Goal: Contribute content

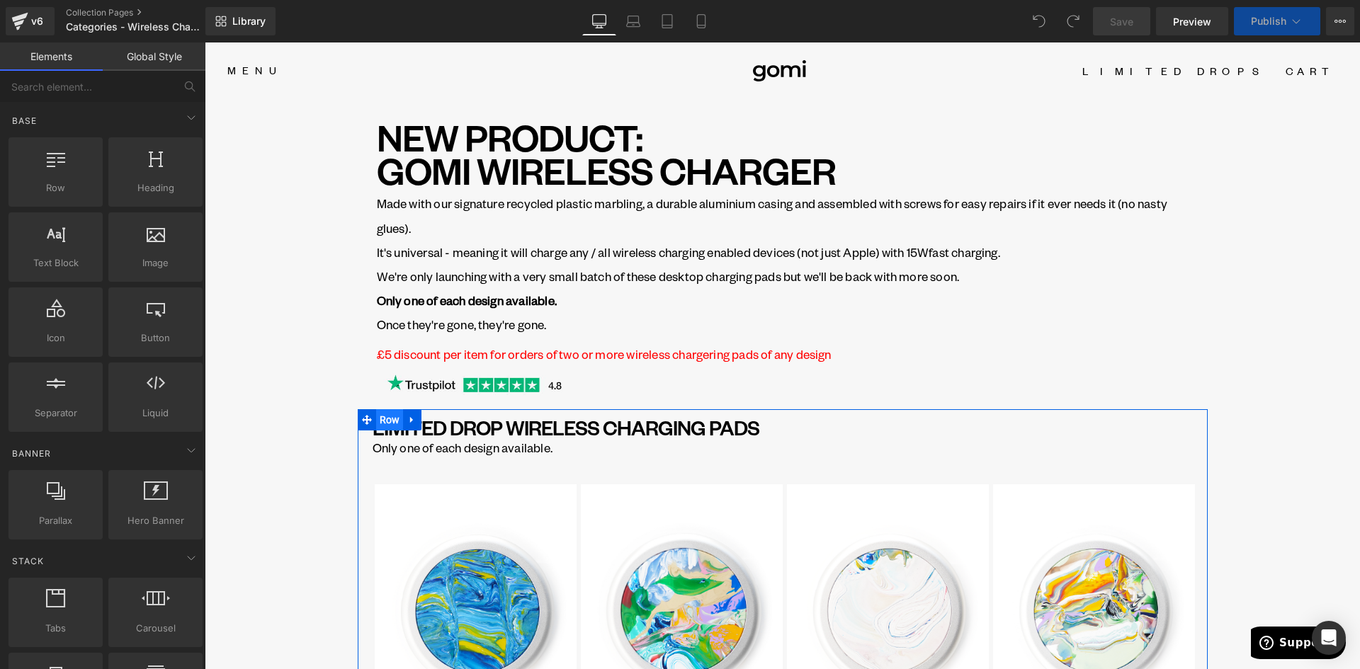
click at [378, 421] on span "Row" at bounding box center [390, 419] width 28 height 21
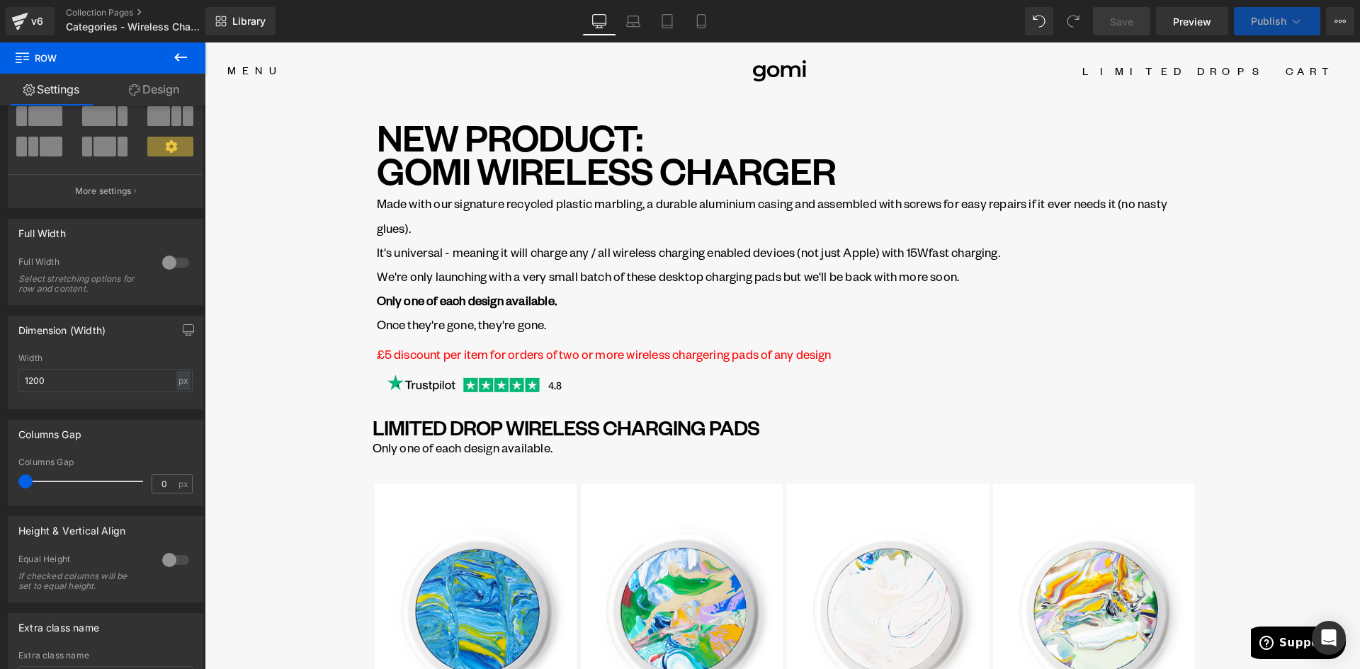
scroll to position [89, 0]
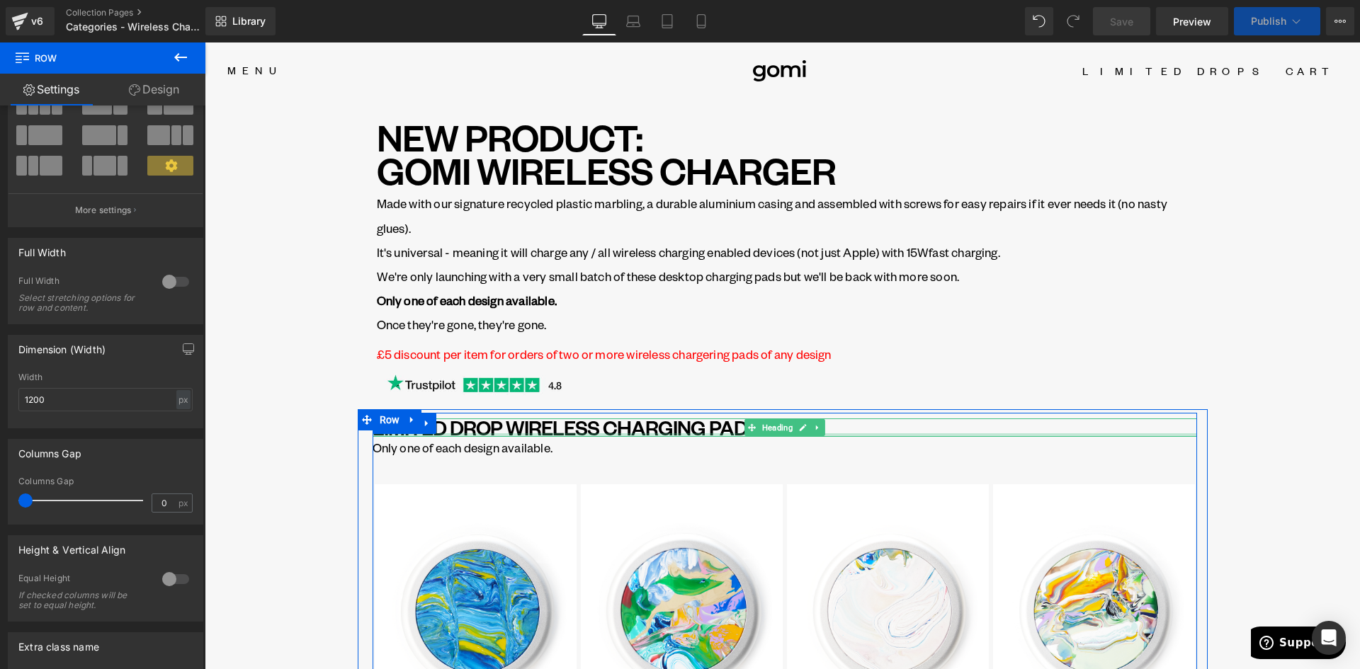
click at [500, 437] on div "Only one of each design available. Text Block" at bounding box center [785, 447] width 825 height 21
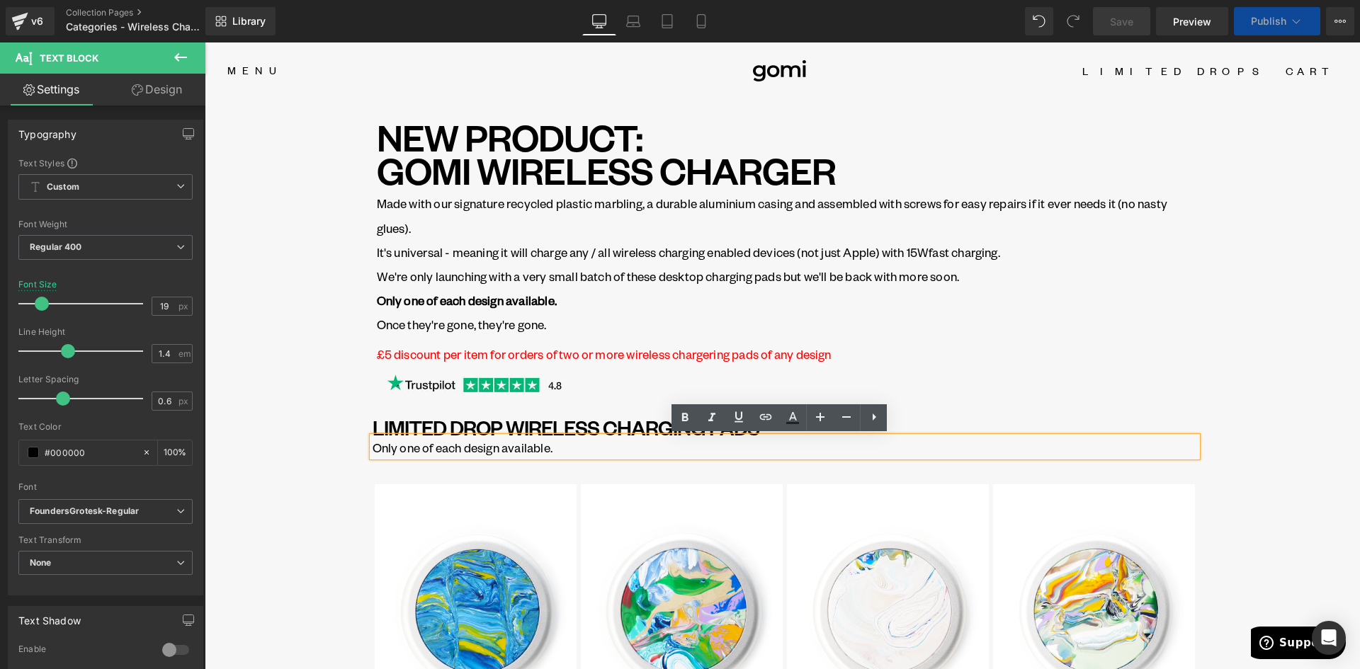
click at [366, 256] on div "NEW PRODUCT: GOMI WIRELESS CHARGER Heading Made with our signature recycled pla…" at bounding box center [782, 261] width 833 height 282
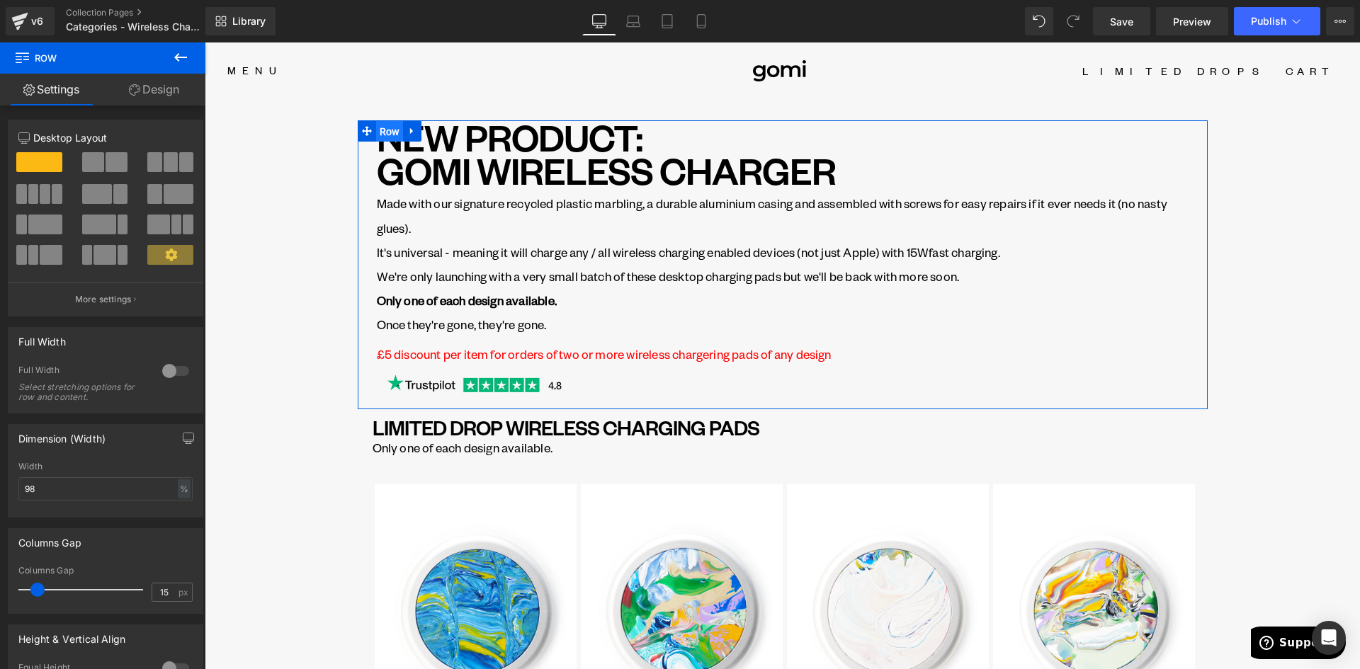
click at [380, 134] on span "Row" at bounding box center [390, 131] width 28 height 21
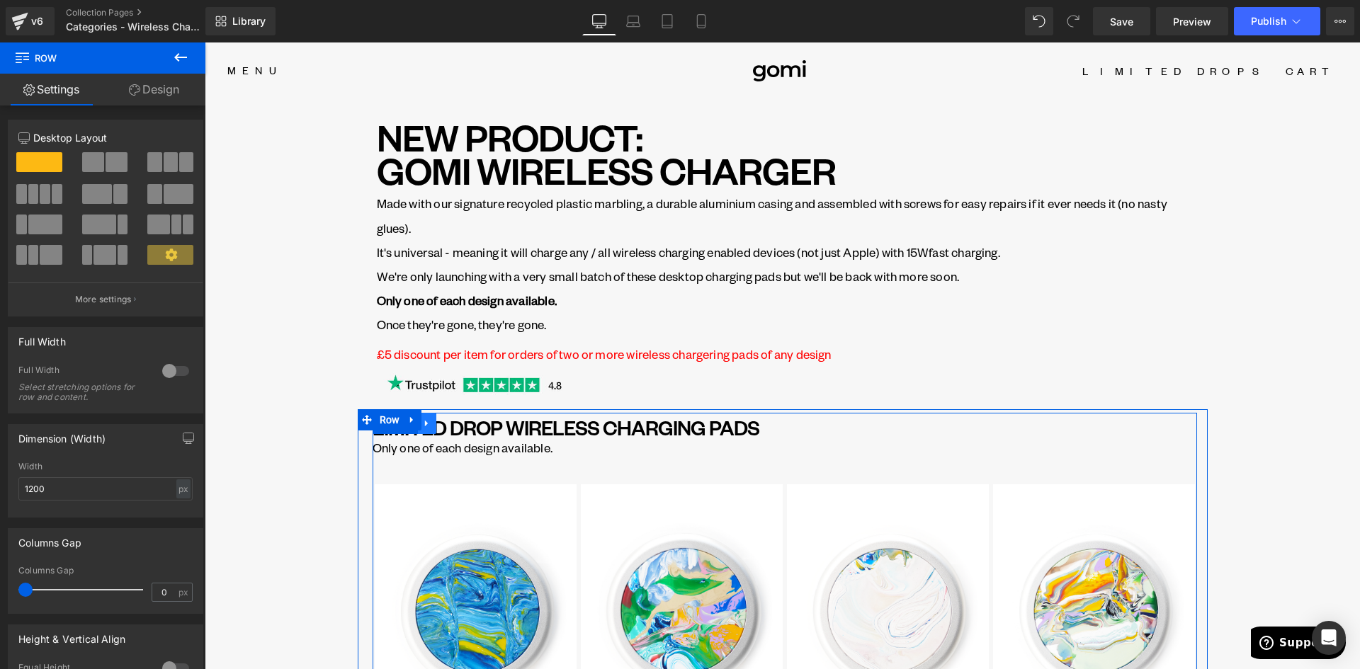
click at [426, 424] on icon at bounding box center [427, 424] width 10 height 11
click at [398, 433] on span "Row" at bounding box center [405, 423] width 28 height 21
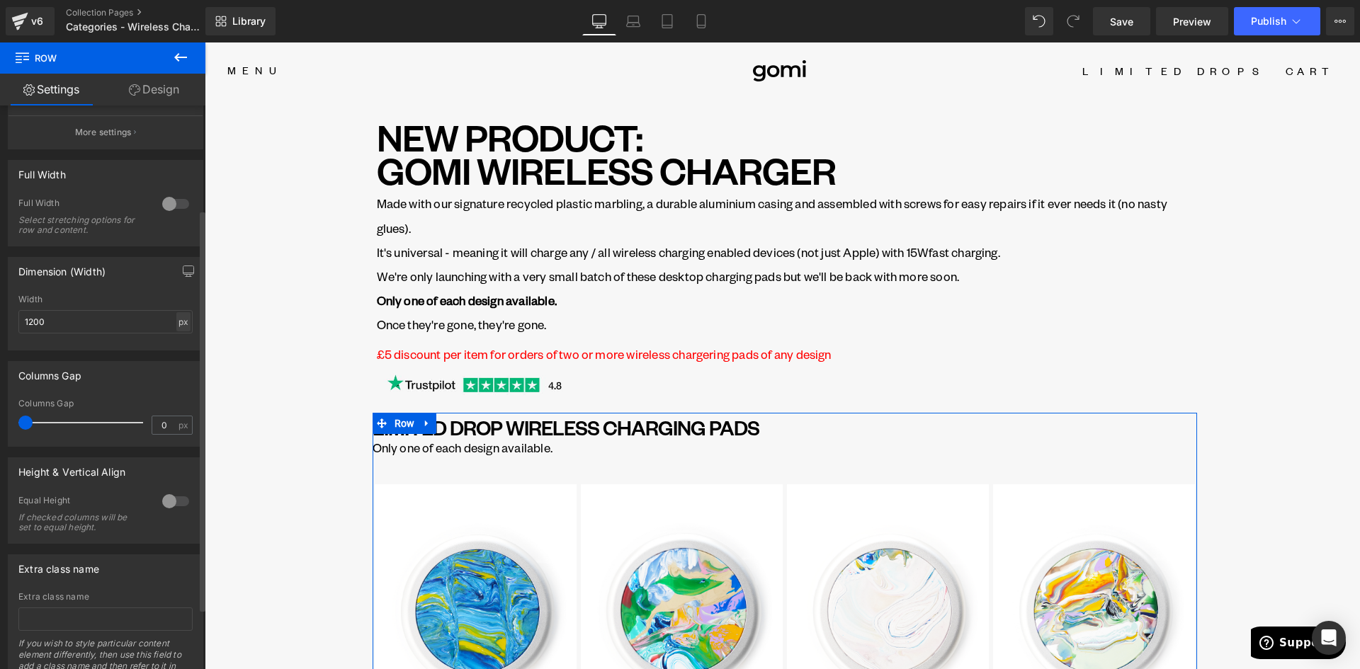
scroll to position [213, 0]
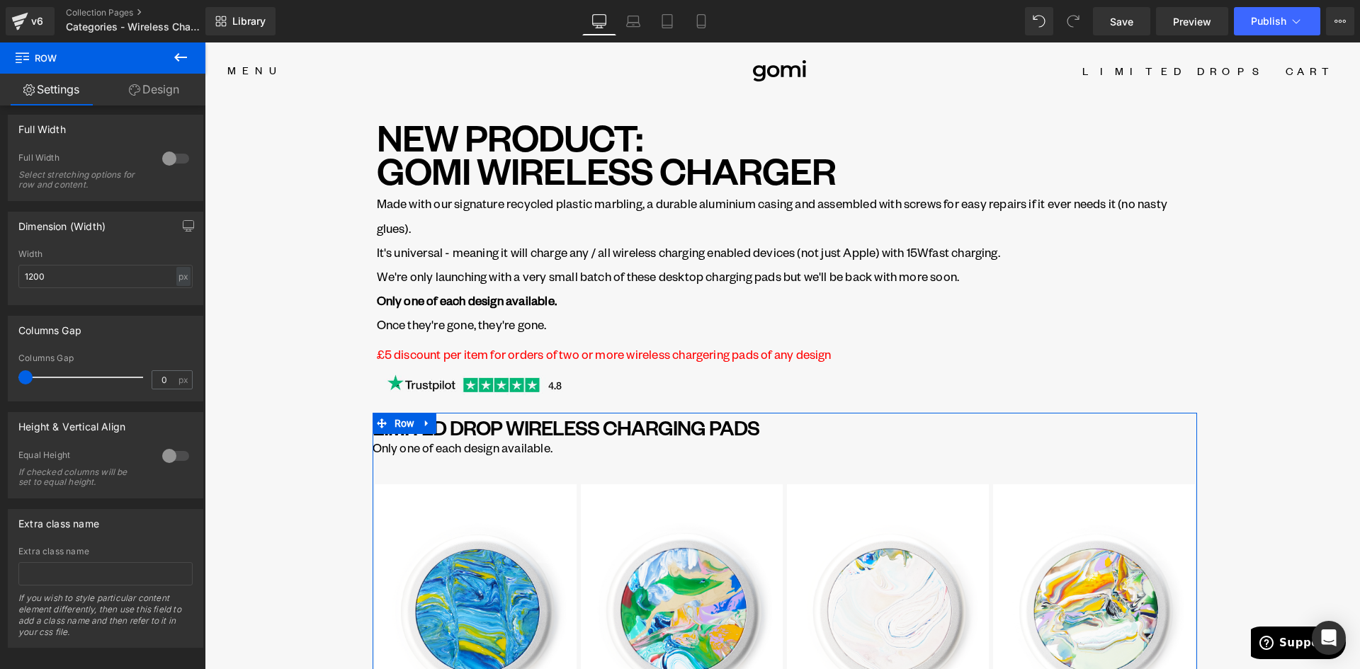
click at [150, 86] on link "Design" at bounding box center [154, 90] width 103 height 32
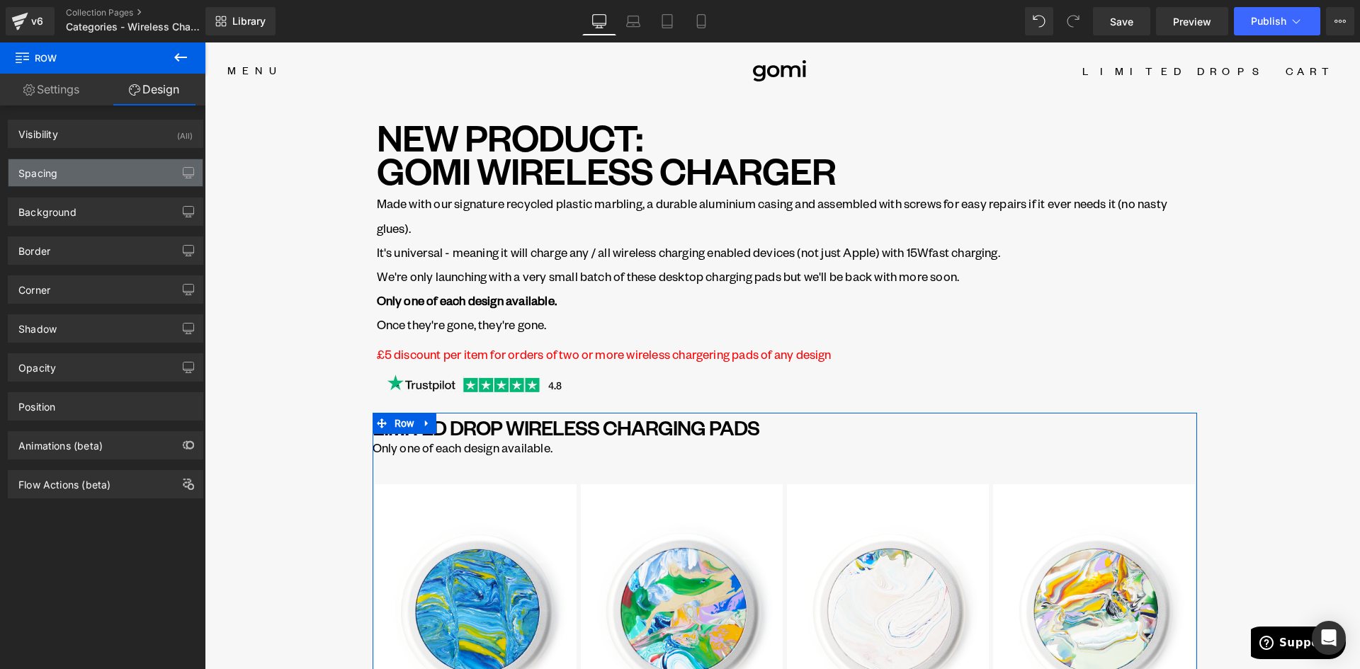
click at [84, 183] on div "Spacing" at bounding box center [106, 172] width 194 height 27
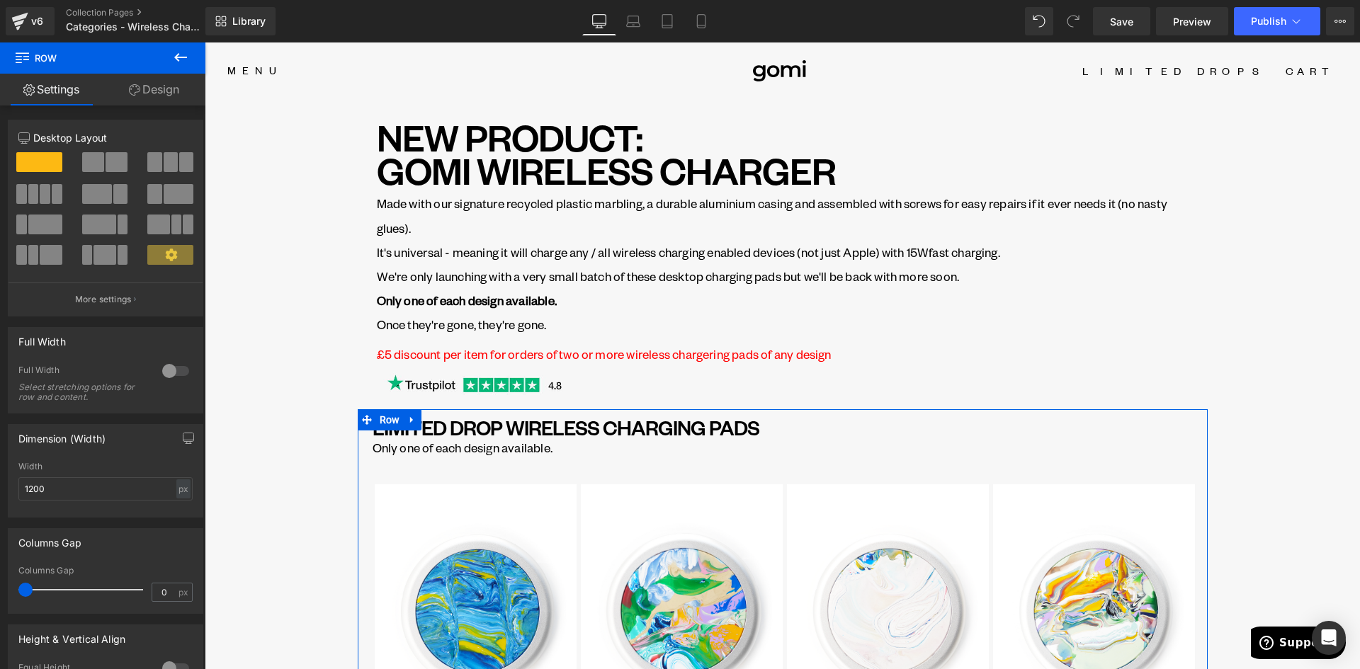
click at [149, 99] on link "Design" at bounding box center [154, 90] width 103 height 32
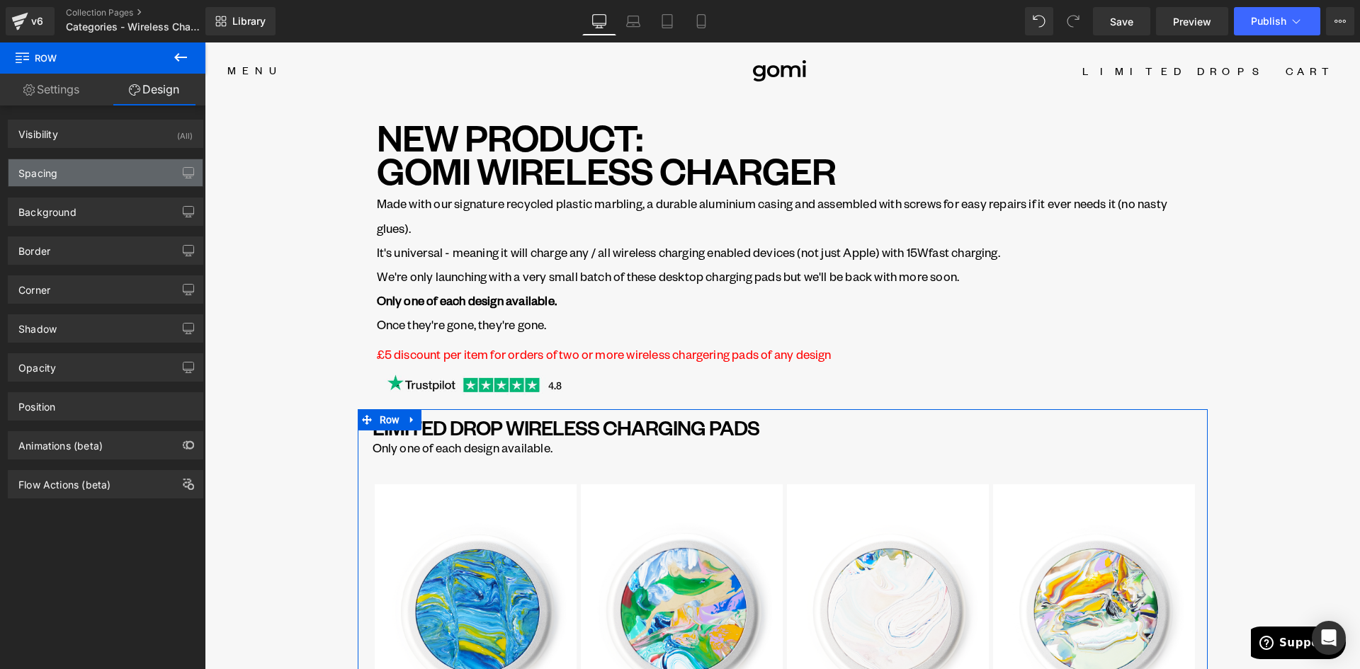
click at [95, 172] on div "Spacing" at bounding box center [106, 172] width 194 height 27
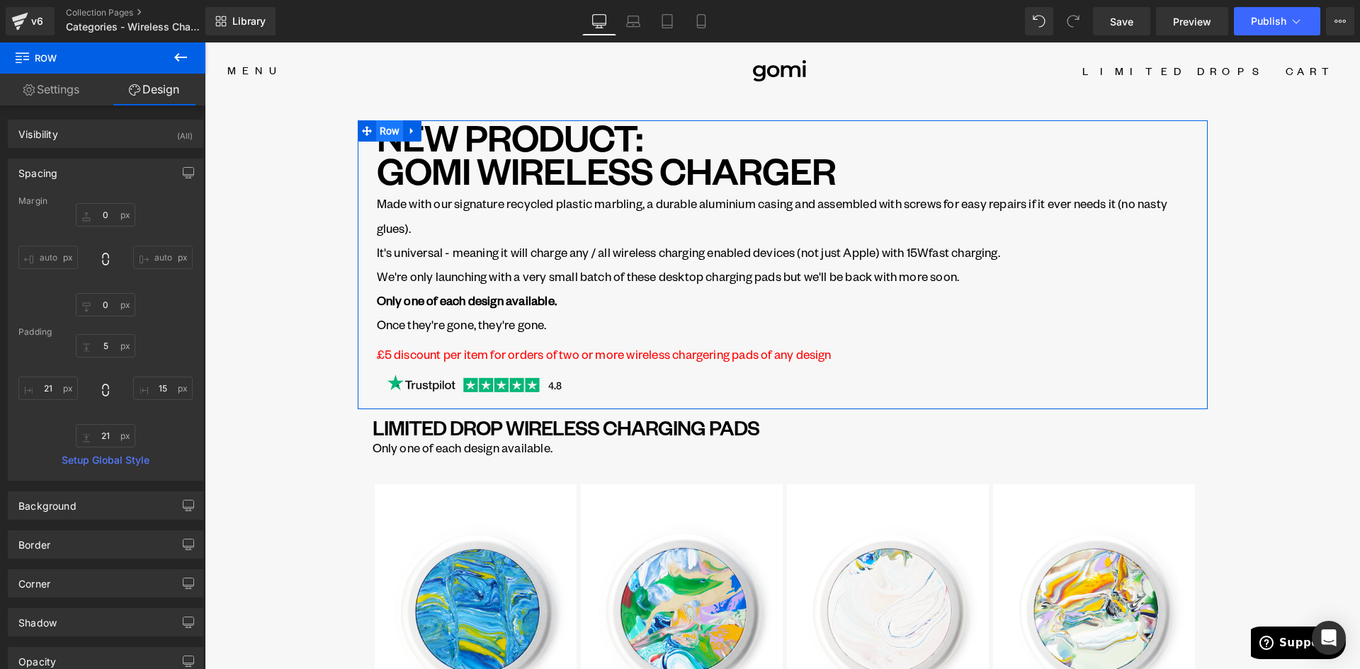
click at [376, 131] on span "Row" at bounding box center [390, 130] width 28 height 21
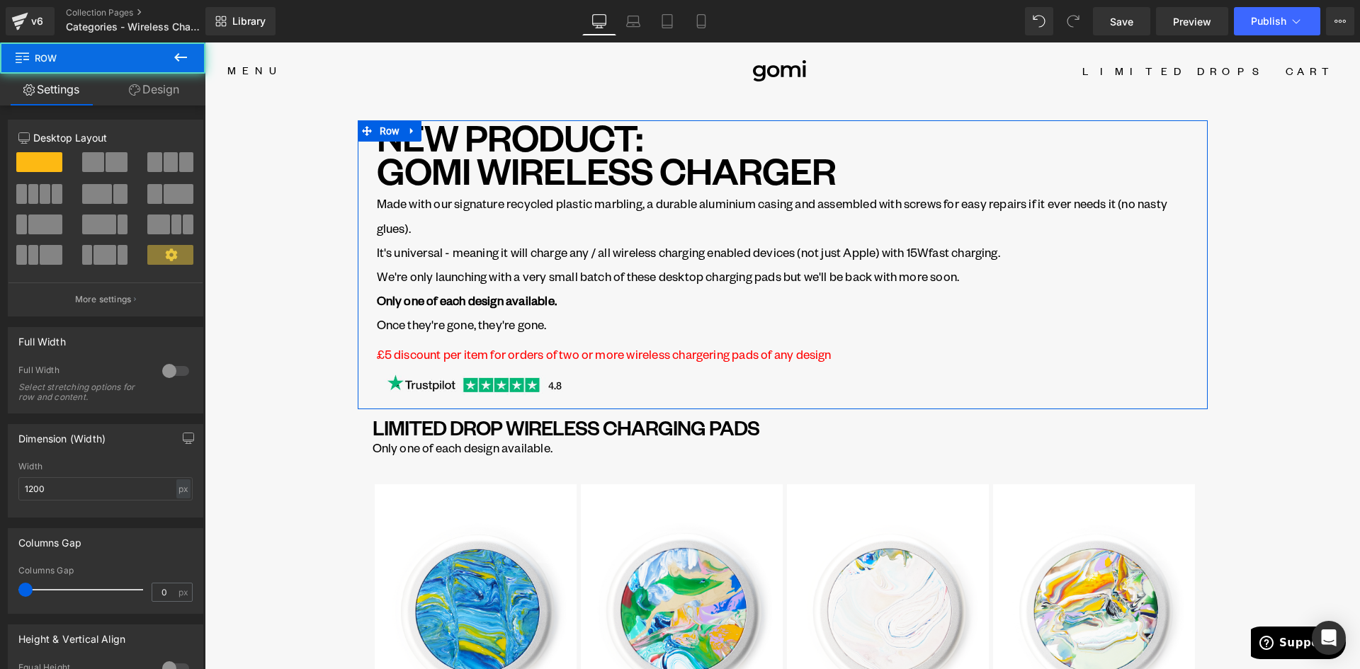
click at [160, 96] on link "Design" at bounding box center [154, 90] width 103 height 32
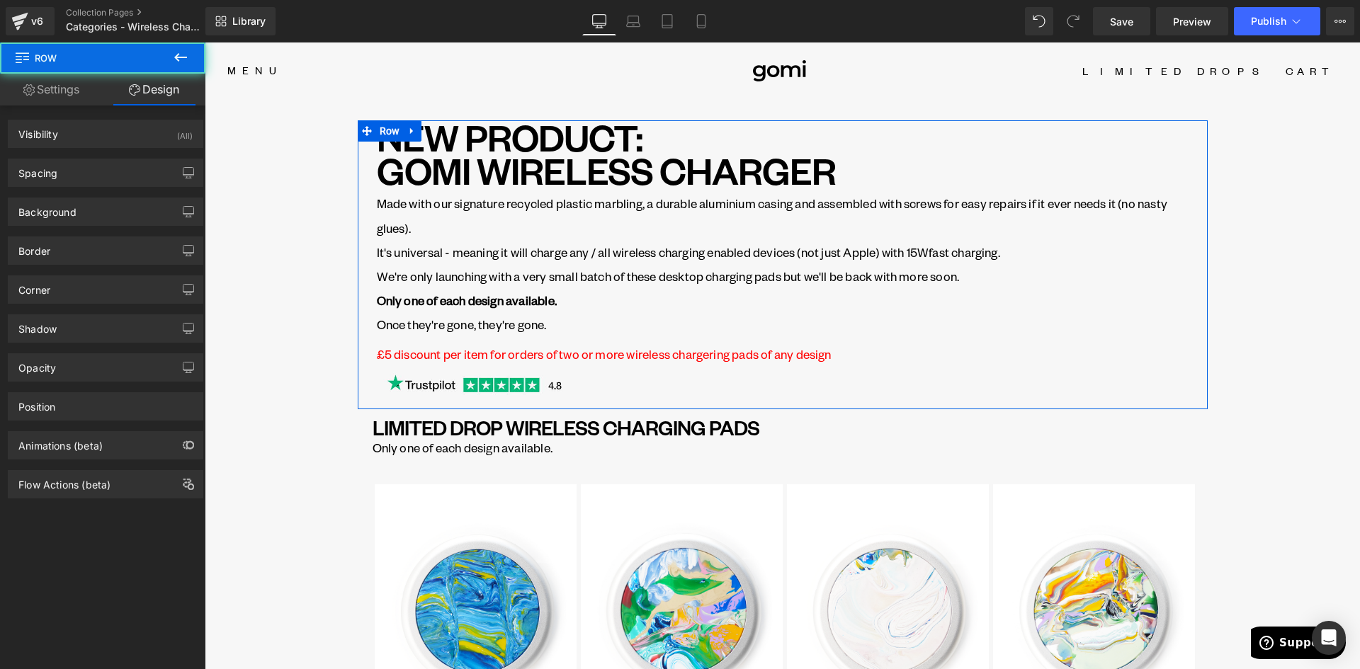
click at [86, 188] on div "Background Color & Image color Color transparent 0 % Image Replace Image Upload…" at bounding box center [106, 206] width 212 height 39
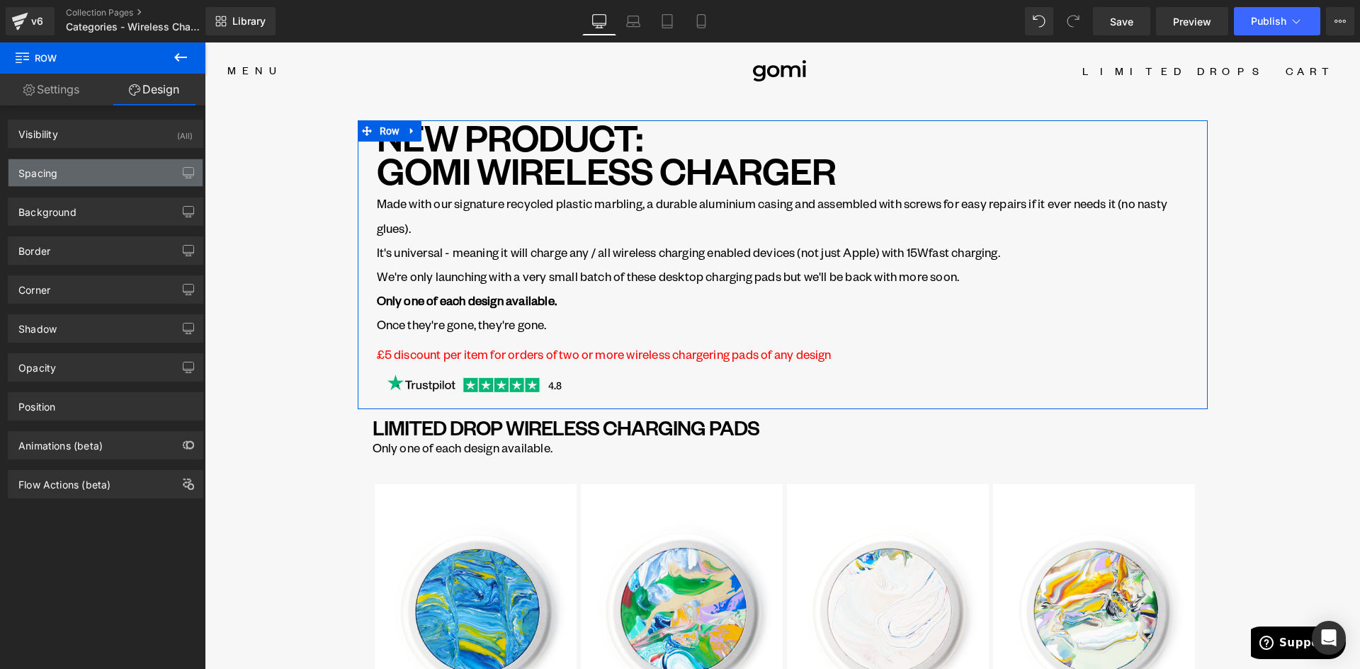
click at [74, 175] on div "Spacing" at bounding box center [106, 172] width 194 height 27
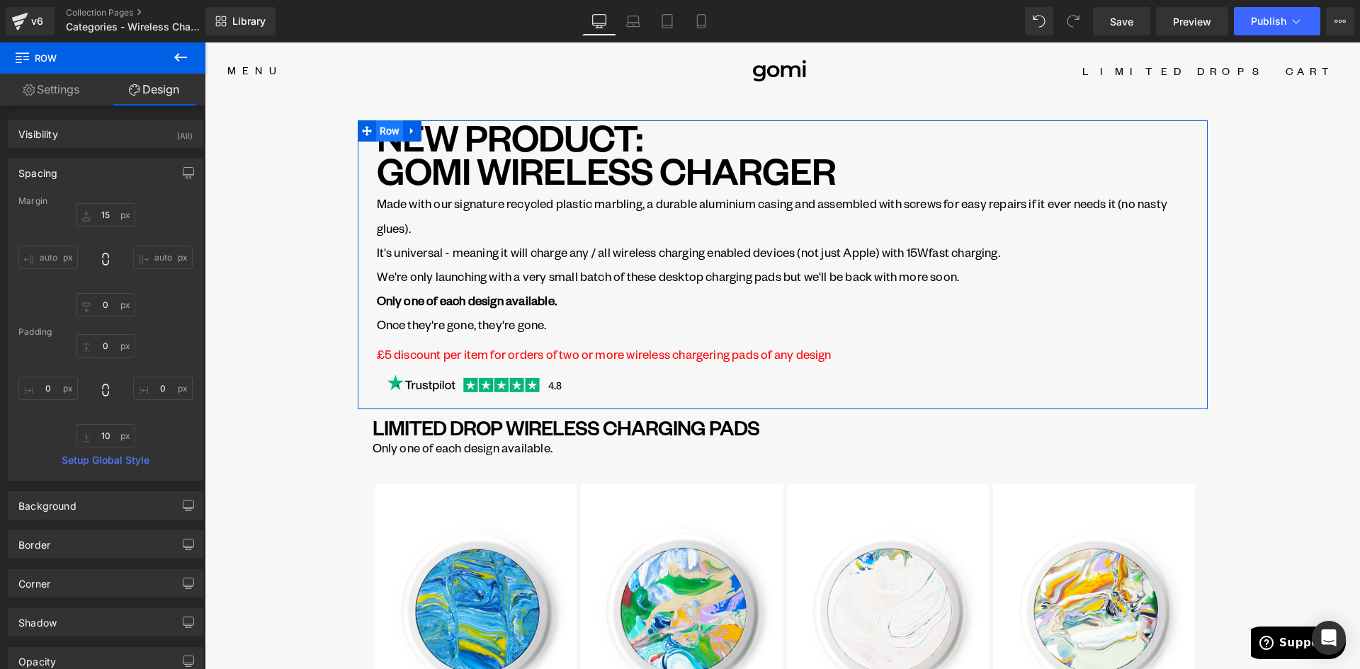
click at [385, 135] on span "Row" at bounding box center [390, 130] width 28 height 21
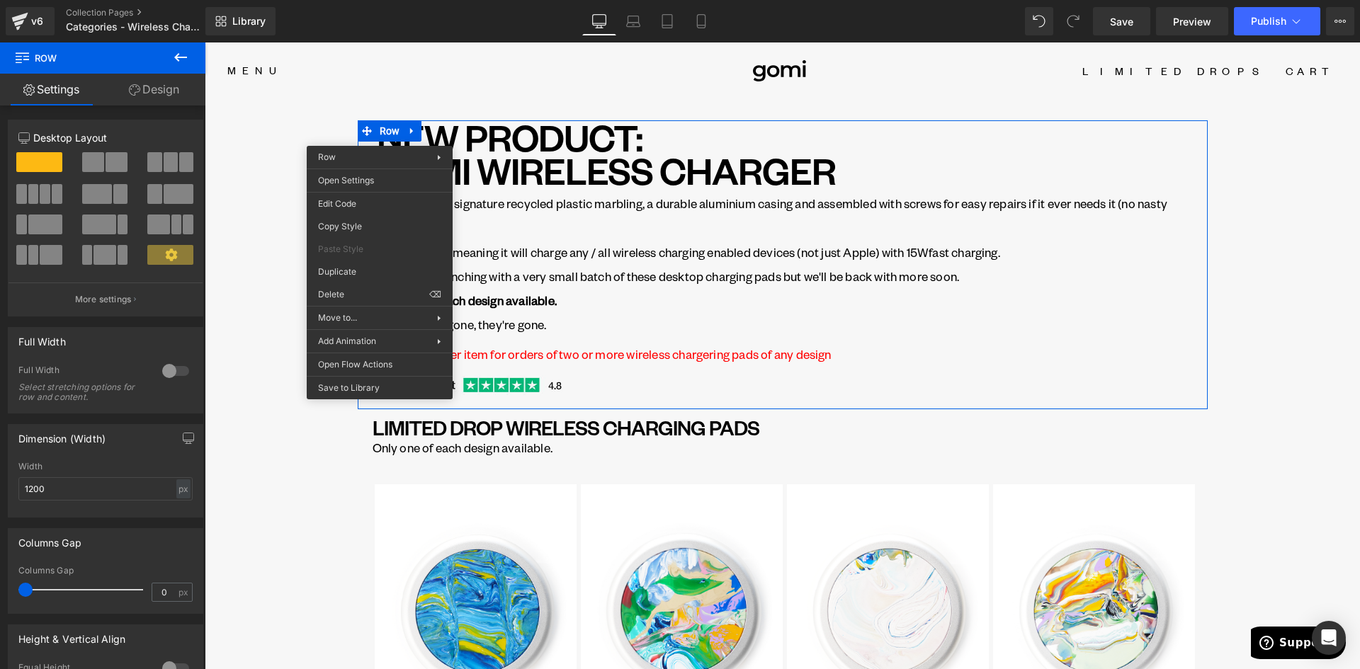
click at [580, 182] on h1 "NEW PRODUCT: GOMI WIRELESS CHARGER" at bounding box center [783, 153] width 812 height 66
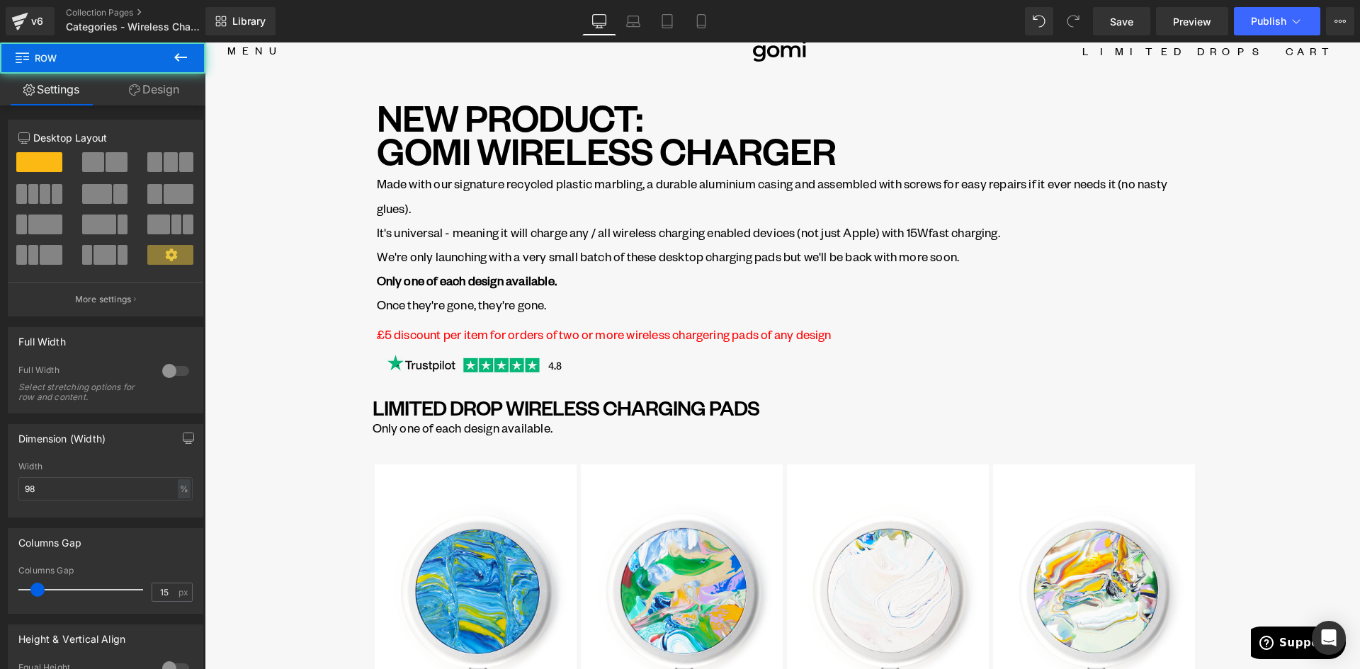
scroll to position [21, 0]
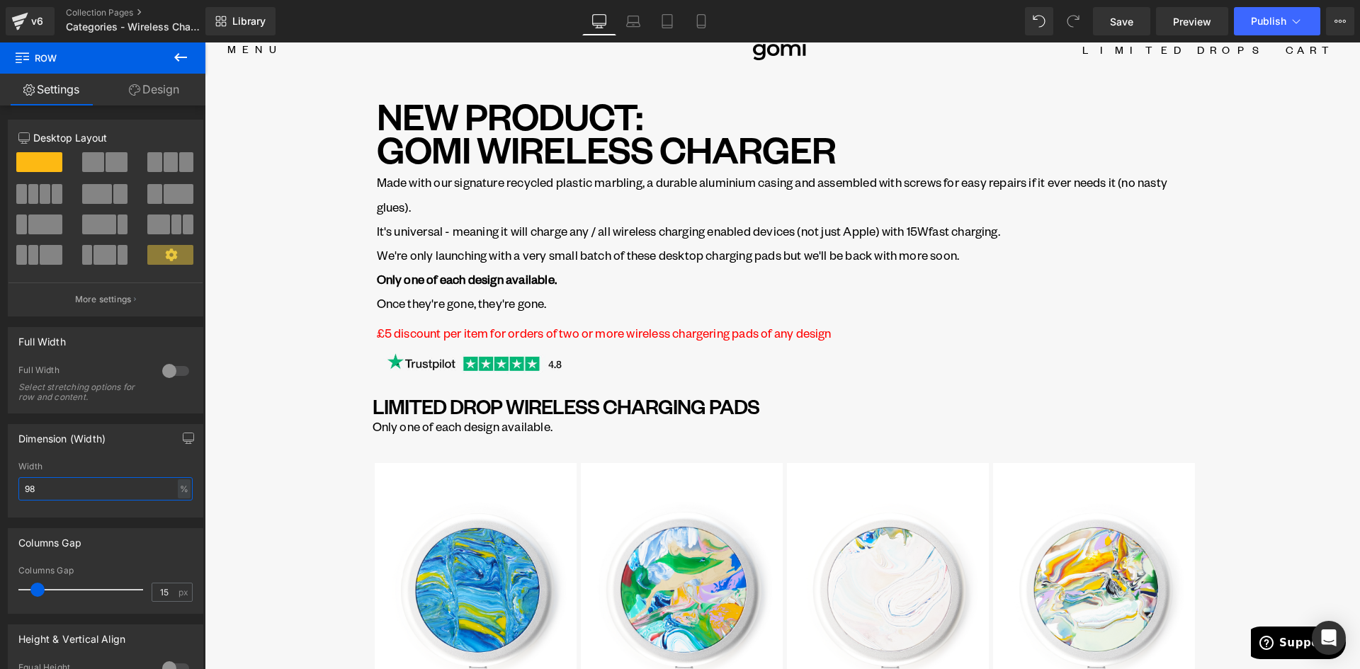
drag, startPoint x: 49, startPoint y: 487, endPoint x: 25, endPoint y: 490, distance: 24.3
click at [25, 490] on input "98" at bounding box center [105, 488] width 174 height 23
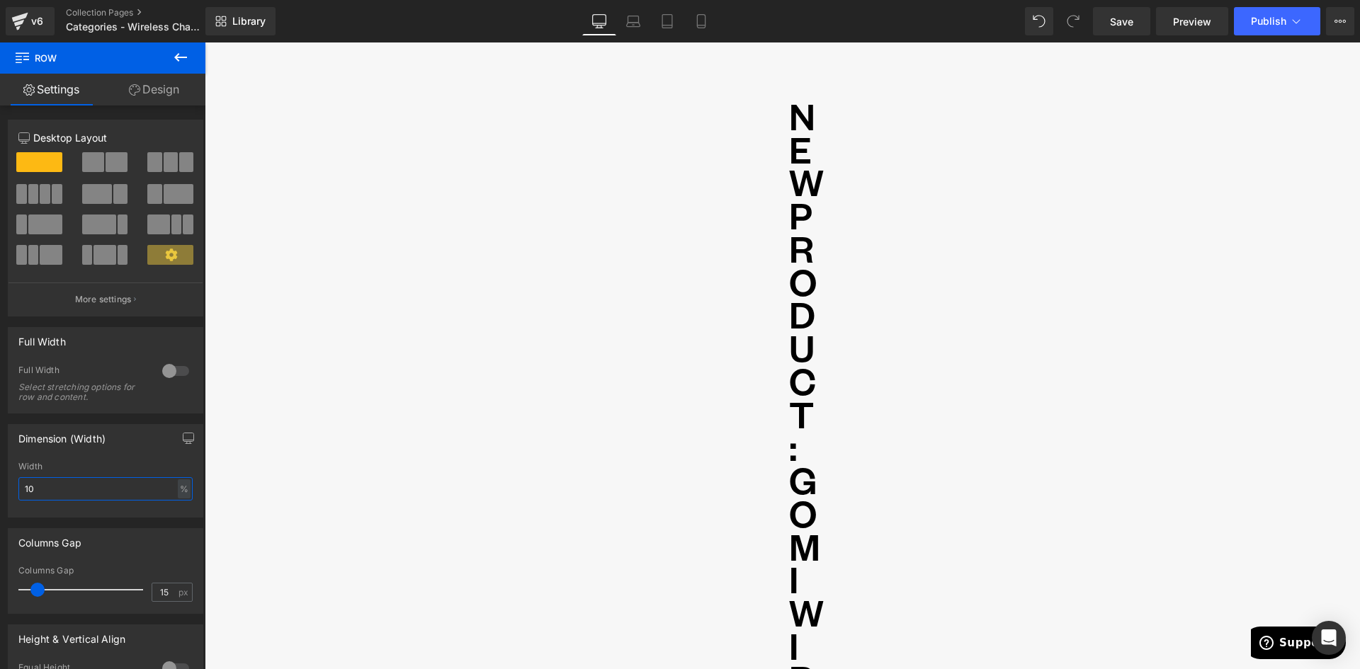
type input "100"
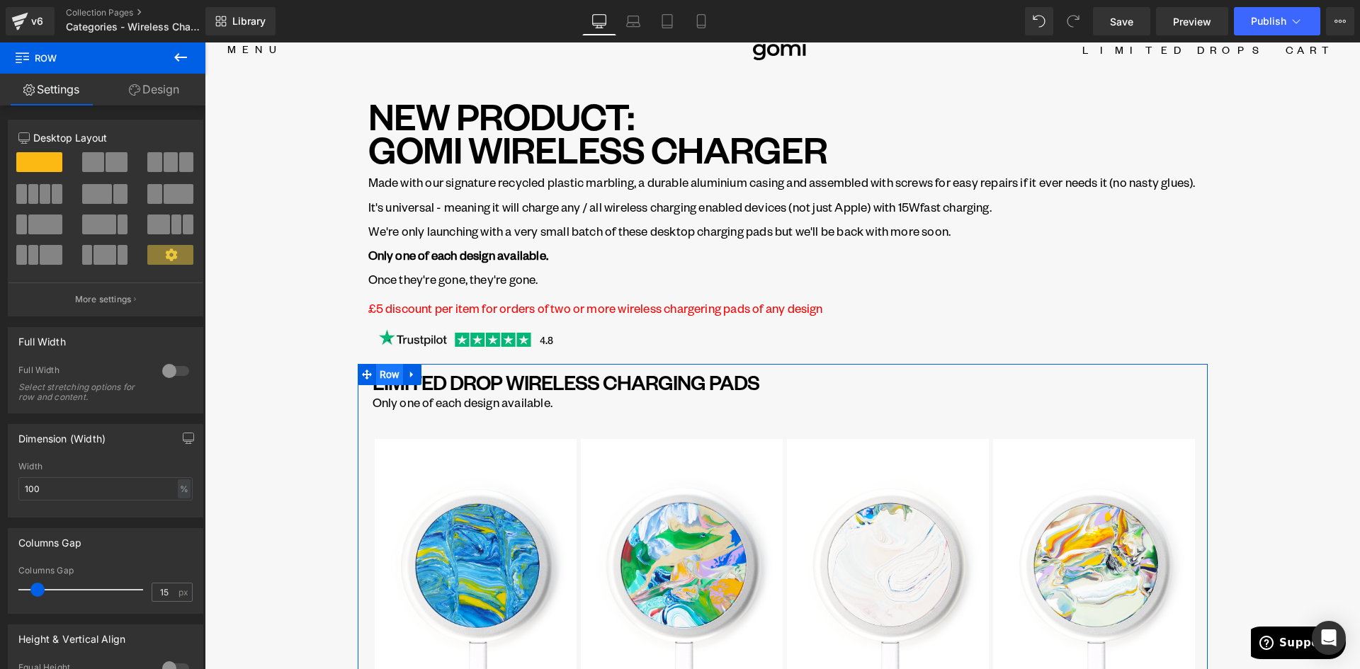
click at [381, 385] on span "Row" at bounding box center [390, 374] width 28 height 21
click at [140, 92] on link "Design" at bounding box center [154, 90] width 103 height 32
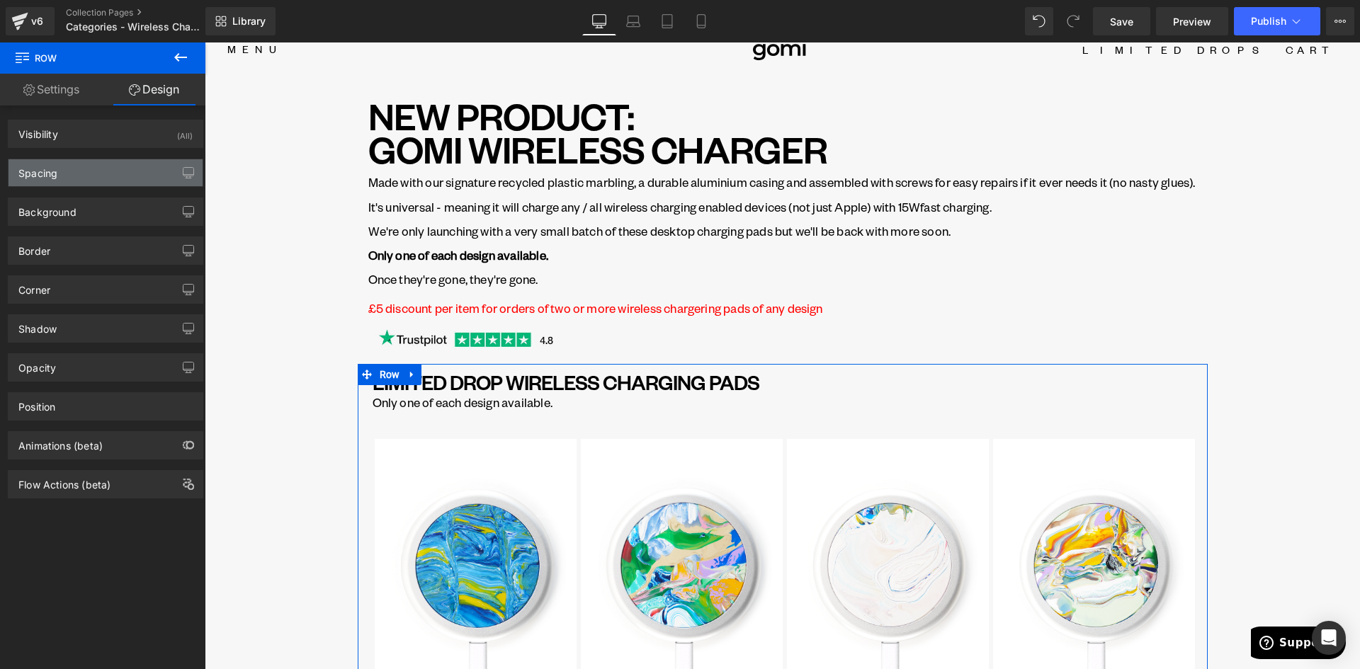
click at [57, 177] on div "Spacing" at bounding box center [37, 169] width 39 height 20
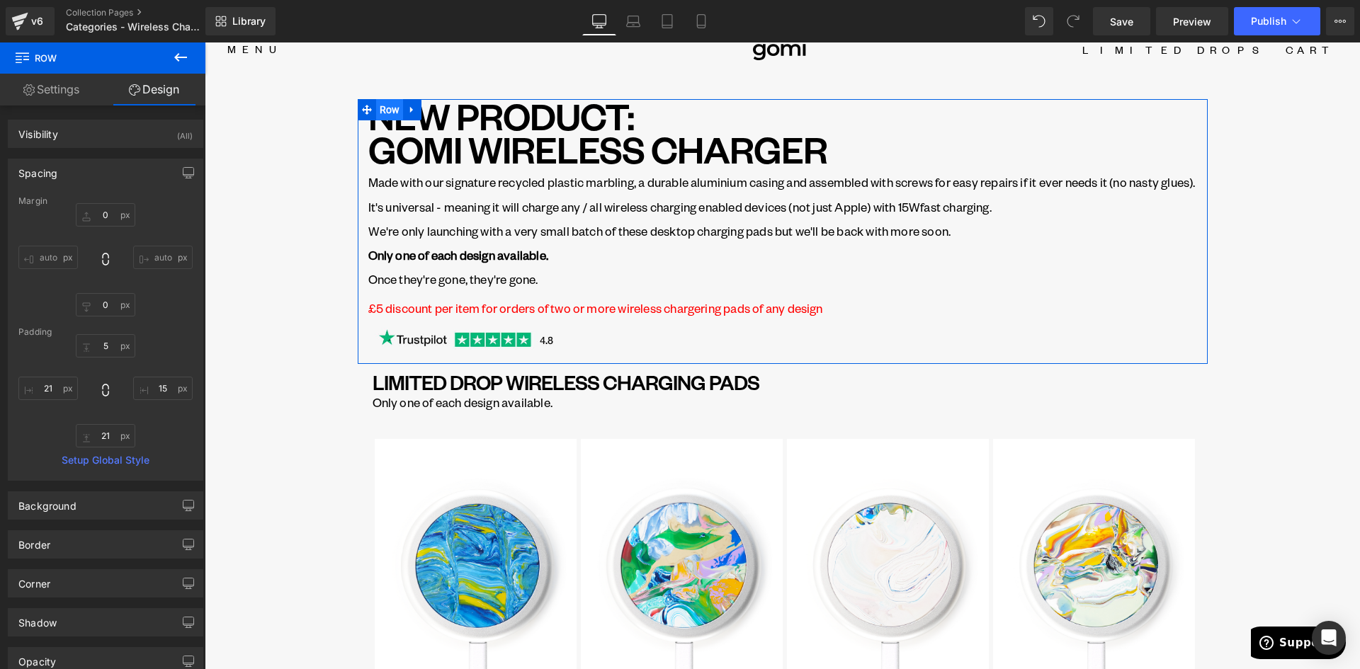
click at [384, 106] on span "Row" at bounding box center [390, 109] width 28 height 21
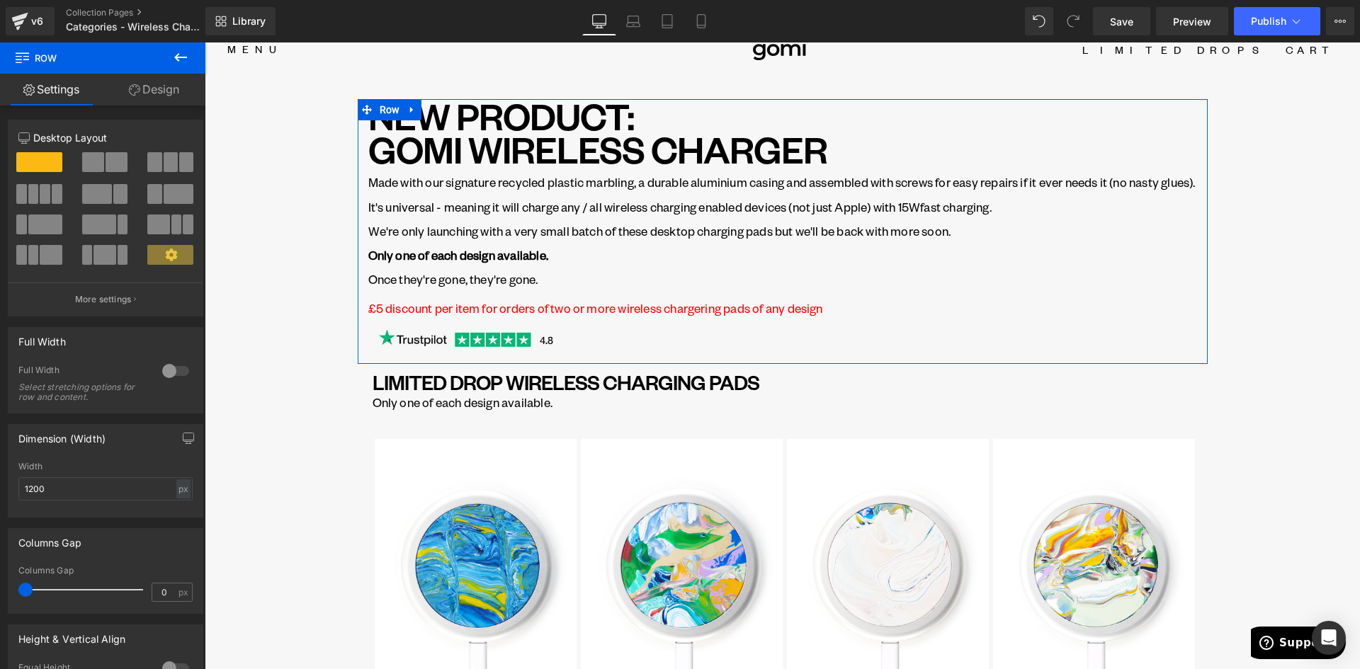
drag, startPoint x: 159, startPoint y: 90, endPoint x: 43, endPoint y: 166, distance: 139.1
click at [159, 91] on link "Design" at bounding box center [154, 90] width 103 height 32
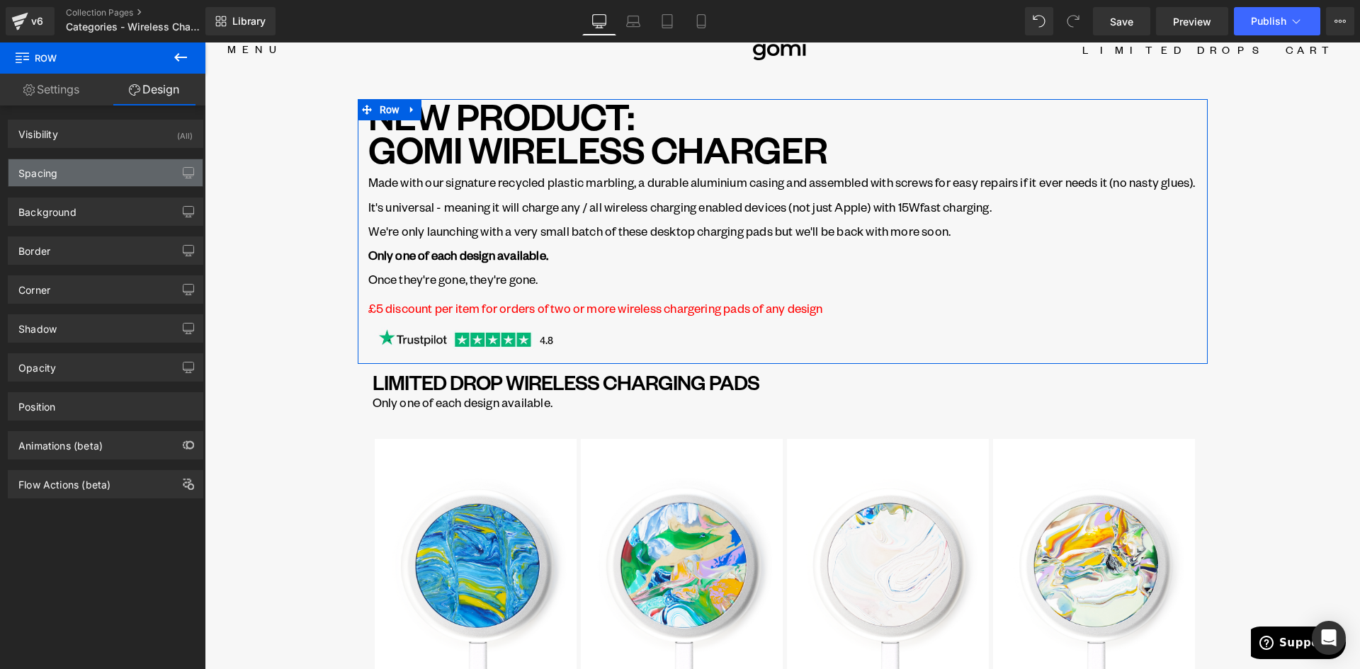
click at [41, 169] on div "Spacing" at bounding box center [37, 169] width 39 height 20
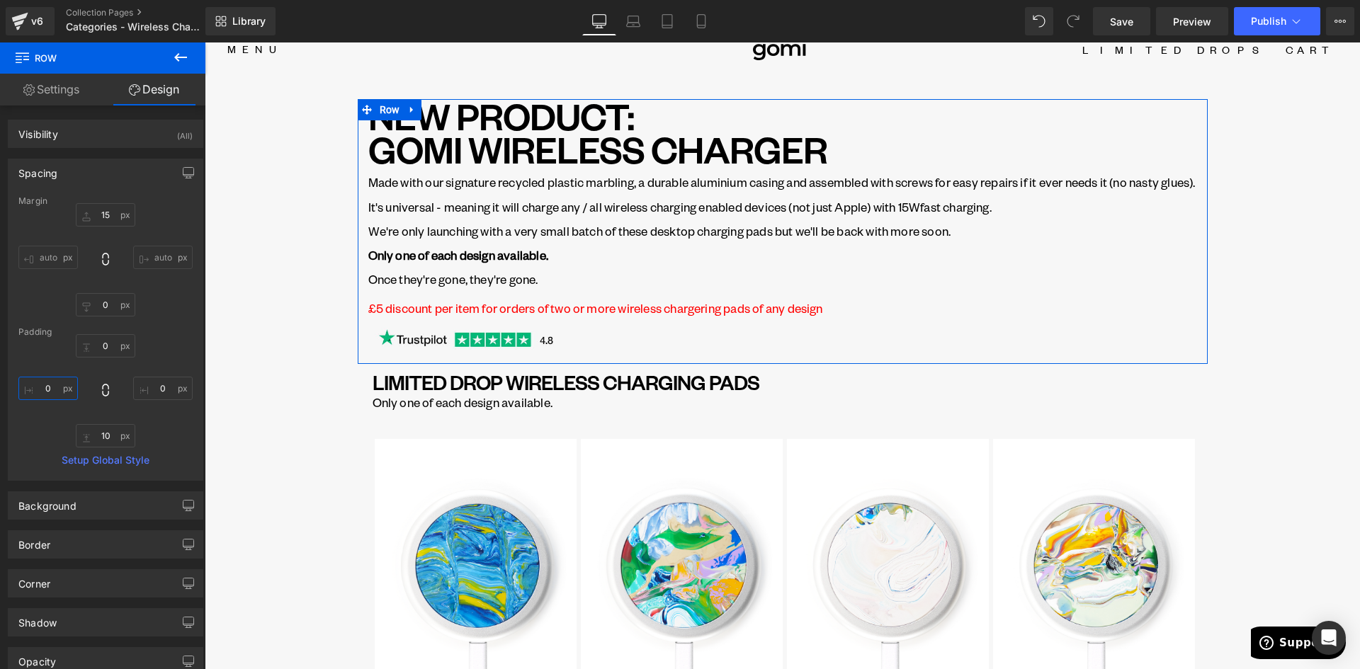
click at [54, 388] on input "0" at bounding box center [48, 388] width 60 height 23
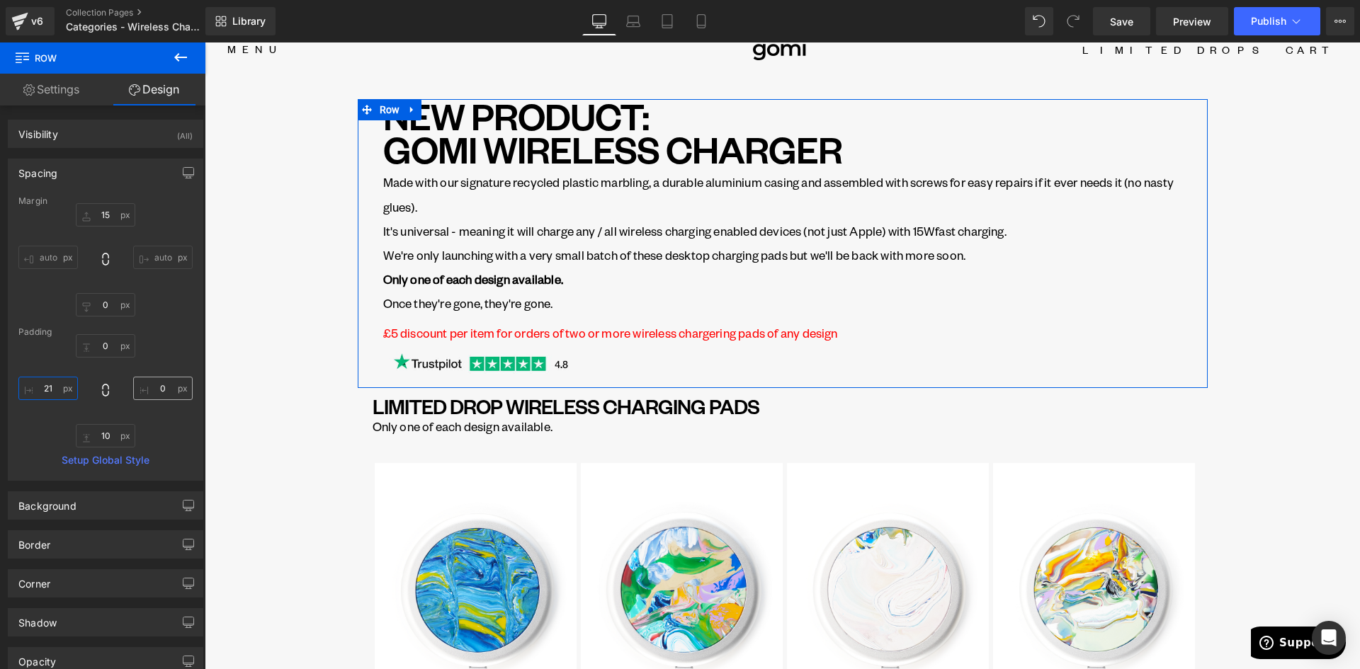
type input "21"
type input "15"
click at [395, 251] on p "We're only launching with a very small batch of these desktop charging pads but…" at bounding box center [784, 267] width 803 height 48
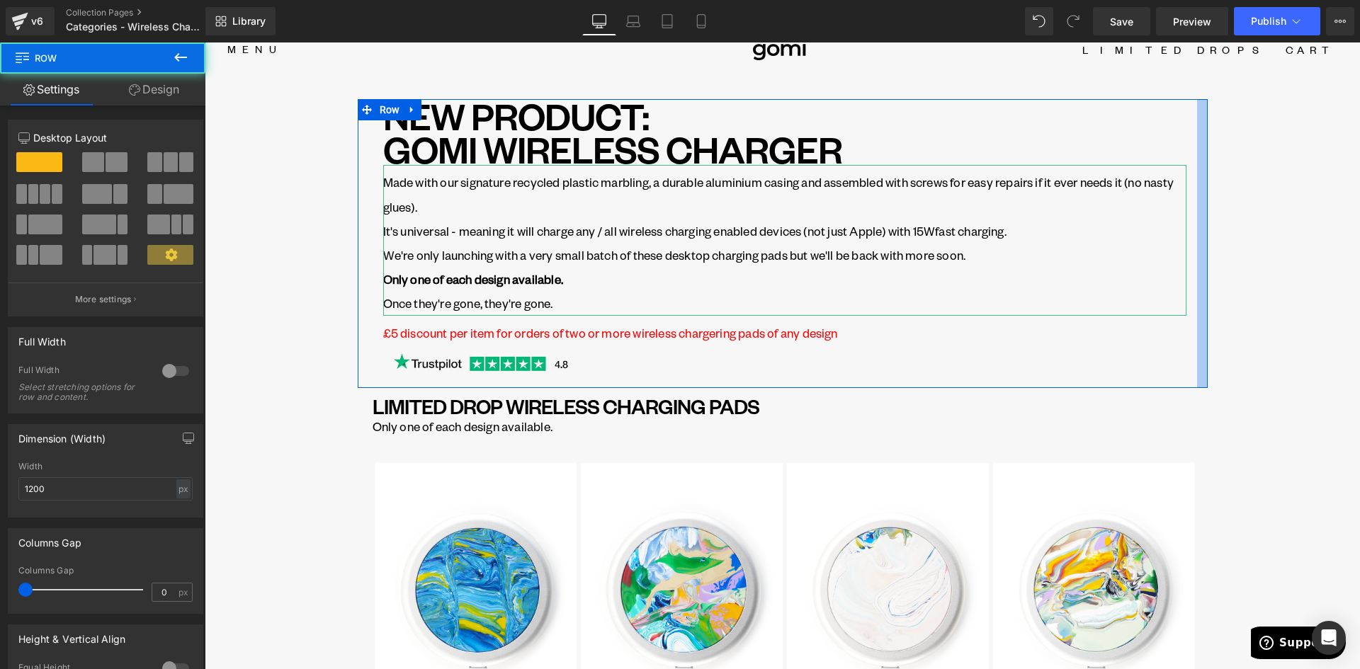
click at [398, 405] on h1 "LIMITED DROP WIRELESS CHARGING PADS" at bounding box center [785, 406] width 825 height 18
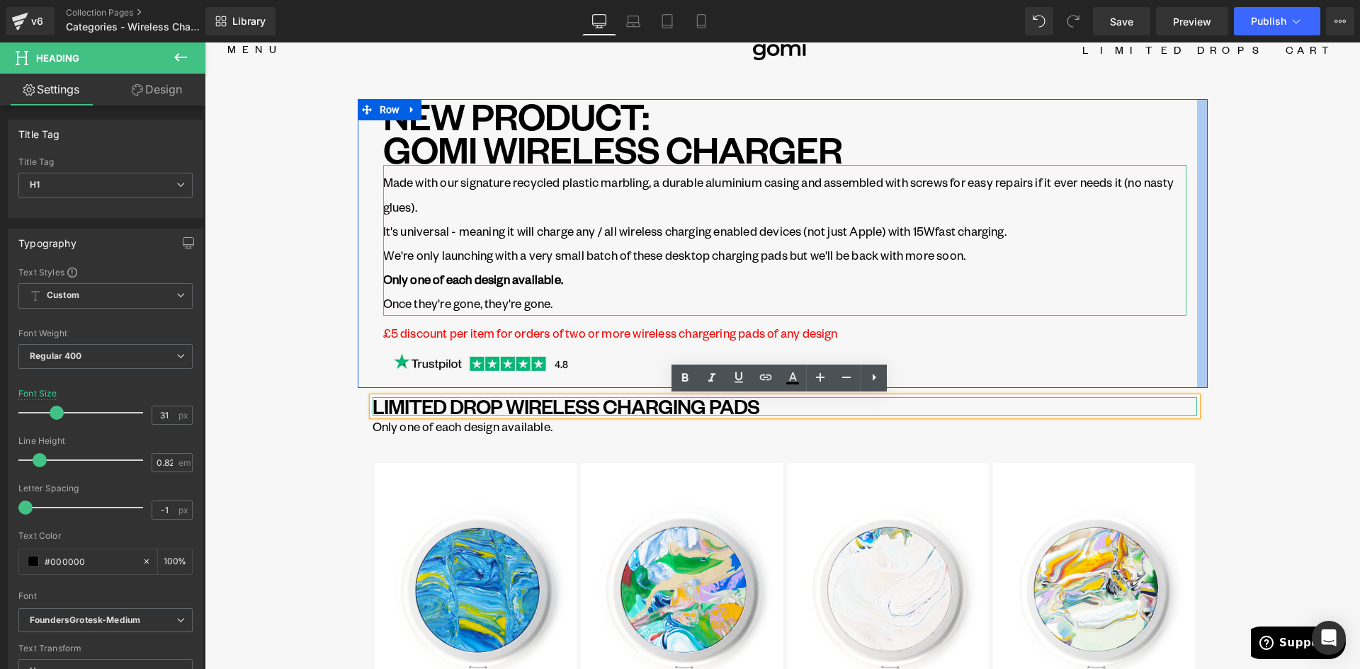
drag, startPoint x: 305, startPoint y: 410, endPoint x: 310, endPoint y: 403, distance: 8.6
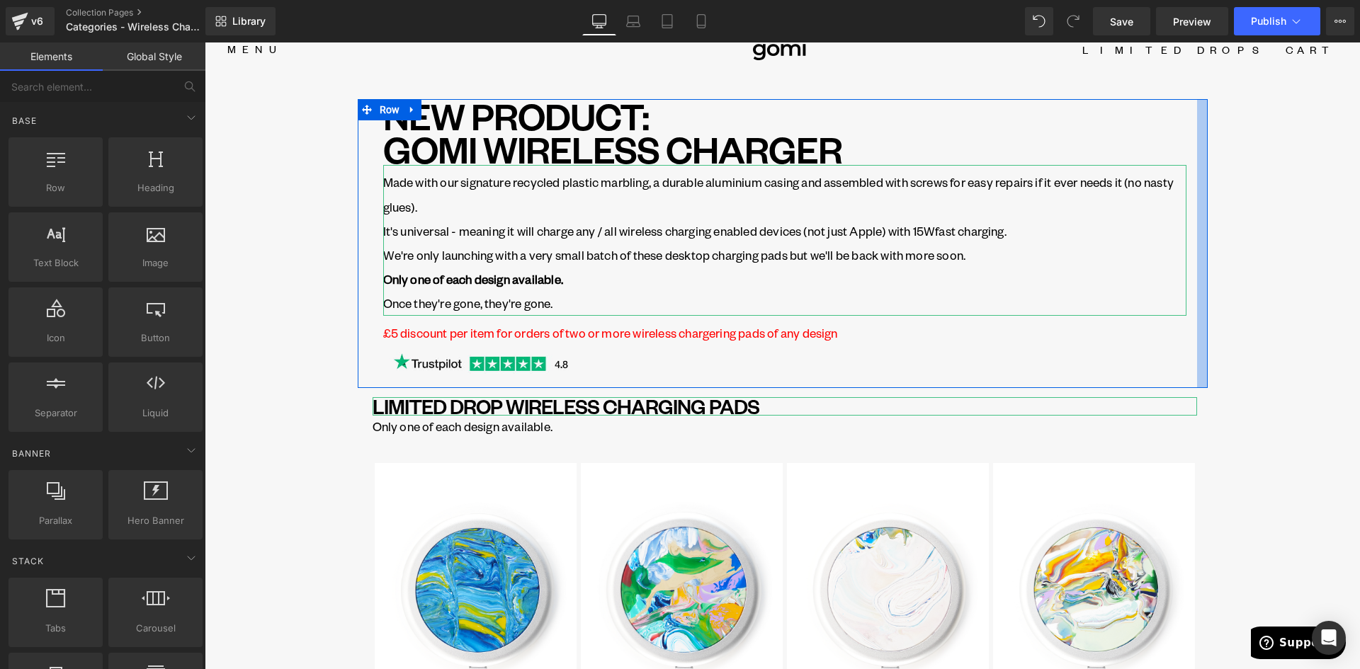
click at [405, 409] on h1 "LIMITED DROP WIRELESS CHARGING PADS" at bounding box center [785, 406] width 825 height 18
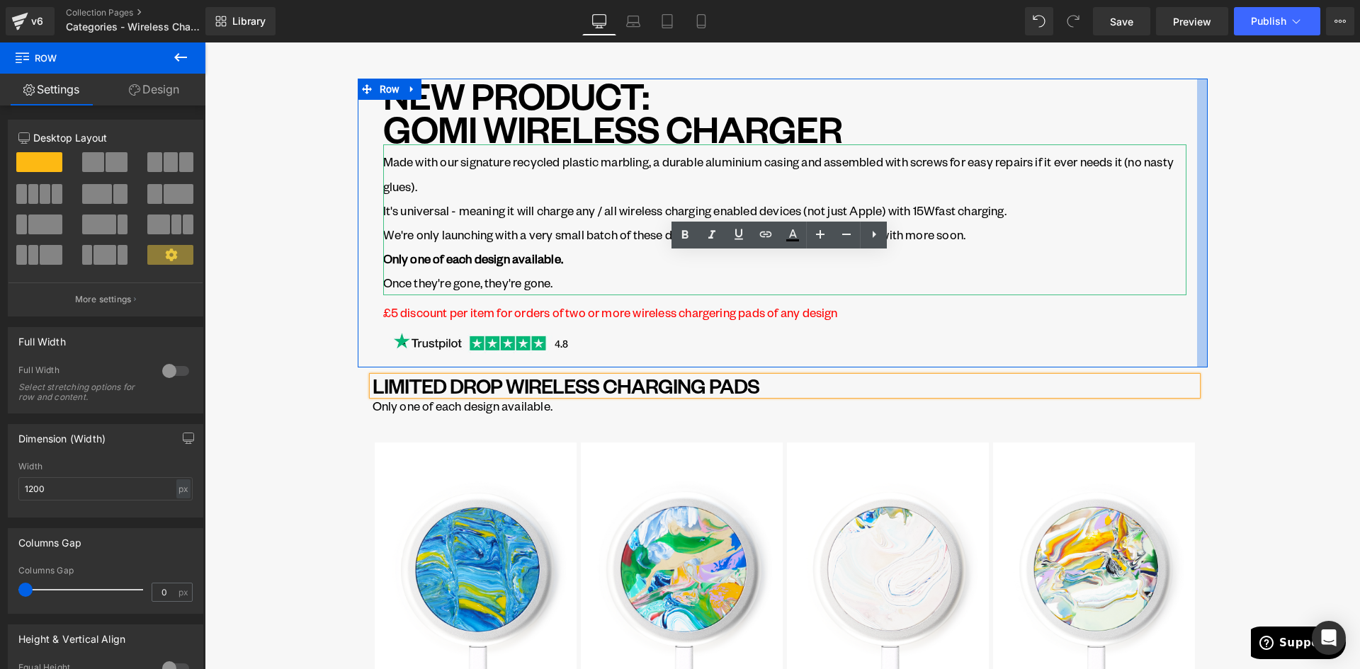
scroll to position [0, 0]
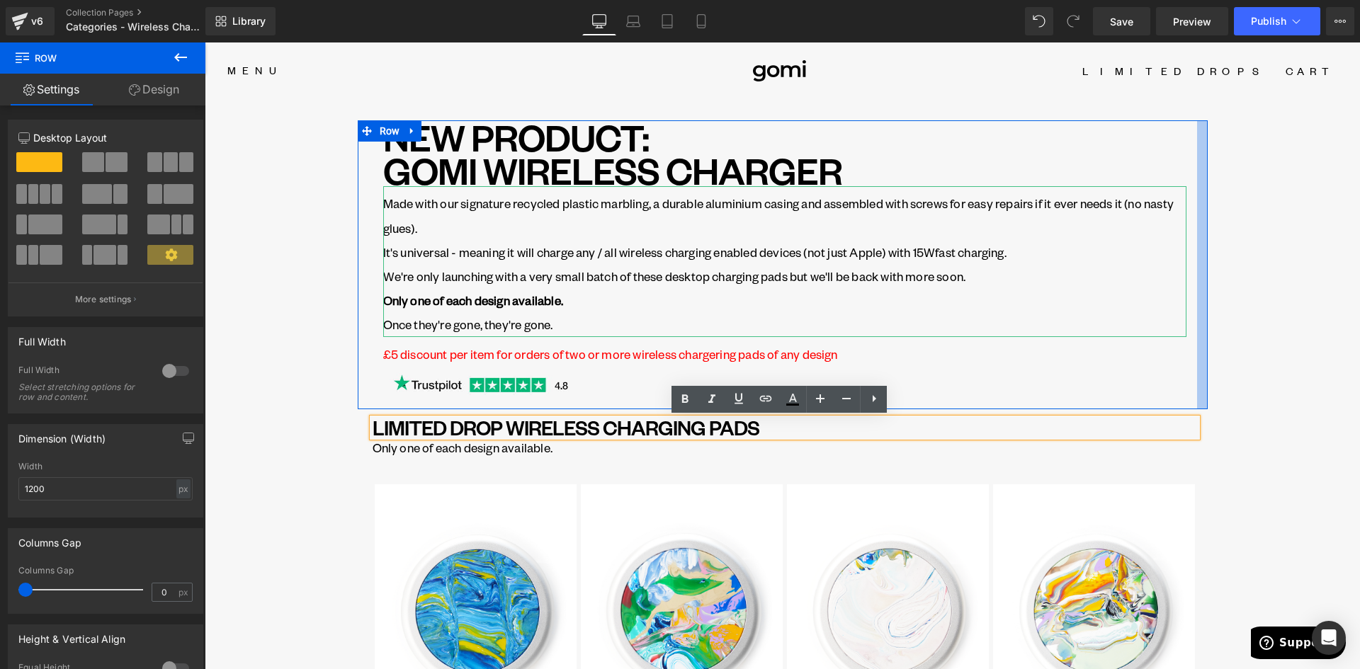
click at [397, 298] on strong "Only one of each design available." at bounding box center [473, 301] width 180 height 16
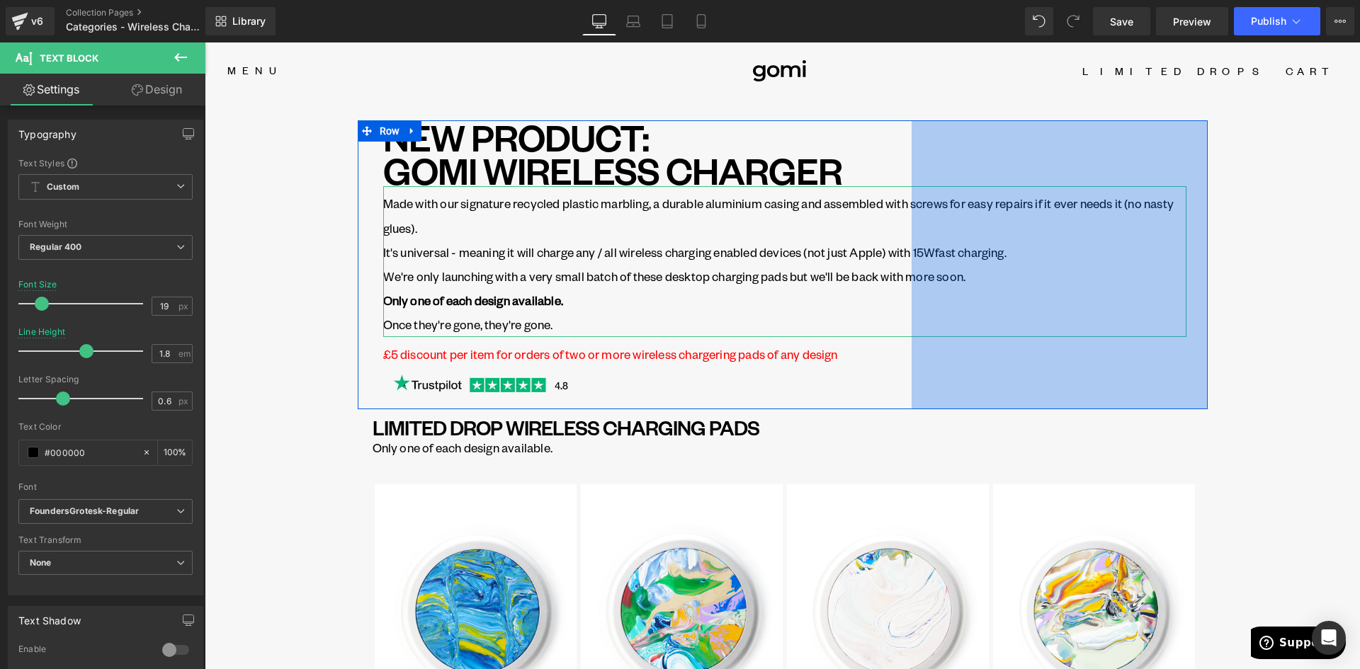
click at [163, 90] on link "Design" at bounding box center [157, 90] width 103 height 32
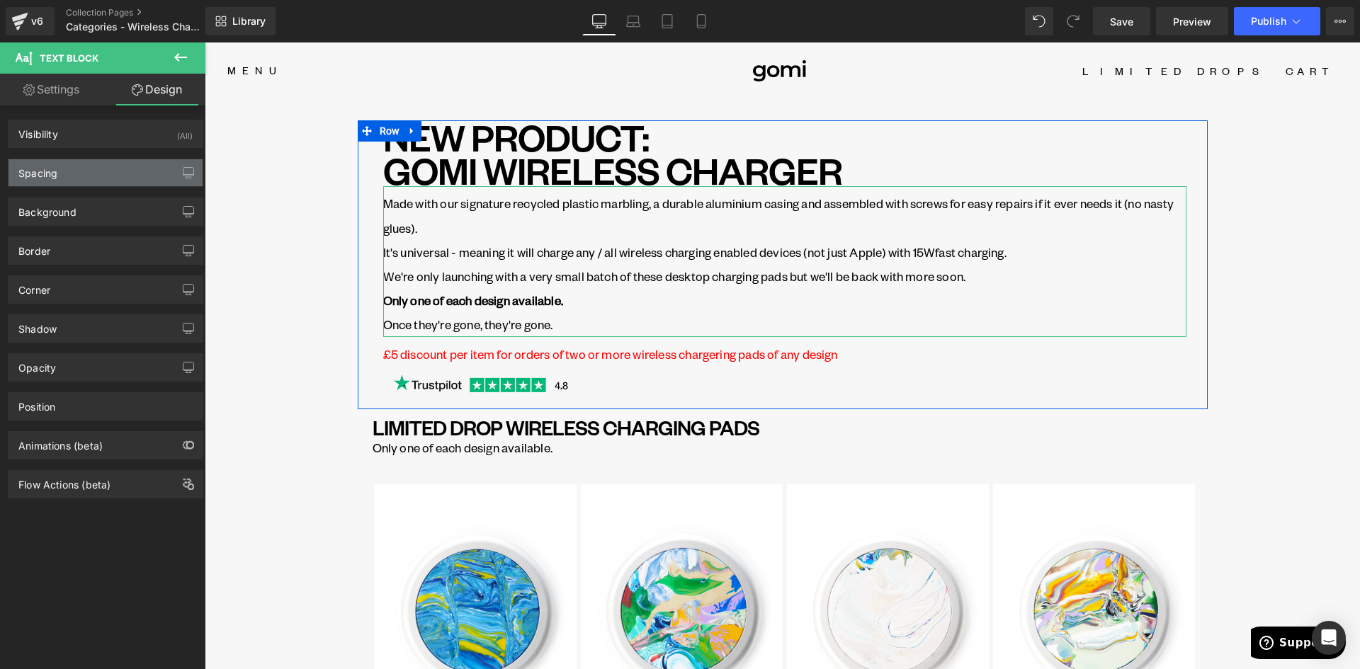
click at [93, 179] on div "Spacing" at bounding box center [106, 172] width 194 height 27
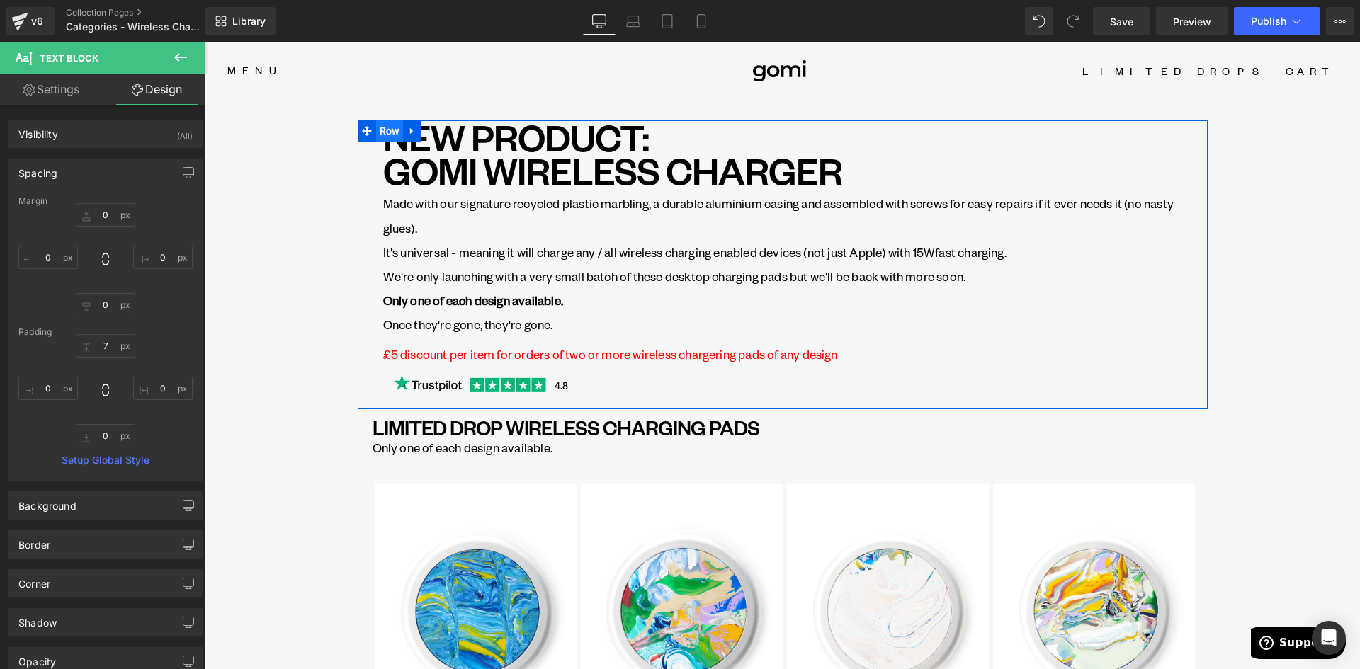
click at [385, 133] on span "Row" at bounding box center [390, 130] width 28 height 21
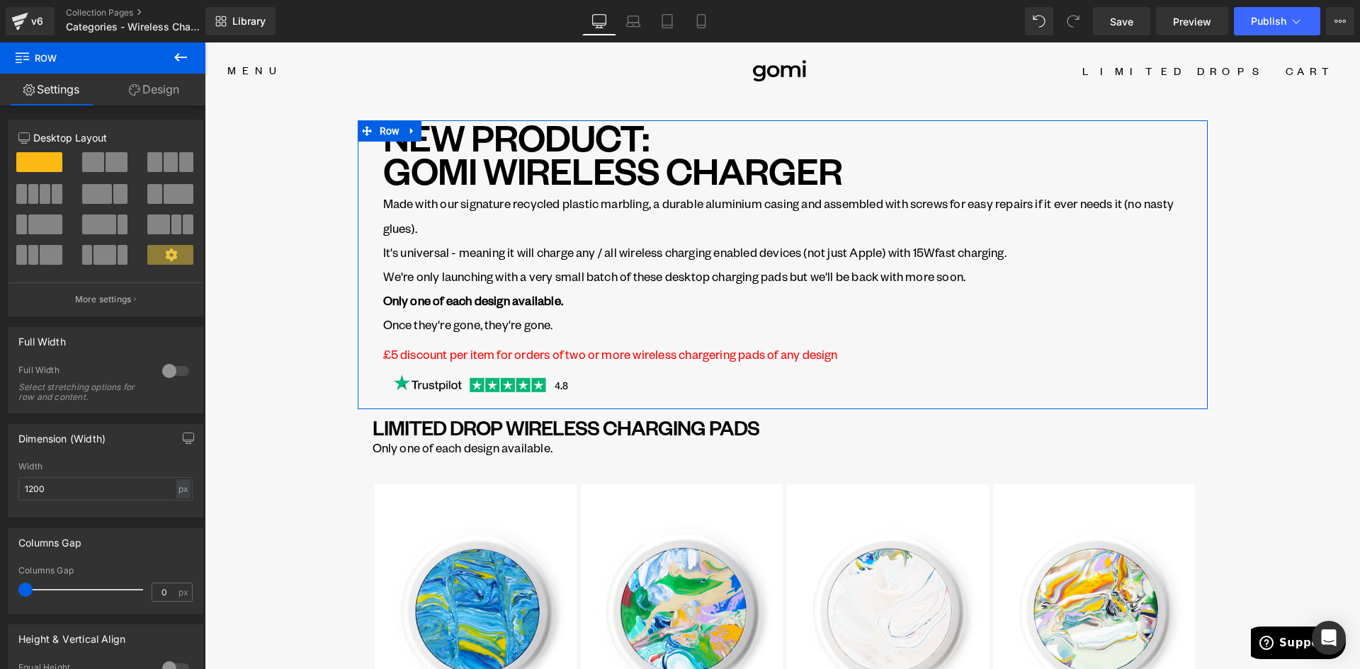
click at [164, 91] on link "Design" at bounding box center [154, 90] width 103 height 32
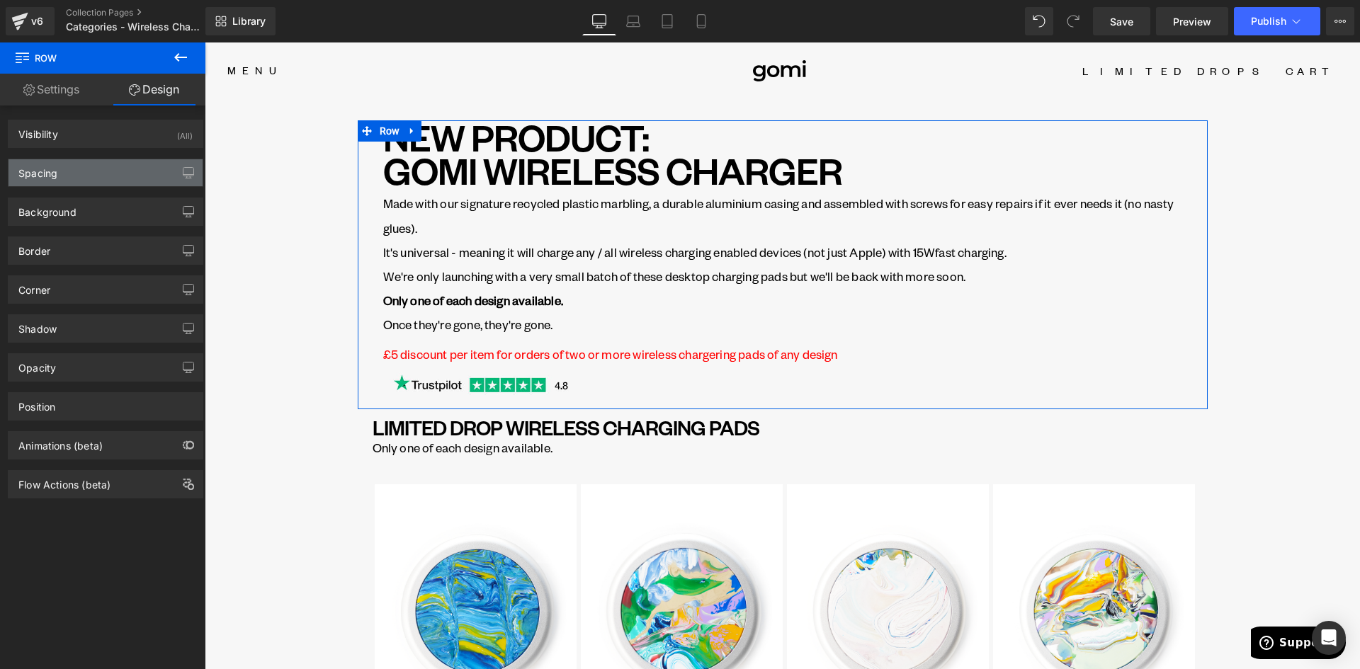
click at [81, 167] on div "Spacing" at bounding box center [106, 172] width 194 height 27
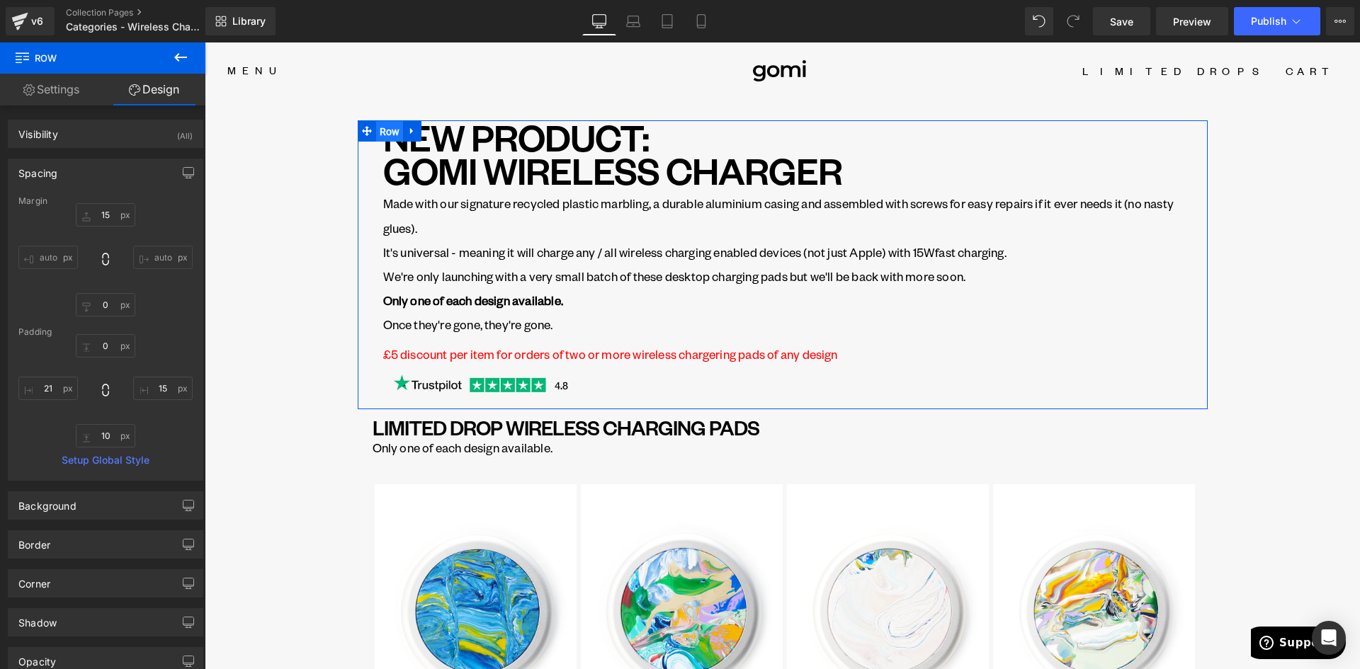
click at [379, 140] on span "Row" at bounding box center [390, 131] width 28 height 21
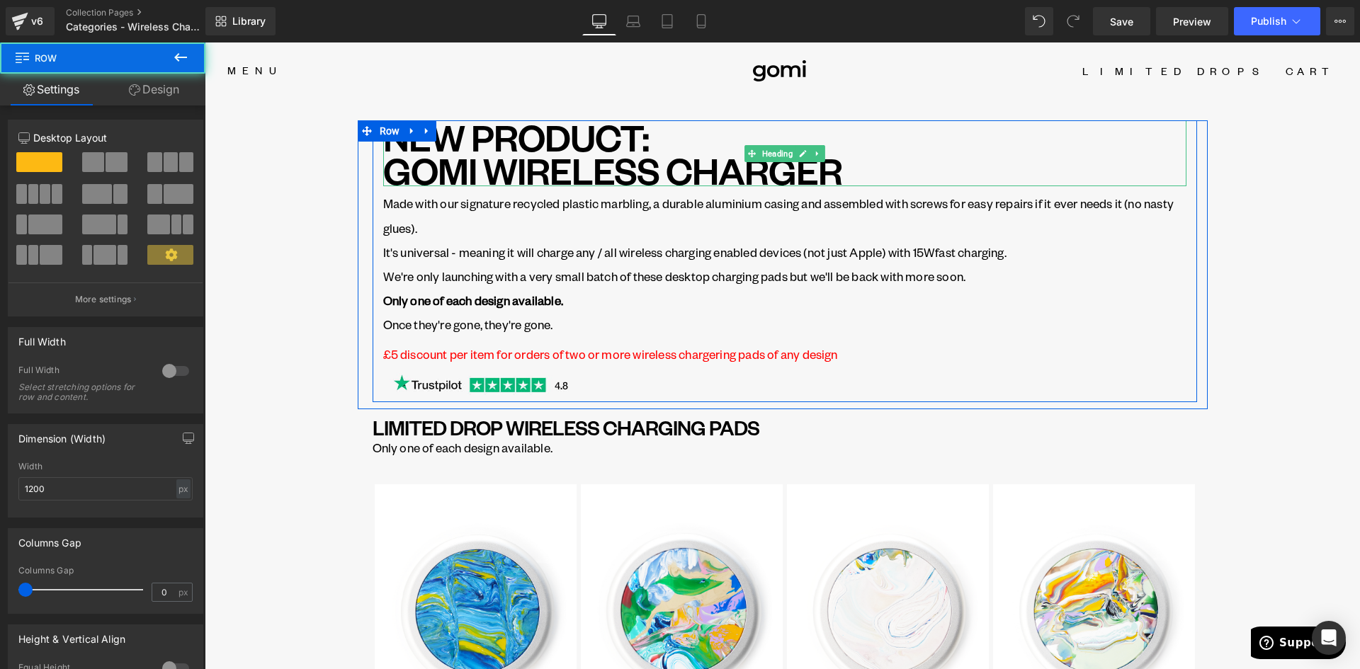
click at [414, 176] on h1 "NEW PRODUCT: GOMI WIRELESS CHARGER" at bounding box center [784, 153] width 803 height 66
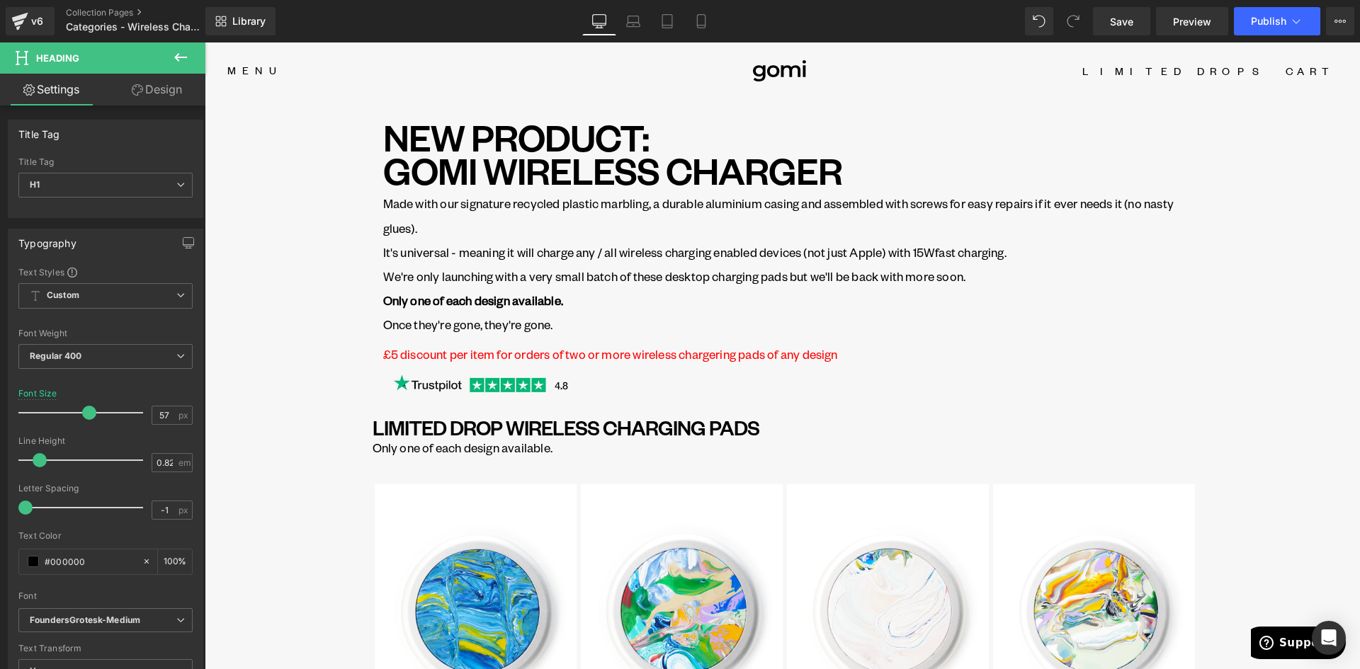
click at [153, 81] on link "Design" at bounding box center [157, 90] width 103 height 32
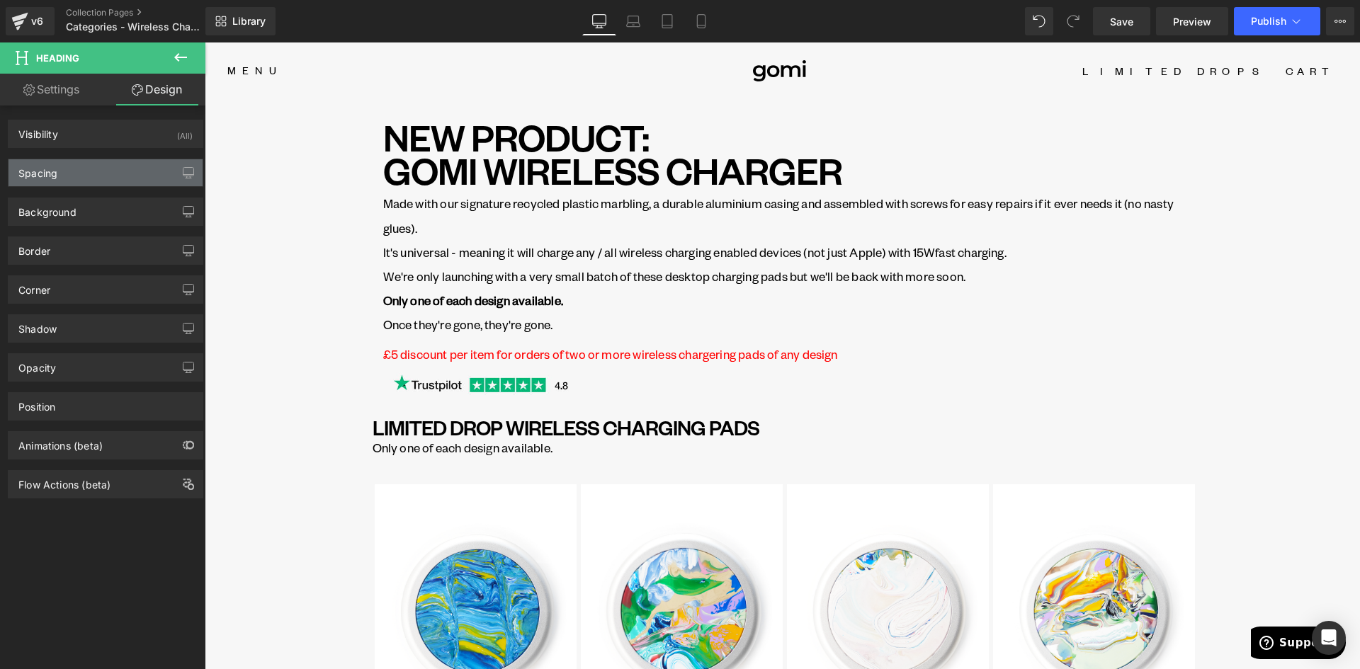
click at [76, 175] on div "Spacing" at bounding box center [106, 172] width 194 height 27
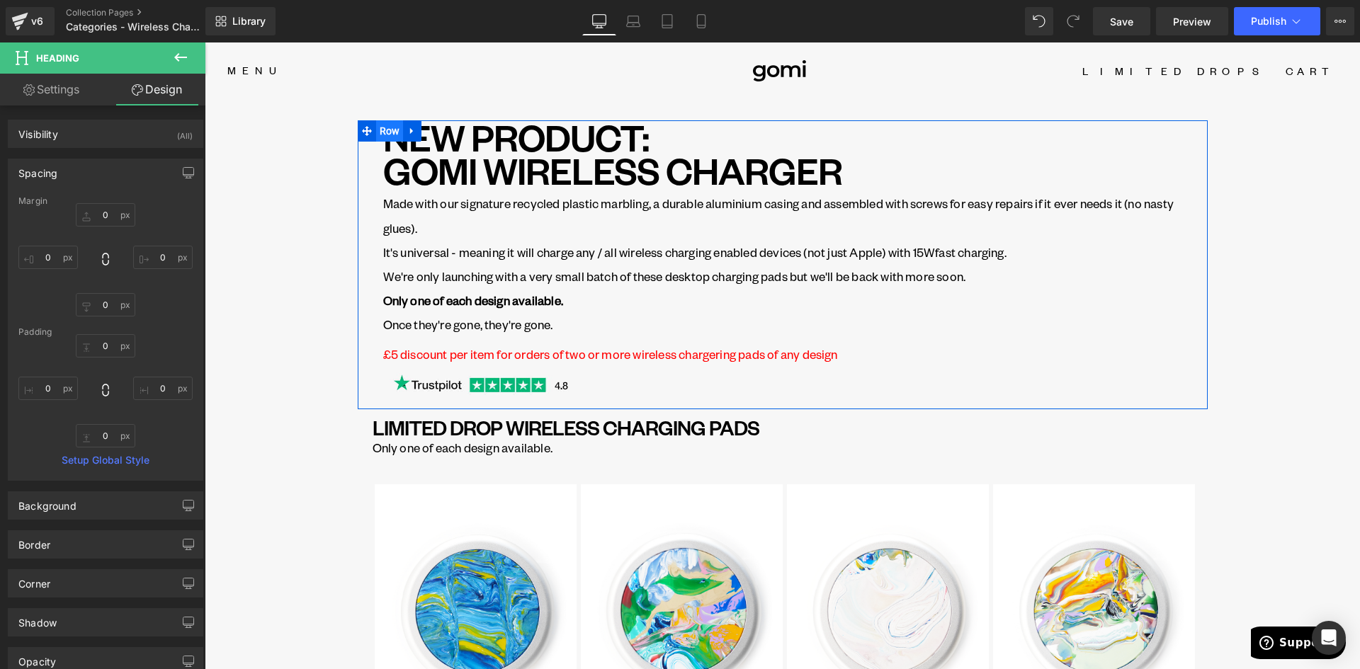
click at [385, 135] on span "Row" at bounding box center [390, 130] width 28 height 21
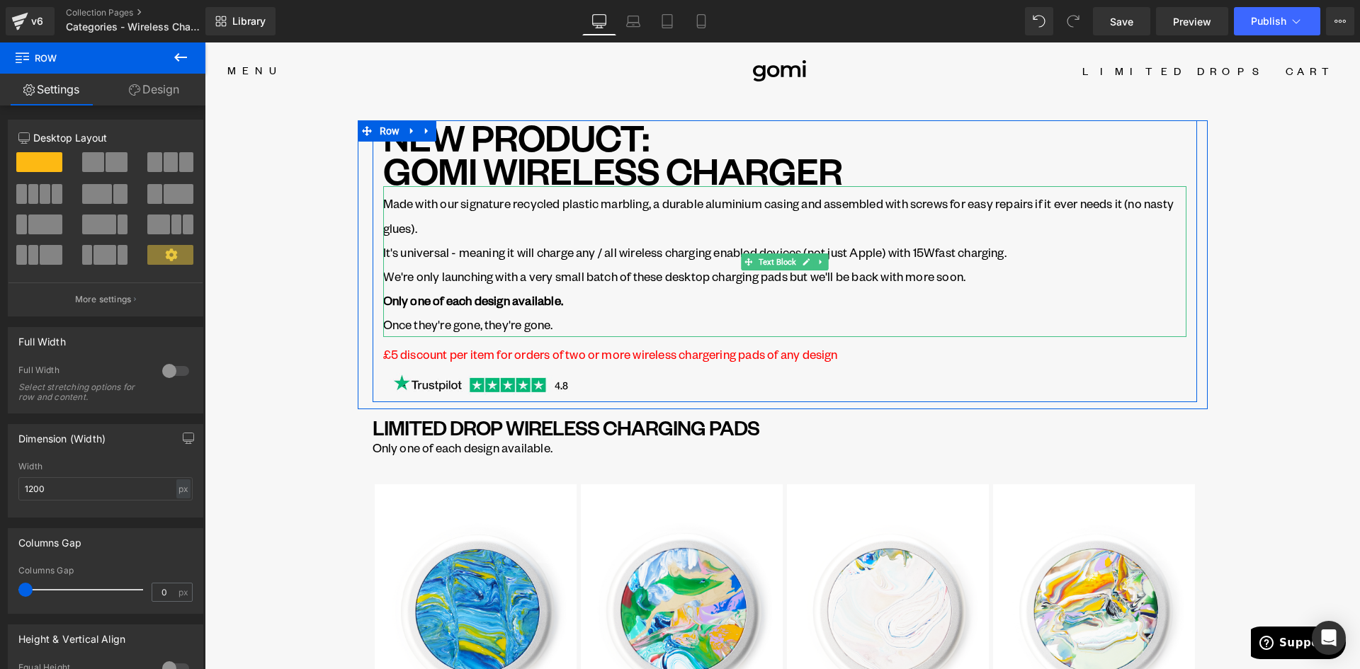
click at [424, 215] on p "Made with our signature recycled plastic marbling, a durable aluminium casing a…" at bounding box center [784, 215] width 803 height 48
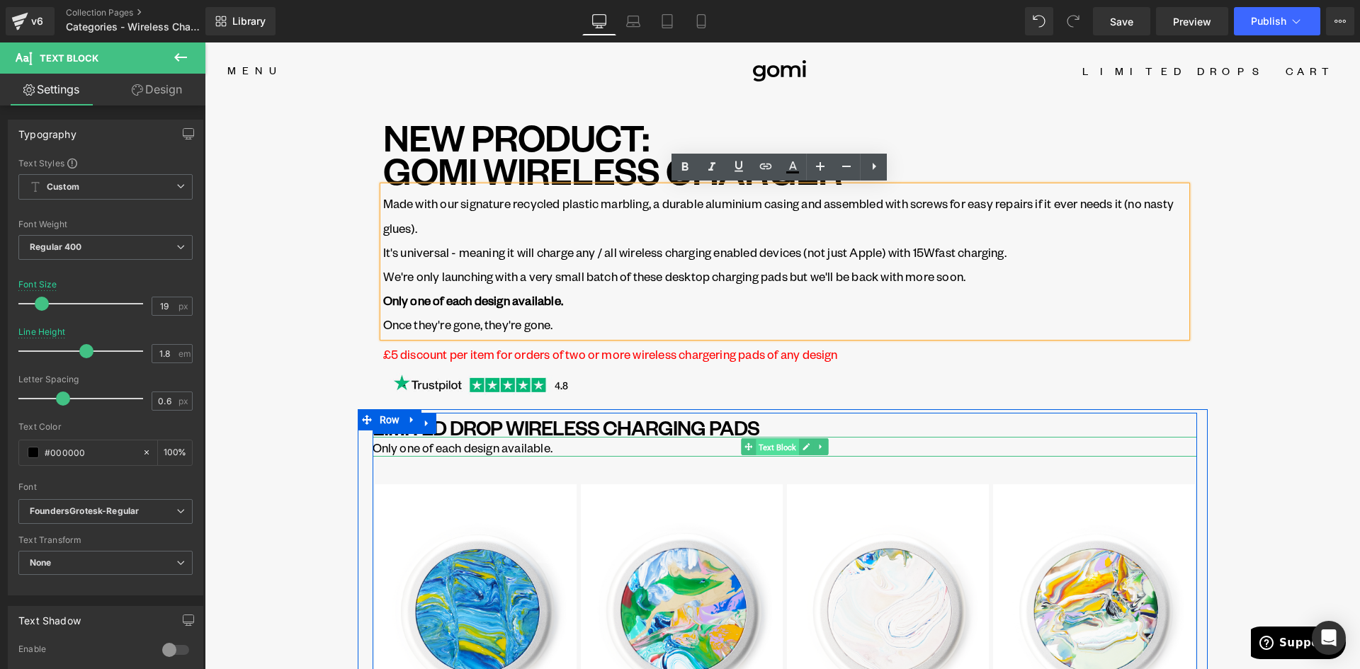
click at [769, 447] on span "Text Block" at bounding box center [777, 447] width 43 height 17
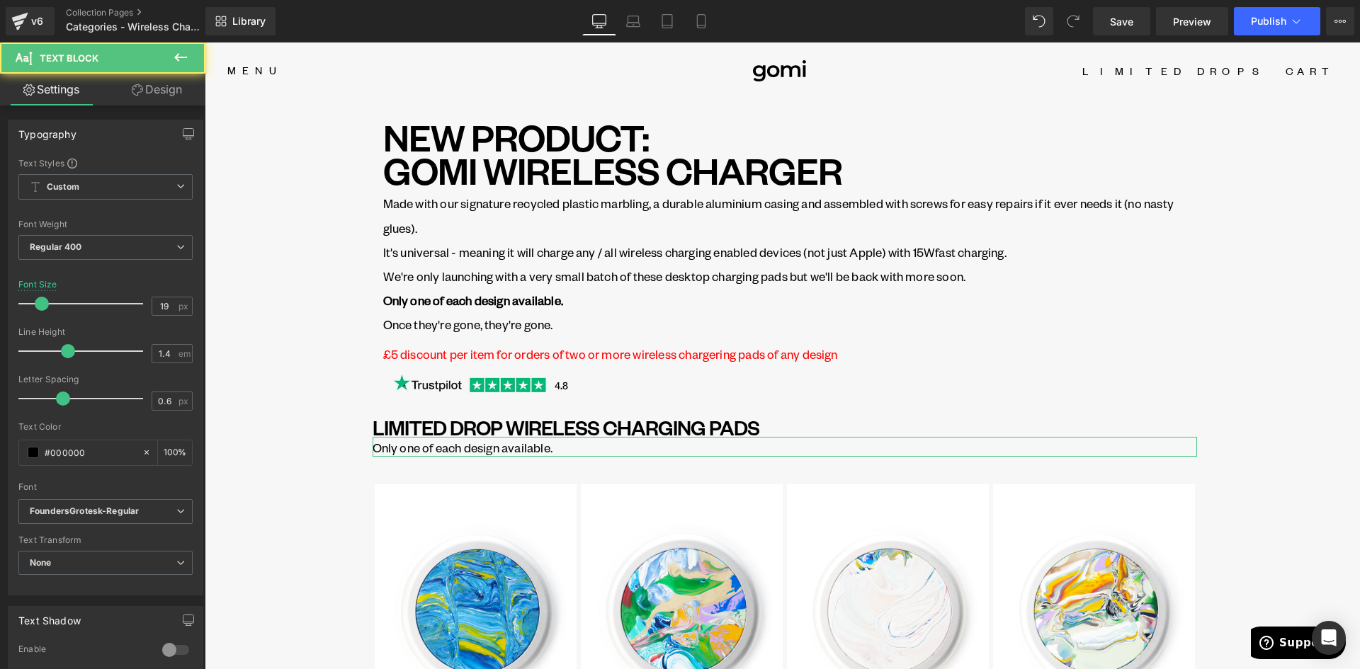
click at [159, 87] on link "Design" at bounding box center [157, 90] width 103 height 32
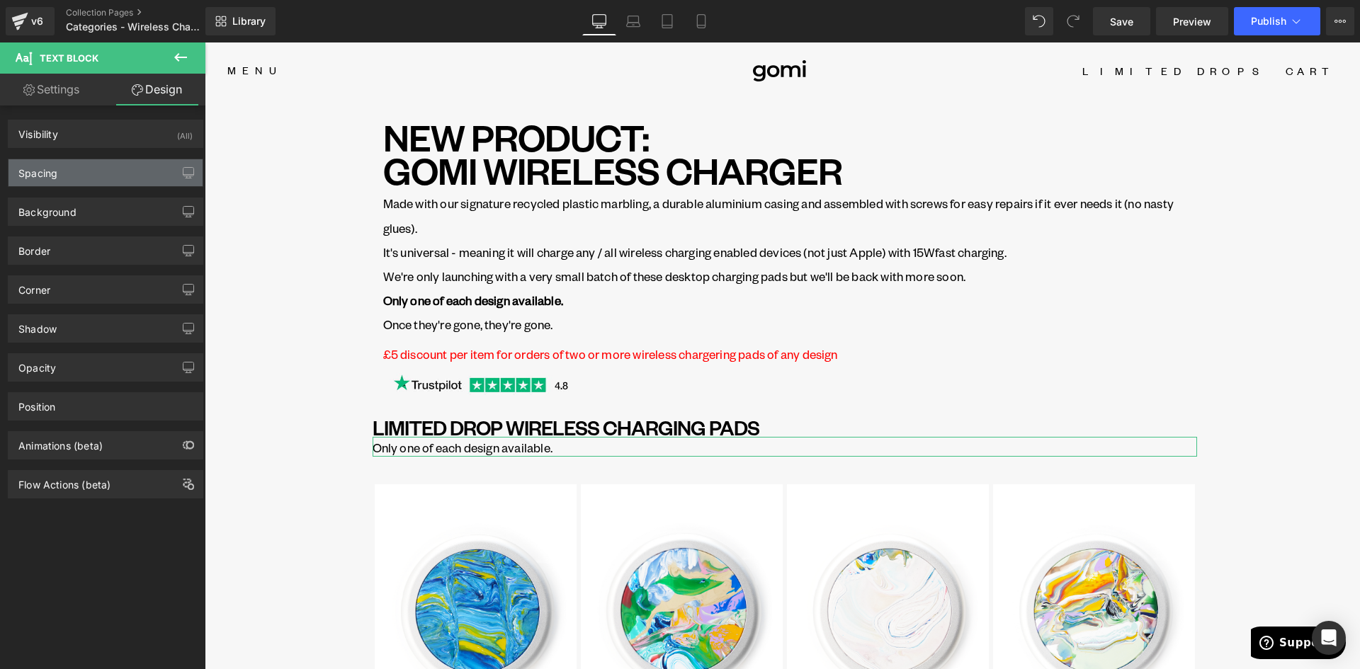
click at [98, 174] on div "Spacing" at bounding box center [106, 172] width 194 height 27
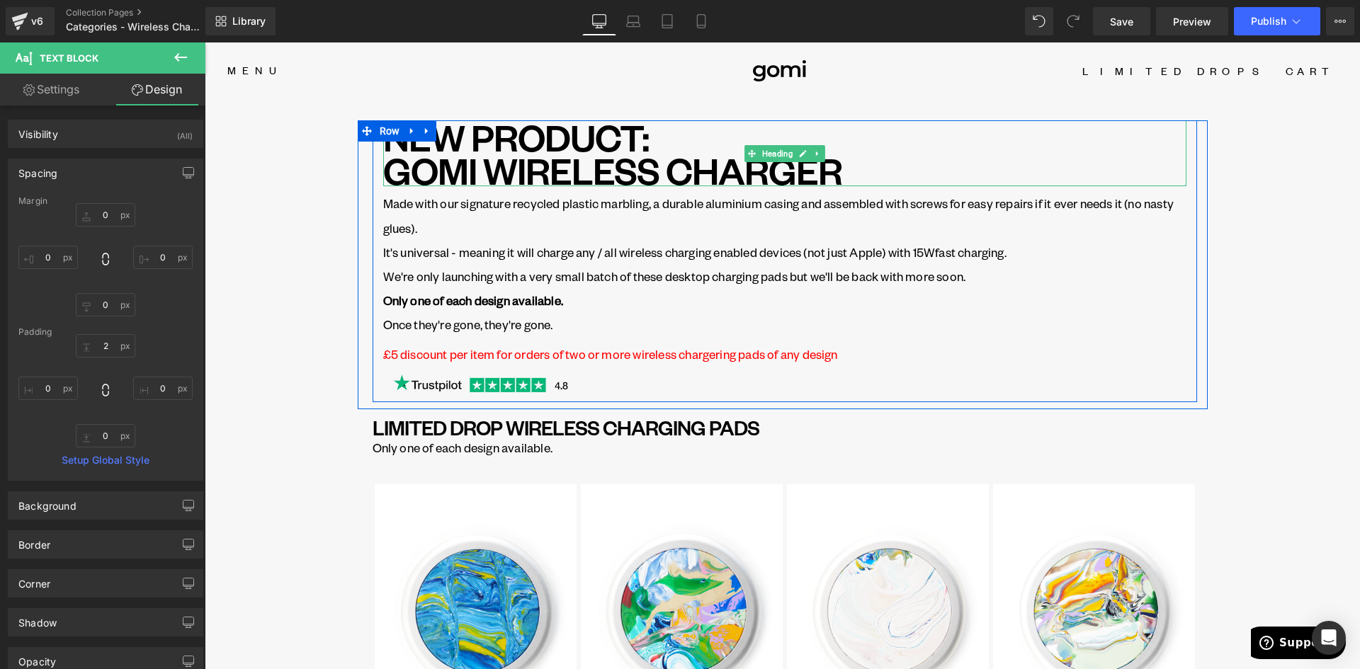
click at [529, 174] on h1 "NEW PRODUCT: GOMI WIRELESS CHARGER" at bounding box center [784, 153] width 803 height 66
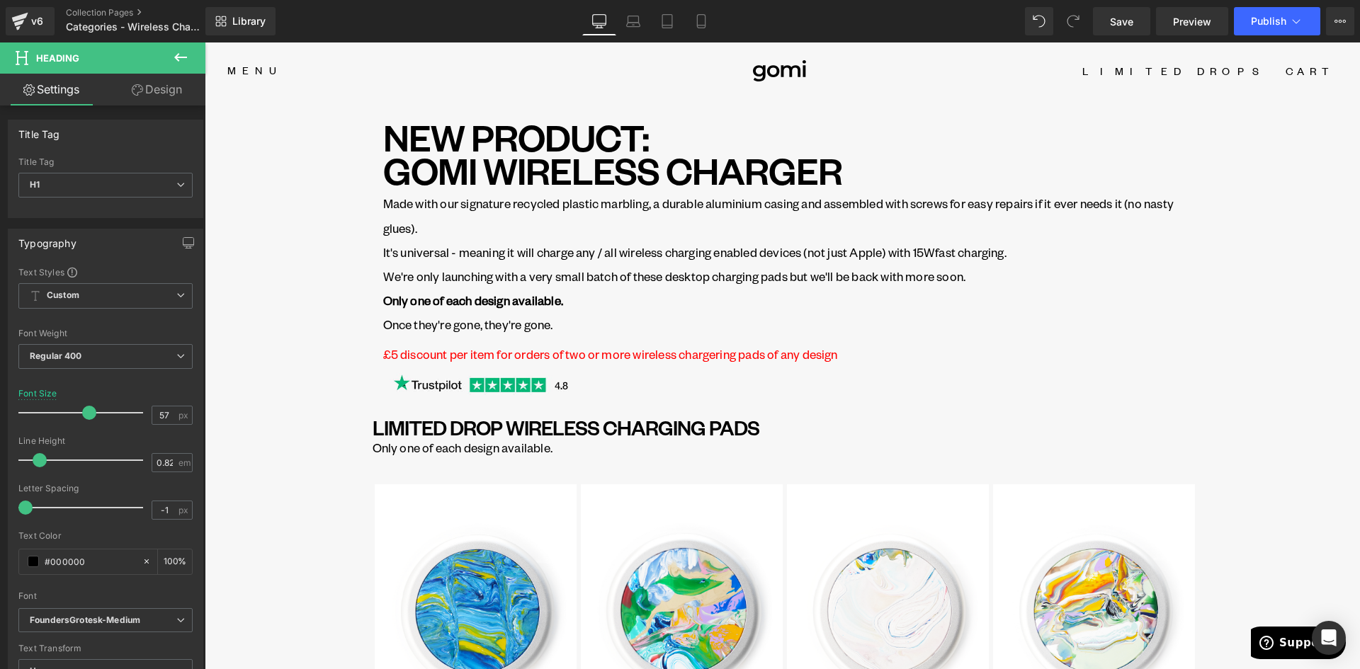
click at [147, 84] on link "Design" at bounding box center [157, 90] width 103 height 32
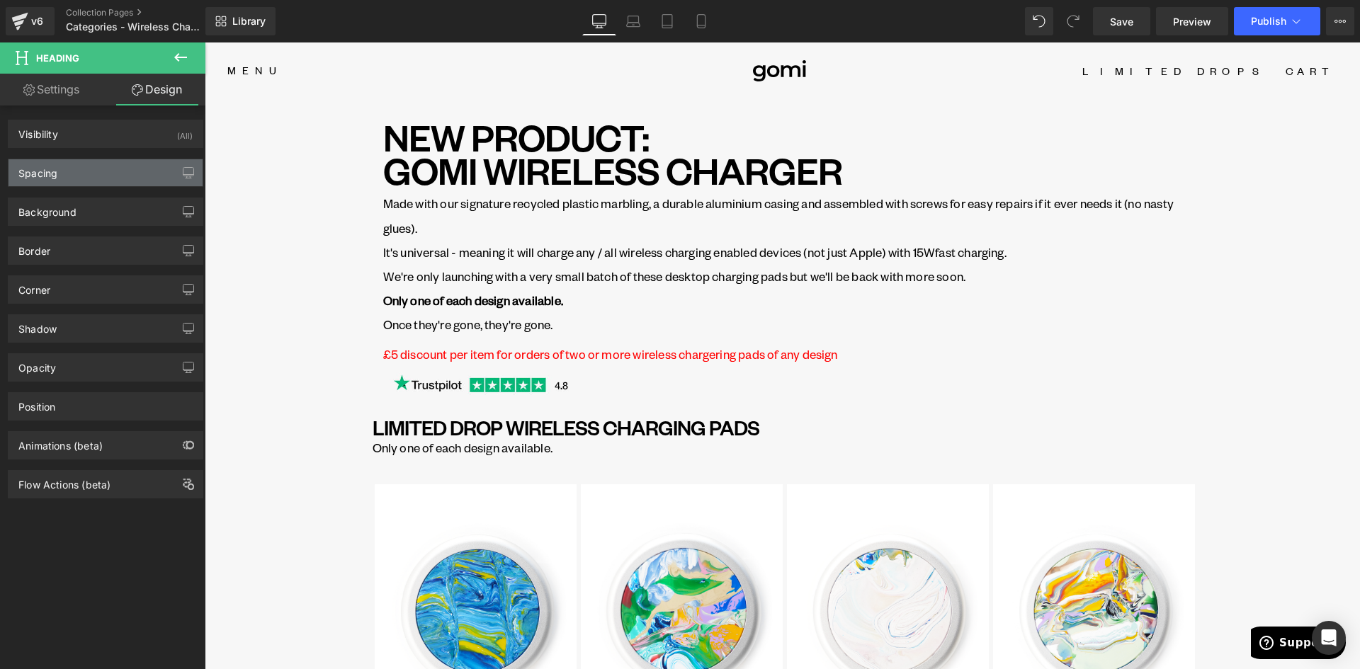
click at [77, 158] on div "Spacing [GEOGRAPHIC_DATA] [GEOGRAPHIC_DATA]" at bounding box center [106, 167] width 212 height 39
click at [75, 166] on div "Spacing" at bounding box center [106, 172] width 194 height 27
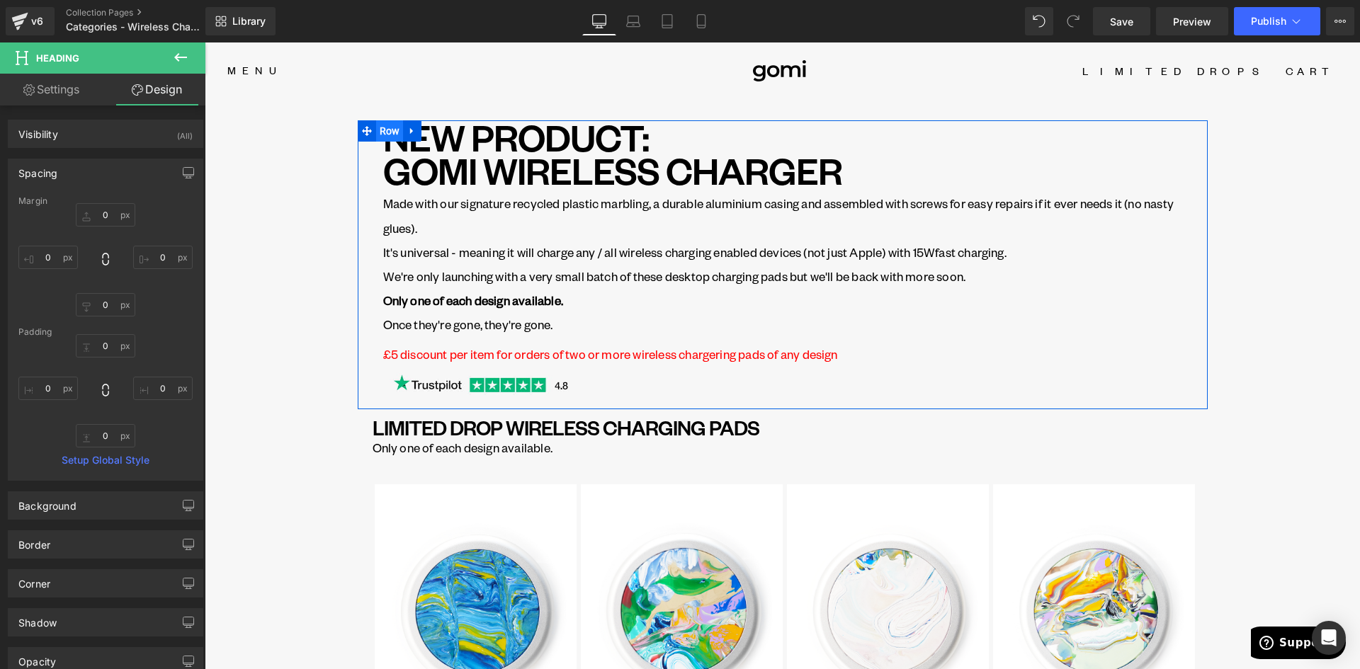
click at [386, 133] on span "Row" at bounding box center [390, 130] width 28 height 21
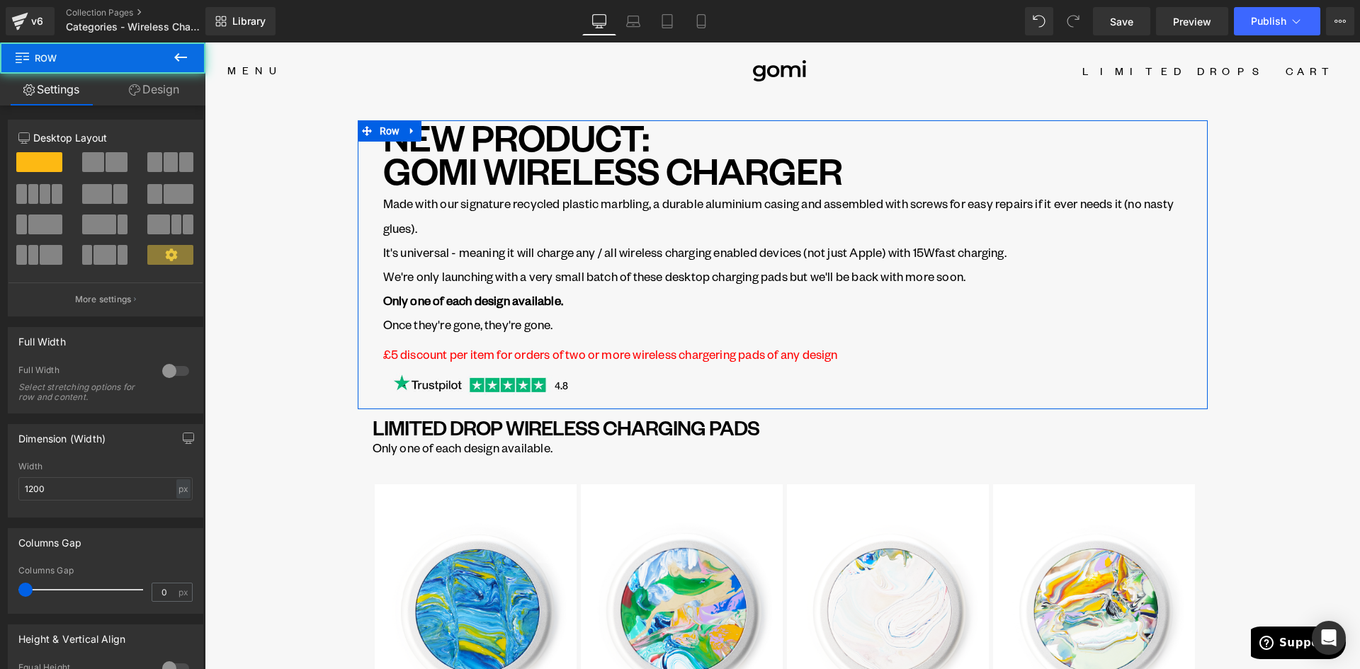
click at [164, 86] on link "Design" at bounding box center [154, 90] width 103 height 32
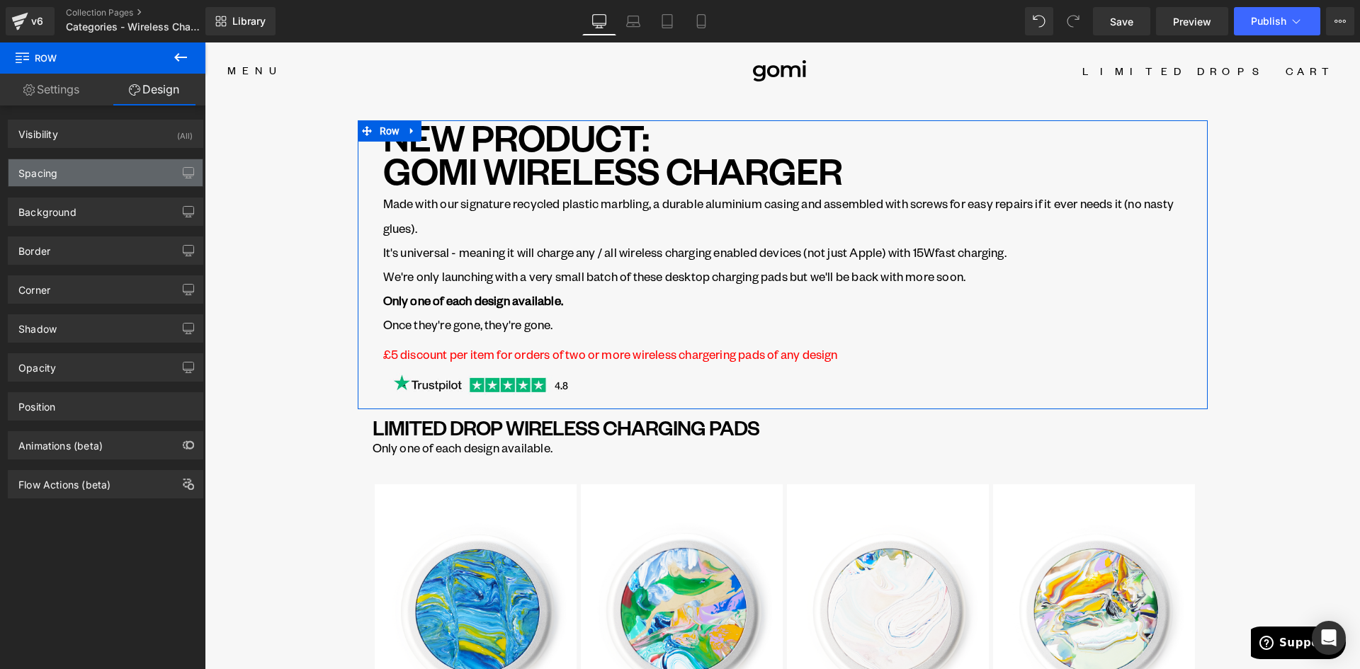
click at [79, 175] on div "Spacing" at bounding box center [106, 172] width 194 height 27
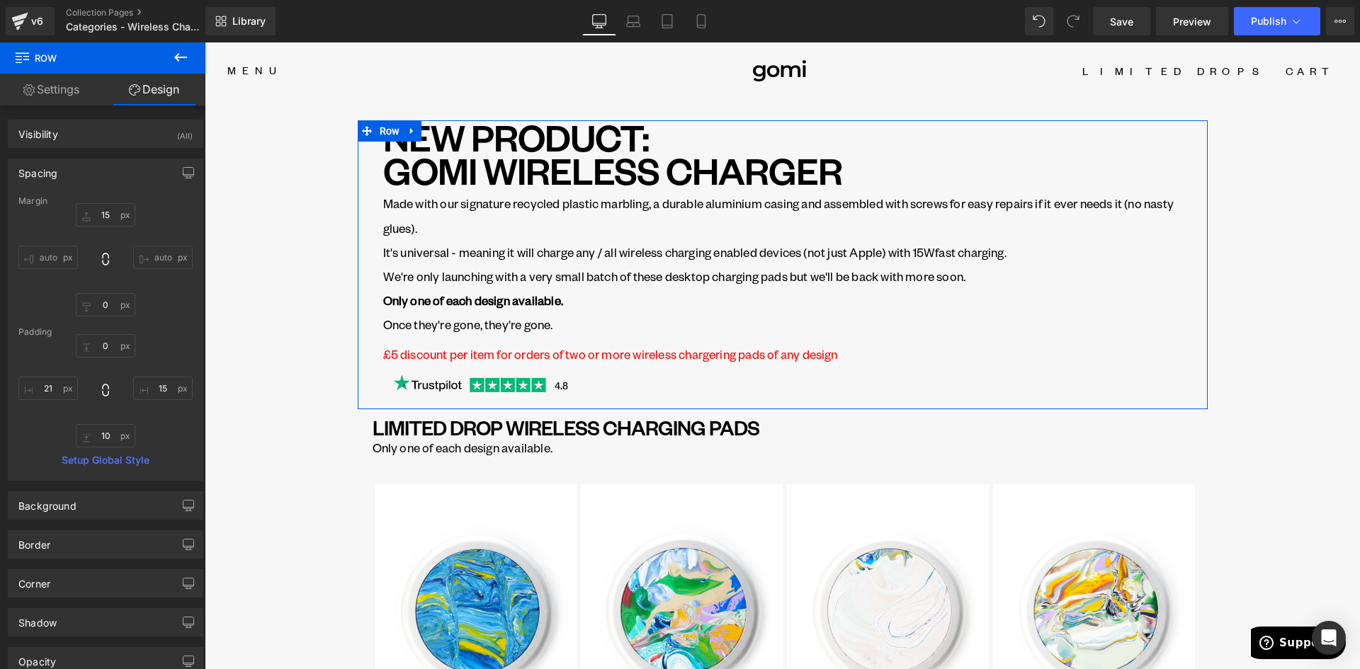
click at [54, 253] on input "auto" at bounding box center [48, 257] width 60 height 23
click at [103, 262] on icon at bounding box center [105, 259] width 14 height 14
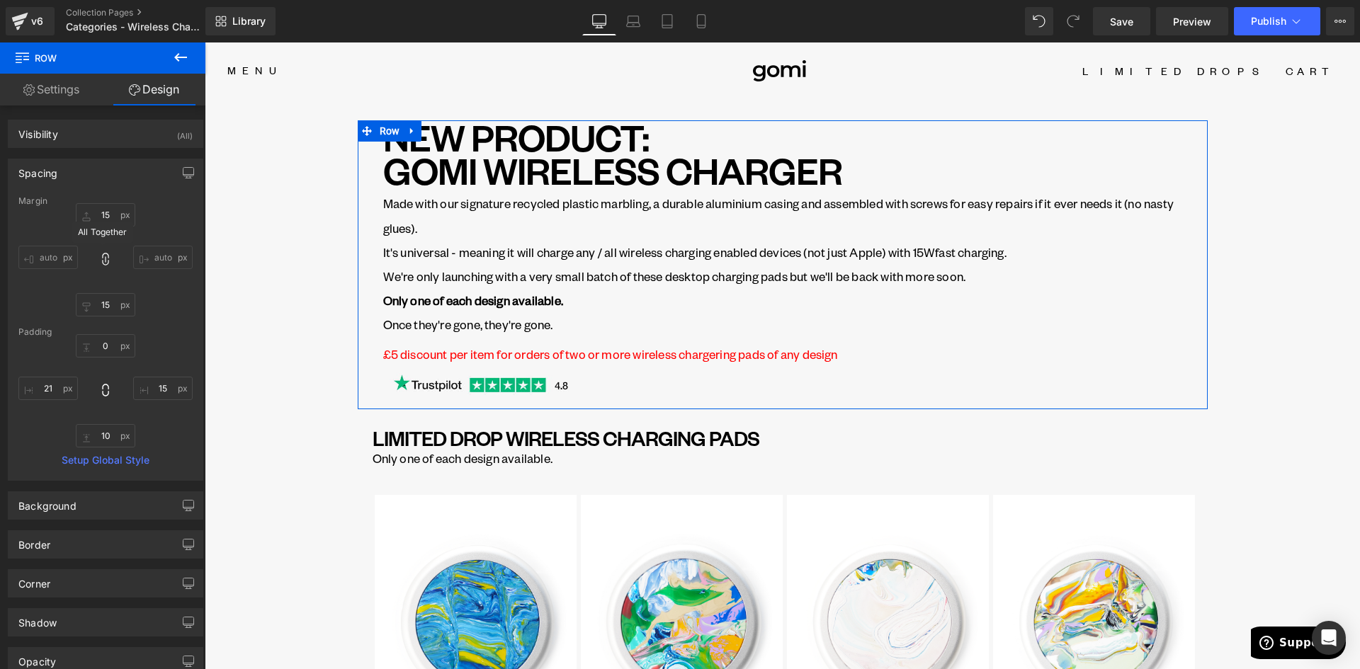
click at [103, 263] on icon at bounding box center [105, 259] width 14 height 14
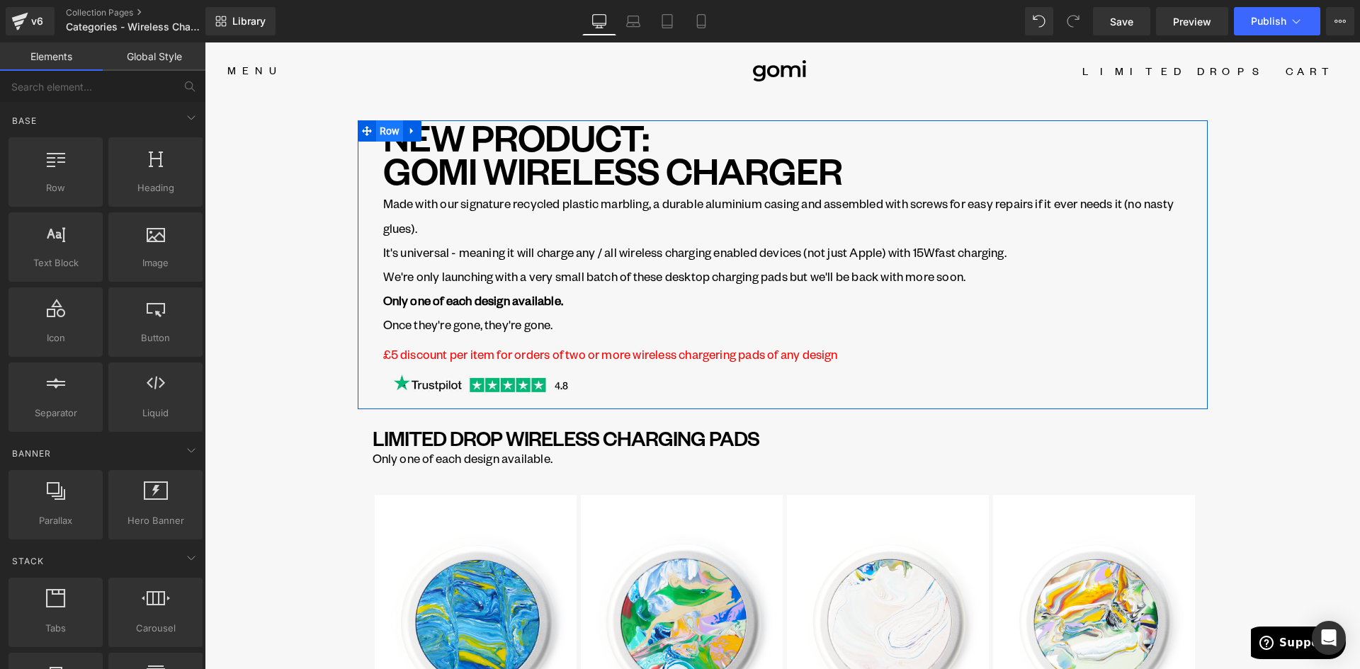
click at [386, 133] on span "Row" at bounding box center [390, 130] width 28 height 21
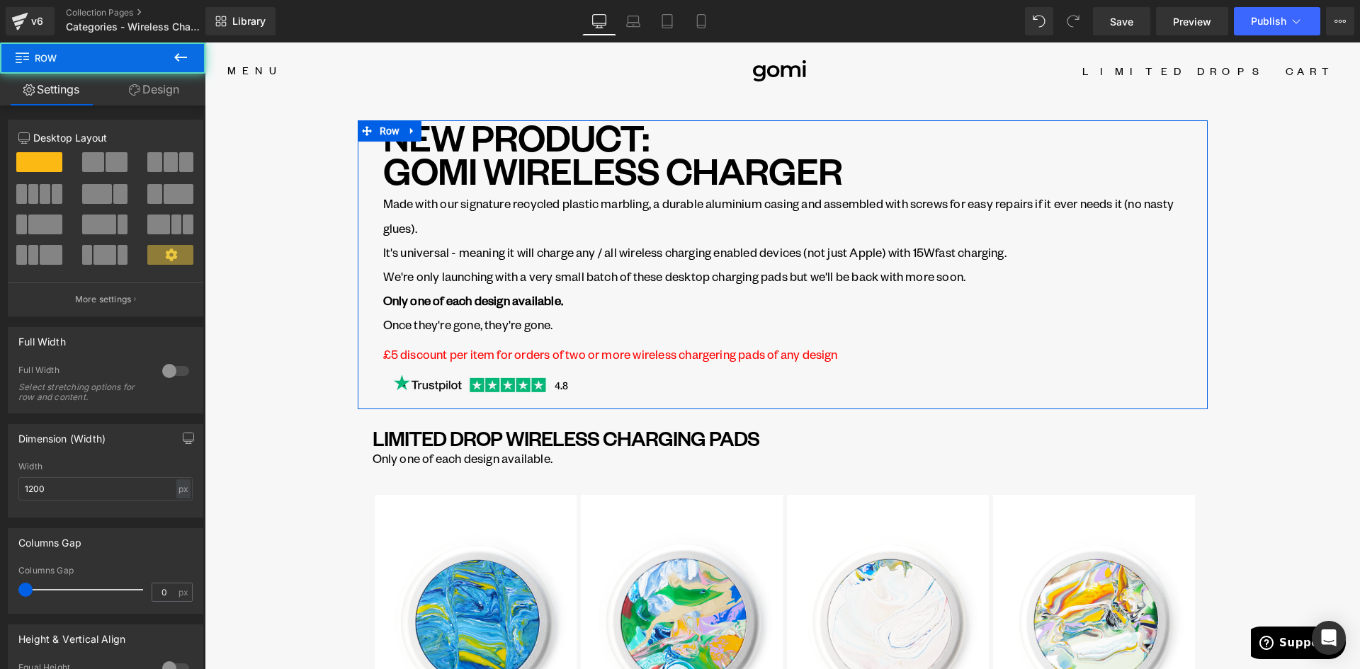
click at [167, 91] on link "Design" at bounding box center [154, 90] width 103 height 32
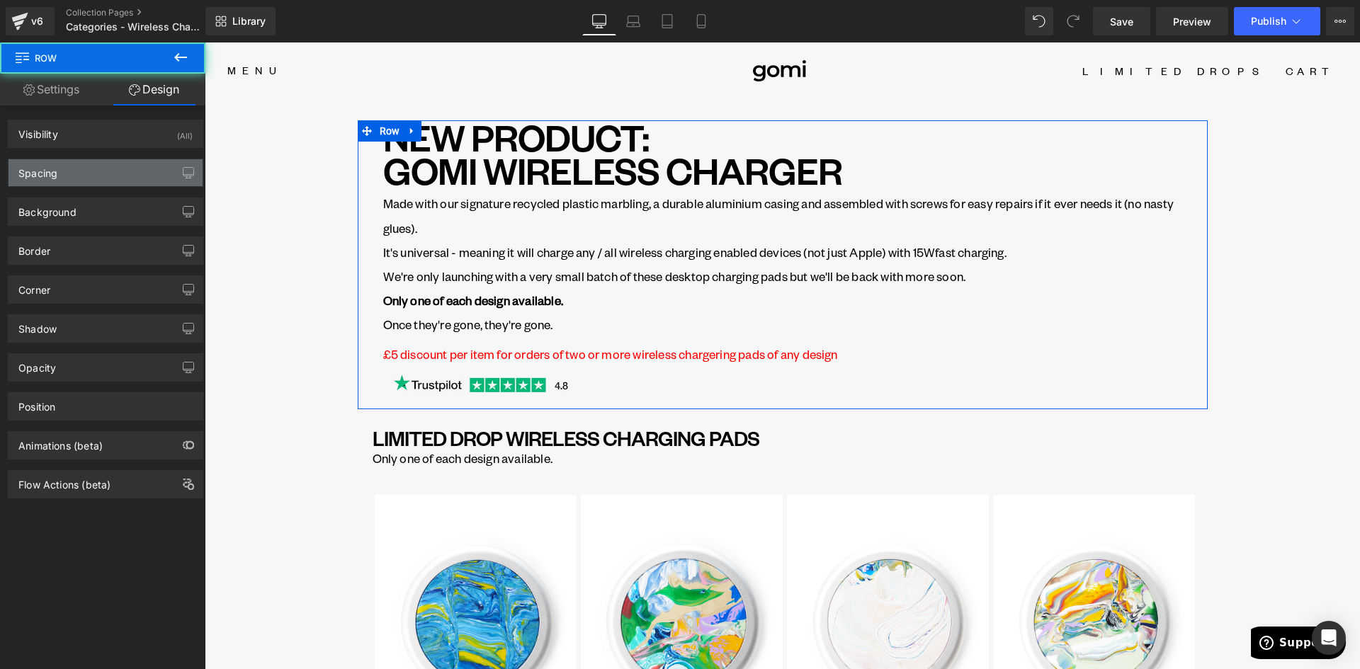
click at [59, 177] on div "Spacing" at bounding box center [106, 172] width 194 height 27
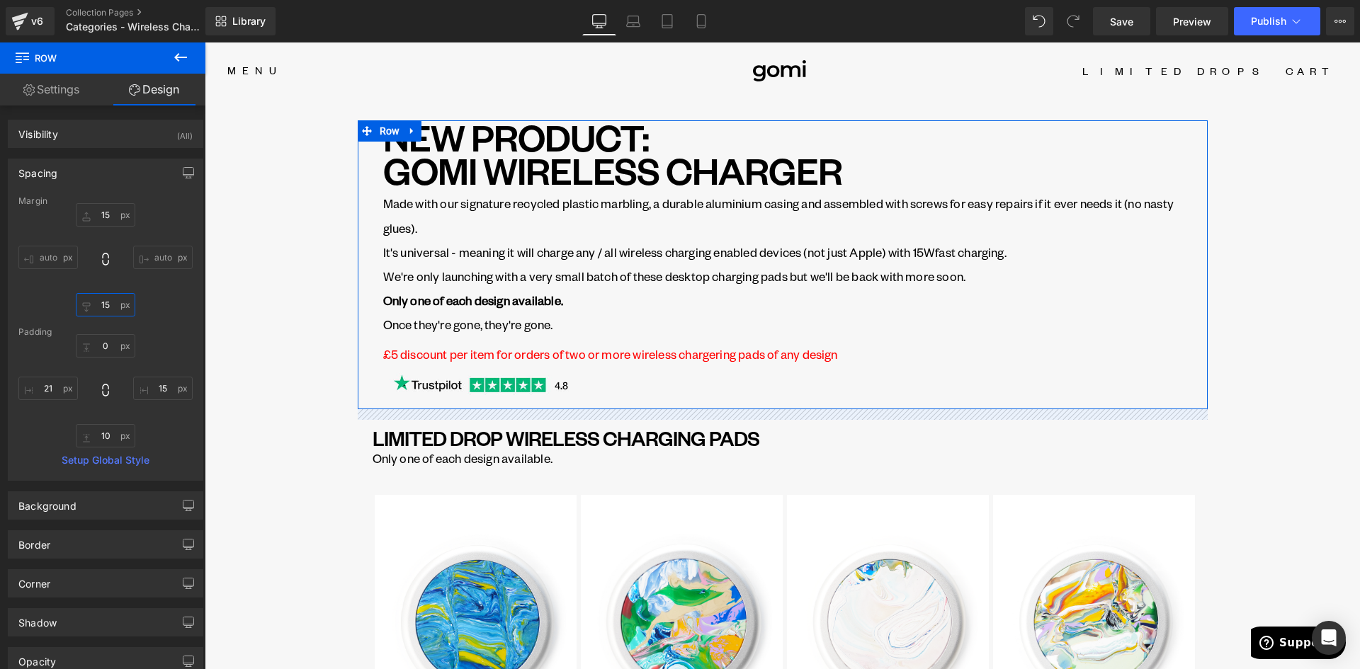
click at [104, 305] on input "15" at bounding box center [106, 304] width 60 height 23
type input "0"
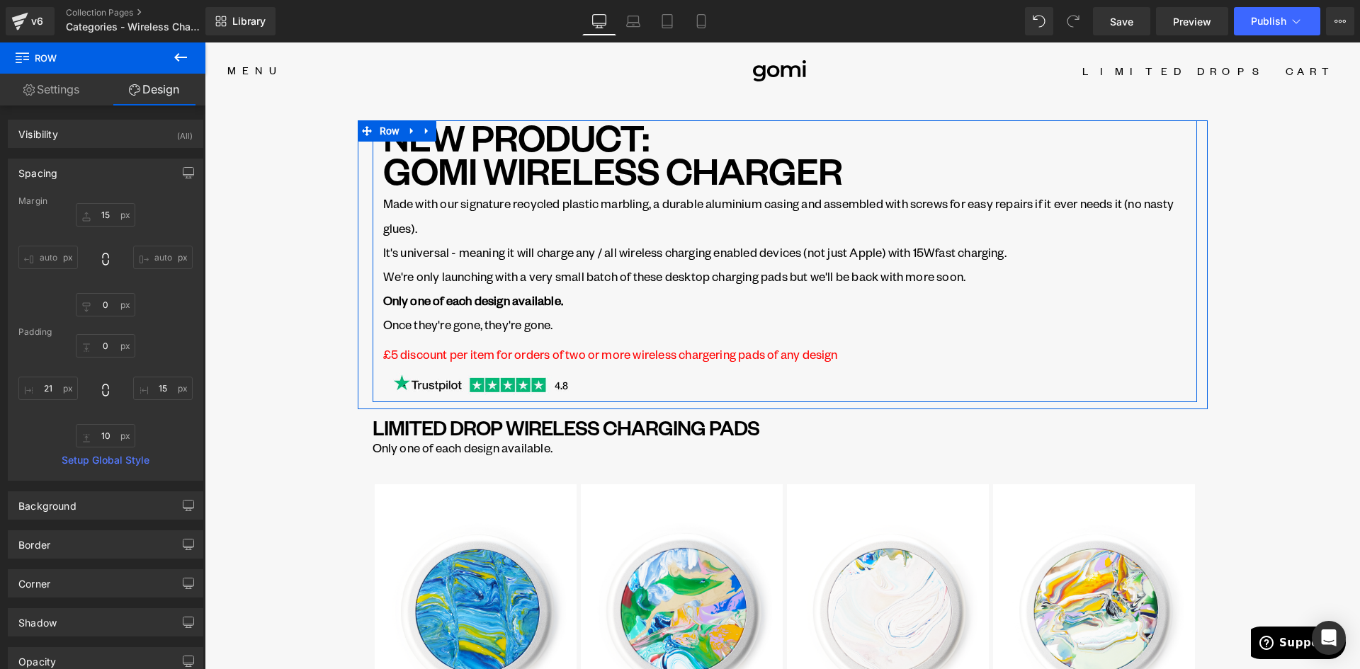
click at [377, 237] on div "NEW PRODUCT: GOMI WIRELESS CHARGER Heading Made with our signature recycled pla…" at bounding box center [785, 261] width 825 height 282
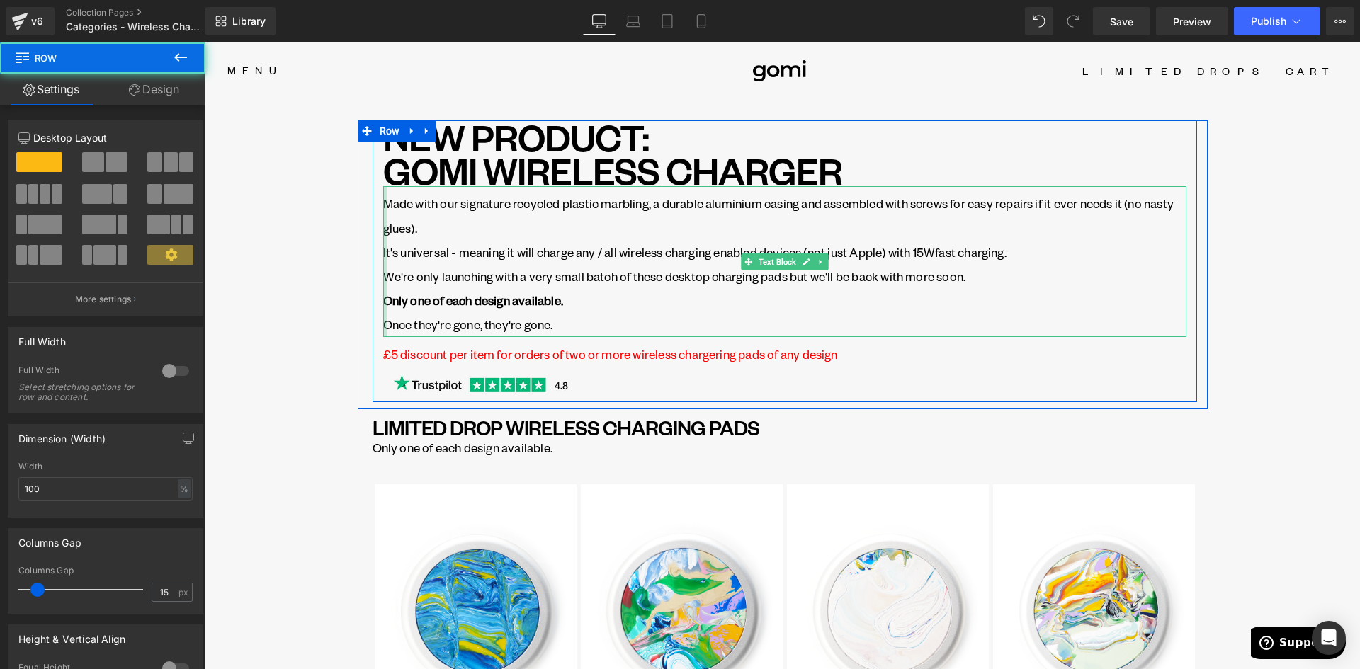
click at [383, 227] on div at bounding box center [385, 261] width 4 height 150
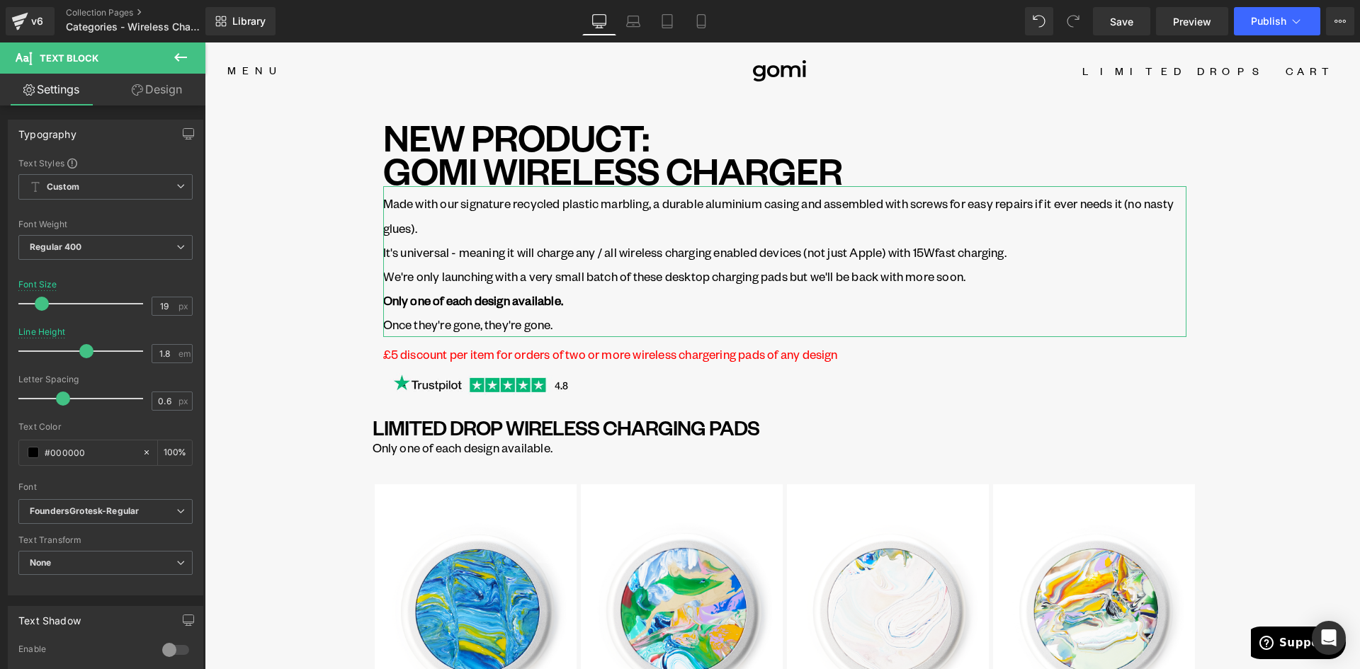
click at [162, 86] on link "Design" at bounding box center [157, 90] width 103 height 32
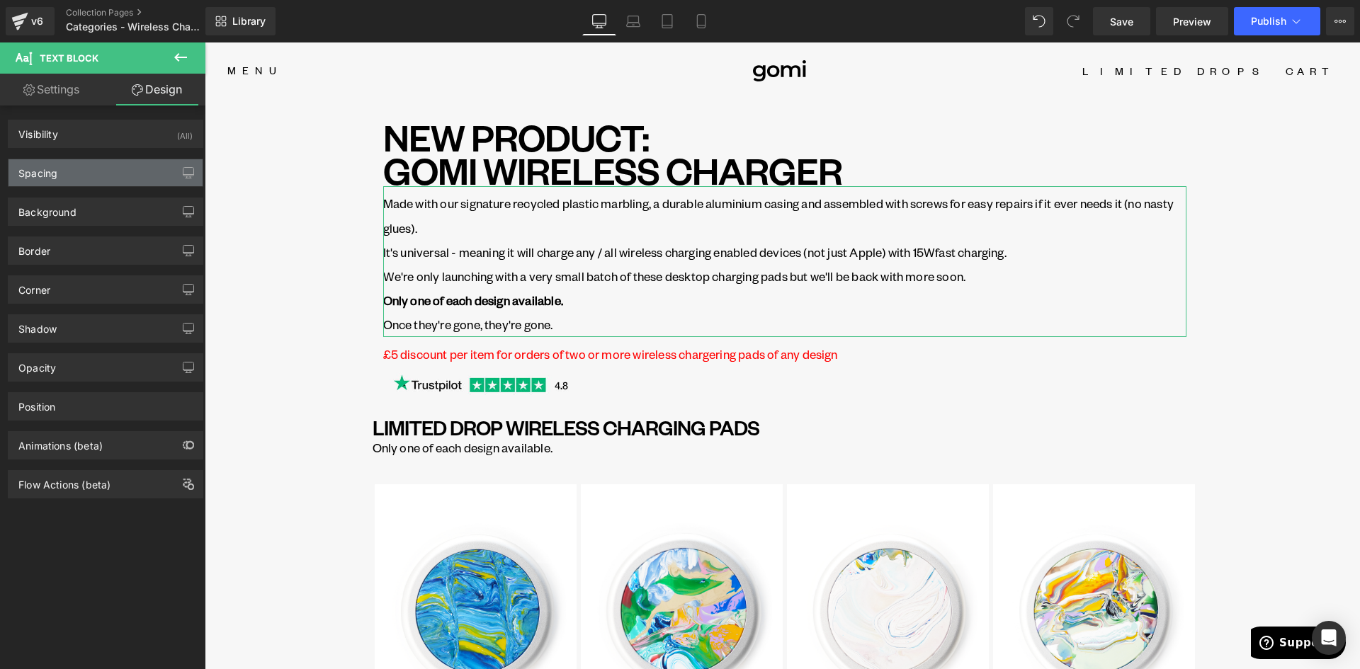
click at [65, 169] on div "Spacing" at bounding box center [106, 172] width 194 height 27
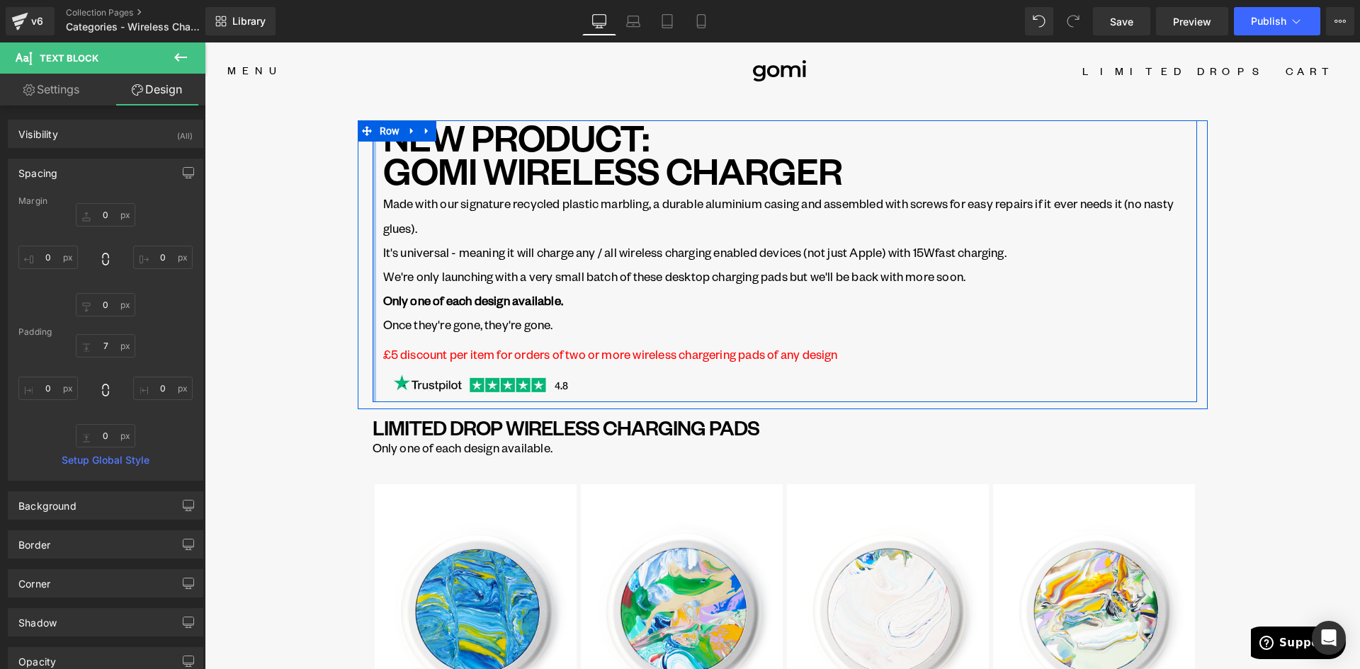
click at [373, 182] on div at bounding box center [375, 261] width 4 height 282
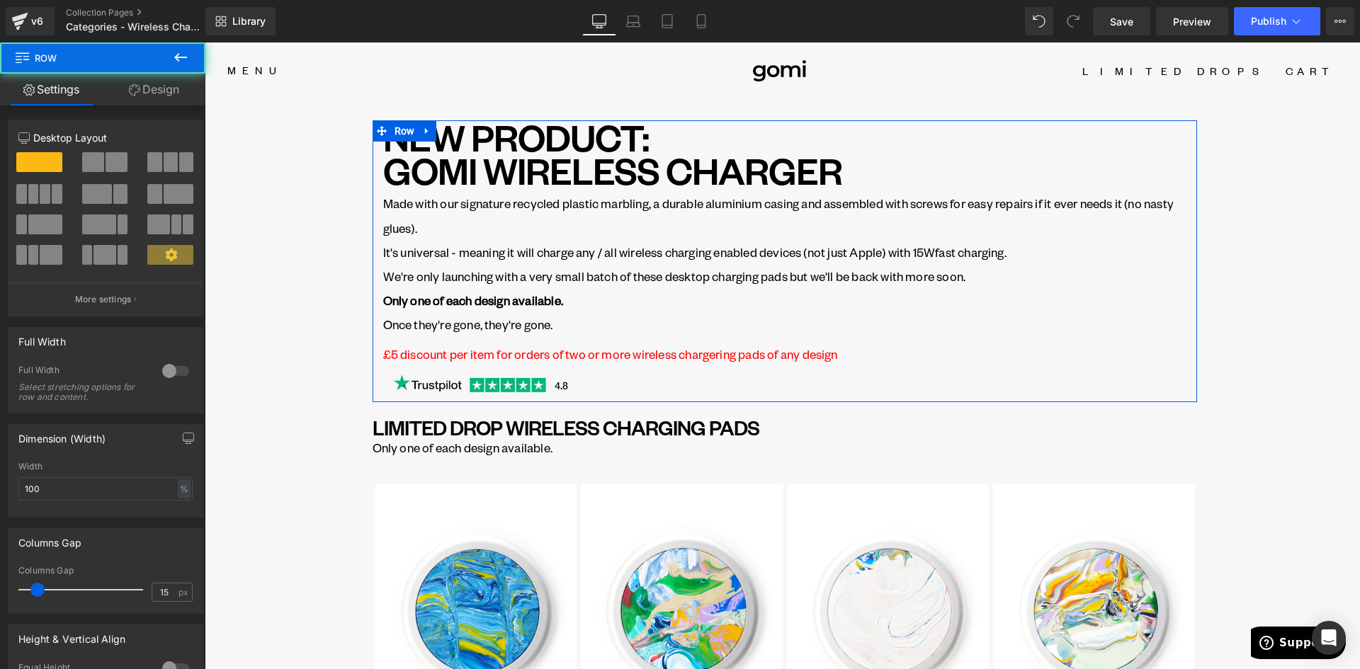
click at [154, 84] on link "Design" at bounding box center [154, 90] width 103 height 32
click at [0, 0] on div "Background" at bounding box center [0, 0] width 0 height 0
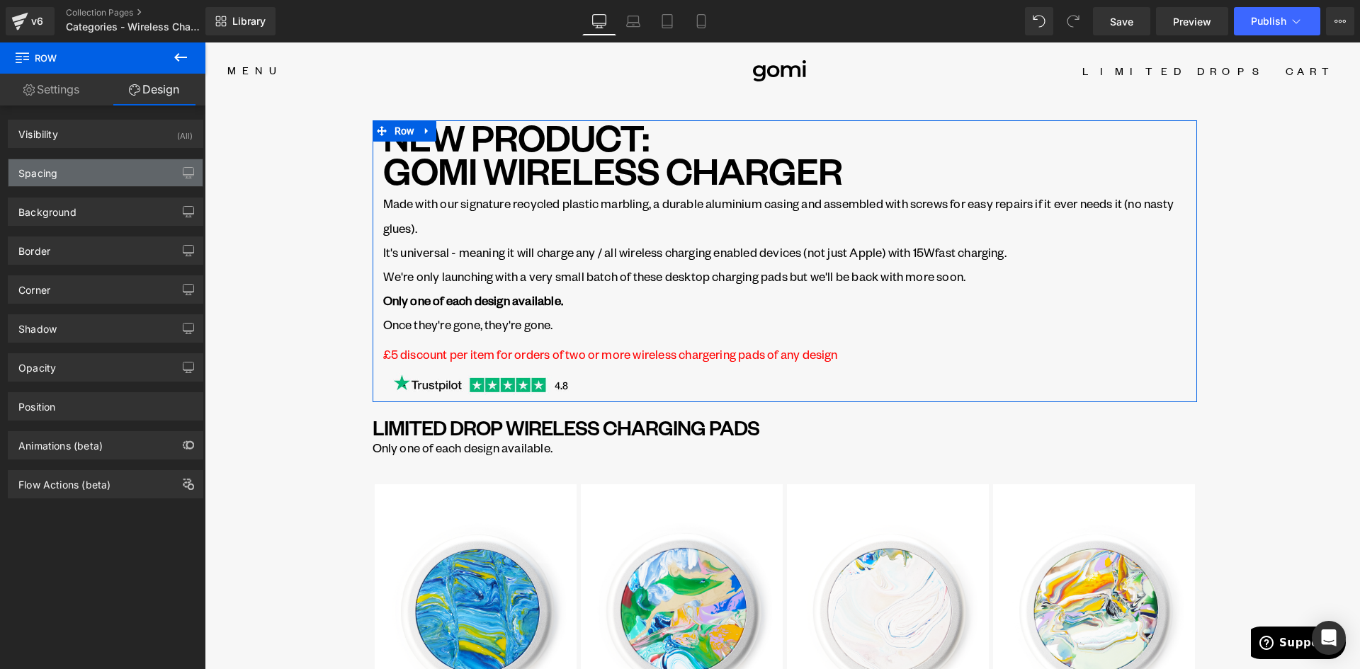
click at [61, 176] on div "Spacing" at bounding box center [106, 172] width 194 height 27
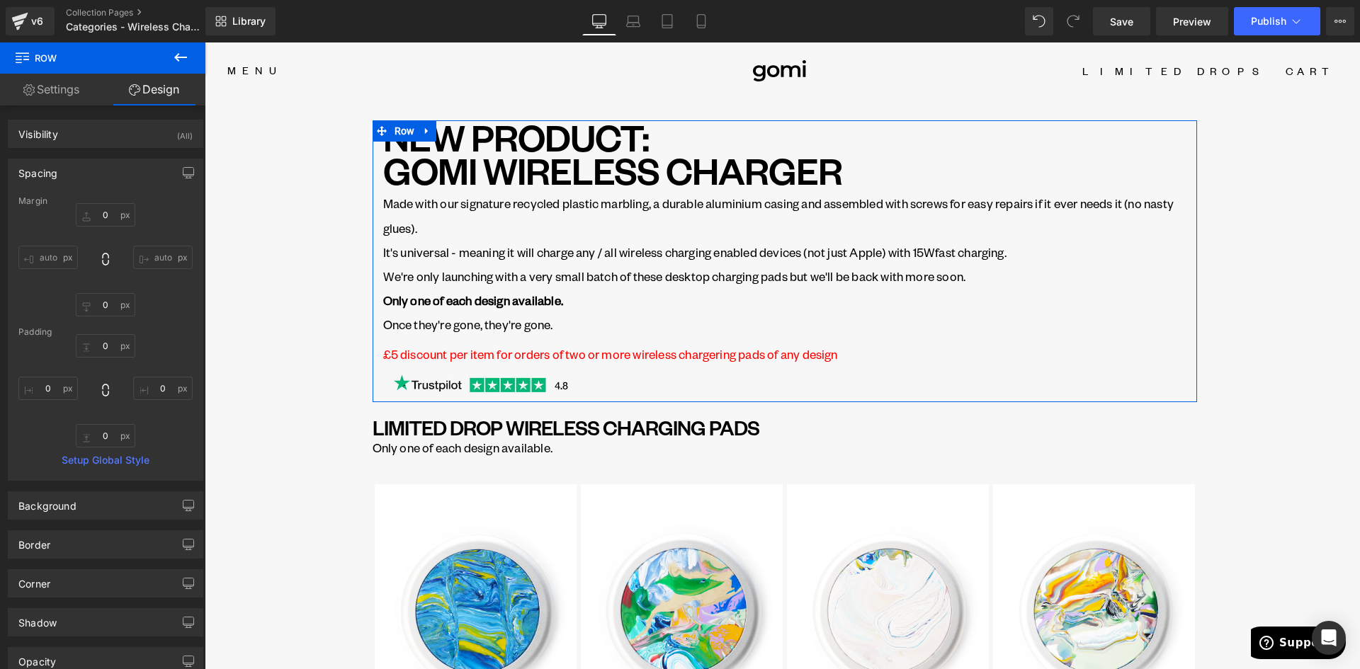
click at [72, 83] on link "Settings" at bounding box center [51, 90] width 103 height 32
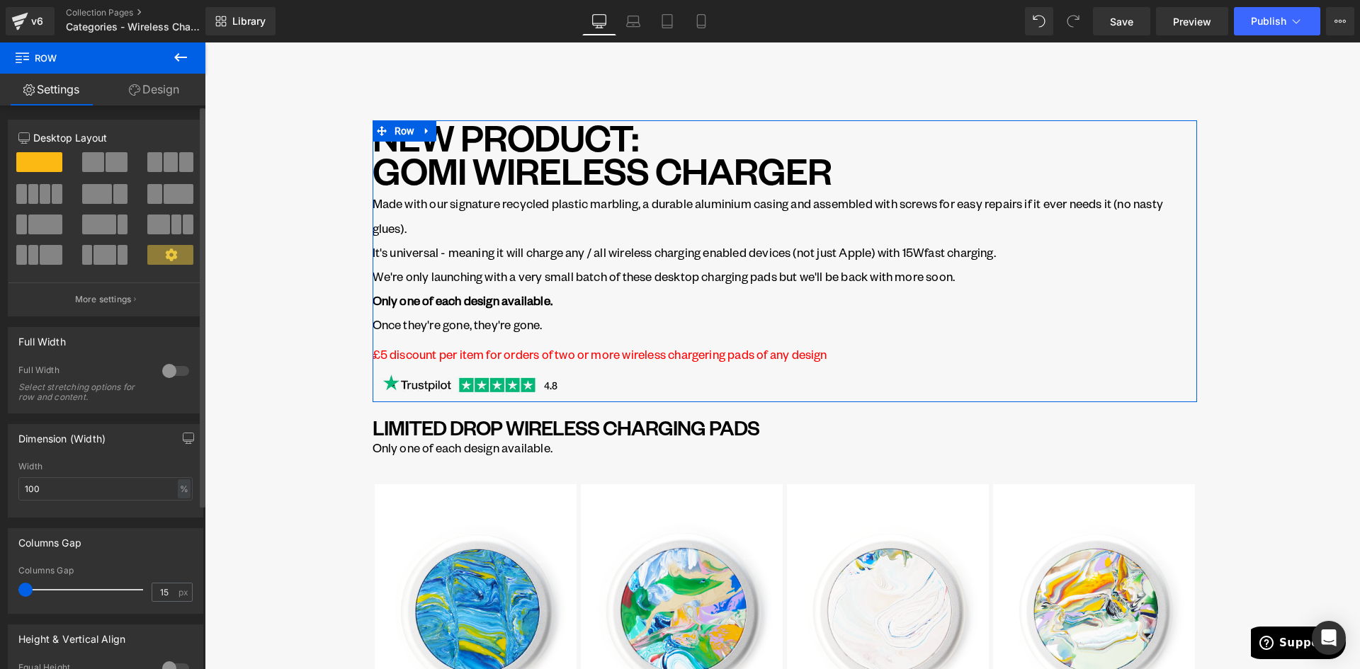
drag, startPoint x: 38, startPoint y: 591, endPoint x: 11, endPoint y: 589, distance: 27.7
click at [11, 589] on div "15px Columns Gap 15 px" at bounding box center [106, 589] width 194 height 47
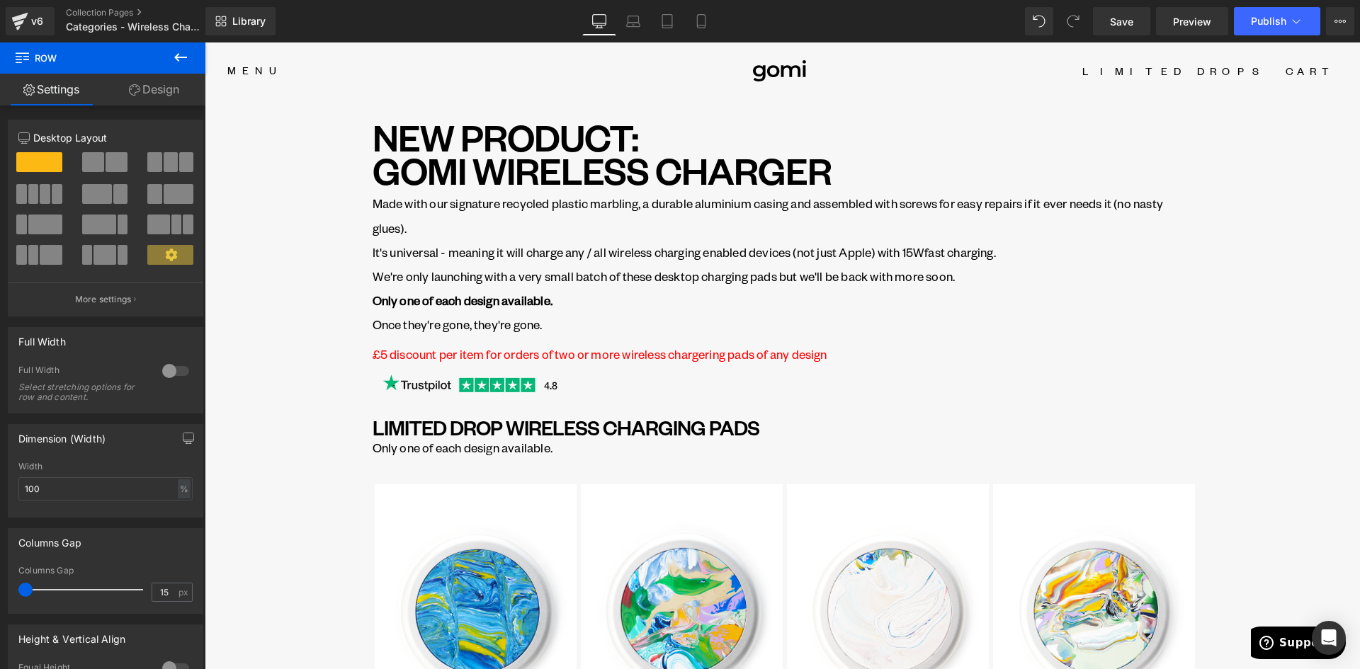
drag, startPoint x: 1352, startPoint y: 378, endPoint x: 1545, endPoint y: 62, distance: 370.1
click at [1273, 26] on span "Publish" at bounding box center [1268, 21] width 35 height 11
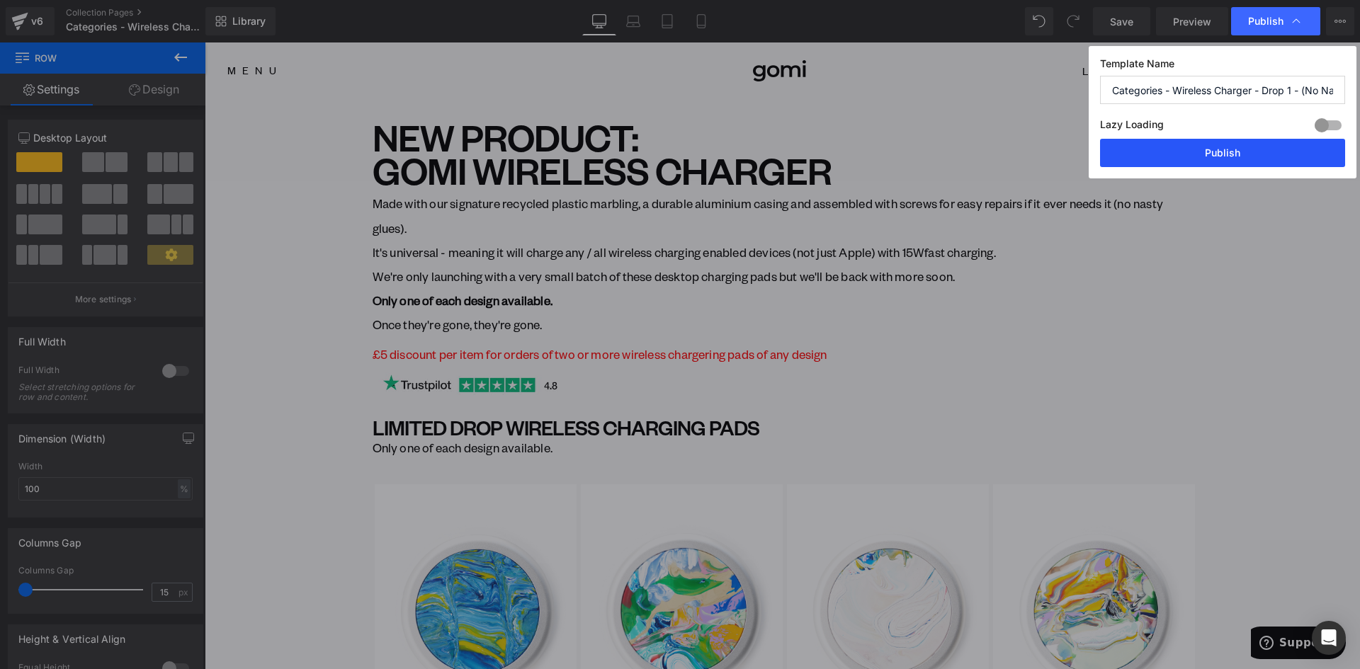
drag, startPoint x: 1236, startPoint y: 162, endPoint x: 621, endPoint y: 21, distance: 631.6
click at [1236, 162] on button "Publish" at bounding box center [1222, 153] width 245 height 28
click at [626, 21] on icon at bounding box center [633, 21] width 14 height 14
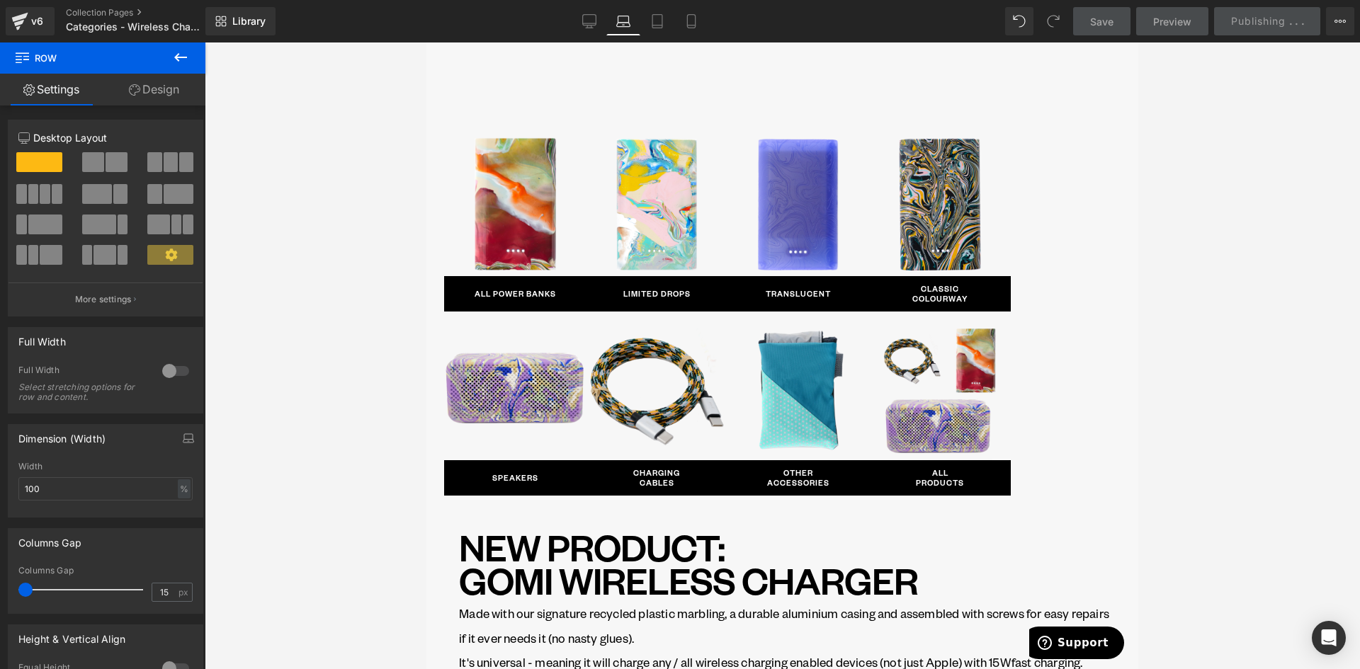
scroll to position [273, 0]
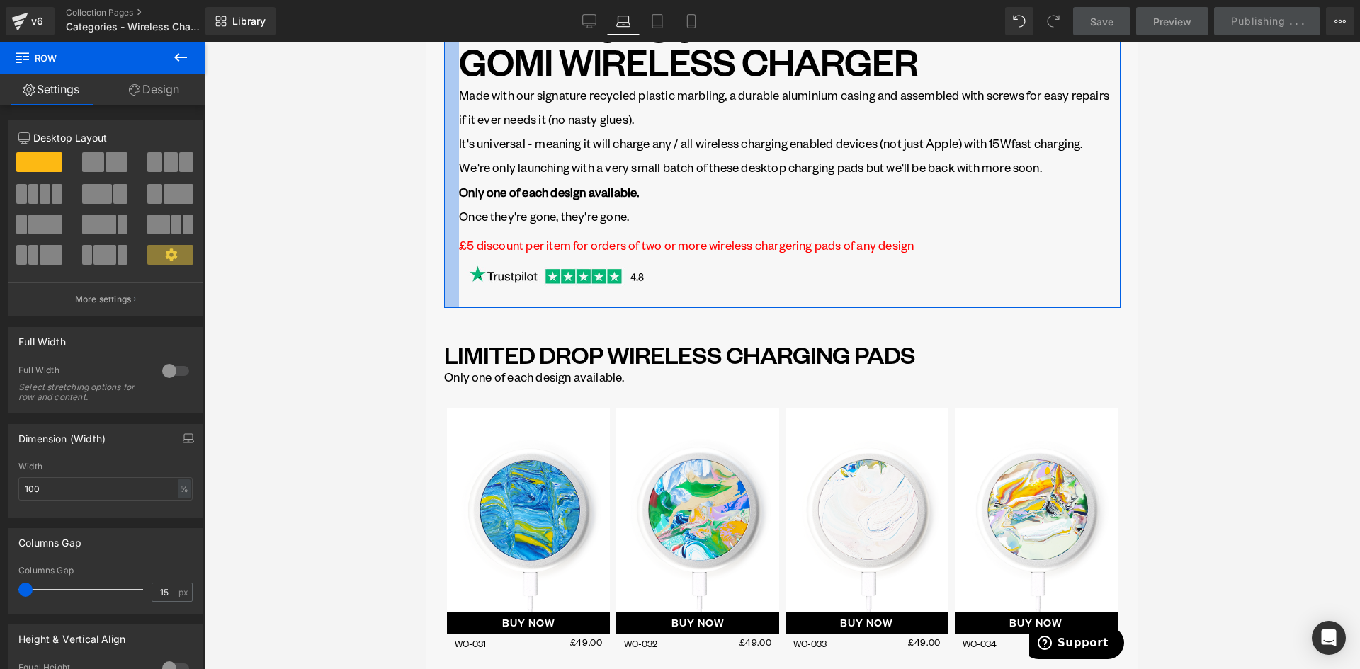
click at [451, 226] on div at bounding box center [451, 158] width 15 height 300
drag, startPoint x: 54, startPoint y: 491, endPoint x: 1, endPoint y: 481, distance: 54.1
click at [0, 488] on html "Row You are previewing how the will restyle your page. You can not edit Element…" at bounding box center [680, 334] width 1360 height 669
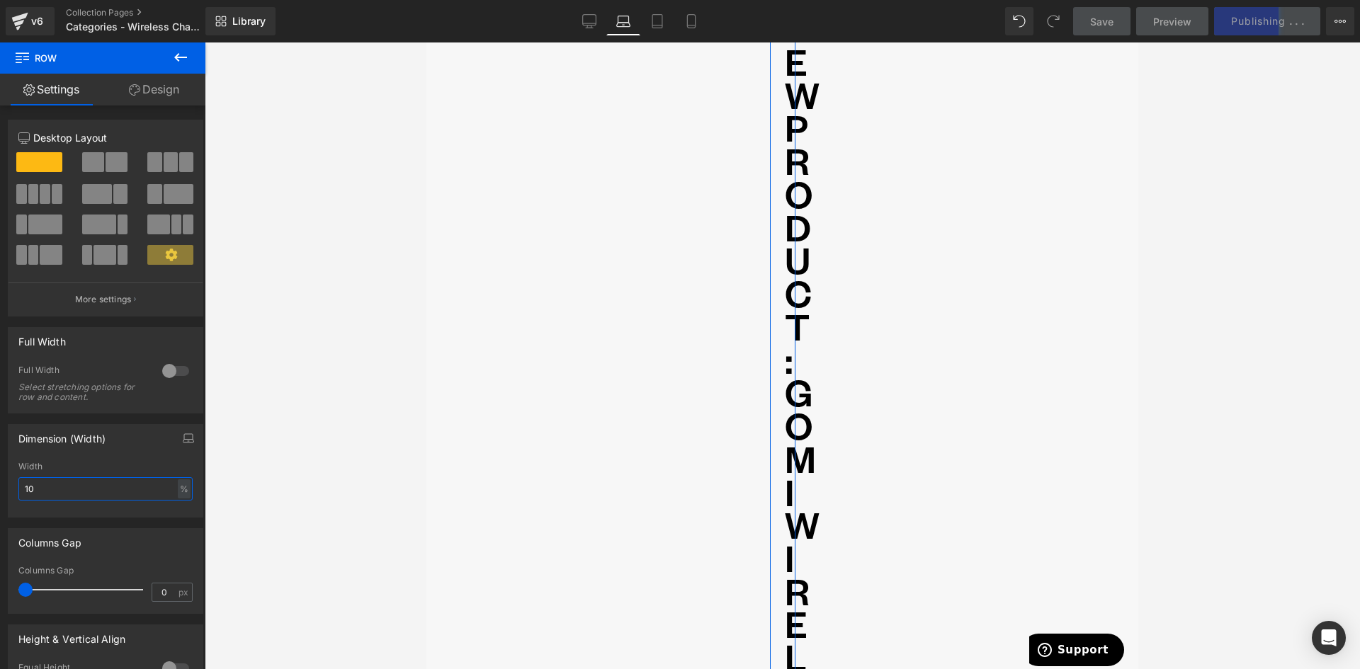
type input "100"
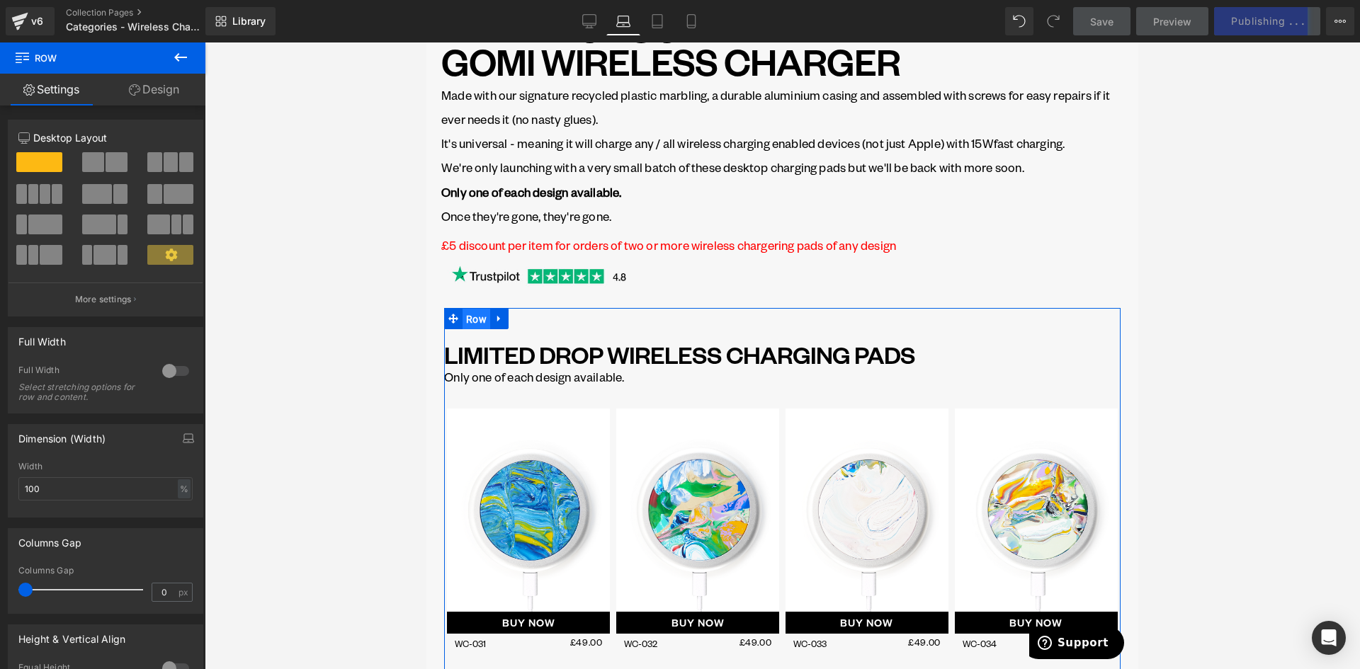
click at [463, 317] on span "Row" at bounding box center [477, 319] width 28 height 21
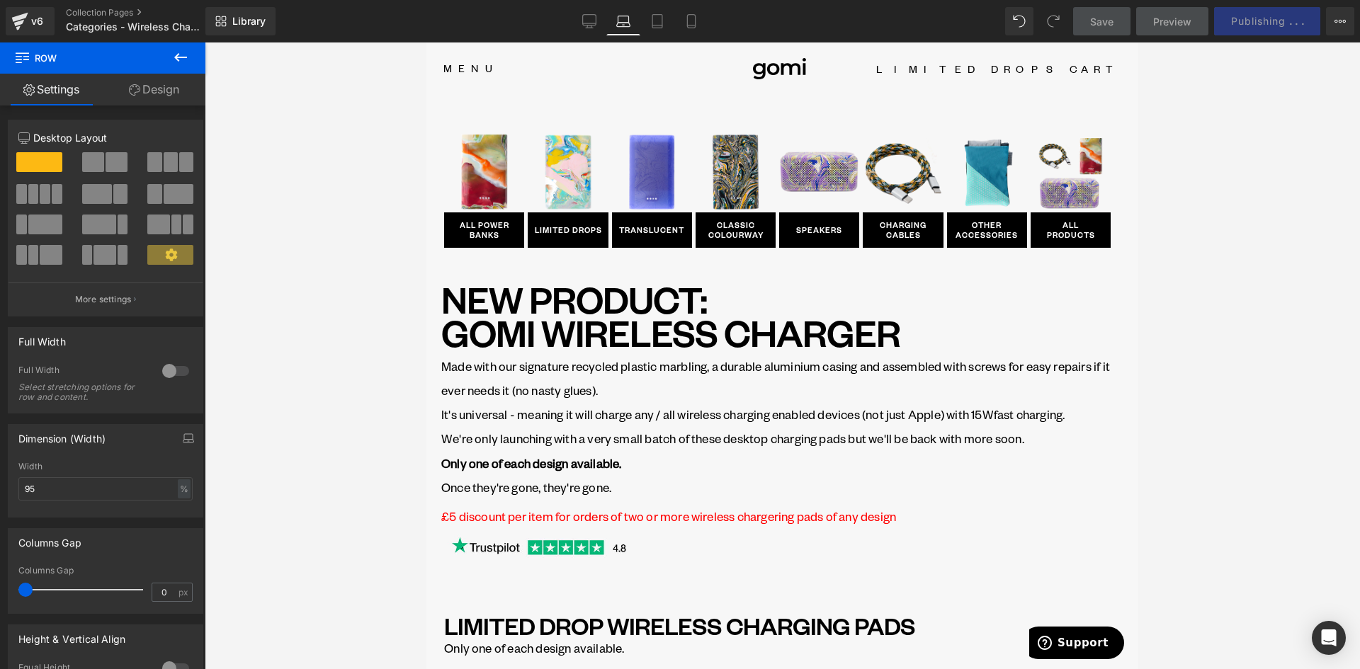
scroll to position [0, 0]
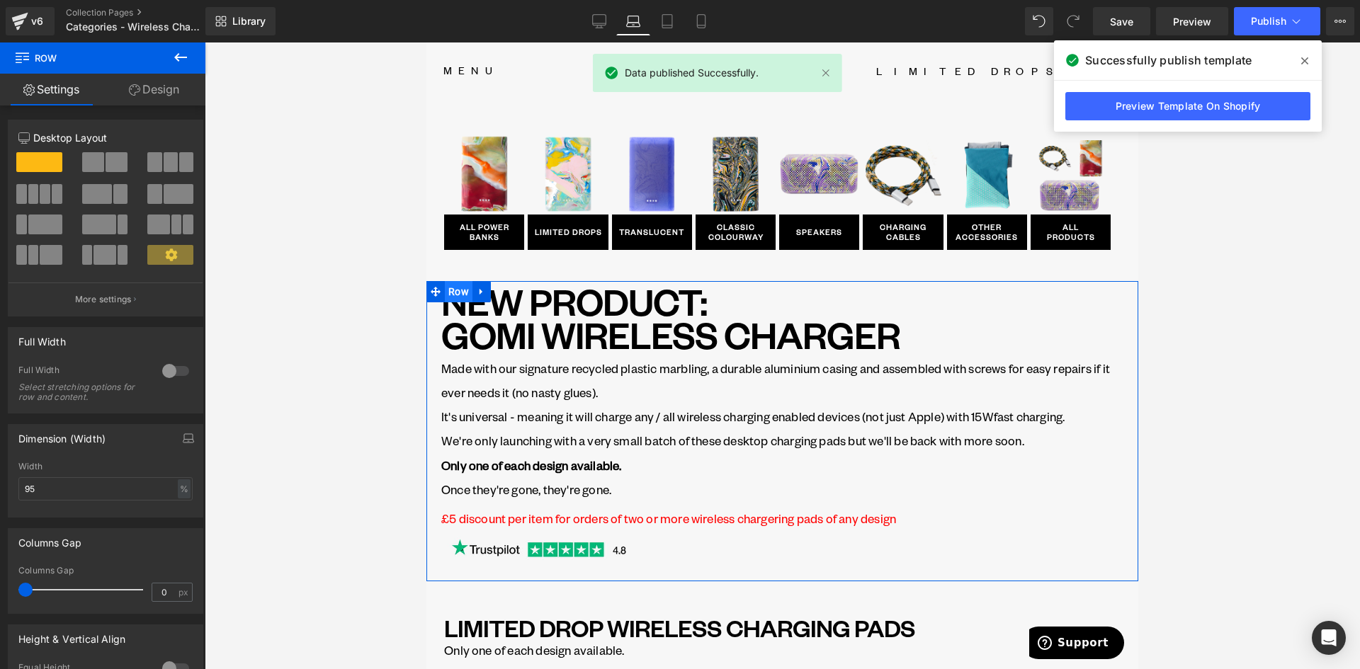
click at [456, 290] on span "Row" at bounding box center [459, 291] width 28 height 21
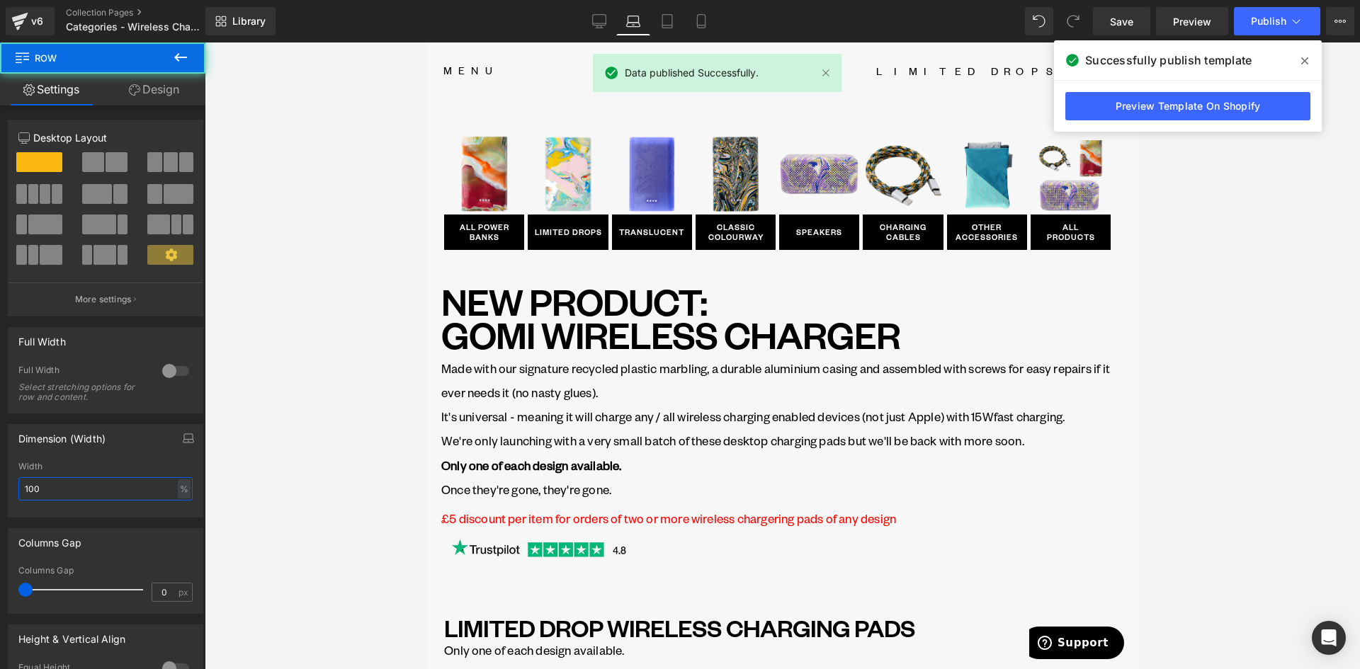
drag, startPoint x: -4, startPoint y: 485, endPoint x: -17, endPoint y: 484, distance: 12.8
click at [0, 484] on html "Row You are previewing how the will restyle your page. You can not edit Element…" at bounding box center [680, 334] width 1360 height 669
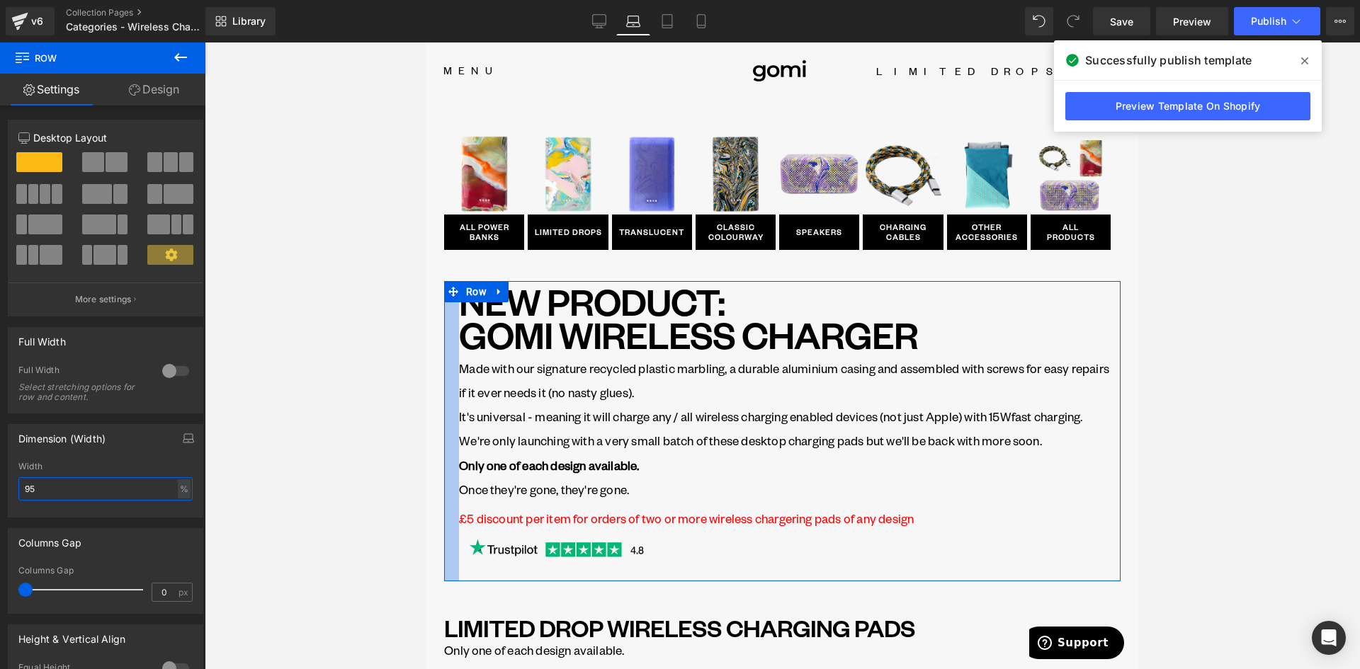
click at [454, 375] on div at bounding box center [451, 431] width 15 height 300
type input "95"
click at [149, 92] on link "Design" at bounding box center [154, 90] width 103 height 32
click at [0, 0] on div "Spacing" at bounding box center [0, 0] width 0 height 0
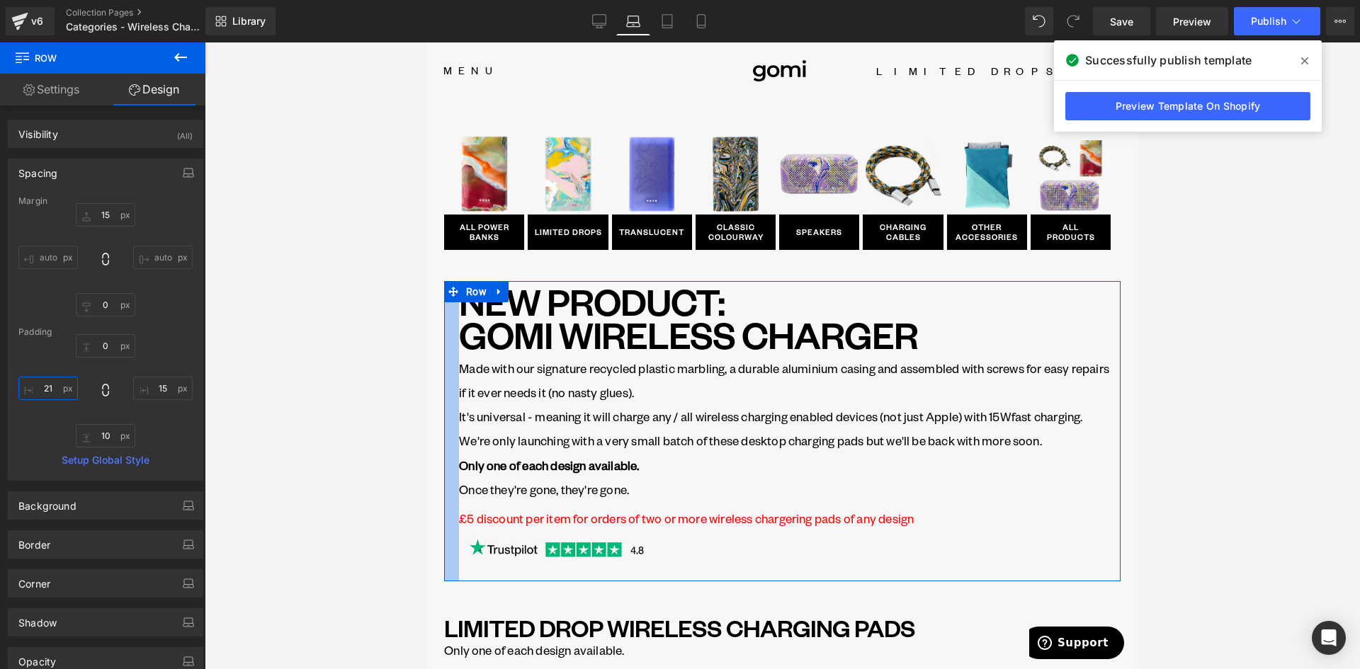
click at [57, 390] on input "21" at bounding box center [48, 388] width 60 height 23
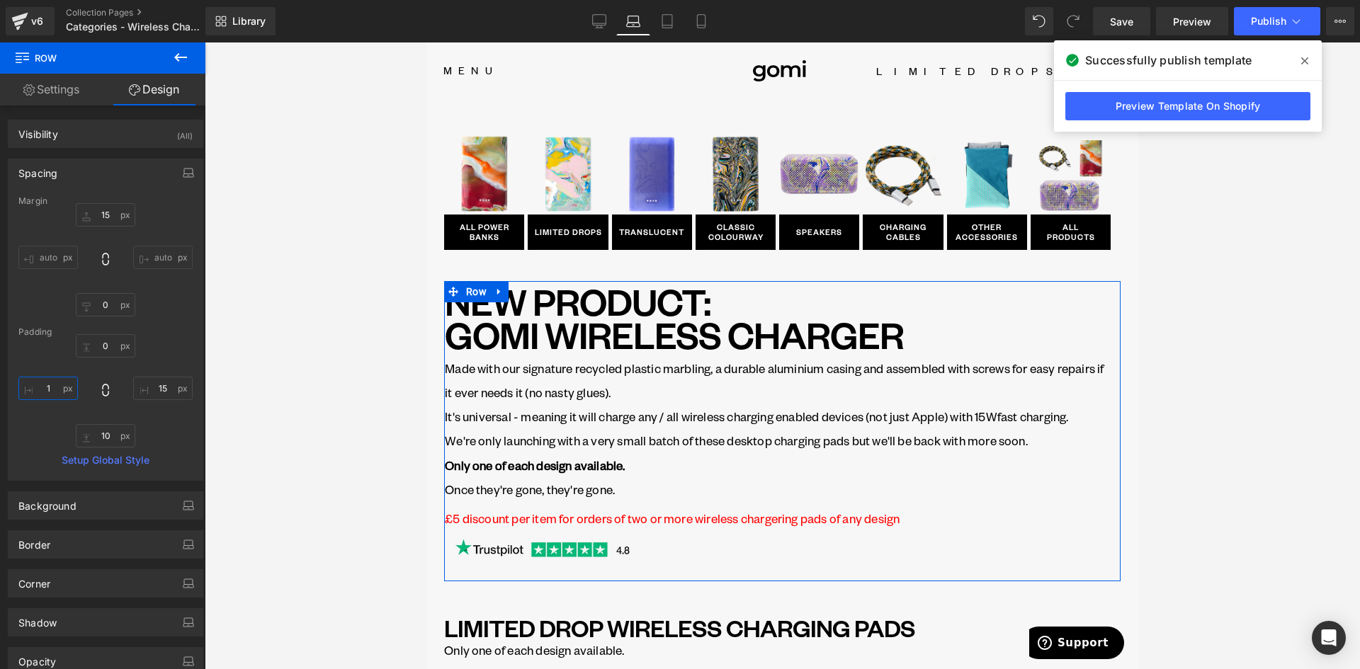
type input "0"
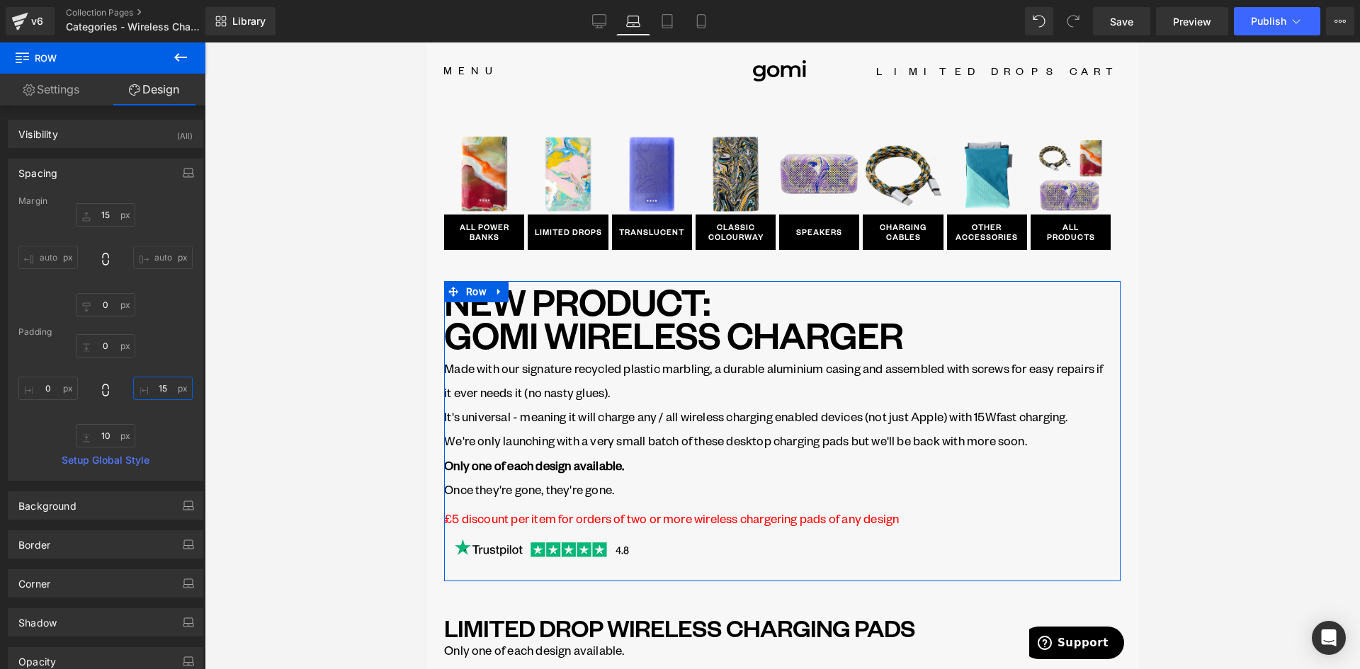
click at [155, 385] on input "15" at bounding box center [163, 388] width 60 height 23
type input "0"
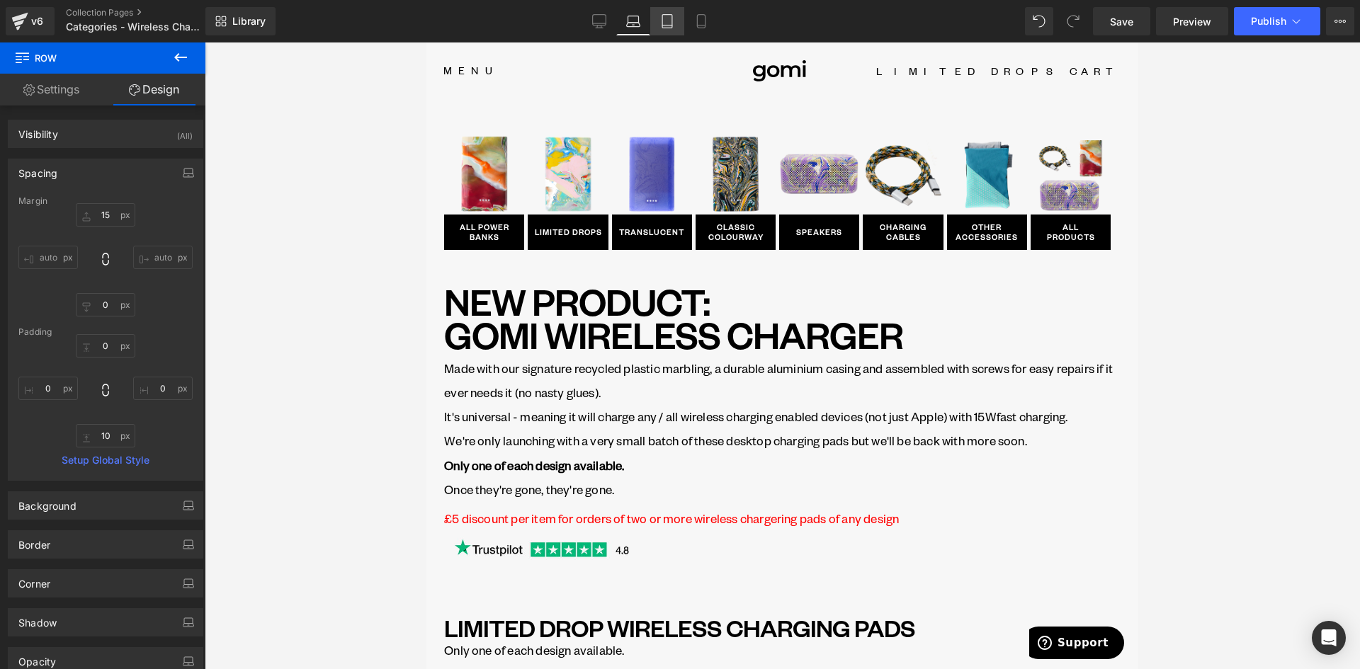
click at [671, 22] on icon at bounding box center [667, 21] width 14 height 14
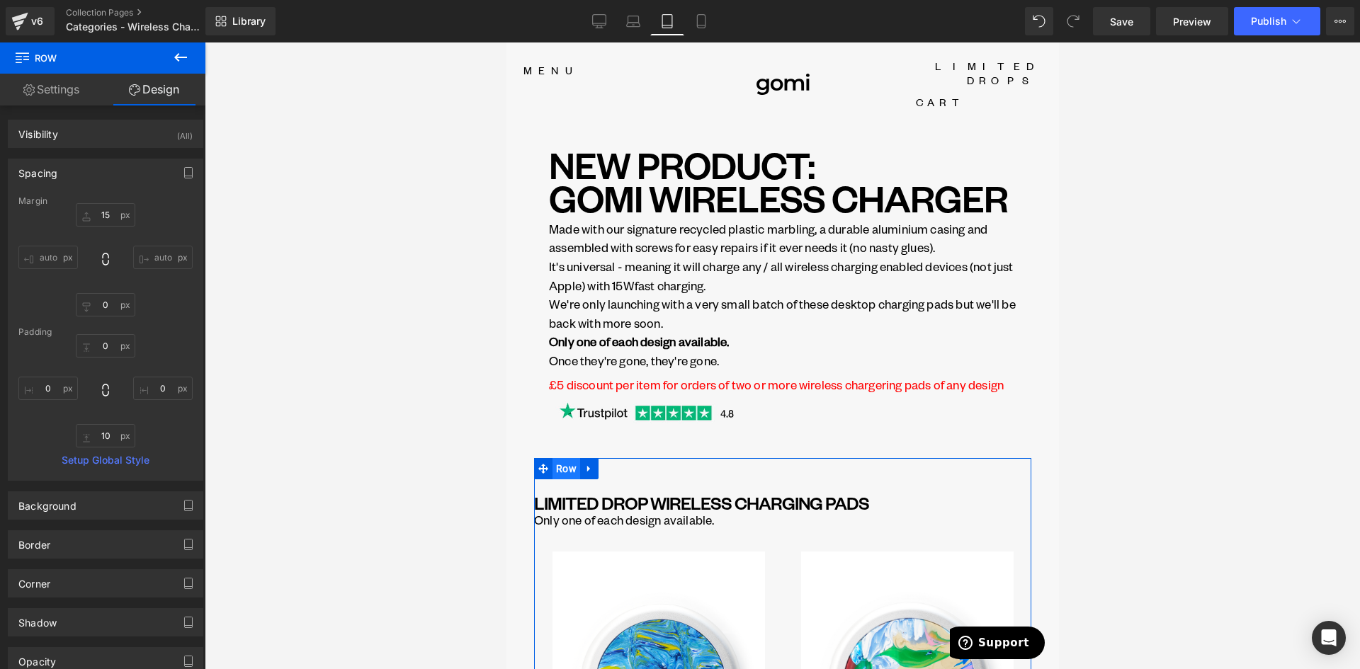
click at [558, 458] on span "Row" at bounding box center [566, 468] width 28 height 21
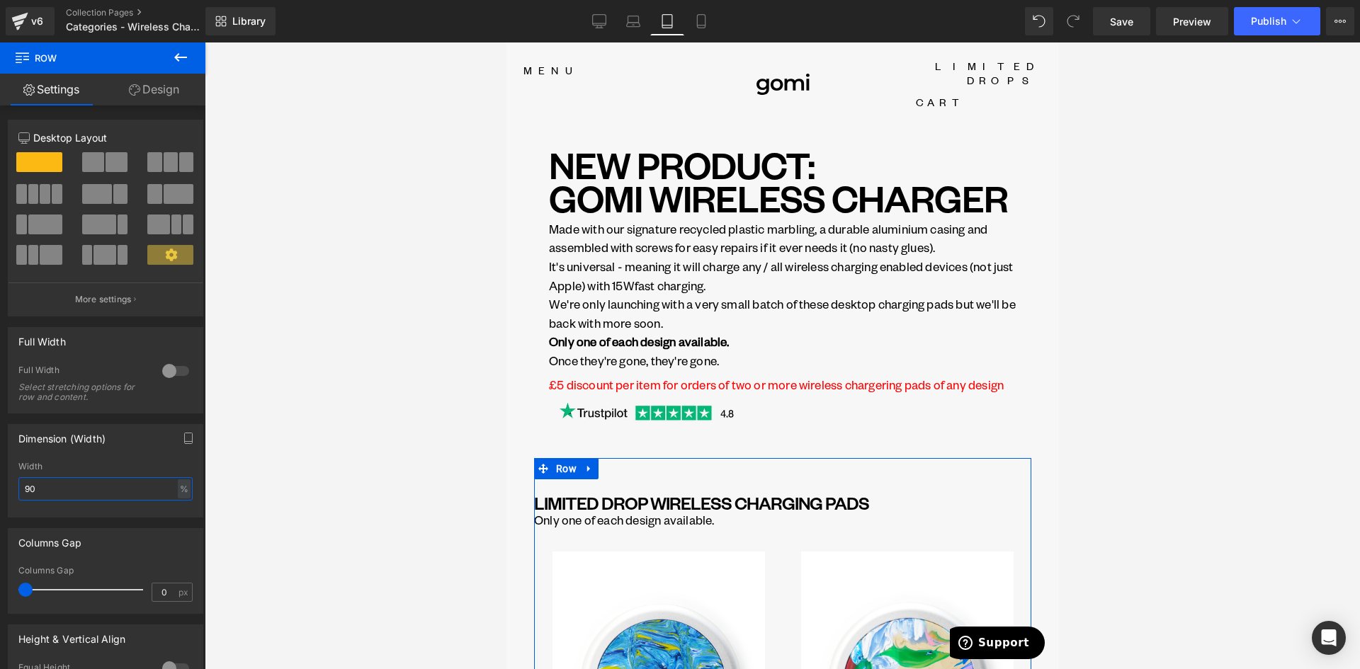
click at [55, 496] on input "90" at bounding box center [105, 488] width 174 height 23
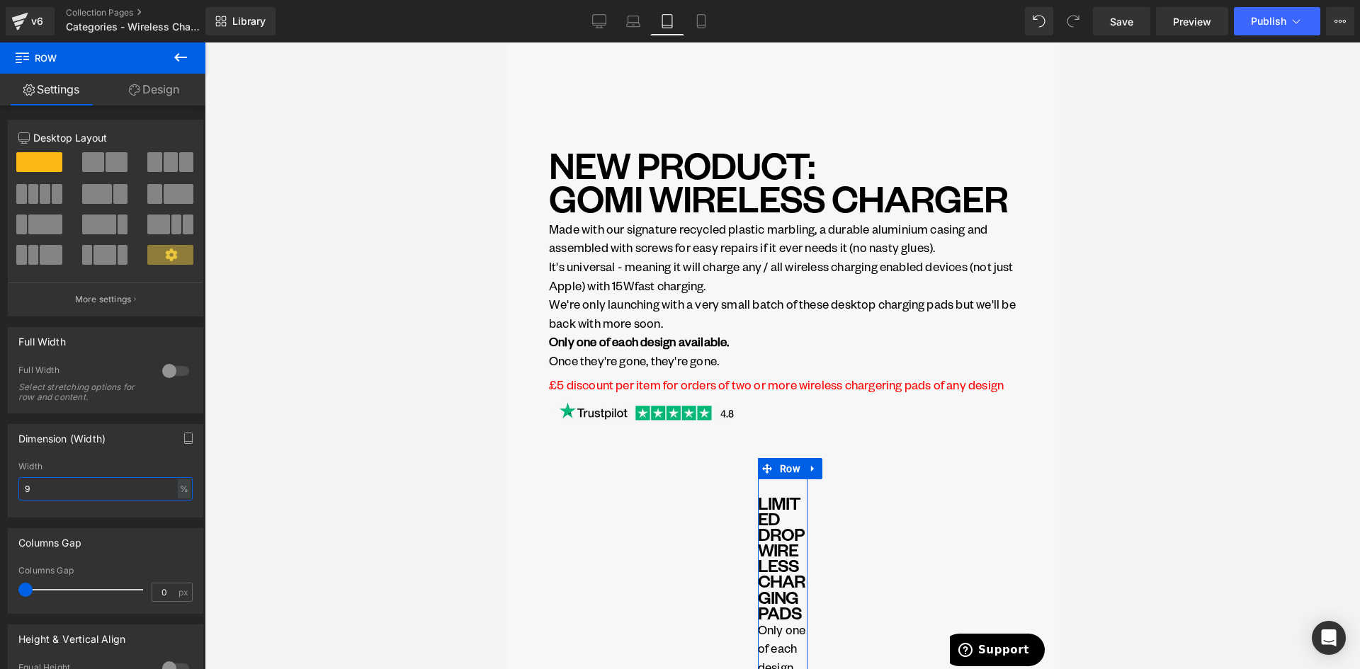
type input "95"
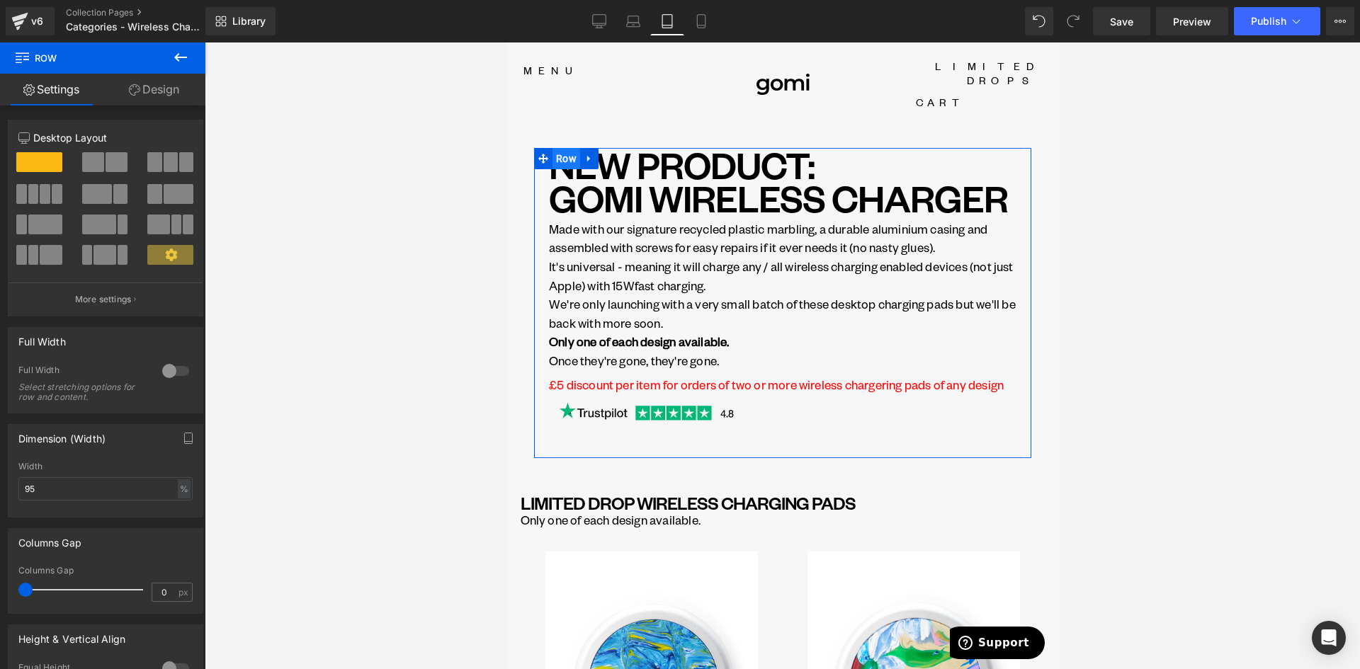
click at [558, 148] on span "Row" at bounding box center [566, 158] width 28 height 21
click at [61, 497] on input "90" at bounding box center [105, 488] width 174 height 23
type input "95"
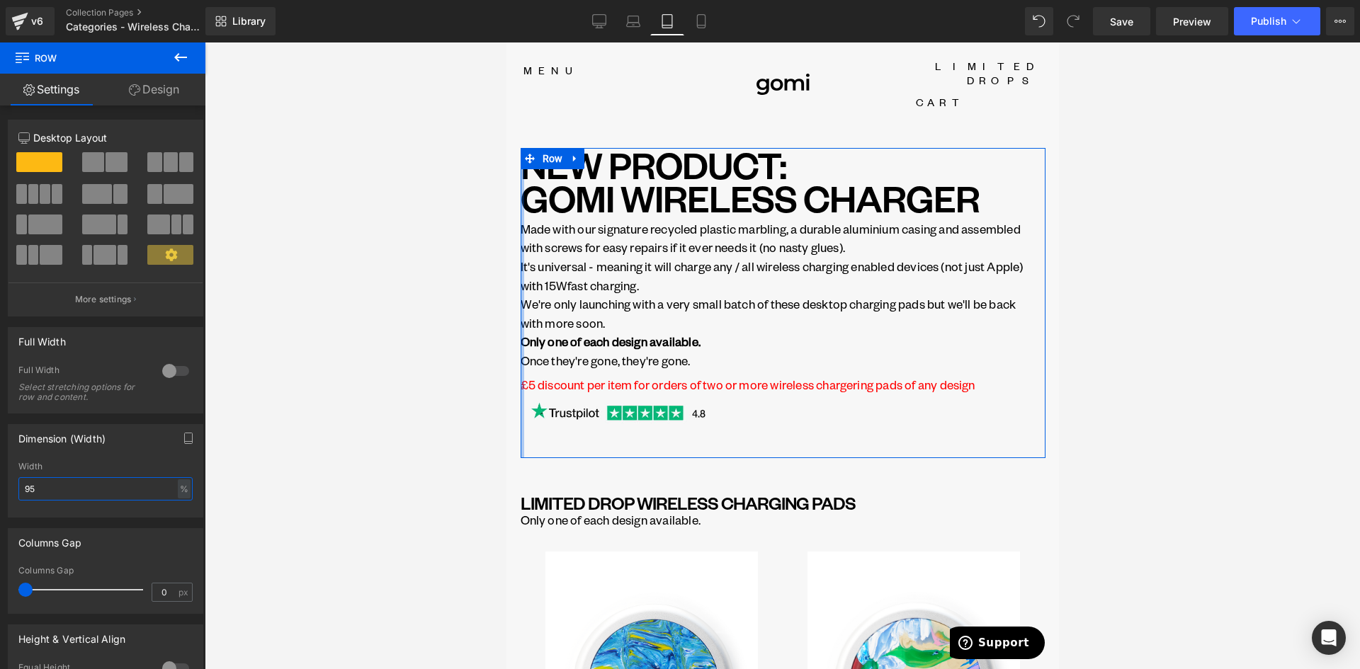
drag, startPoint x: 531, startPoint y: 249, endPoint x: 1011, endPoint y: 311, distance: 484.3
click at [506, 248] on html "Skip to content Your cart is empty CLOSE Continue shopping Cart (0) Loading... …" at bounding box center [782, 356] width 553 height 627
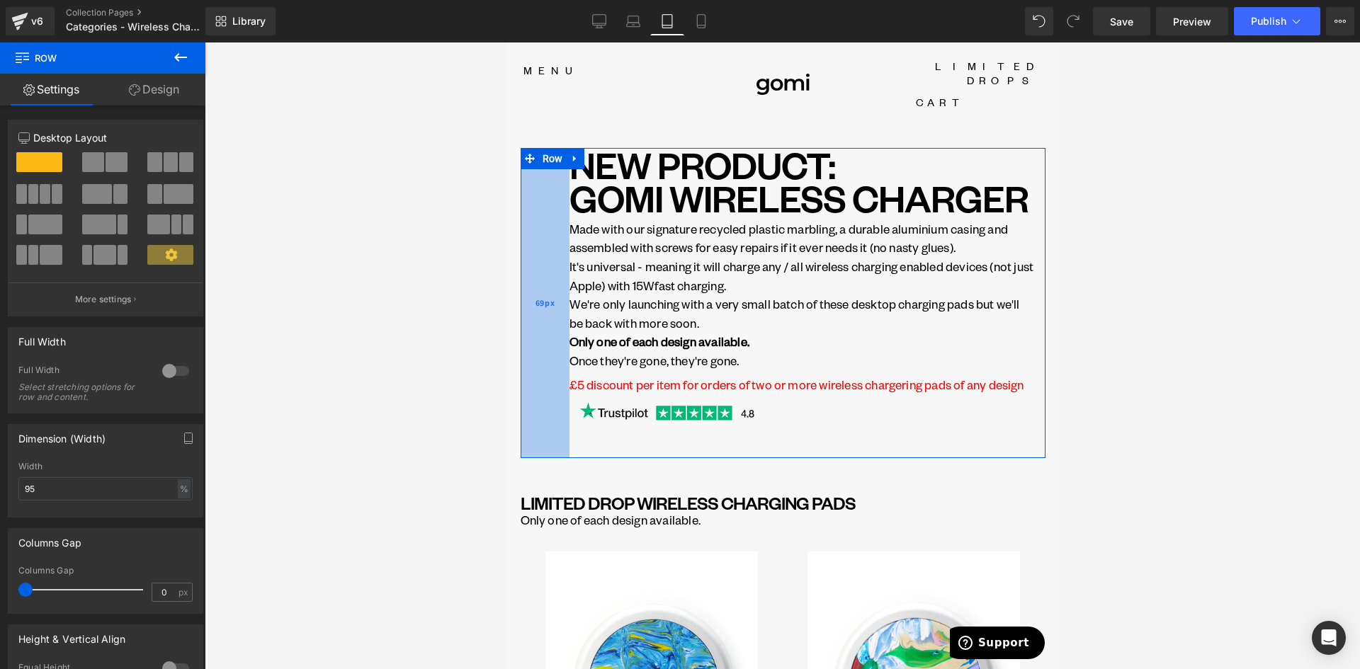
click at [565, 380] on div "69px" at bounding box center [544, 303] width 49 height 310
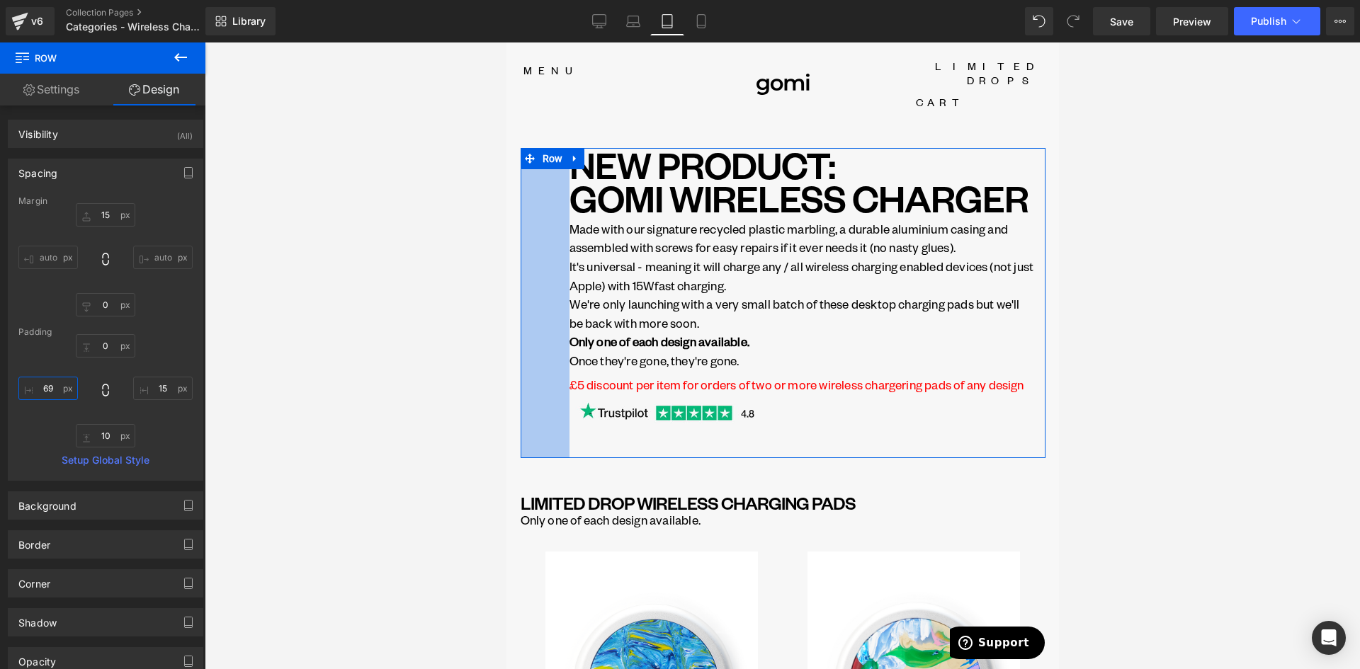
click at [45, 394] on input "69" at bounding box center [48, 388] width 60 height 23
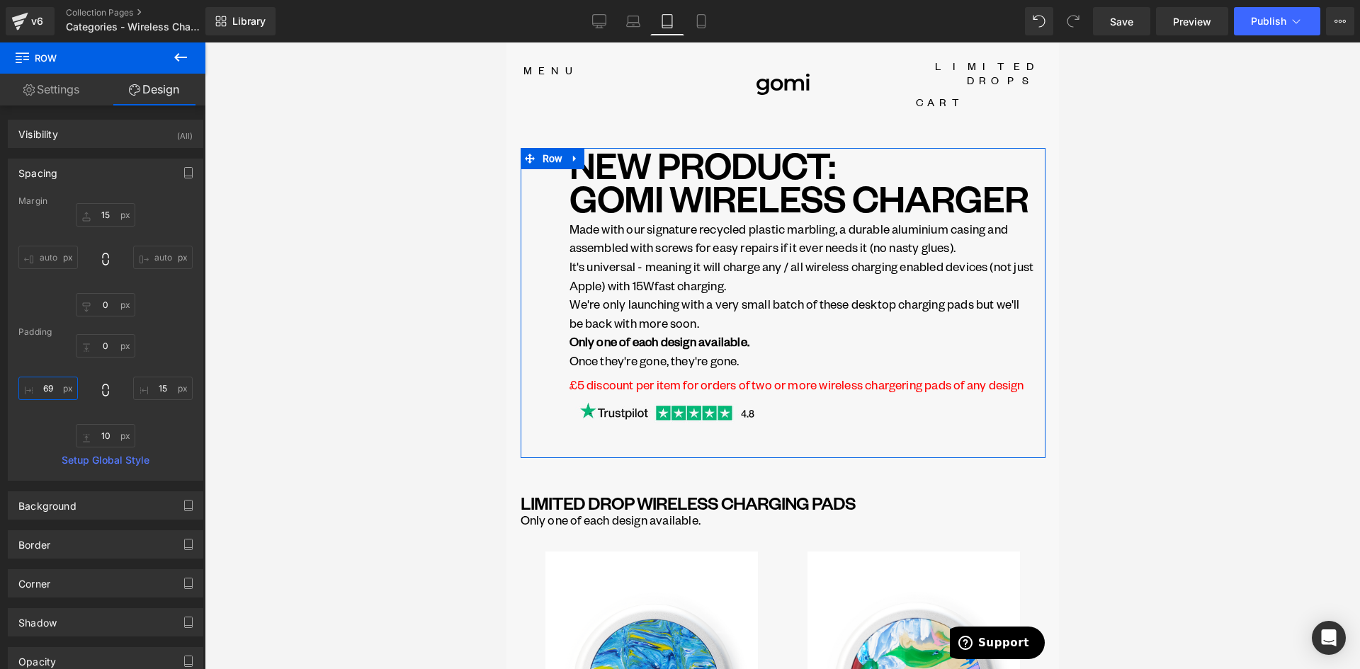
click at [45, 394] on input "69" at bounding box center [48, 388] width 60 height 23
drag, startPoint x: 40, startPoint y: 391, endPoint x: 81, endPoint y: 392, distance: 41.8
click at [81, 392] on div "0 15 10 69" at bounding box center [105, 390] width 174 height 113
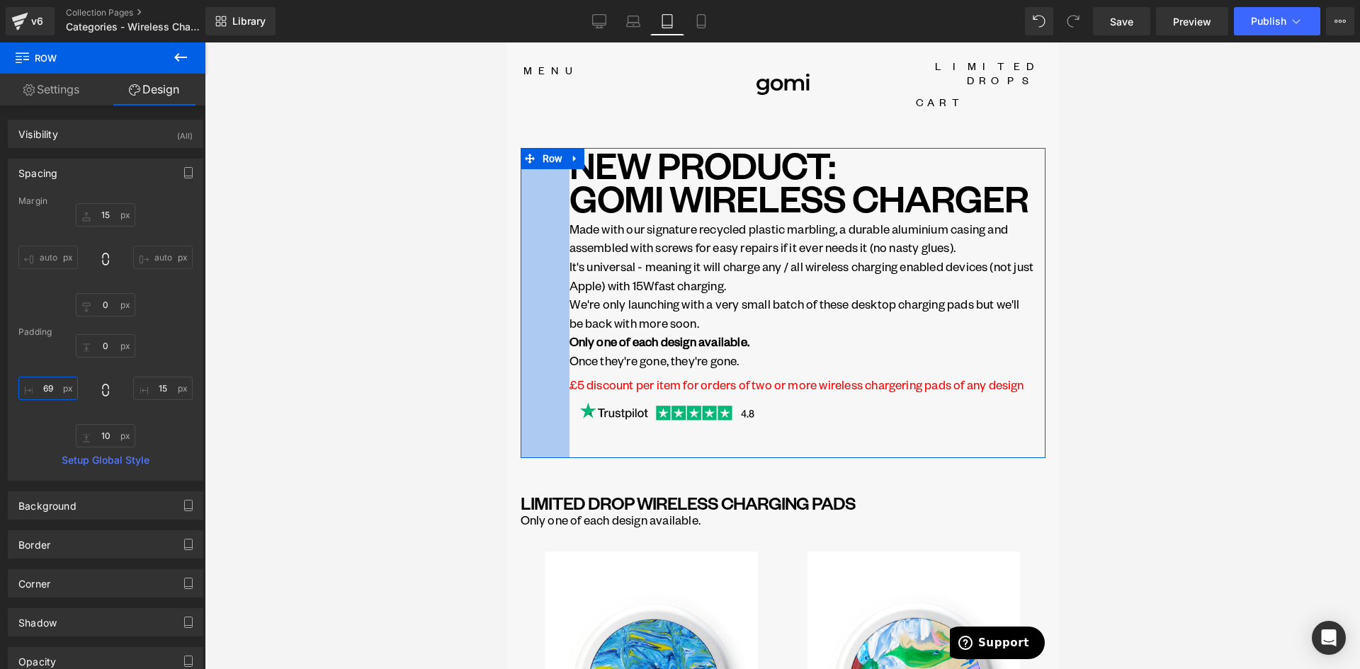
click at [52, 392] on input "69" at bounding box center [48, 388] width 60 height 23
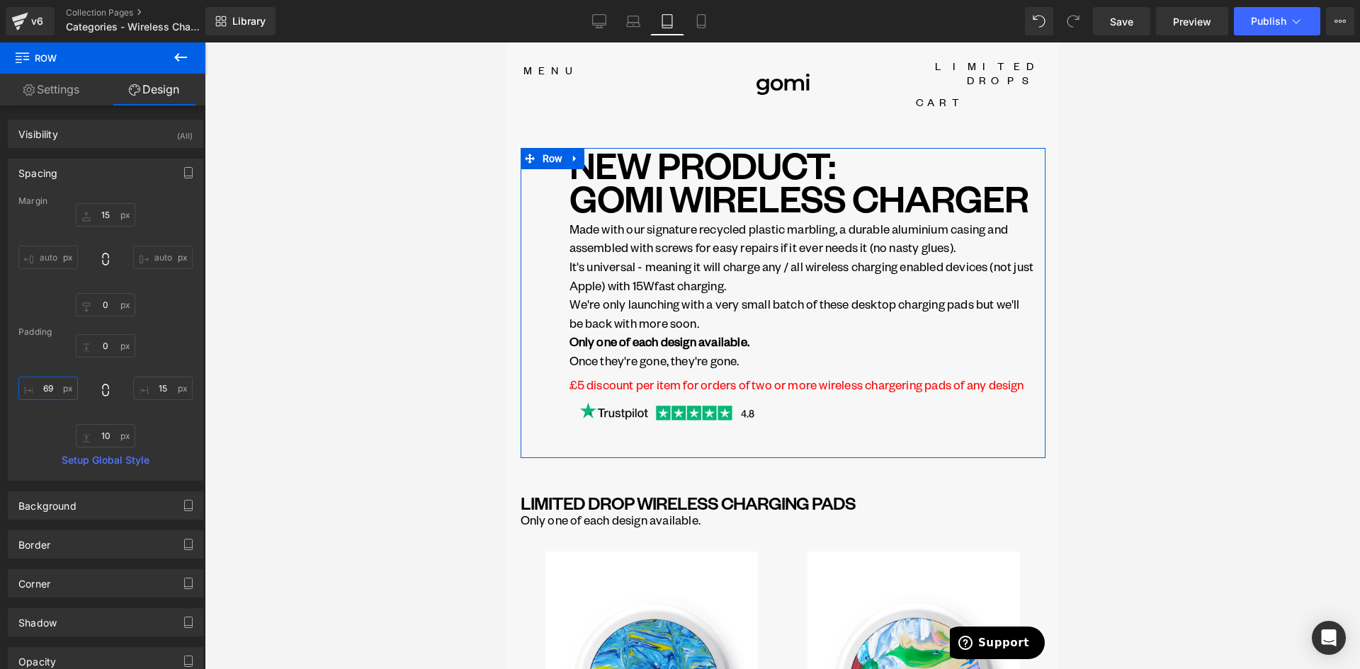
click at [52, 392] on input "69" at bounding box center [48, 388] width 60 height 23
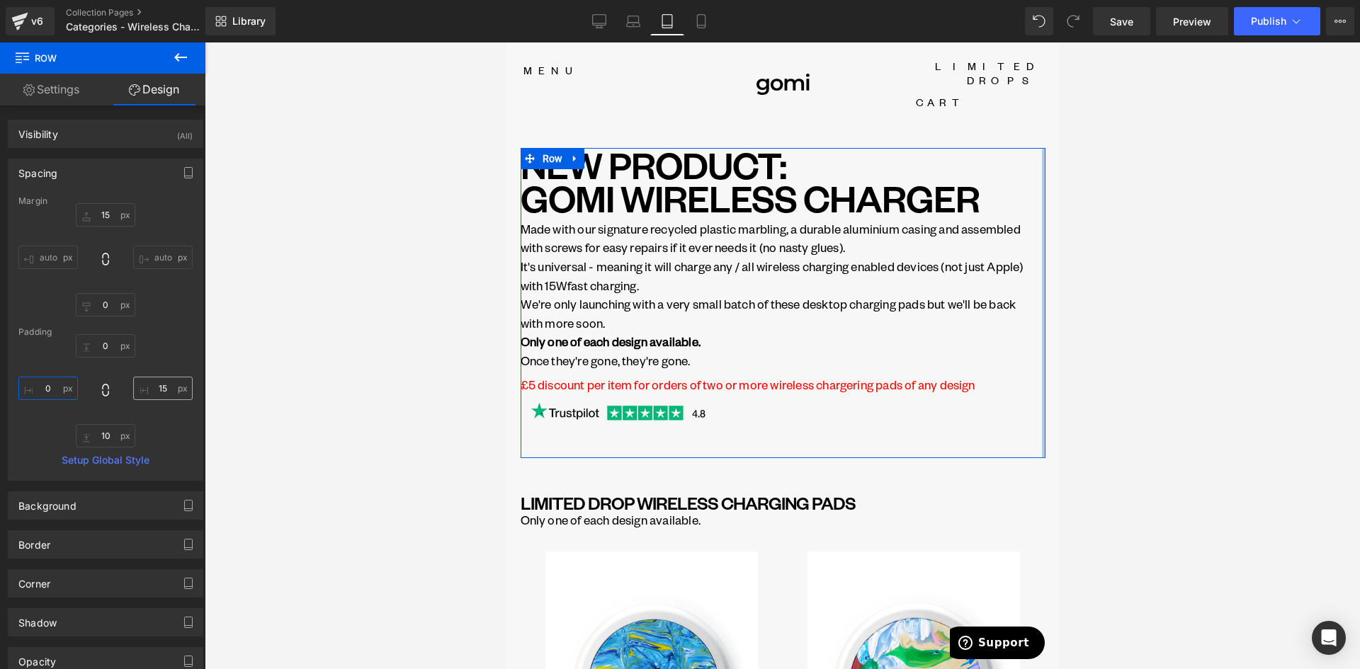
type input "0"
click at [164, 390] on input "15" at bounding box center [163, 388] width 60 height 23
click at [161, 390] on input "15" at bounding box center [163, 388] width 60 height 23
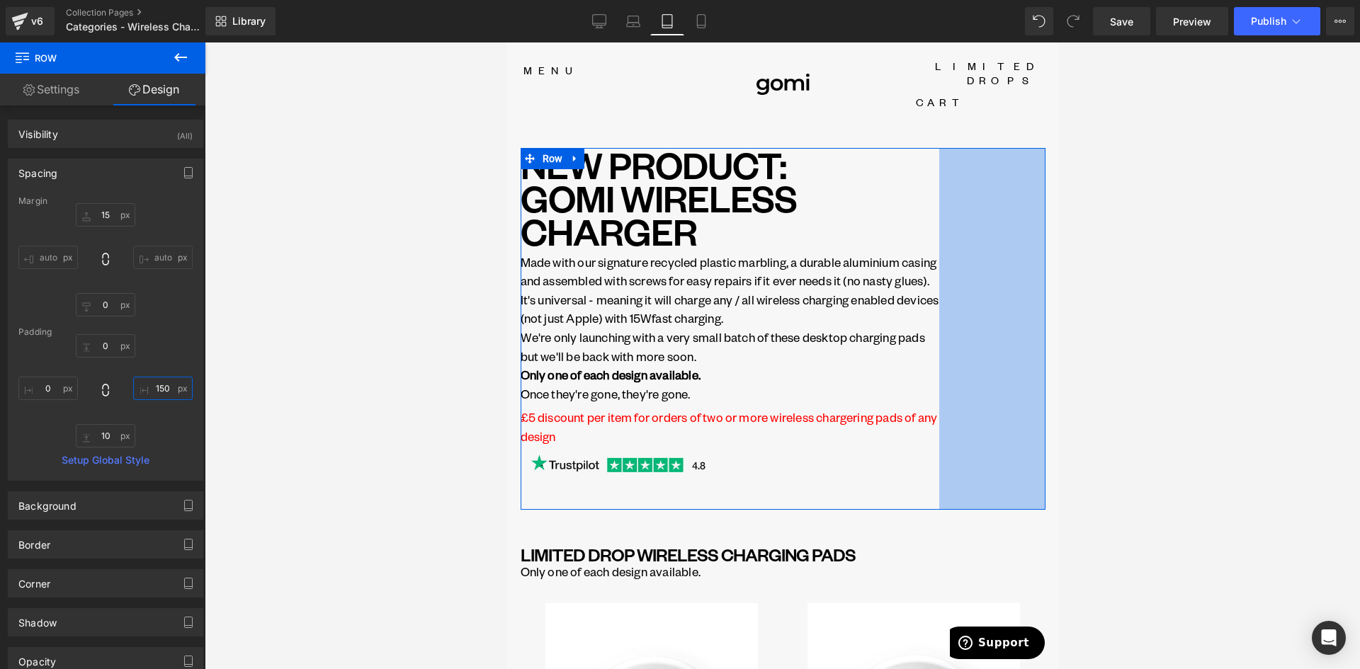
click at [156, 388] on input "150" at bounding box center [163, 388] width 60 height 23
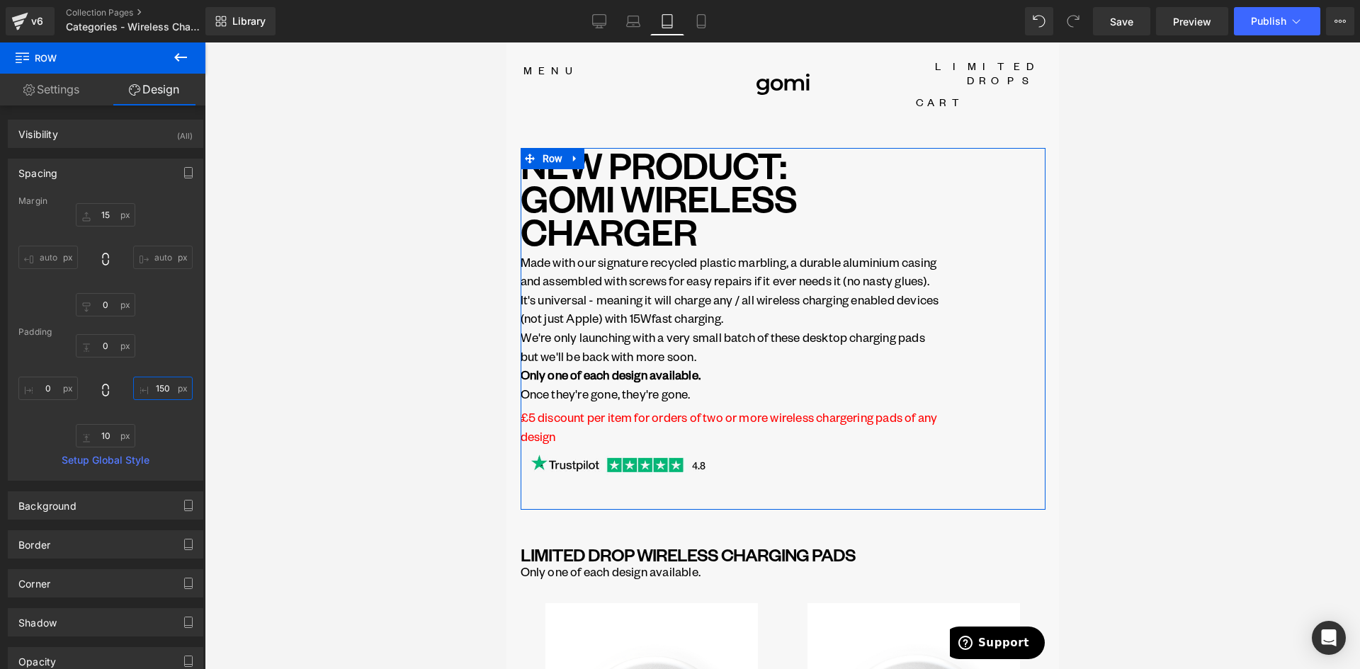
click at [156, 388] on input "150" at bounding box center [163, 388] width 60 height 23
click at [158, 390] on input "150" at bounding box center [163, 388] width 60 height 23
type input "0"
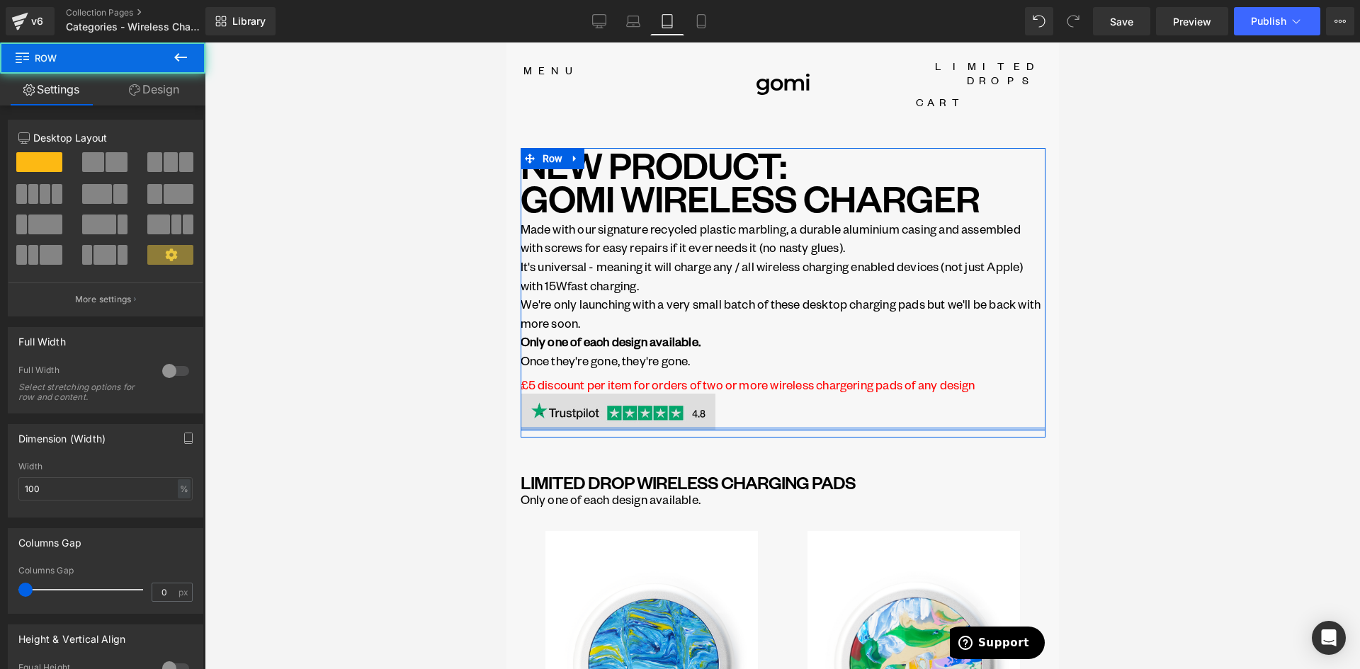
drag, startPoint x: 627, startPoint y: 415, endPoint x: 626, endPoint y: 384, distance: 31.2
click at [626, 384] on div "NEW PRODUCT: GOMI WIRELESS CHARGER Heading Made with our signature recycled pla…" at bounding box center [782, 289] width 525 height 282
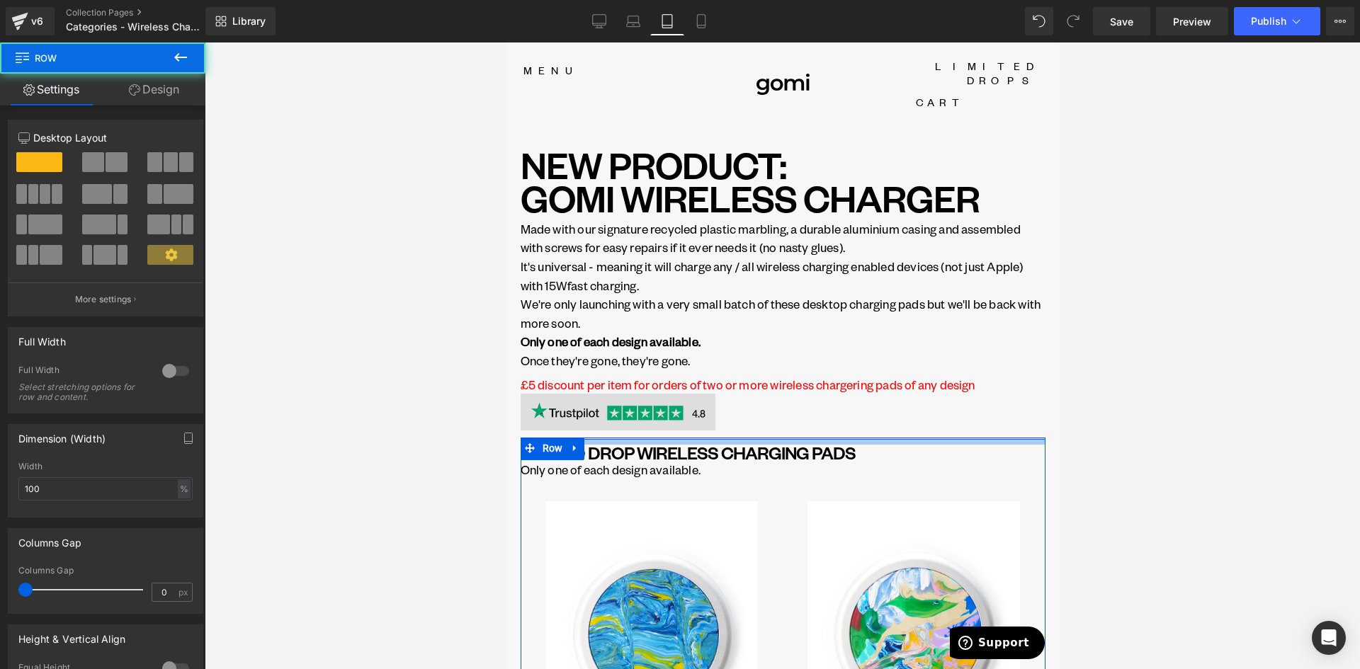
drag, startPoint x: 621, startPoint y: 416, endPoint x: 630, endPoint y: 390, distance: 27.8
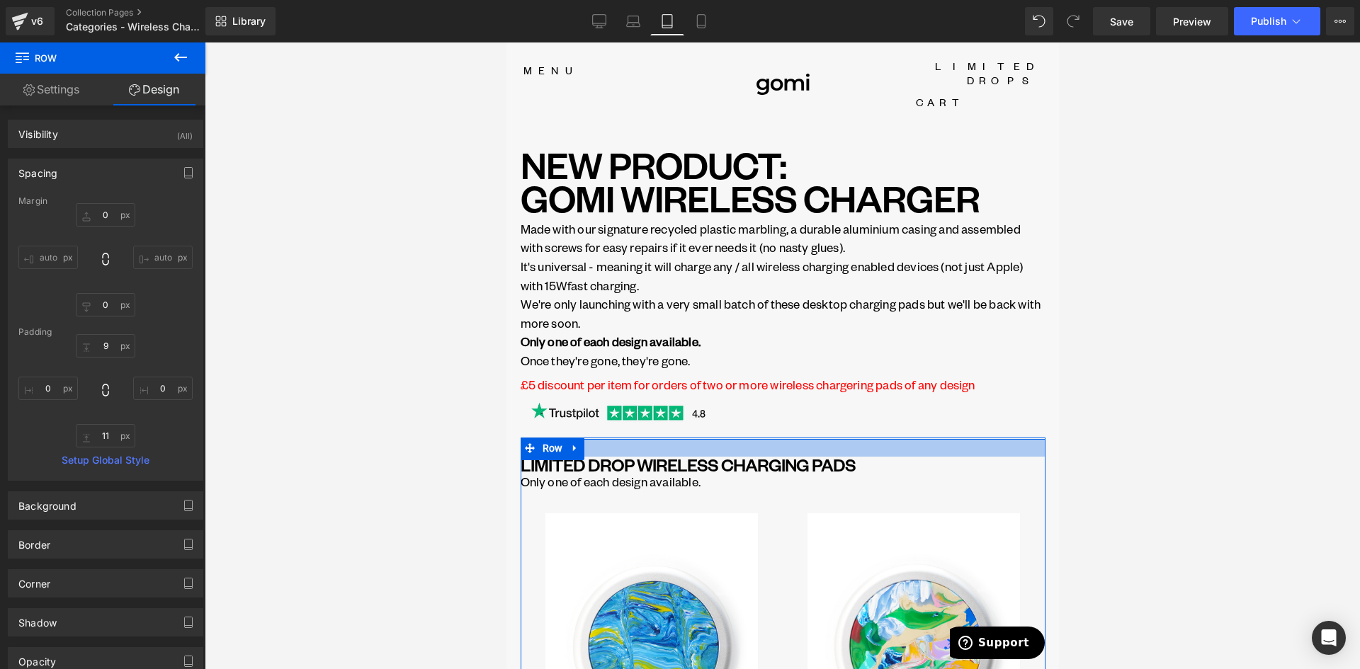
drag, startPoint x: 742, startPoint y: 416, endPoint x: 748, endPoint y: 429, distance: 14.6
click at [748, 439] on div at bounding box center [782, 448] width 525 height 18
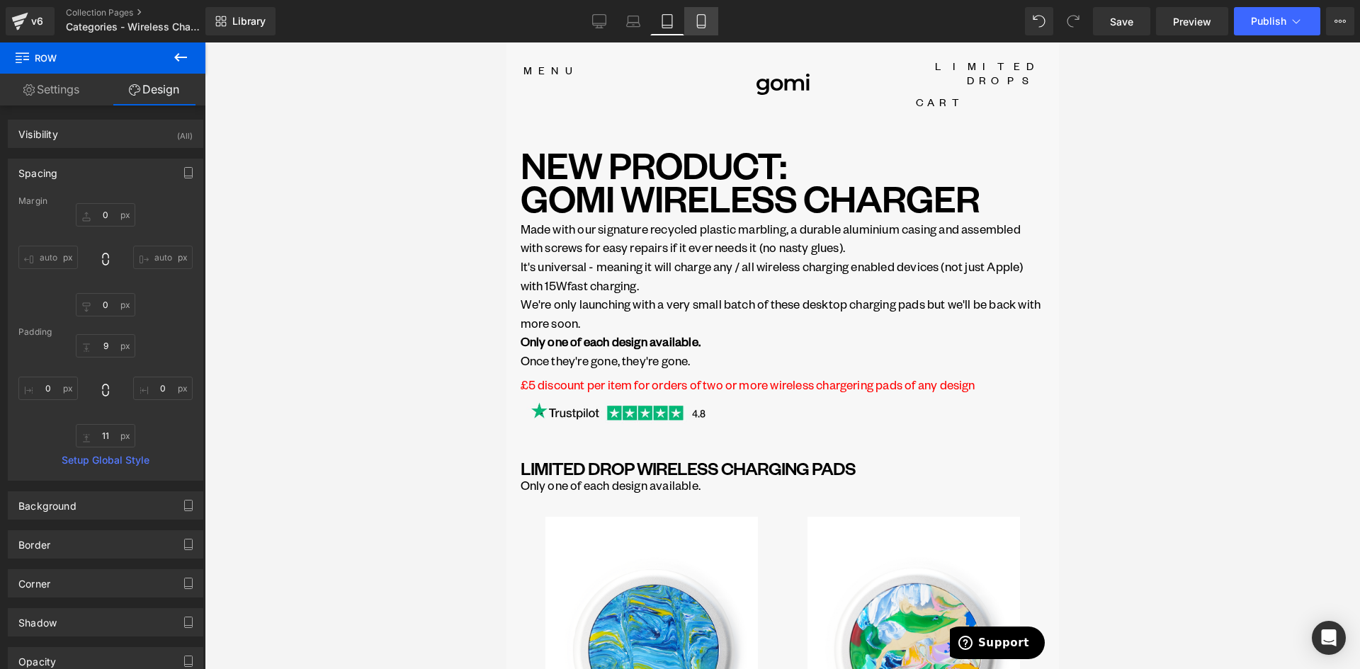
click at [702, 23] on icon at bounding box center [701, 21] width 14 height 14
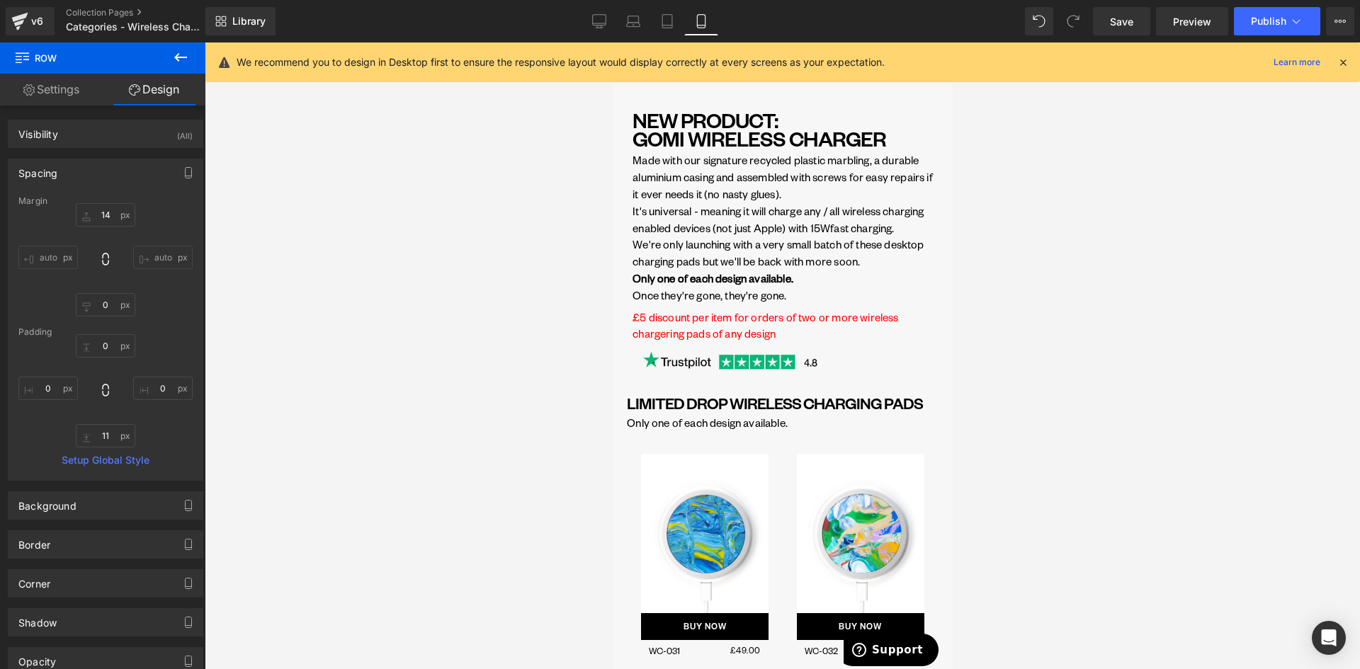
scroll to position [1, 0]
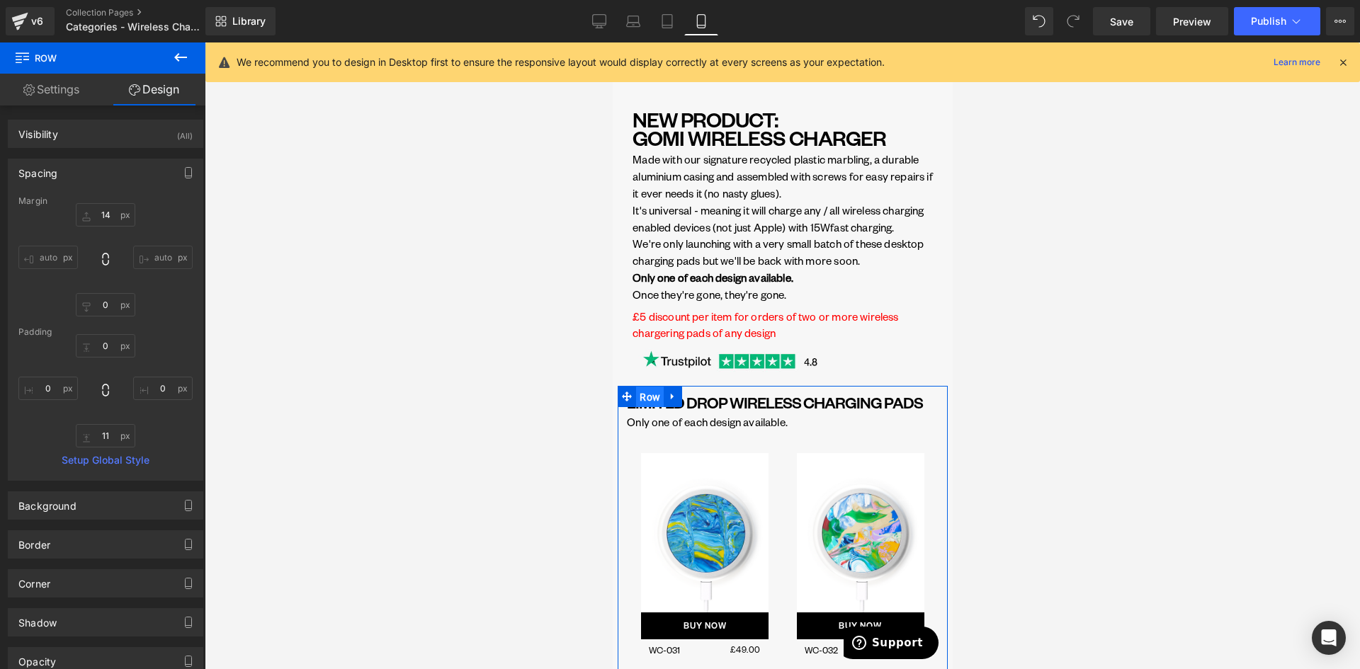
click at [646, 408] on span "Row" at bounding box center [649, 397] width 28 height 21
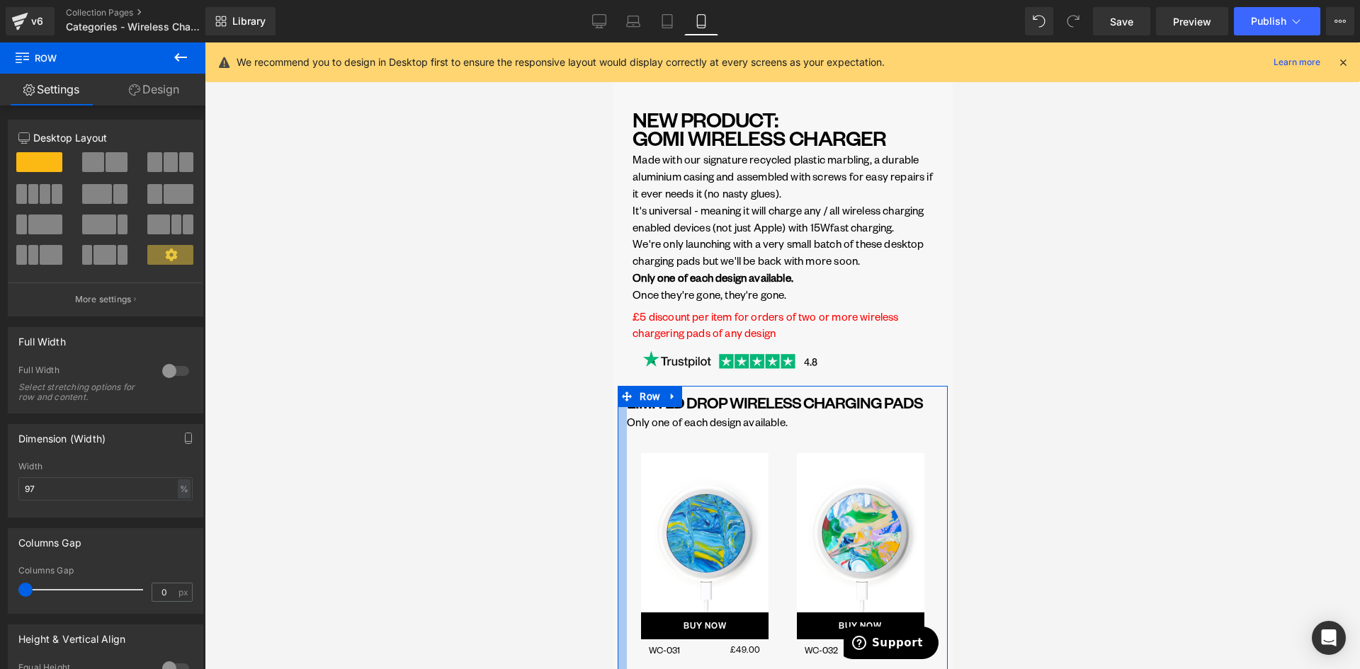
click at [140, 81] on link "Design" at bounding box center [154, 90] width 103 height 32
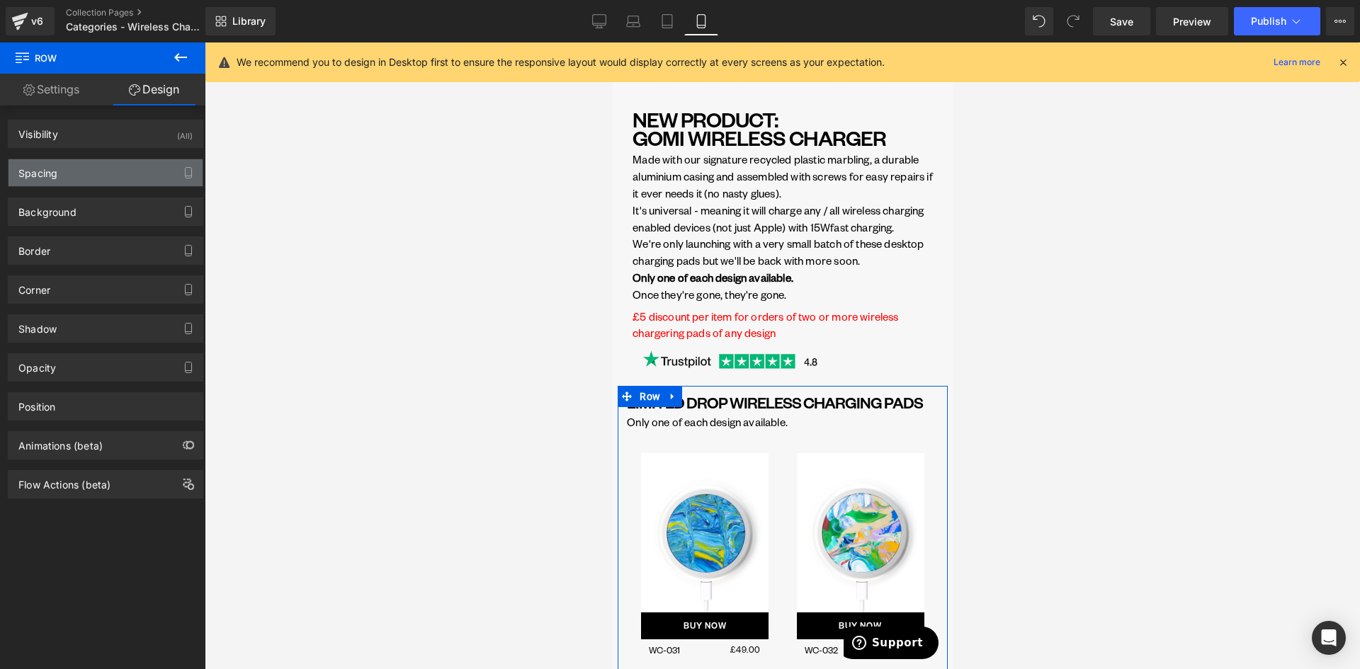
click at [123, 176] on div "Spacing" at bounding box center [106, 172] width 194 height 27
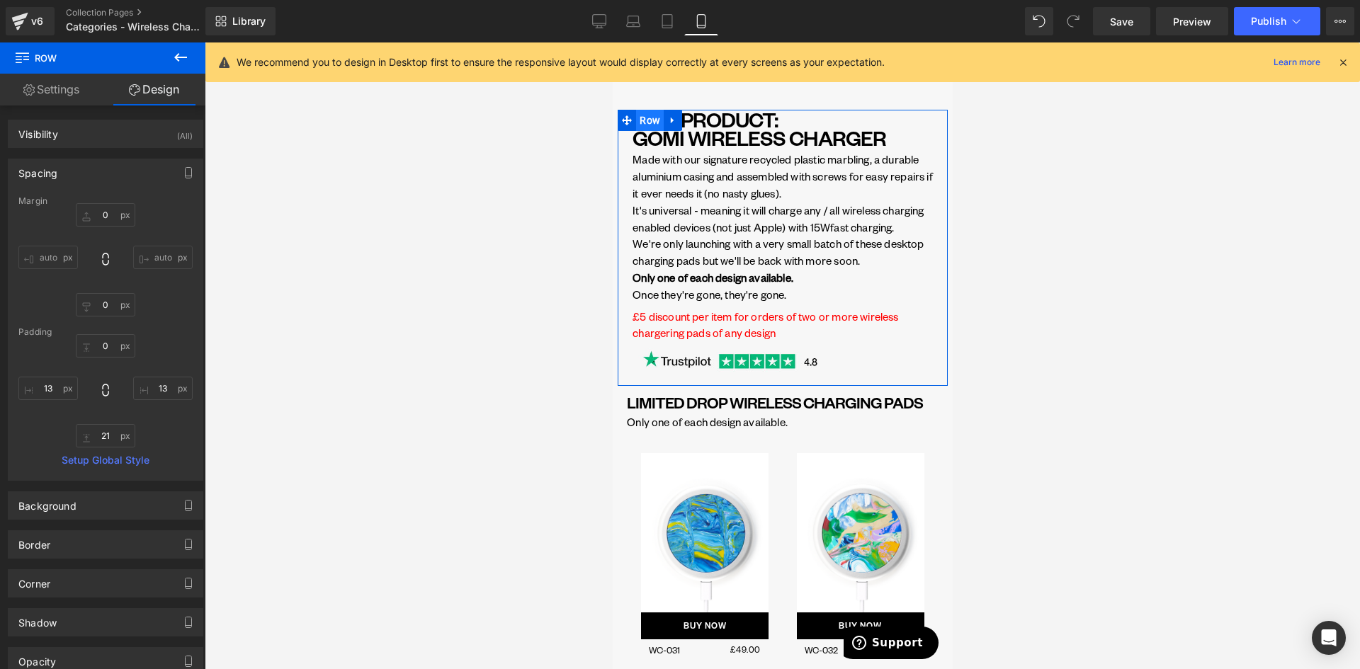
click at [643, 112] on span "Row" at bounding box center [649, 120] width 28 height 21
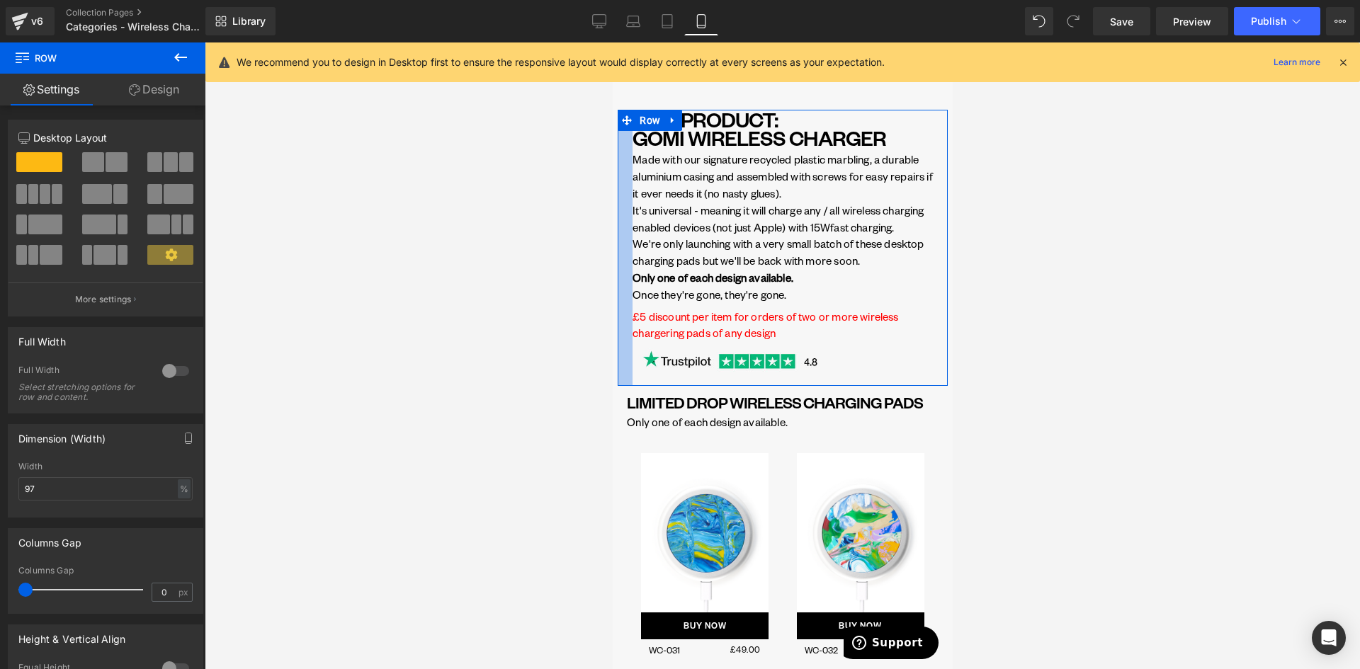
click at [620, 171] on div at bounding box center [624, 248] width 15 height 276
click at [152, 87] on link "Design" at bounding box center [154, 90] width 103 height 32
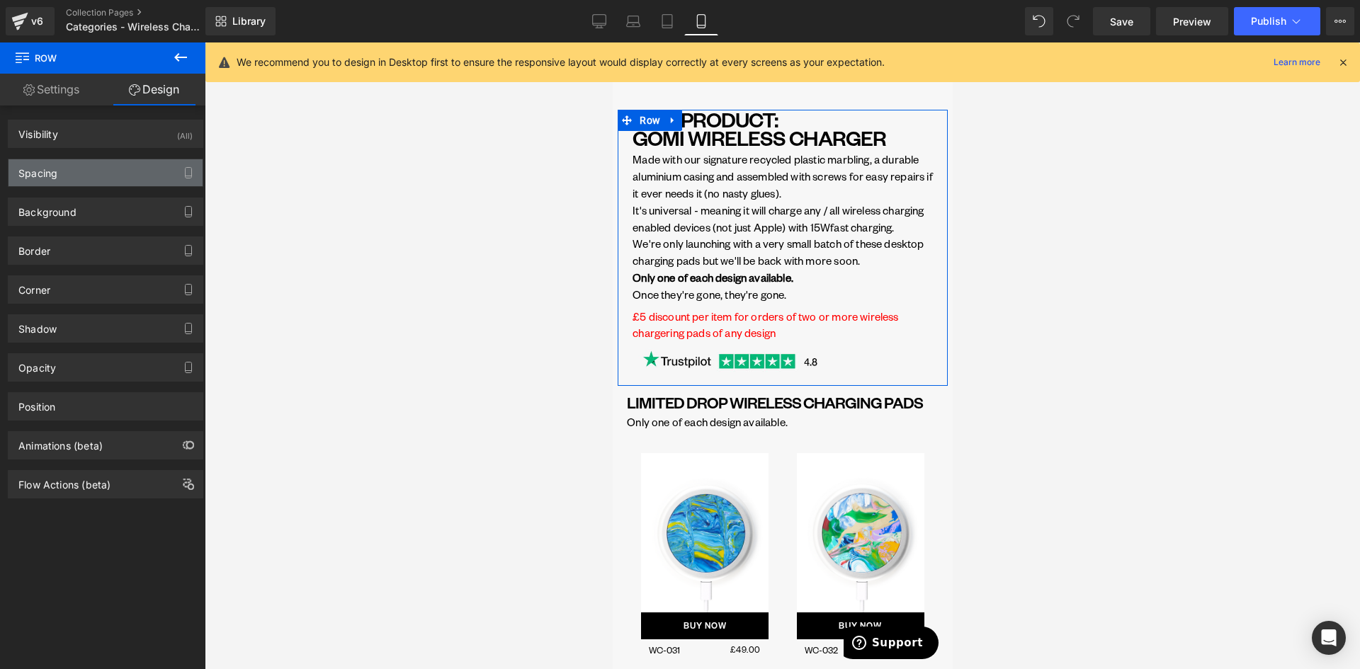
click at [26, 176] on div "Spacing" at bounding box center [37, 169] width 39 height 20
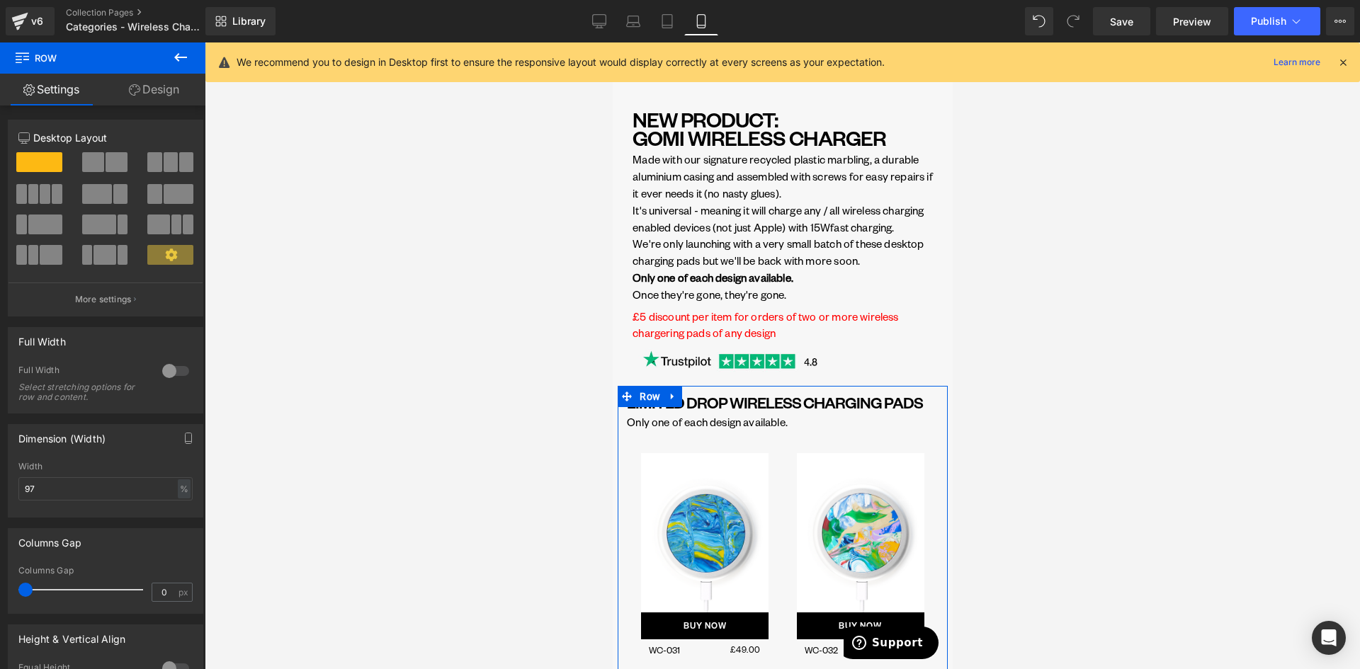
click at [140, 90] on link "Design" at bounding box center [154, 90] width 103 height 32
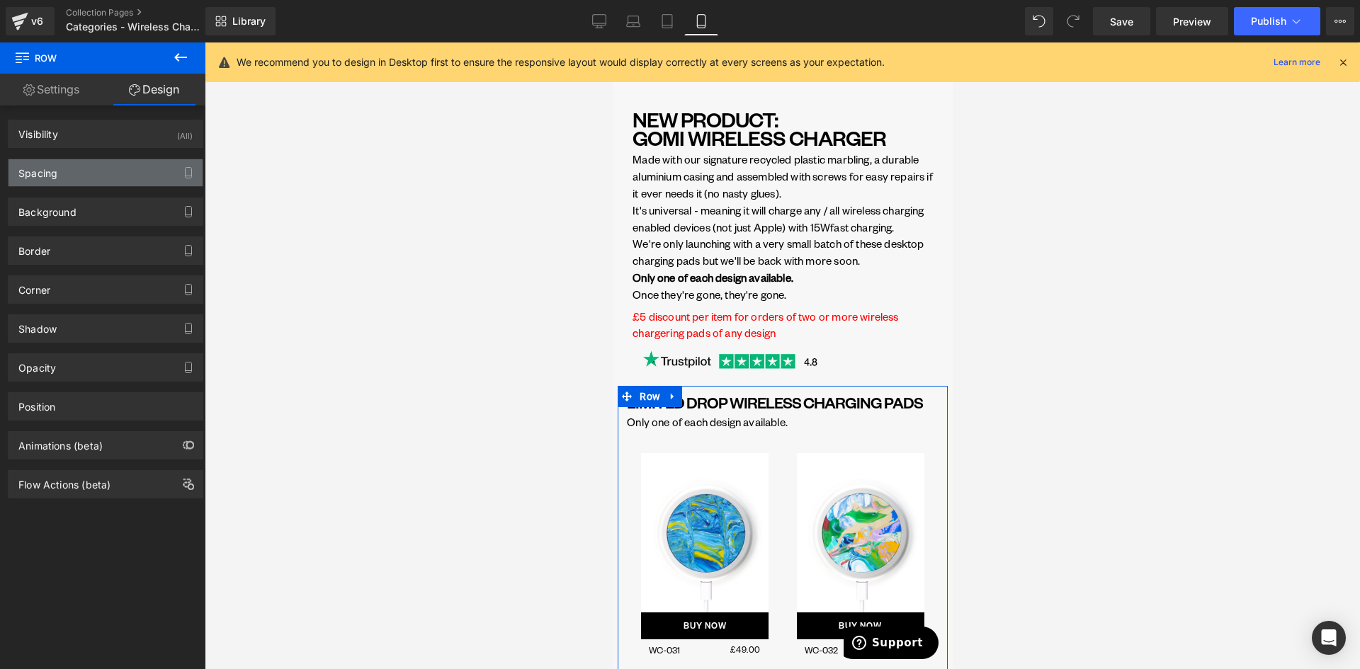
click at [62, 180] on div "Spacing" at bounding box center [106, 172] width 194 height 27
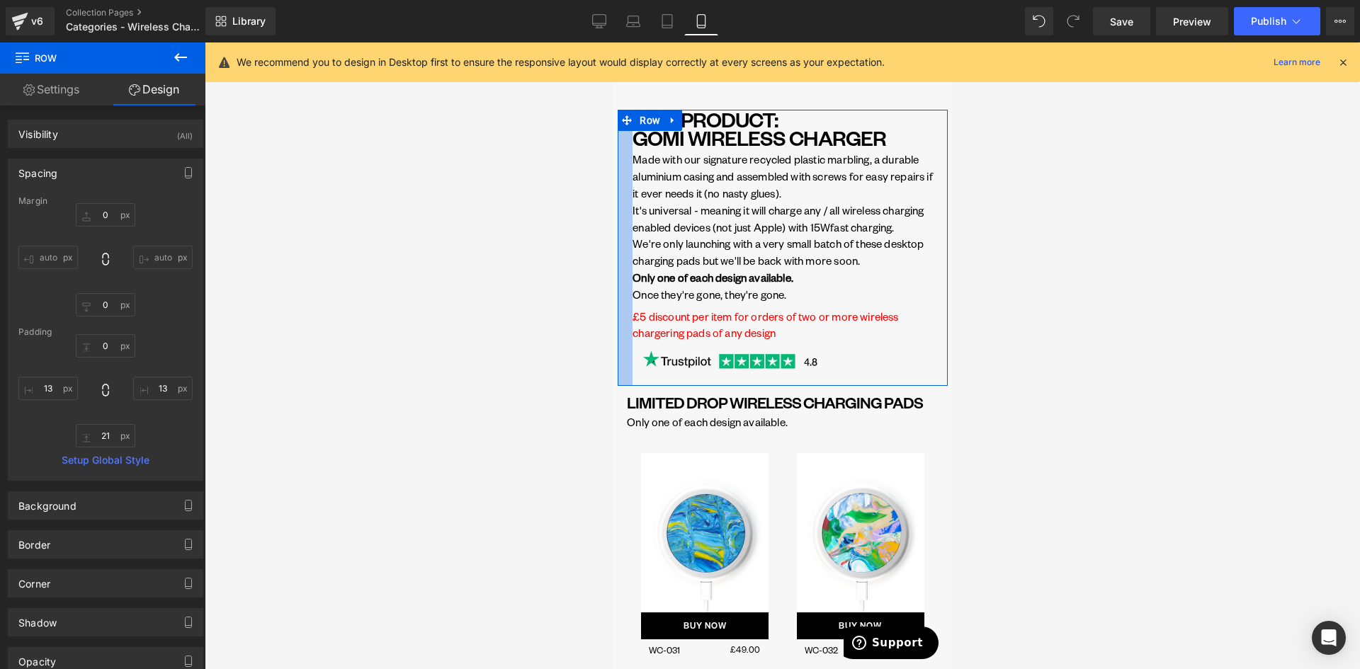
click at [626, 237] on div at bounding box center [624, 248] width 15 height 276
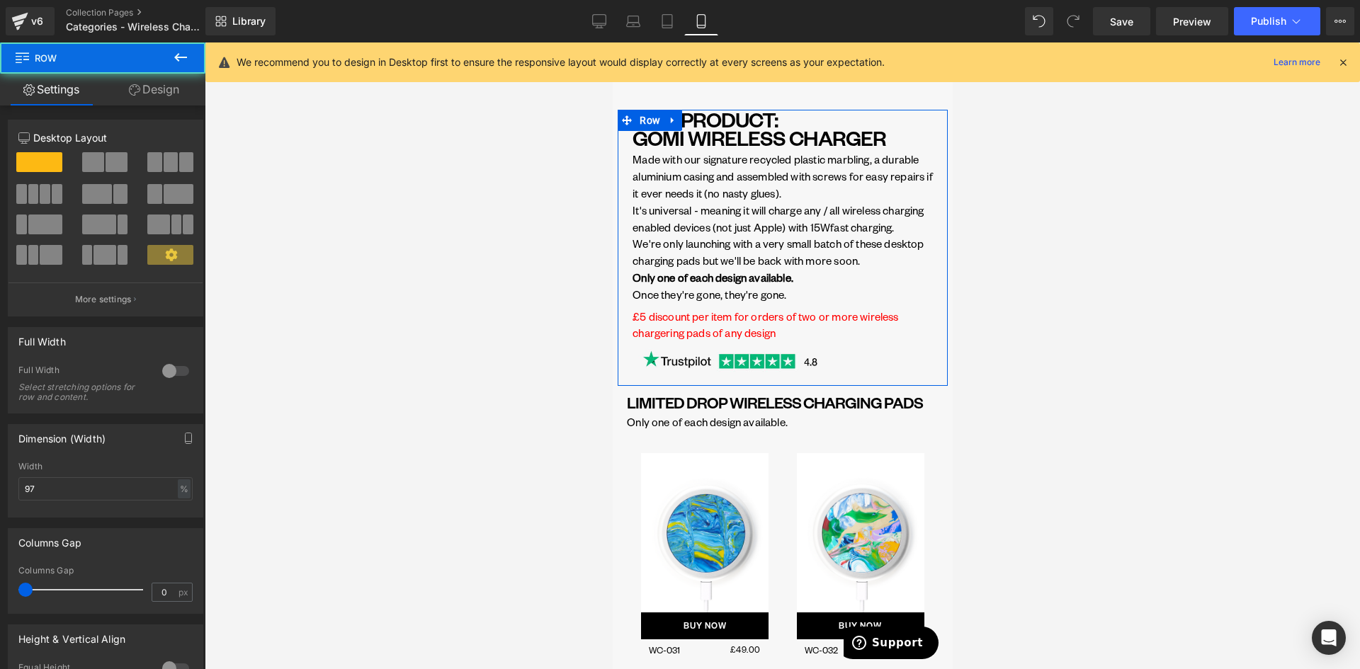
click at [151, 86] on link "Design" at bounding box center [154, 90] width 103 height 32
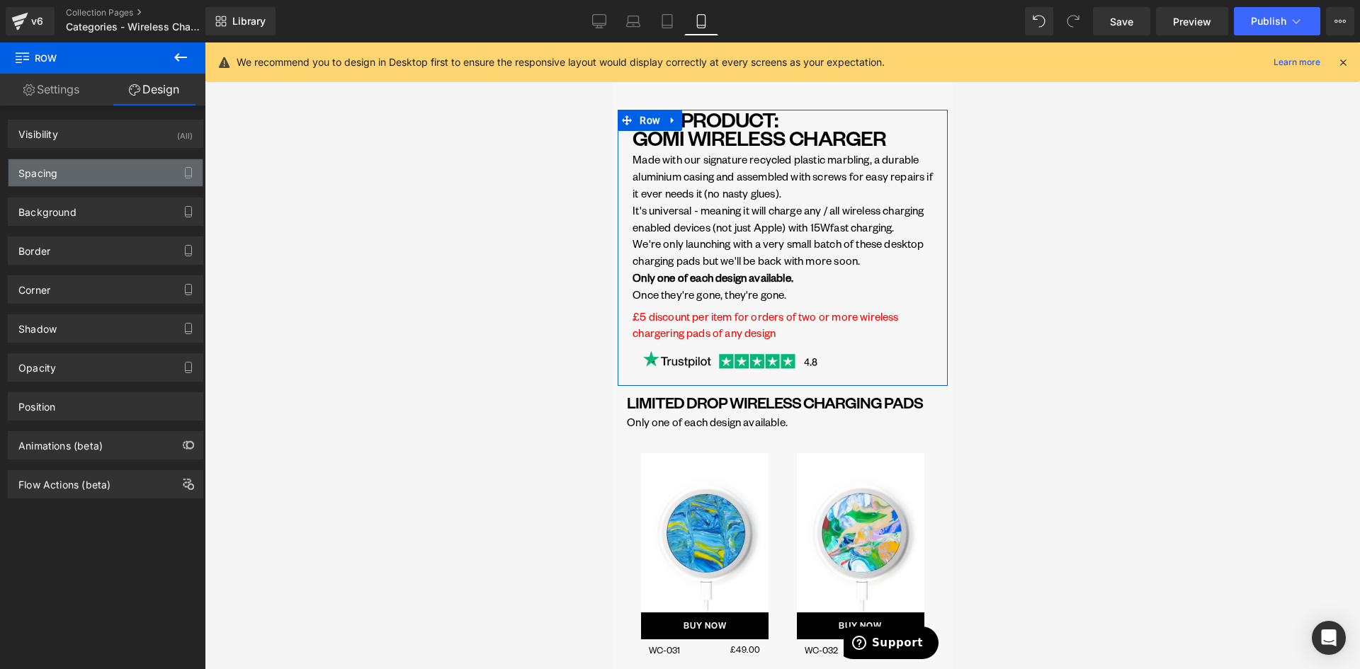
click at [52, 171] on div "Spacing" at bounding box center [37, 169] width 39 height 20
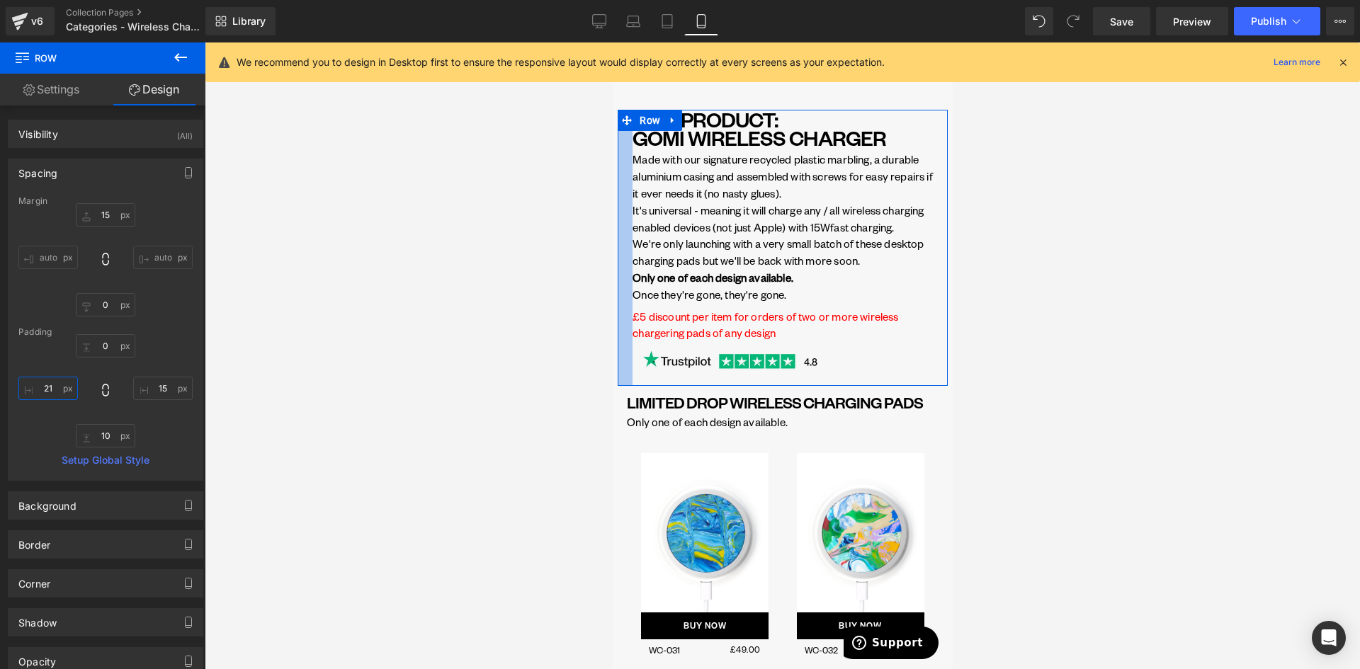
click at [51, 389] on input "21" at bounding box center [48, 388] width 60 height 23
type input "13"
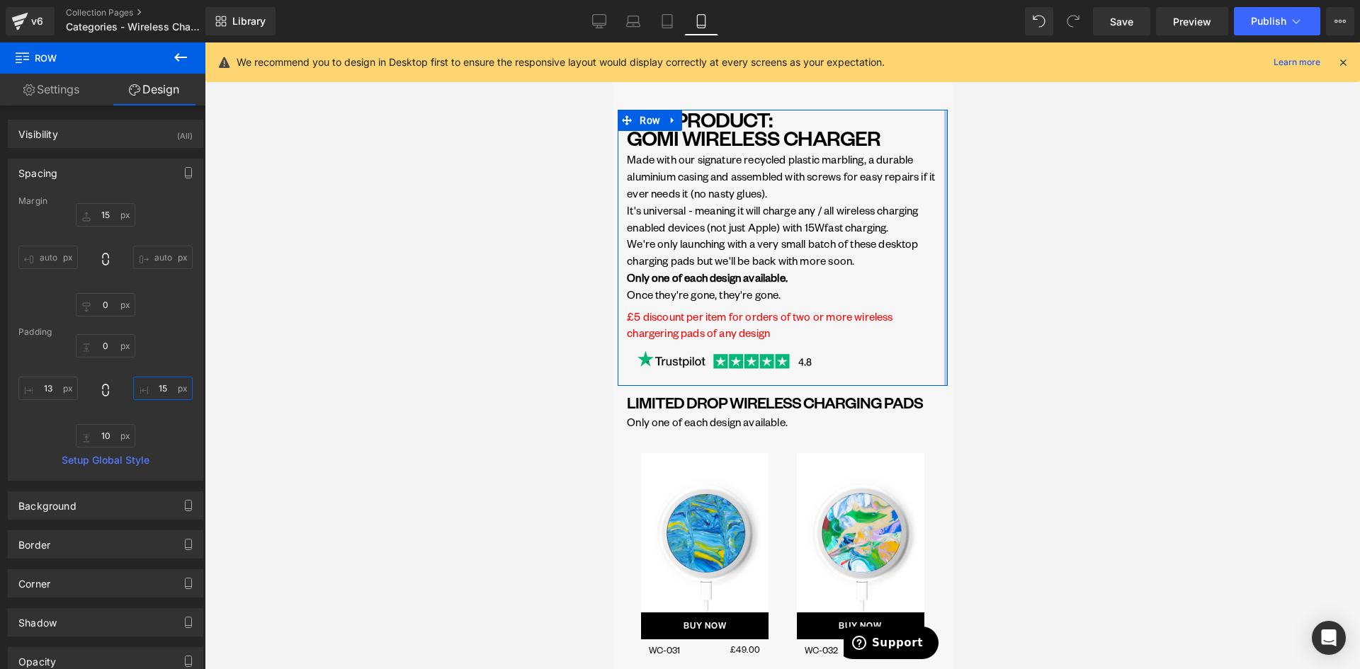
click at [154, 385] on input "15" at bounding box center [163, 388] width 60 height 23
click at [155, 387] on input "15" at bounding box center [163, 388] width 60 height 23
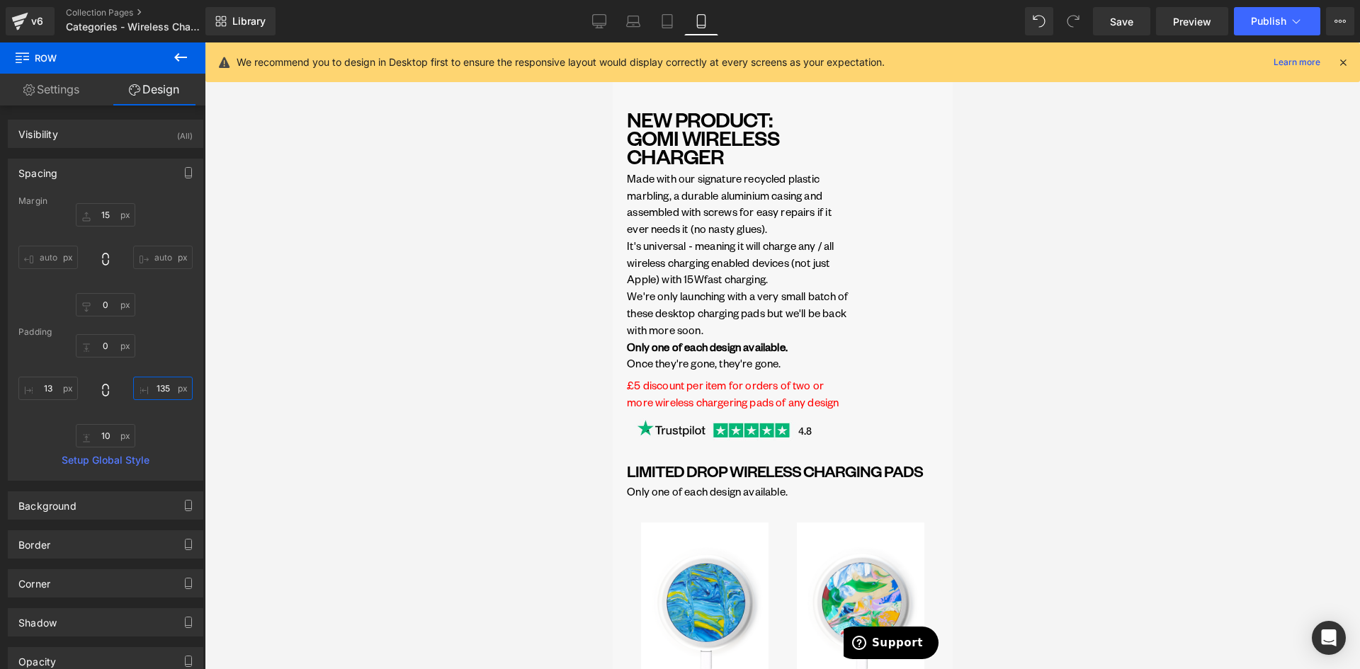
type input "13"
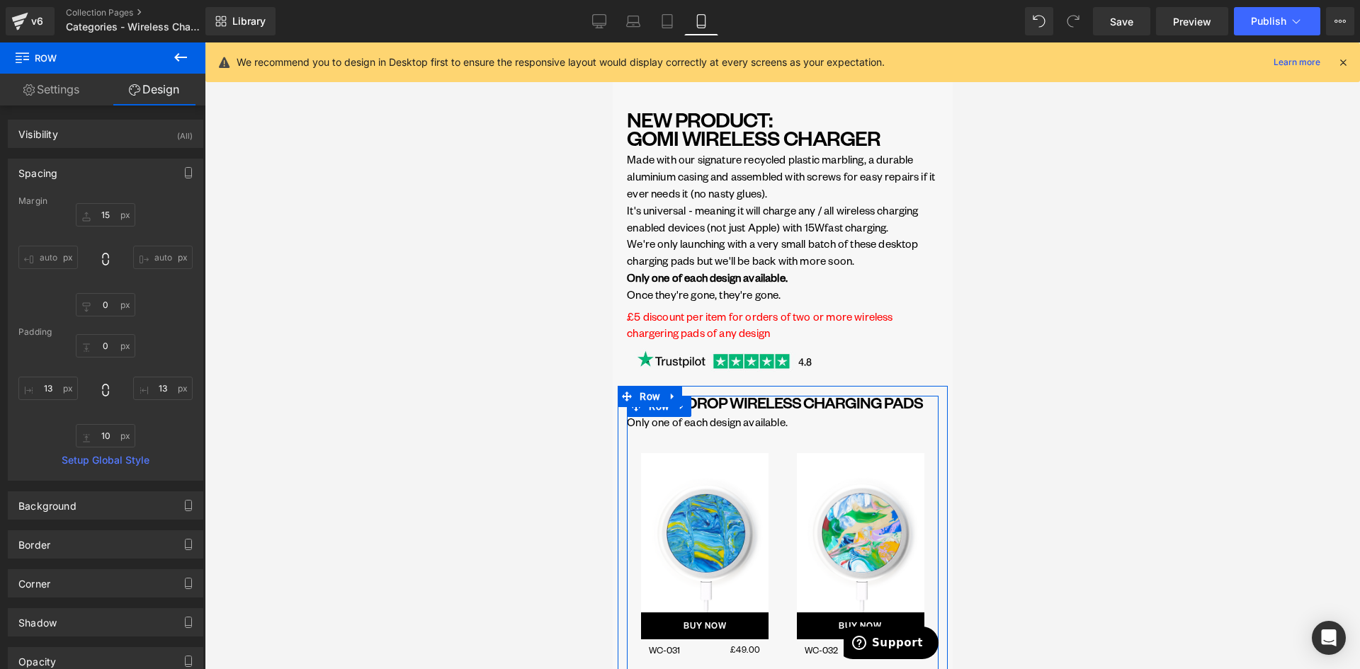
click at [612, 43] on div at bounding box center [612, 43] width 0 height 0
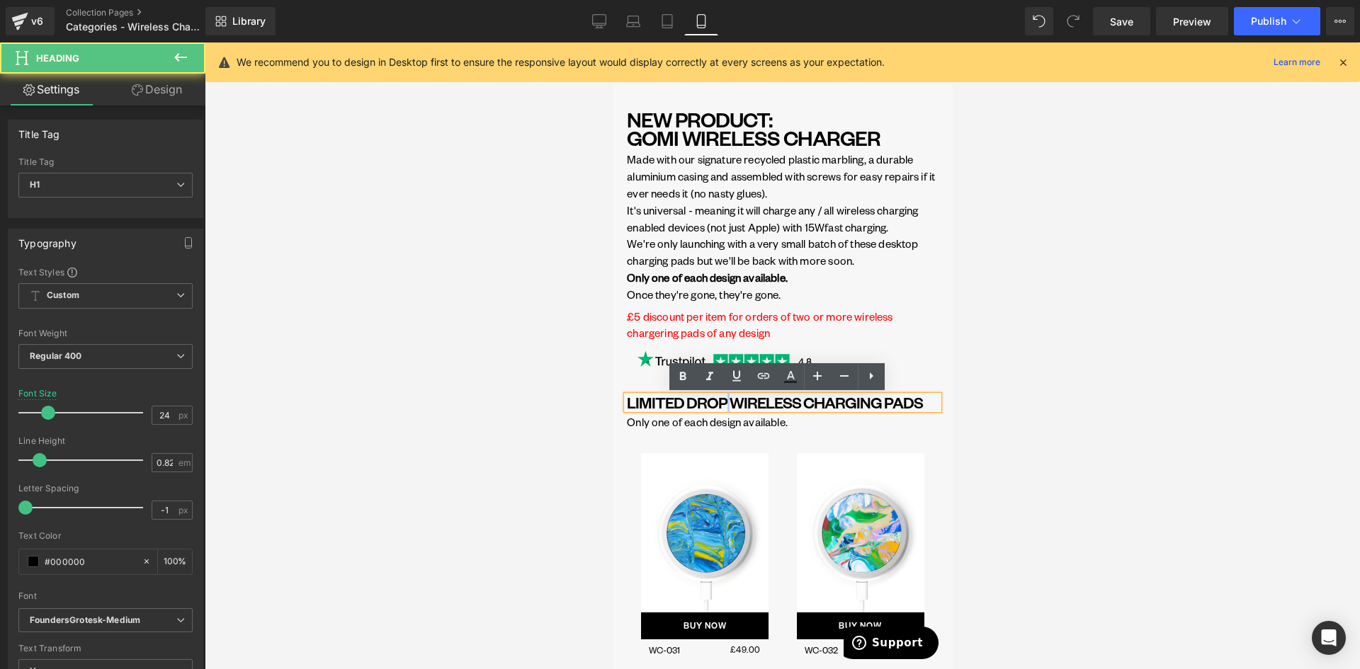
click at [726, 407] on h1 "LIMITED DROP WIRELESS CHARGING PADS" at bounding box center [782, 403] width 312 height 14
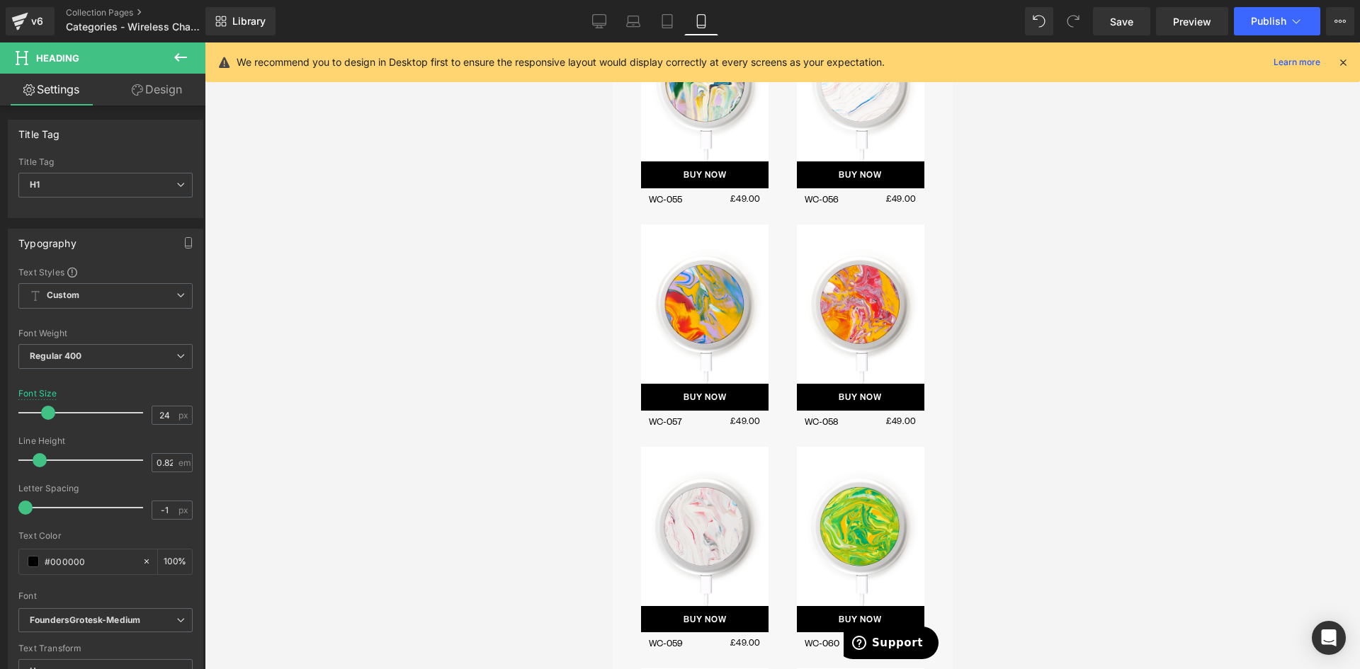
scroll to position [3826, 0]
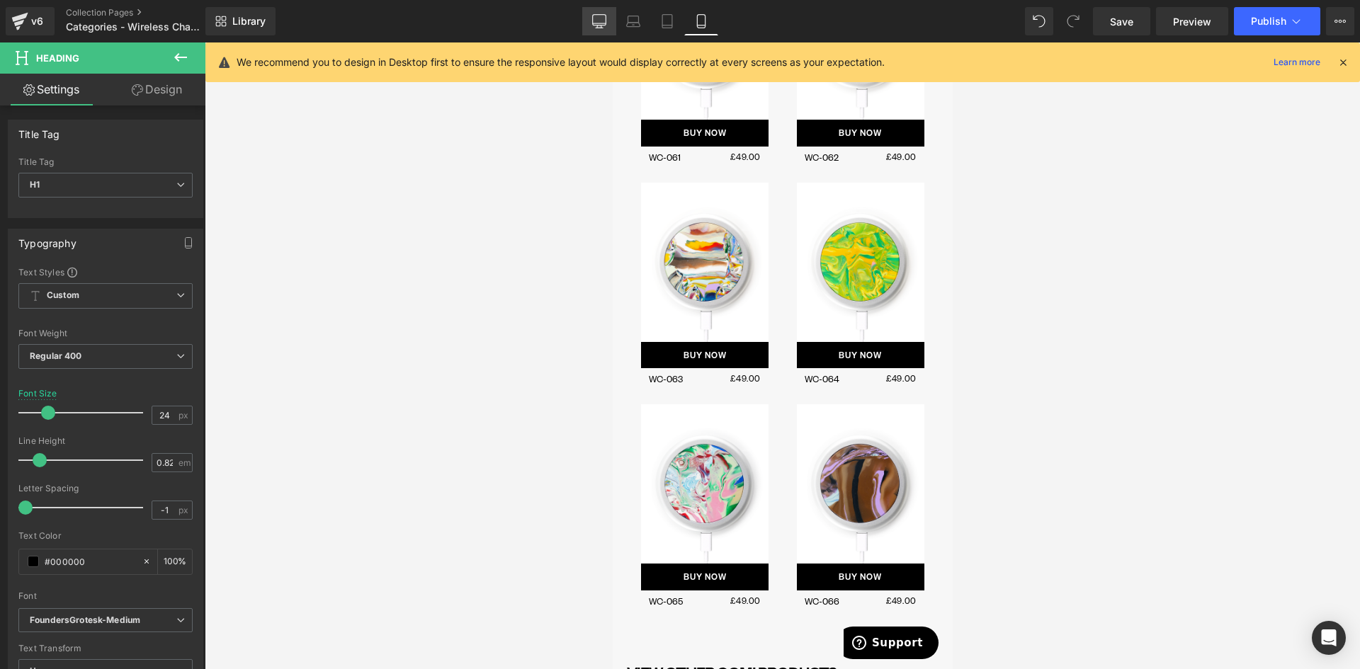
click at [601, 21] on icon at bounding box center [599, 21] width 14 height 14
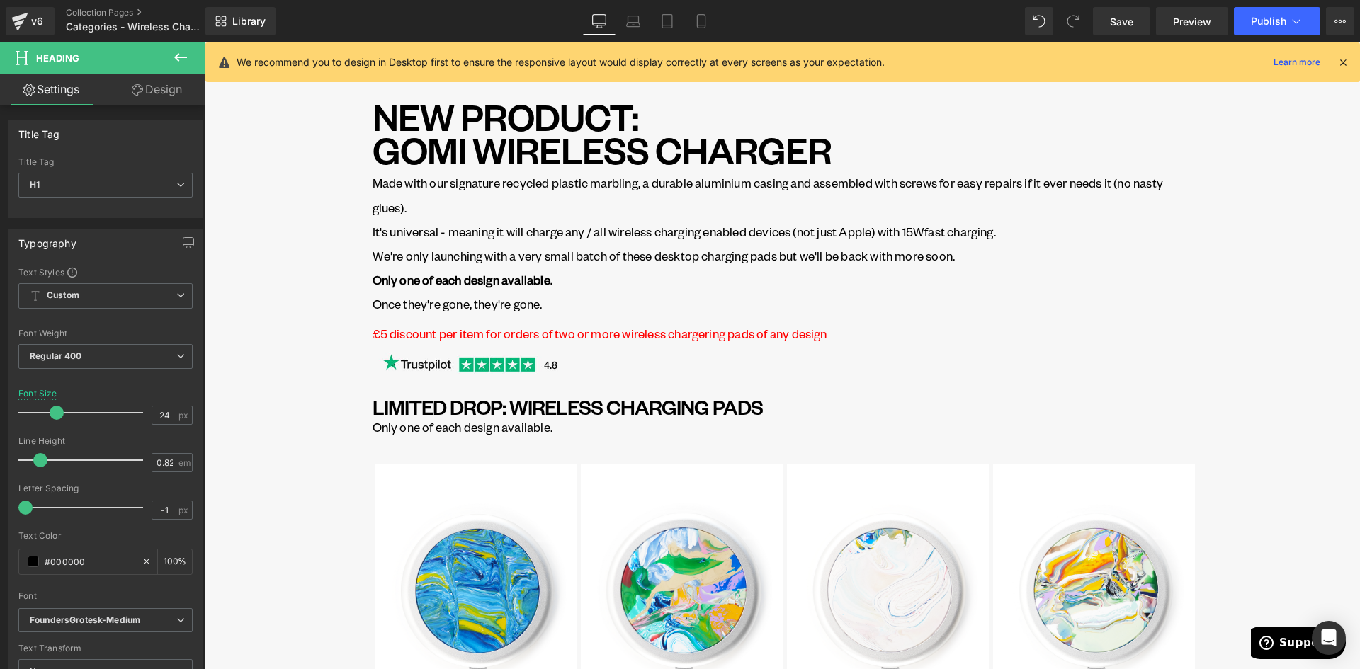
scroll to position [0, 0]
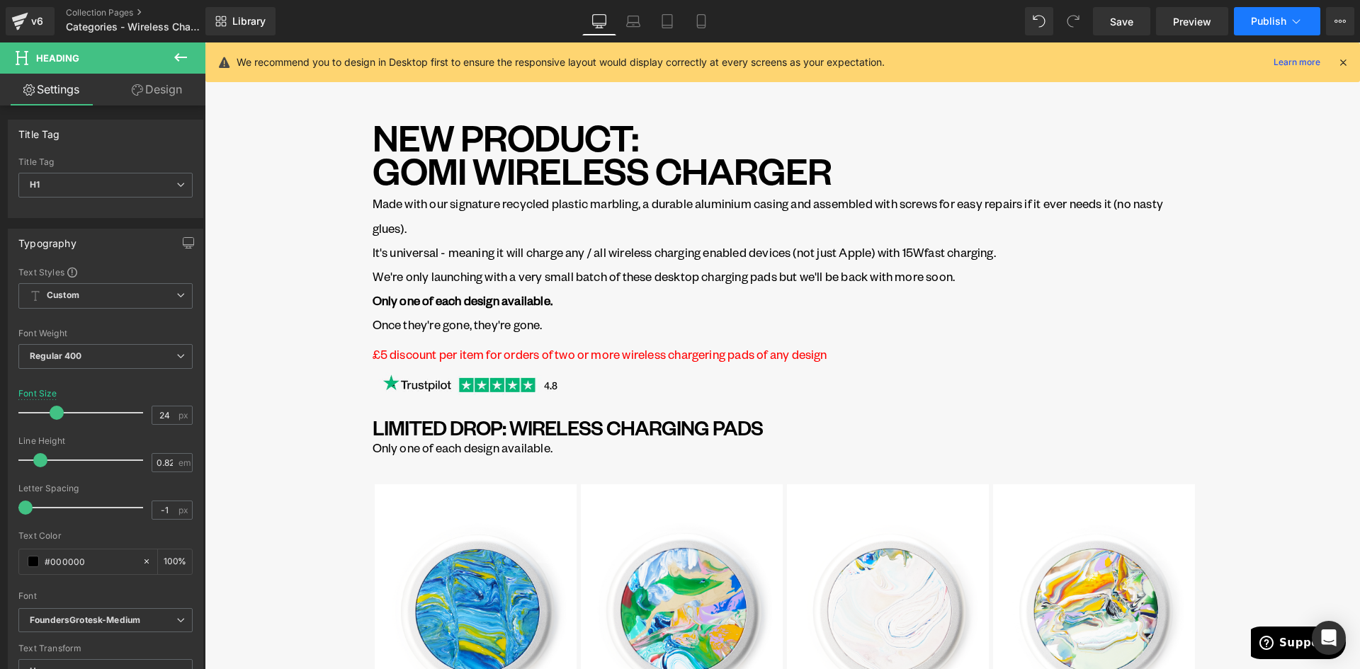
click at [1261, 22] on span "Publish" at bounding box center [1268, 21] width 35 height 11
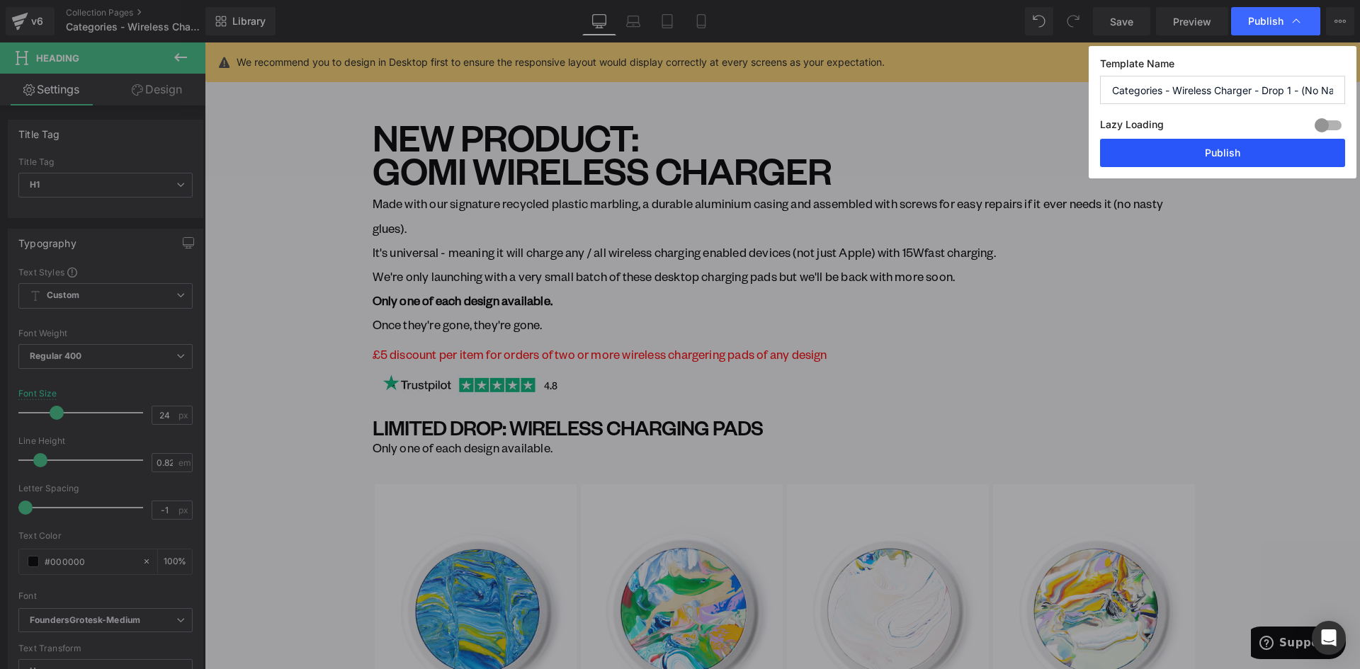
click at [1236, 157] on button "Publish" at bounding box center [1222, 153] width 245 height 28
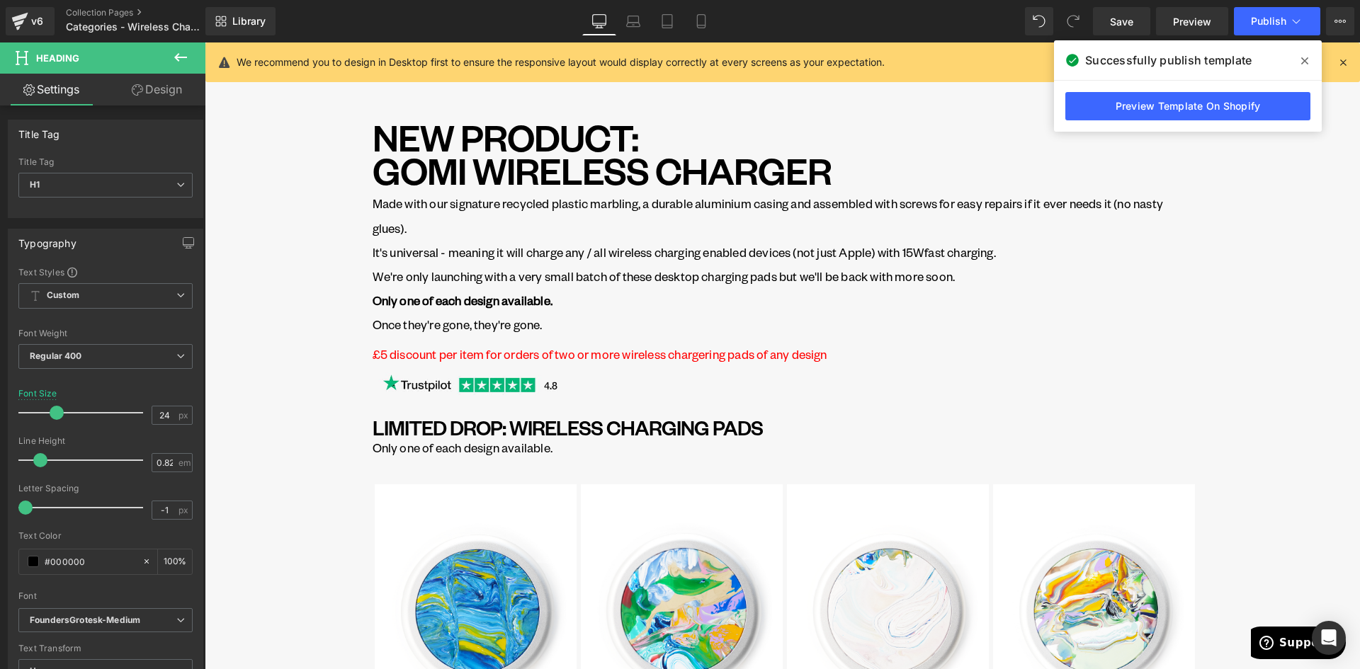
click at [838, 448] on p "Only one of each design available." at bounding box center [785, 448] width 825 height 19
click at [866, 533] on img at bounding box center [888, 611] width 202 height 252
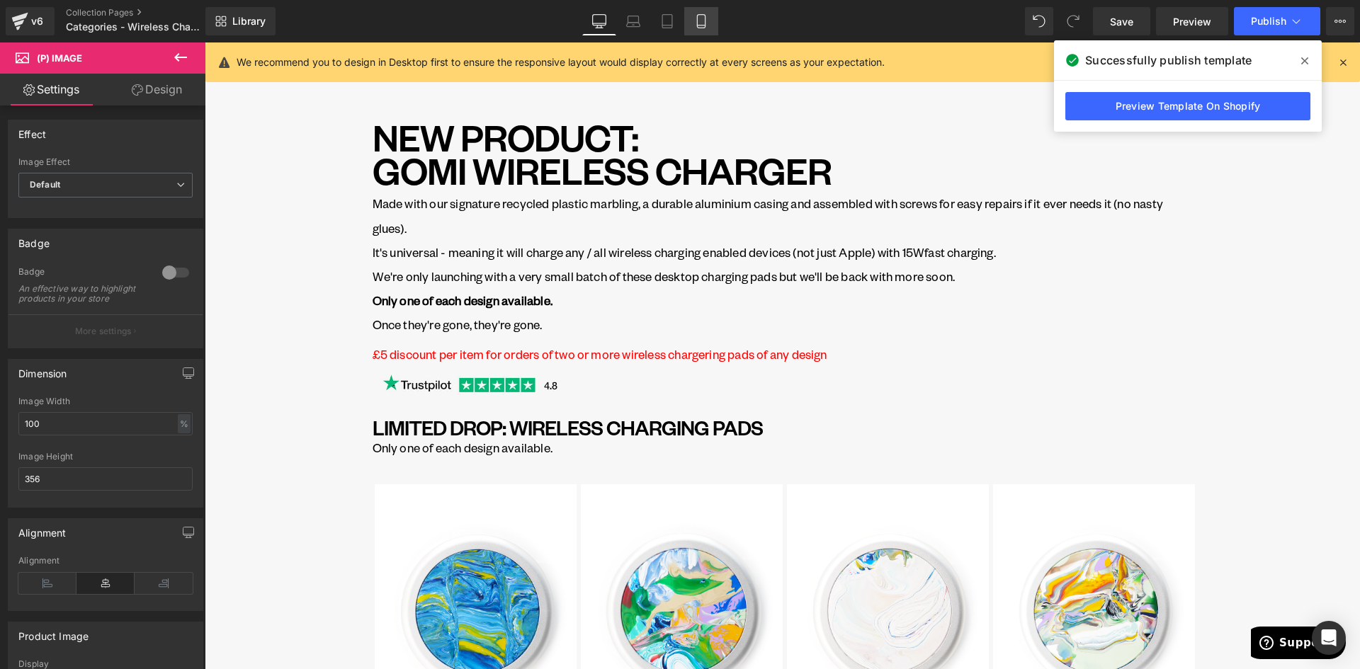
click at [705, 18] on icon at bounding box center [701, 21] width 14 height 14
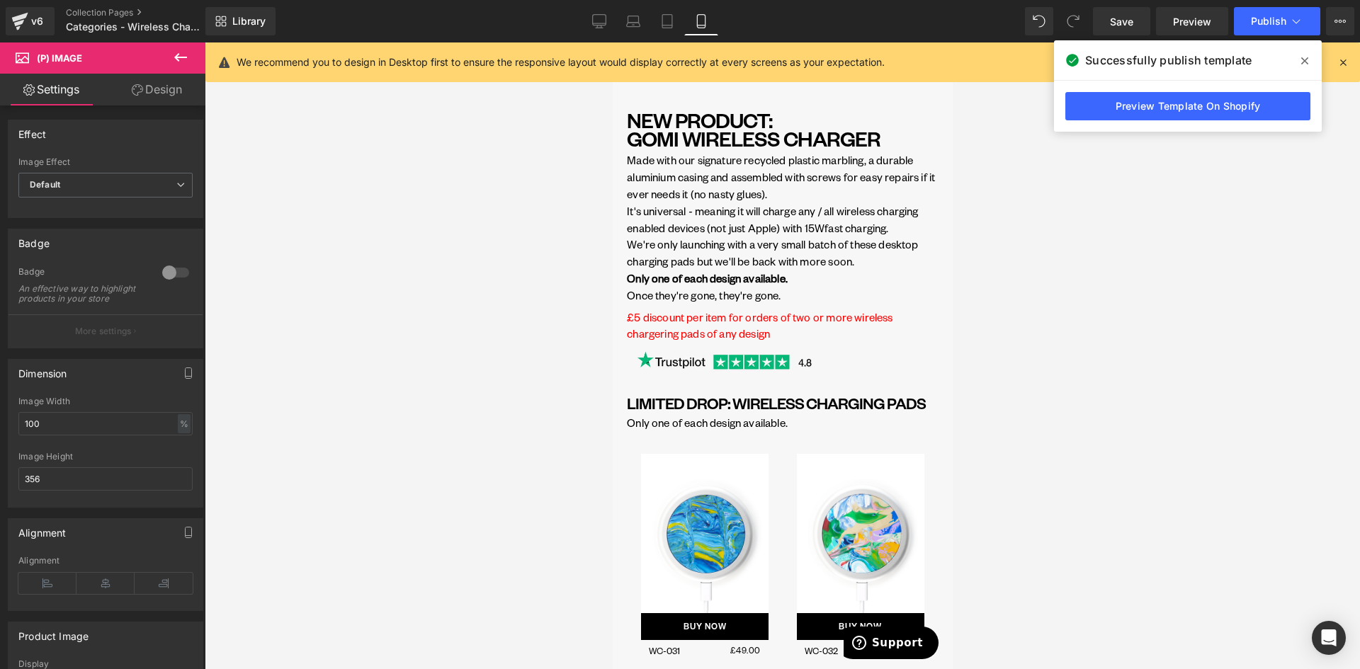
click at [183, 57] on icon at bounding box center [180, 57] width 13 height 9
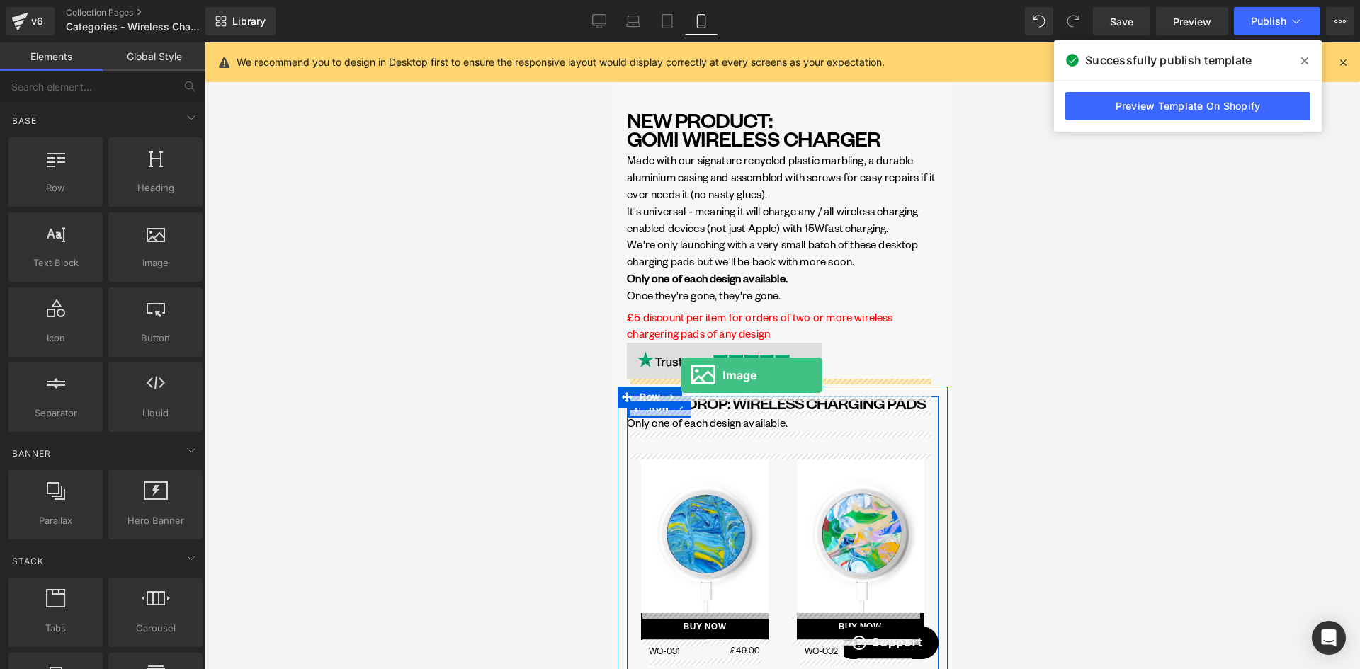
drag, startPoint x: 766, startPoint y: 300, endPoint x: 680, endPoint y: 375, distance: 114.0
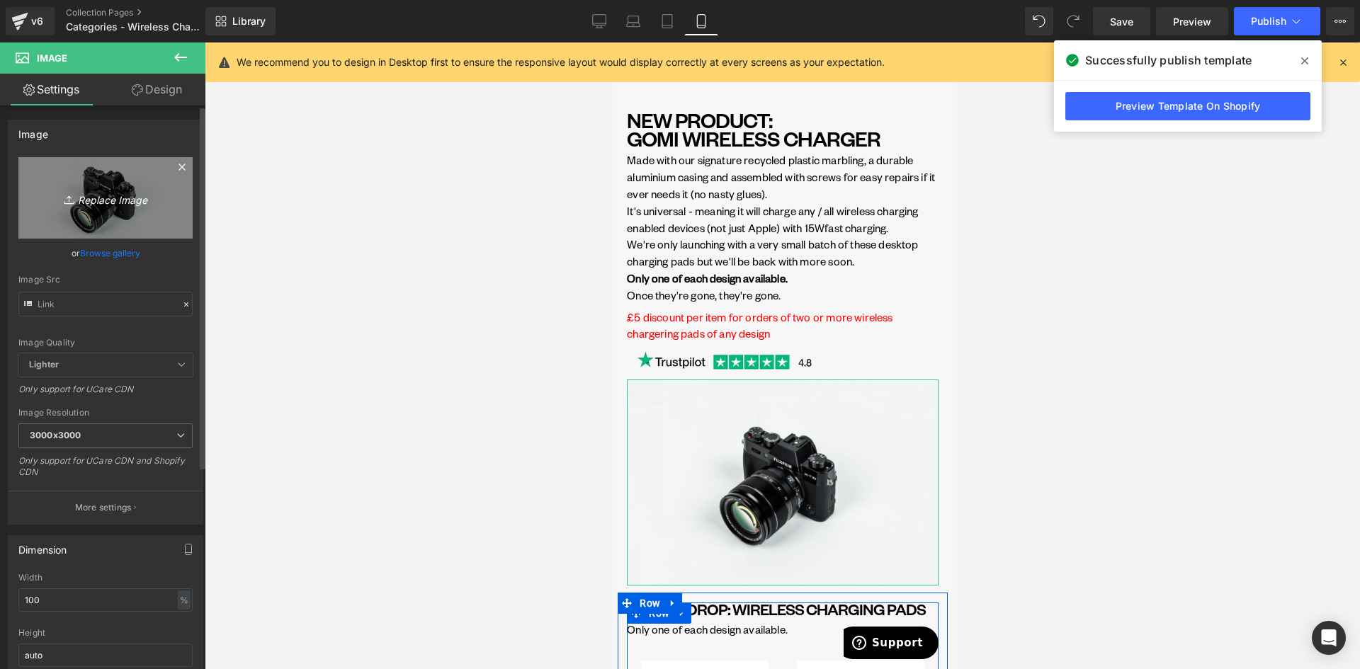
click at [106, 199] on icon "Replace Image" at bounding box center [105, 198] width 113 height 18
type input "C:\fakepath\WC in use LANDSCAPE.png"
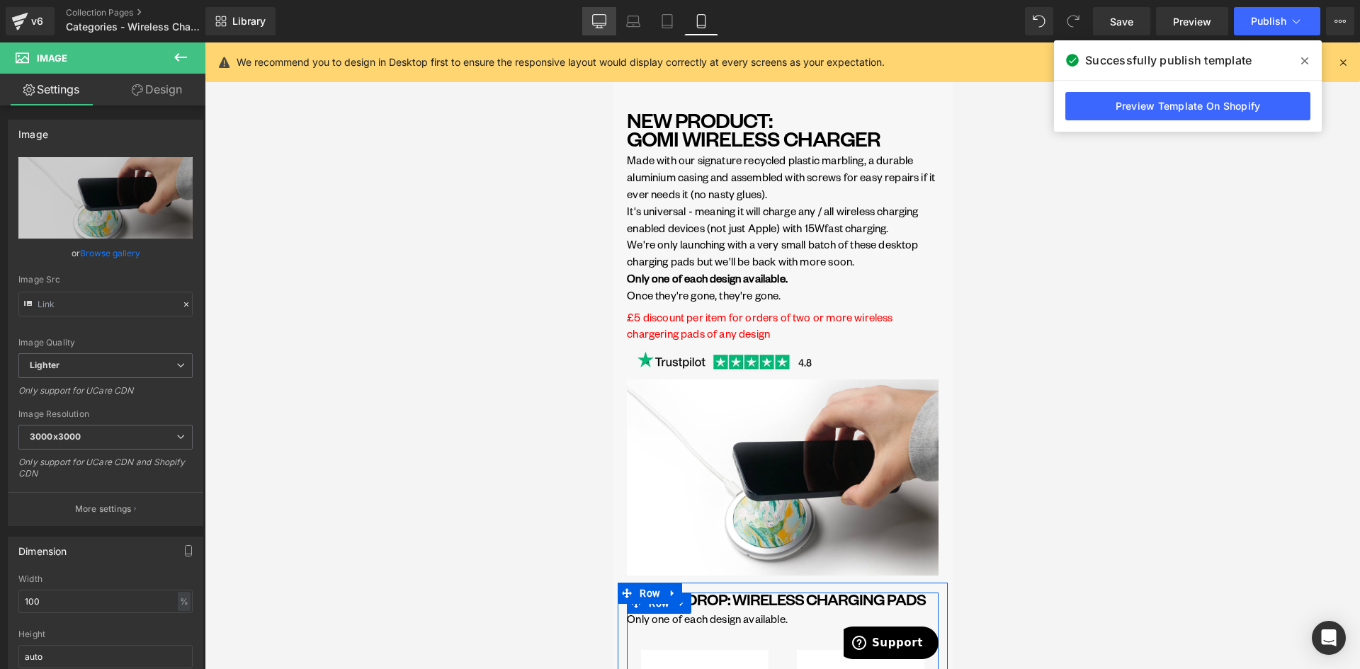
click at [612, 30] on link "Desktop" at bounding box center [599, 21] width 34 height 28
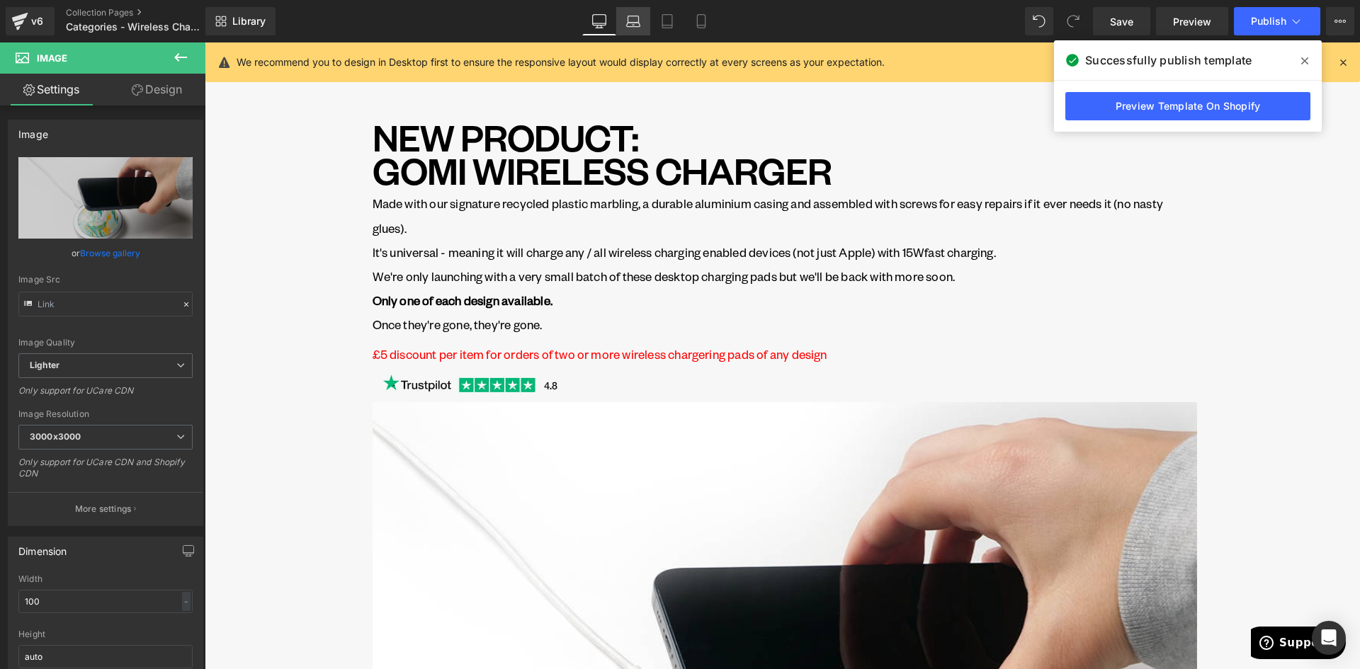
click at [643, 26] on link "Laptop" at bounding box center [633, 21] width 34 height 28
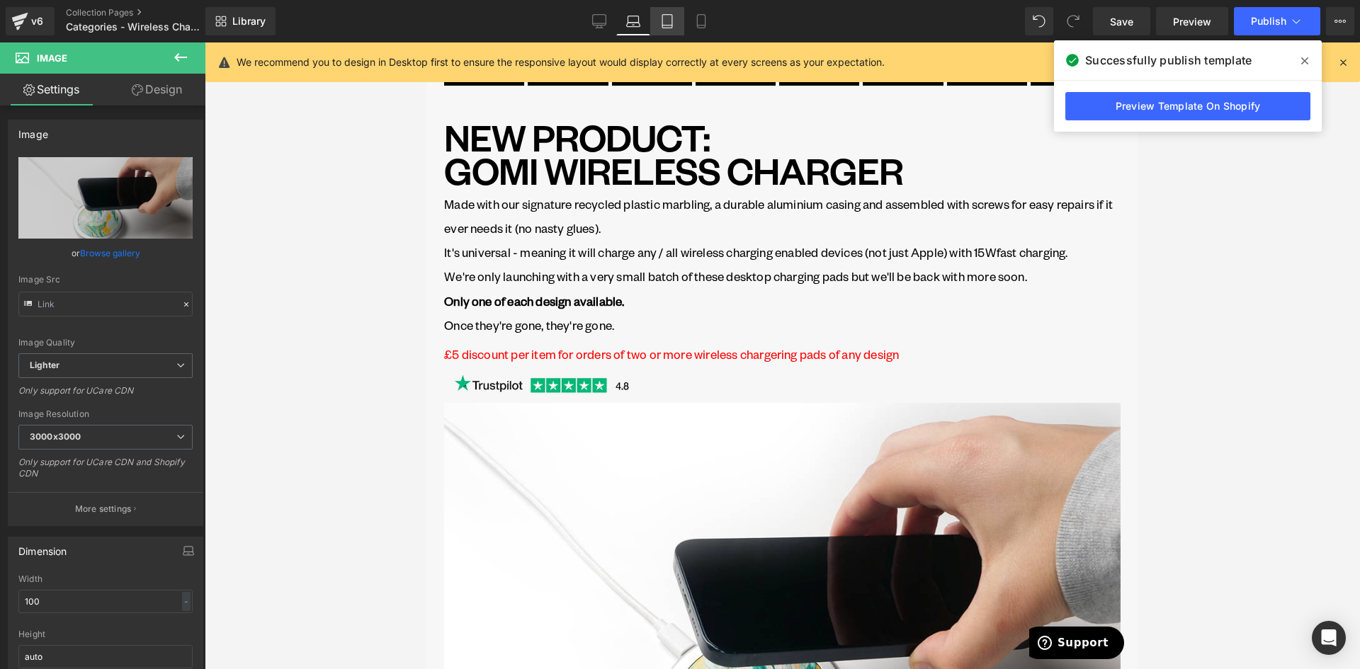
click at [670, 23] on icon at bounding box center [667, 21] width 14 height 14
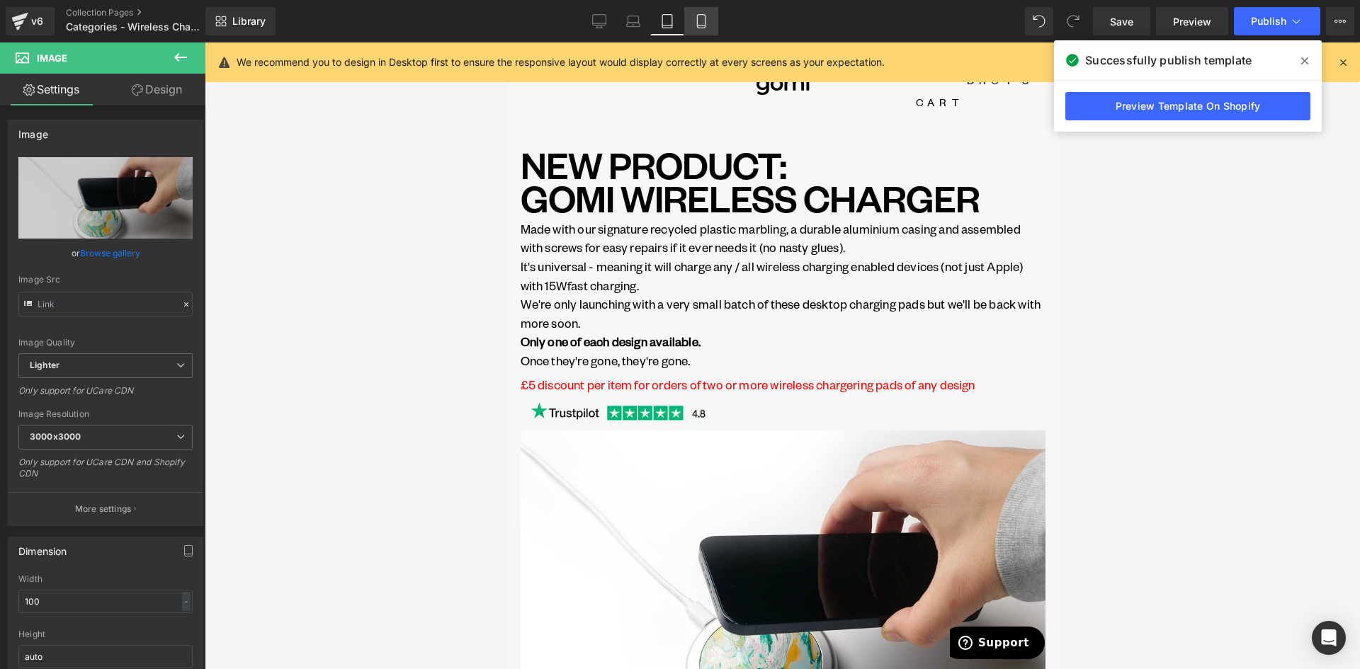
click at [703, 23] on icon at bounding box center [701, 21] width 14 height 14
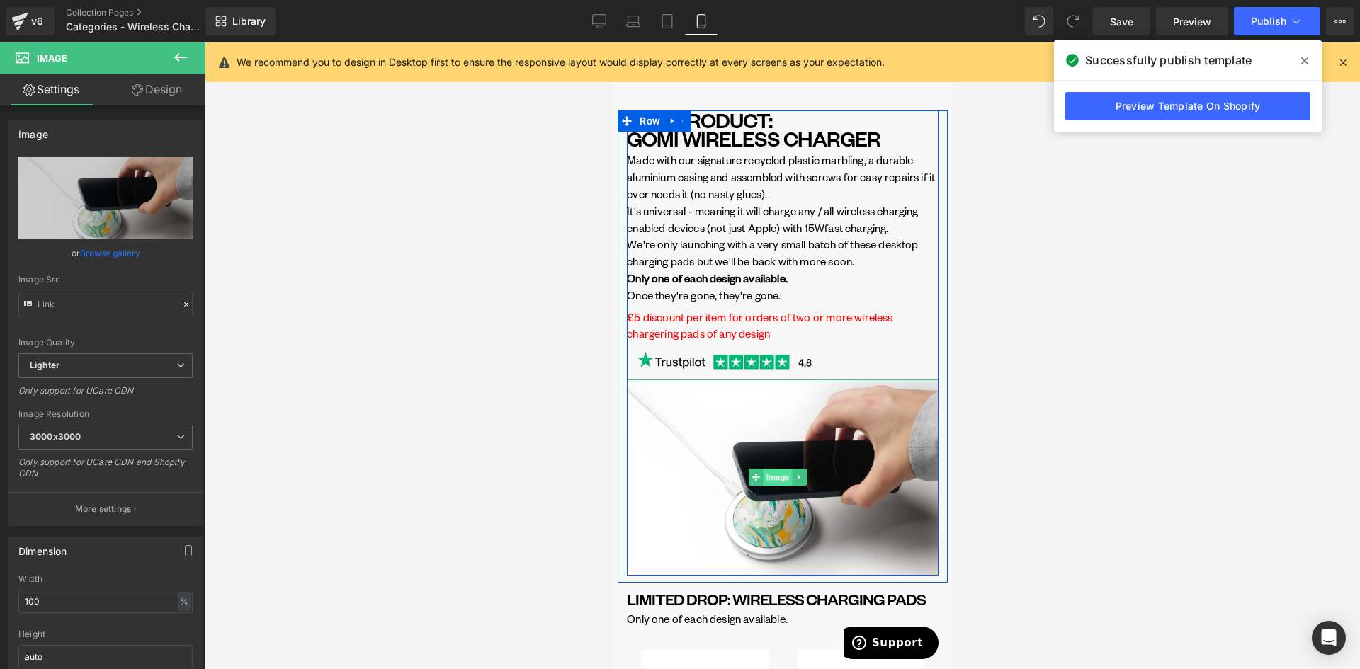
click at [772, 477] on span "Image" at bounding box center [777, 477] width 28 height 17
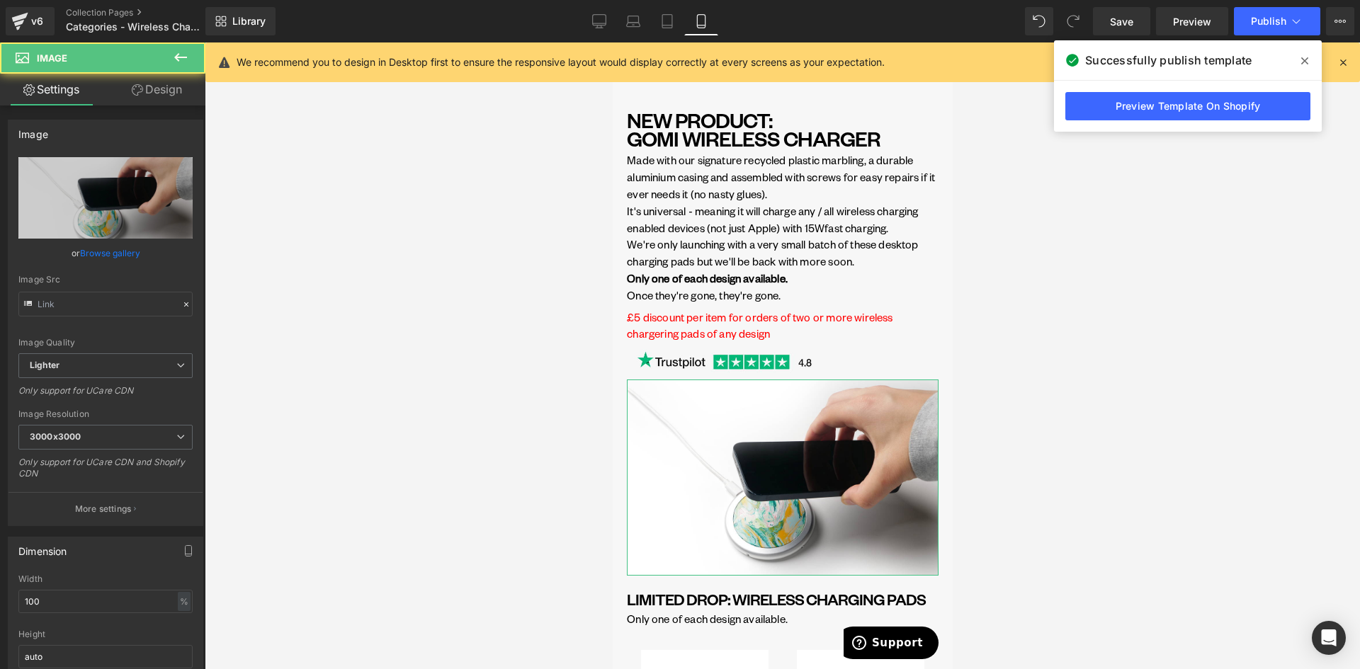
click at [149, 93] on link "Design" at bounding box center [157, 90] width 103 height 32
click at [0, 0] on div "Spacing" at bounding box center [0, 0] width 0 height 0
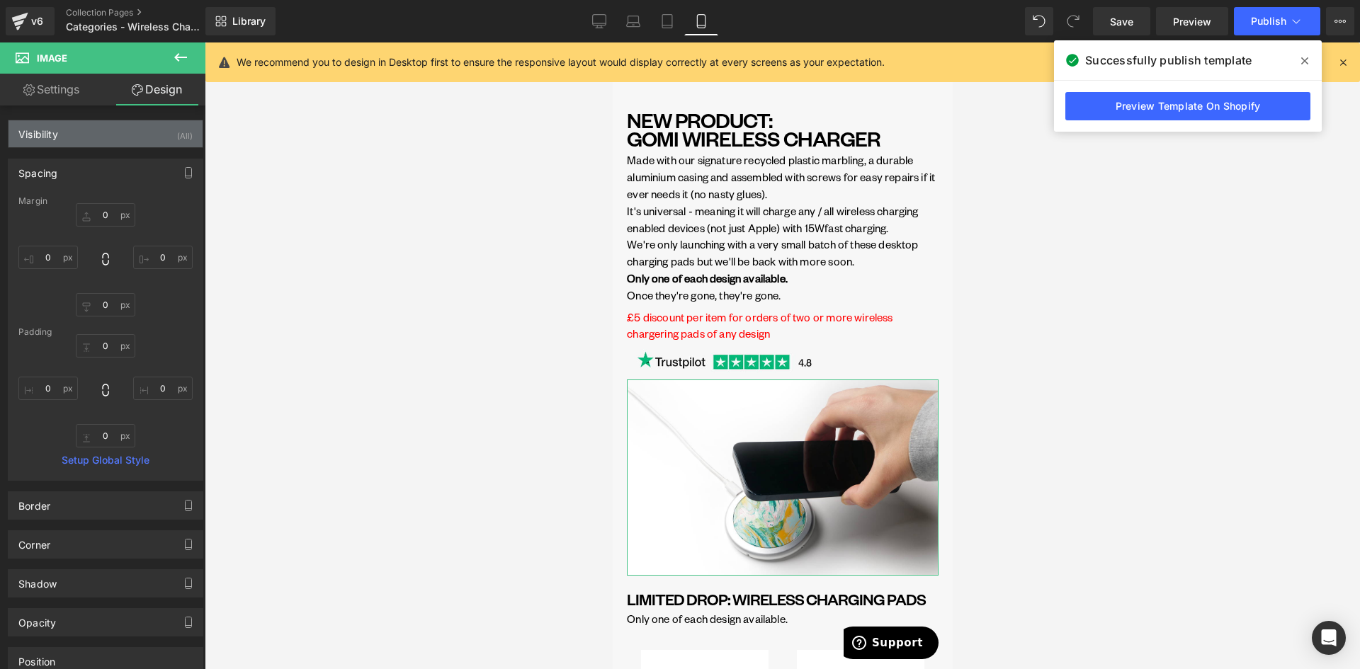
click at [82, 129] on div "Visibility (All)" at bounding box center [106, 133] width 194 height 27
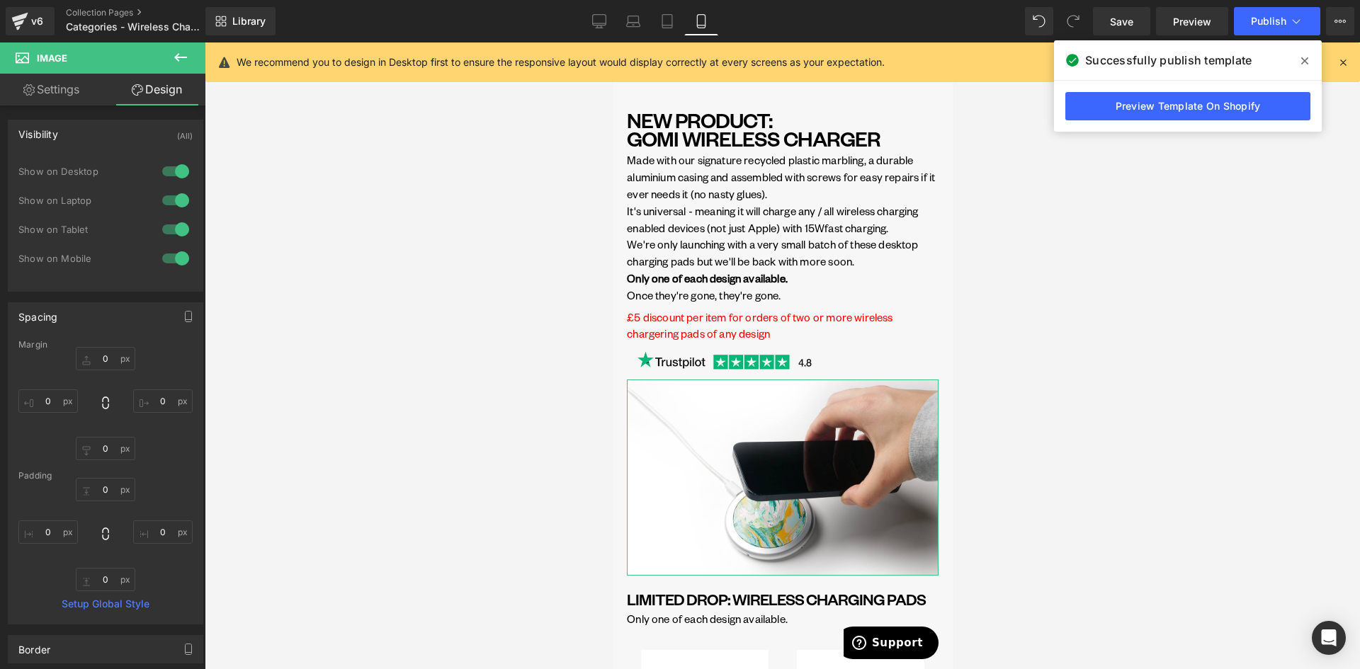
drag, startPoint x: 168, startPoint y: 171, endPoint x: 172, endPoint y: 204, distance: 32.9
click at [168, 173] on div at bounding box center [176, 171] width 34 height 23
click at [172, 205] on div at bounding box center [176, 200] width 34 height 23
click at [603, 21] on icon at bounding box center [599, 21] width 14 height 14
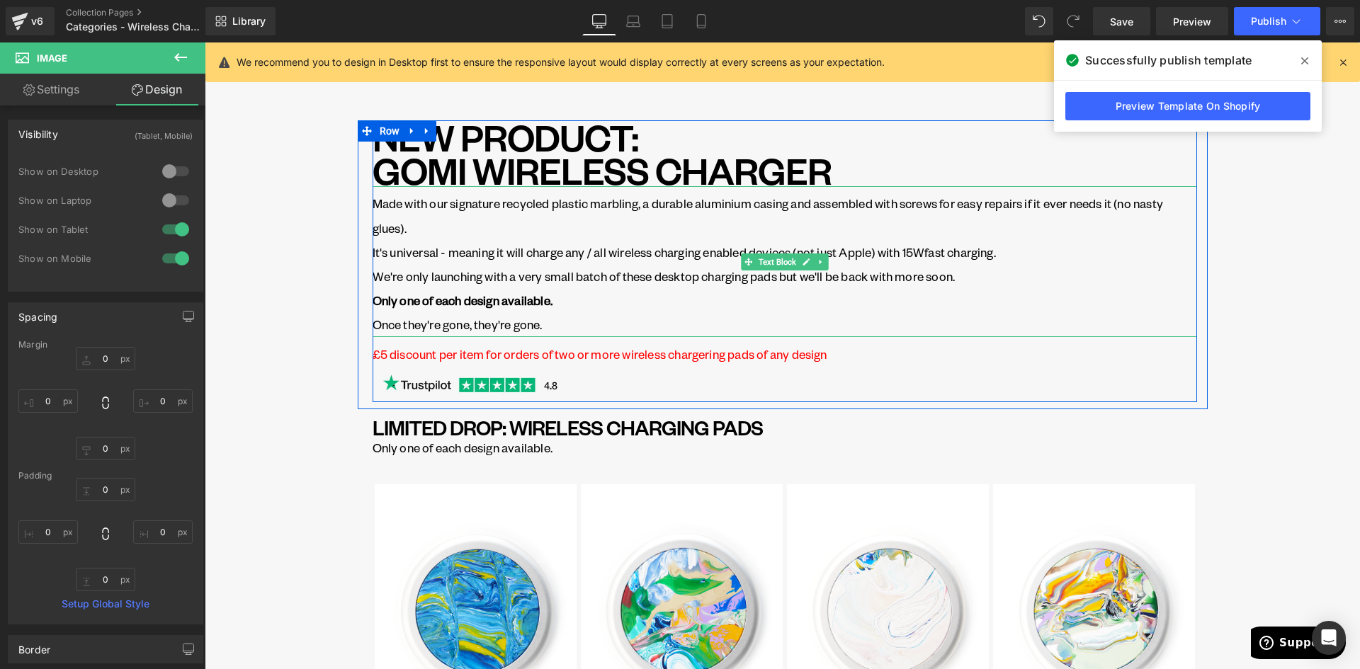
click at [476, 225] on p "Made with our signature recycled plastic marbling, a durable aluminium casing a…" at bounding box center [785, 215] width 825 height 48
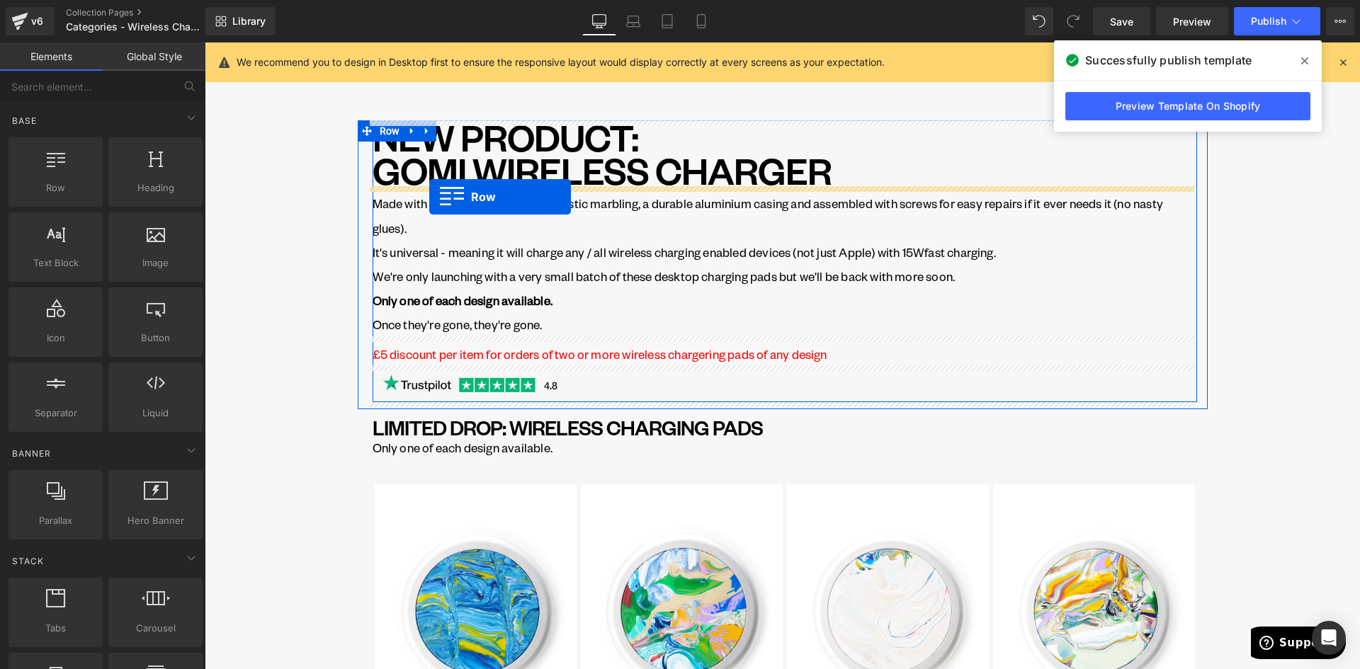
drag, startPoint x: 261, startPoint y: 213, endPoint x: 429, endPoint y: 197, distance: 169.3
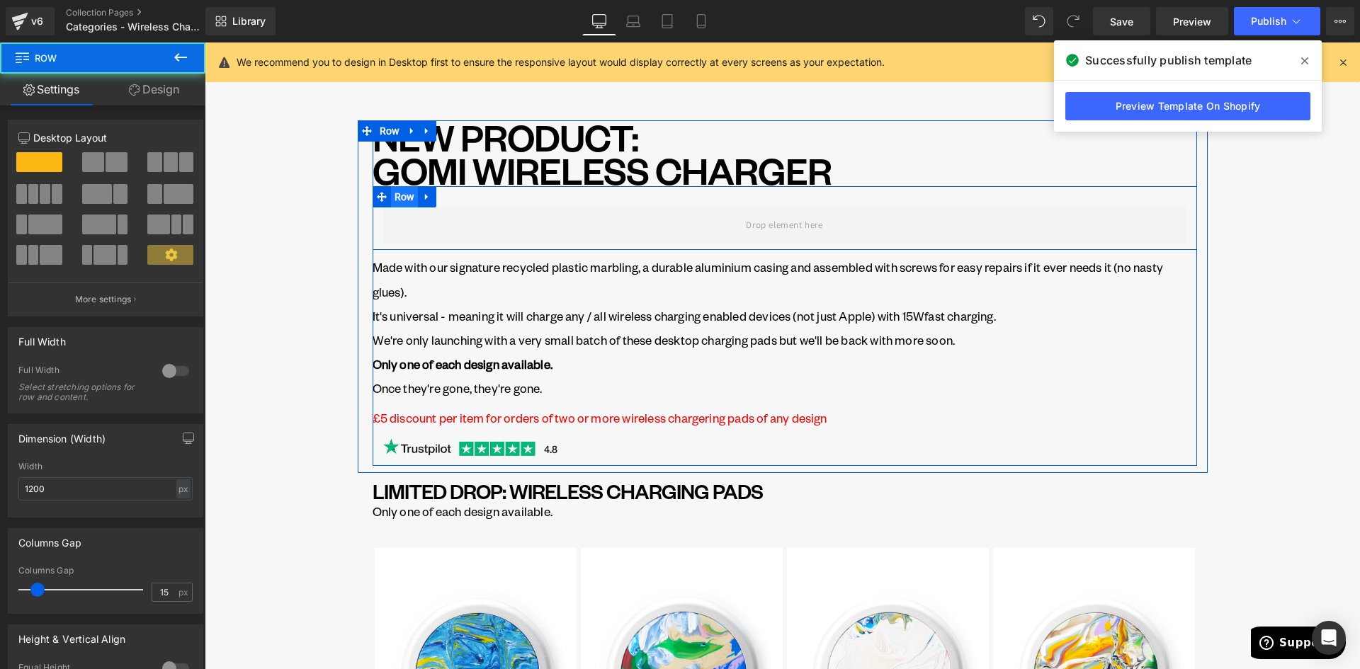
click at [403, 197] on span "Row" at bounding box center [405, 196] width 28 height 21
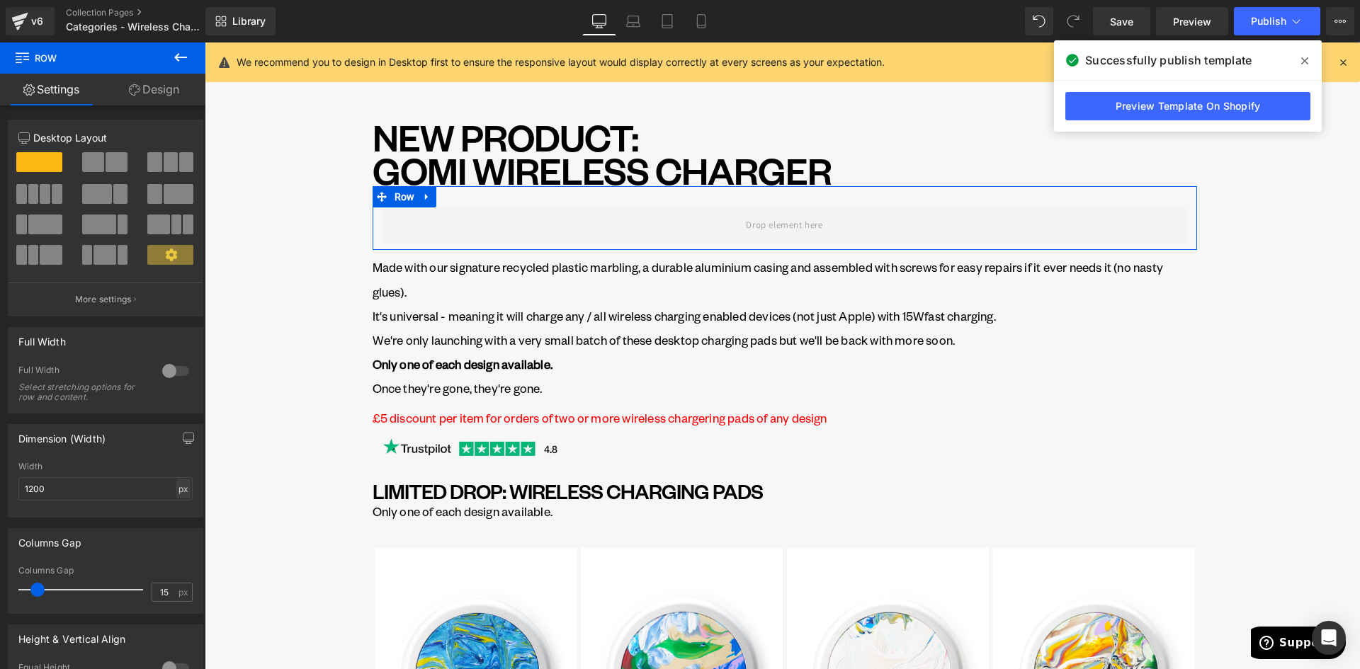
click at [178, 487] on div "px" at bounding box center [183, 489] width 14 height 19
drag, startPoint x: 181, startPoint y: 515, endPoint x: 145, endPoint y: 512, distance: 35.5
click at [180, 515] on li "%" at bounding box center [183, 511] width 18 height 21
drag, startPoint x: 39, startPoint y: 592, endPoint x: 18, endPoint y: 591, distance: 20.6
click at [18, 591] on span at bounding box center [25, 590] width 14 height 14
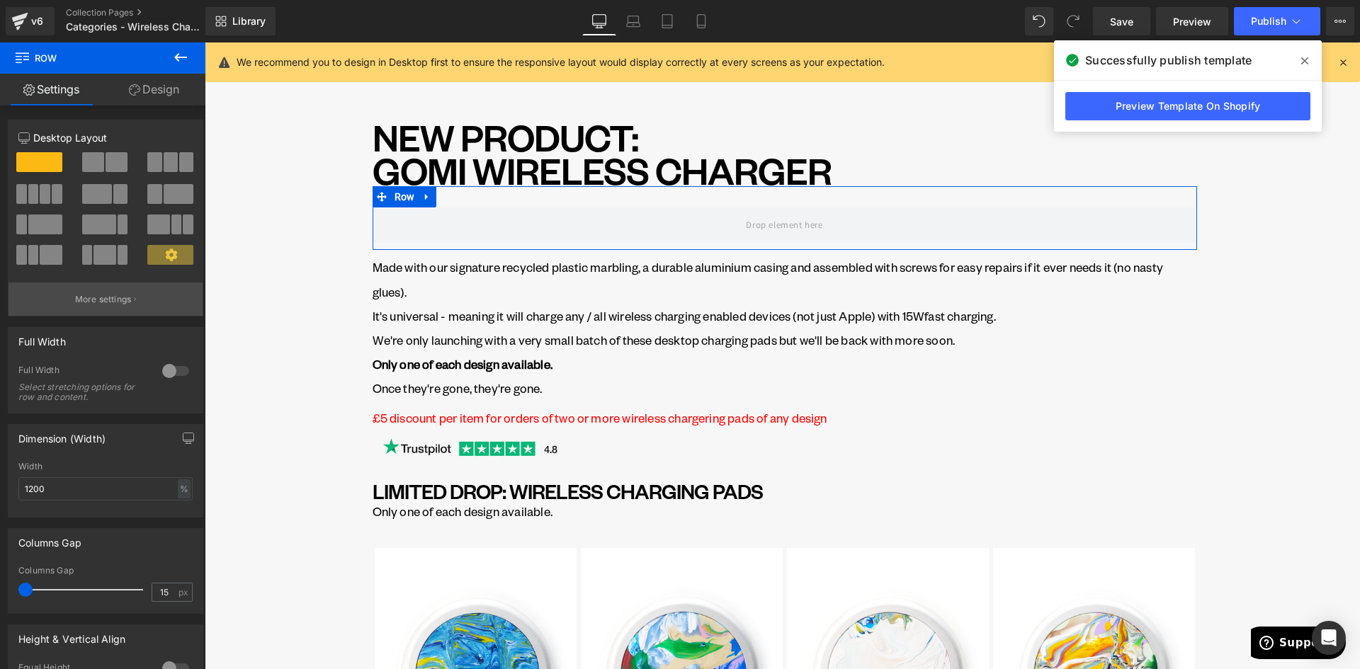
click at [92, 300] on p "More settings" at bounding box center [103, 299] width 57 height 13
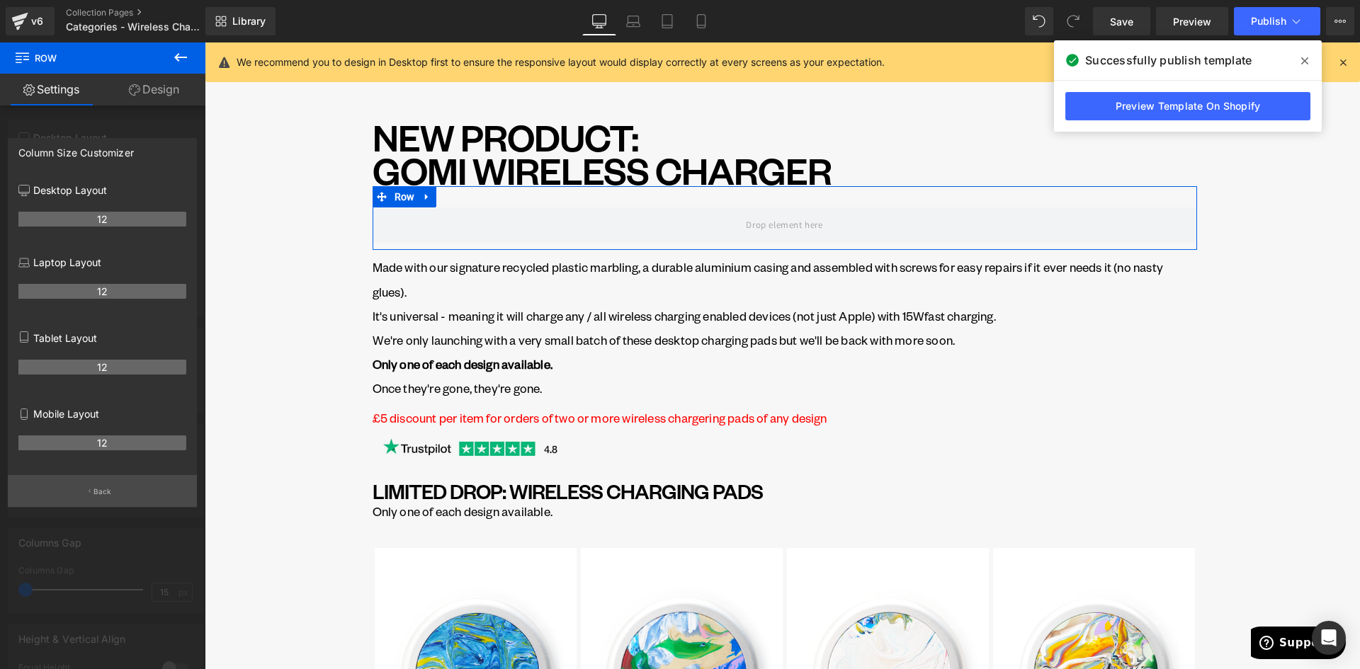
drag, startPoint x: 106, startPoint y: 494, endPoint x: 113, endPoint y: 475, distance: 20.7
click at [106, 495] on p "Back" at bounding box center [103, 492] width 18 height 11
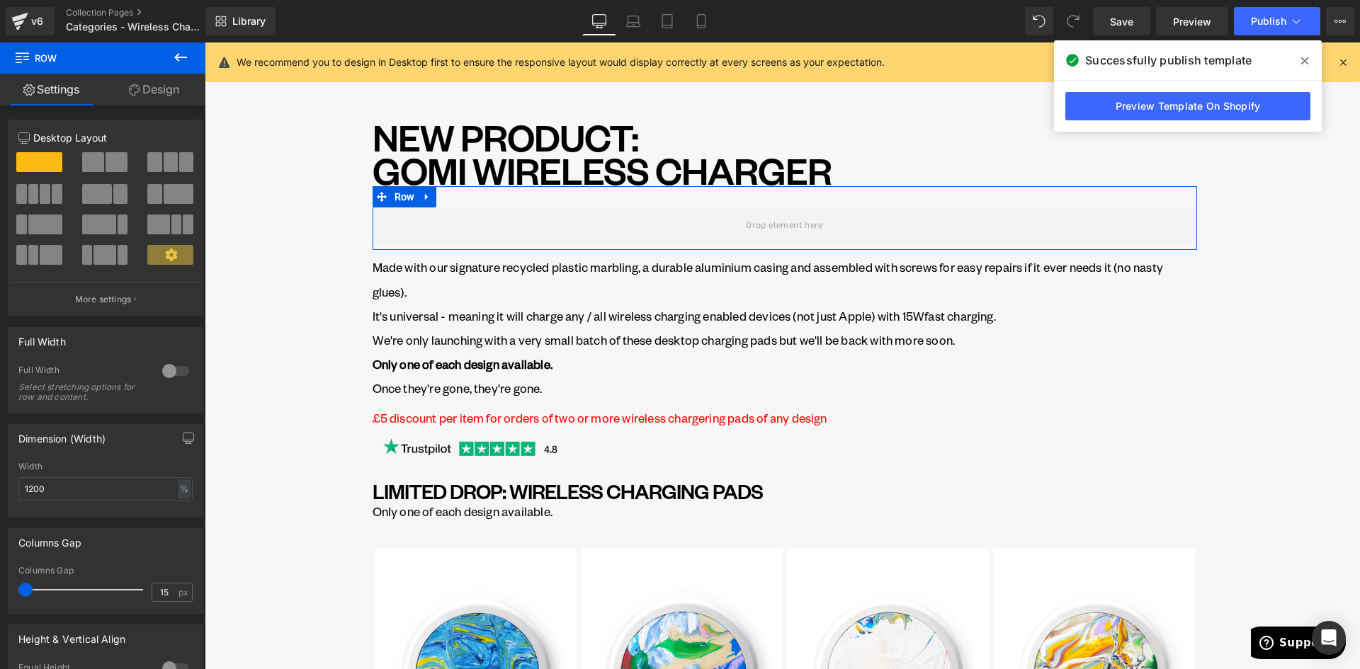
click at [100, 164] on span at bounding box center [93, 162] width 22 height 20
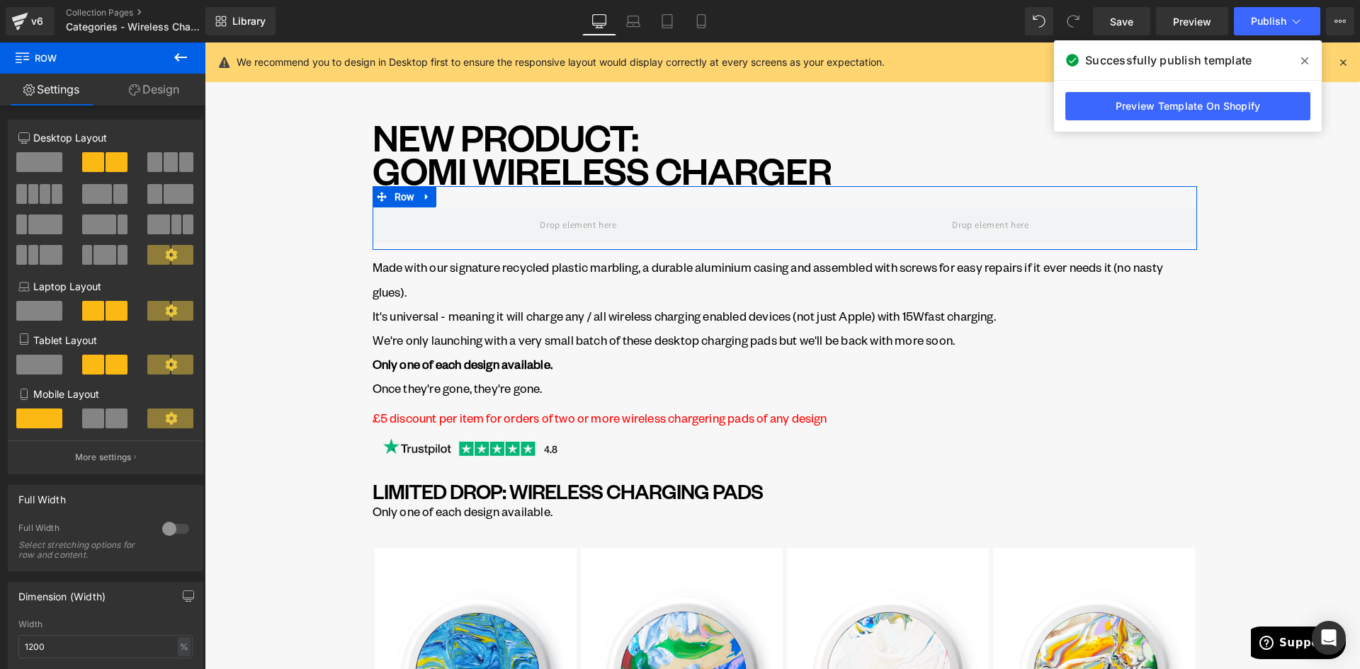
click at [45, 366] on span at bounding box center [39, 365] width 46 height 20
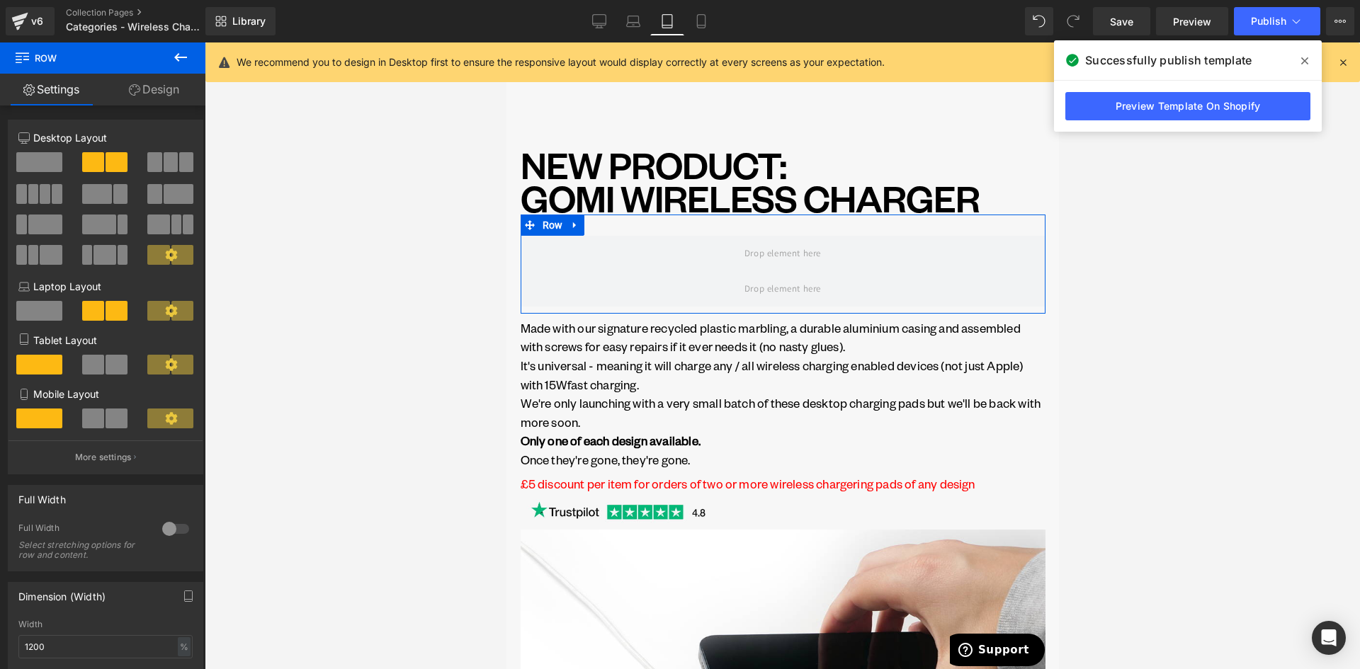
scroll to position [1, 0]
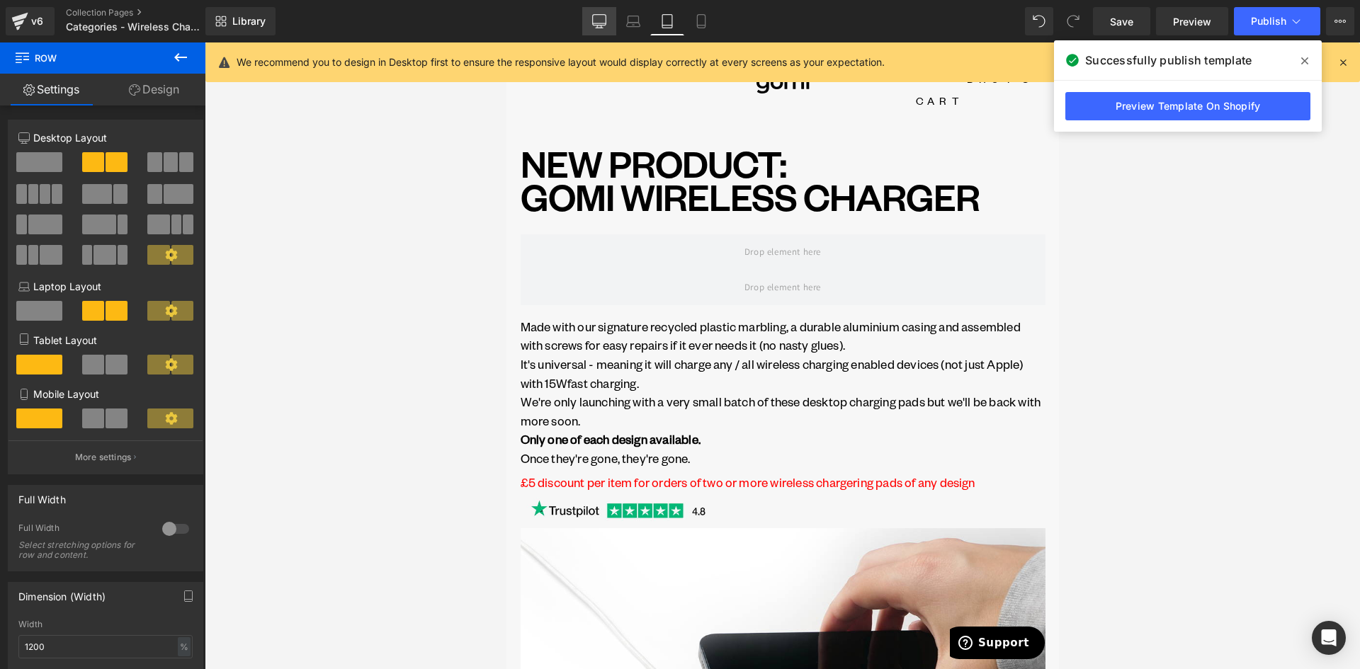
click at [609, 24] on link "Desktop" at bounding box center [599, 21] width 34 height 28
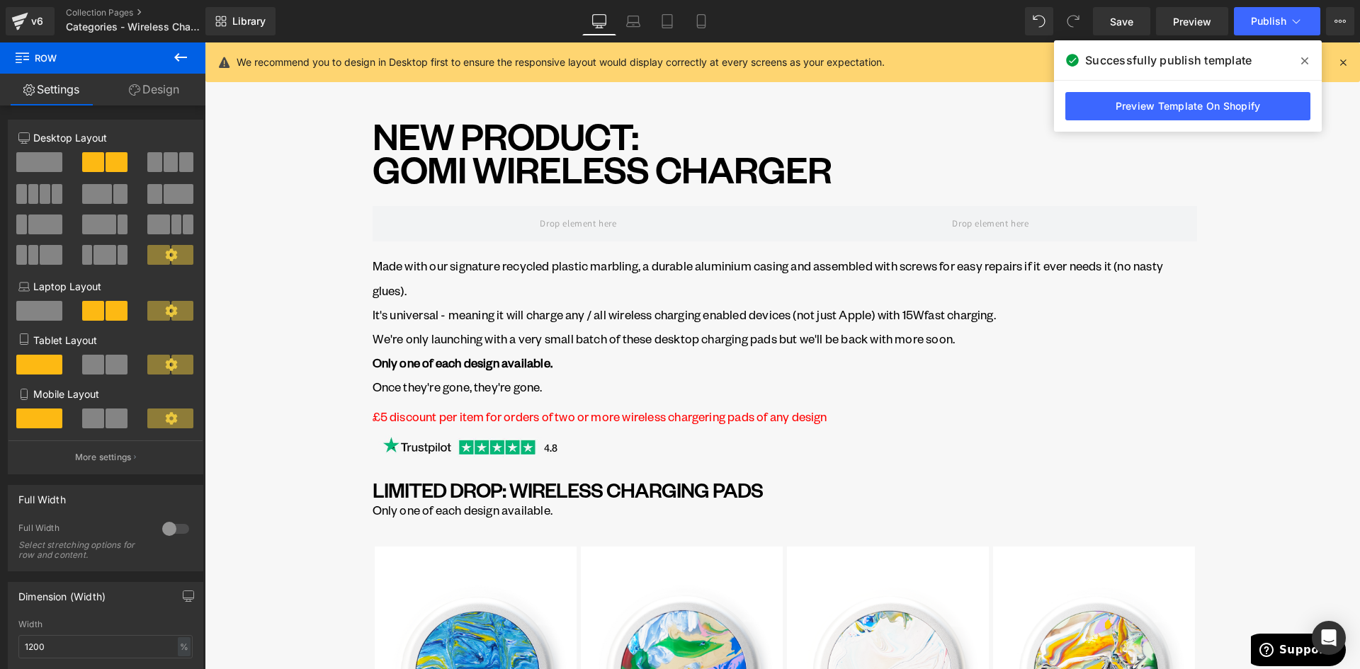
scroll to position [0, 0]
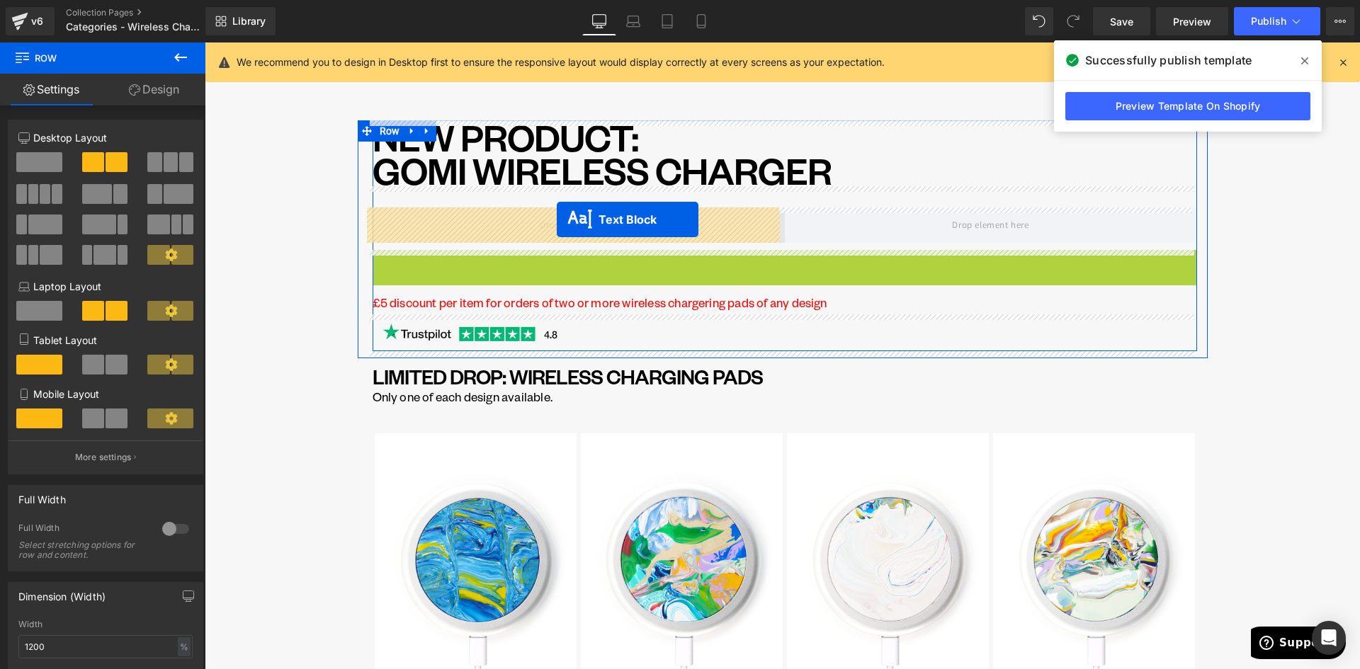
drag, startPoint x: 703, startPoint y: 295, endPoint x: 557, endPoint y: 220, distance: 165.1
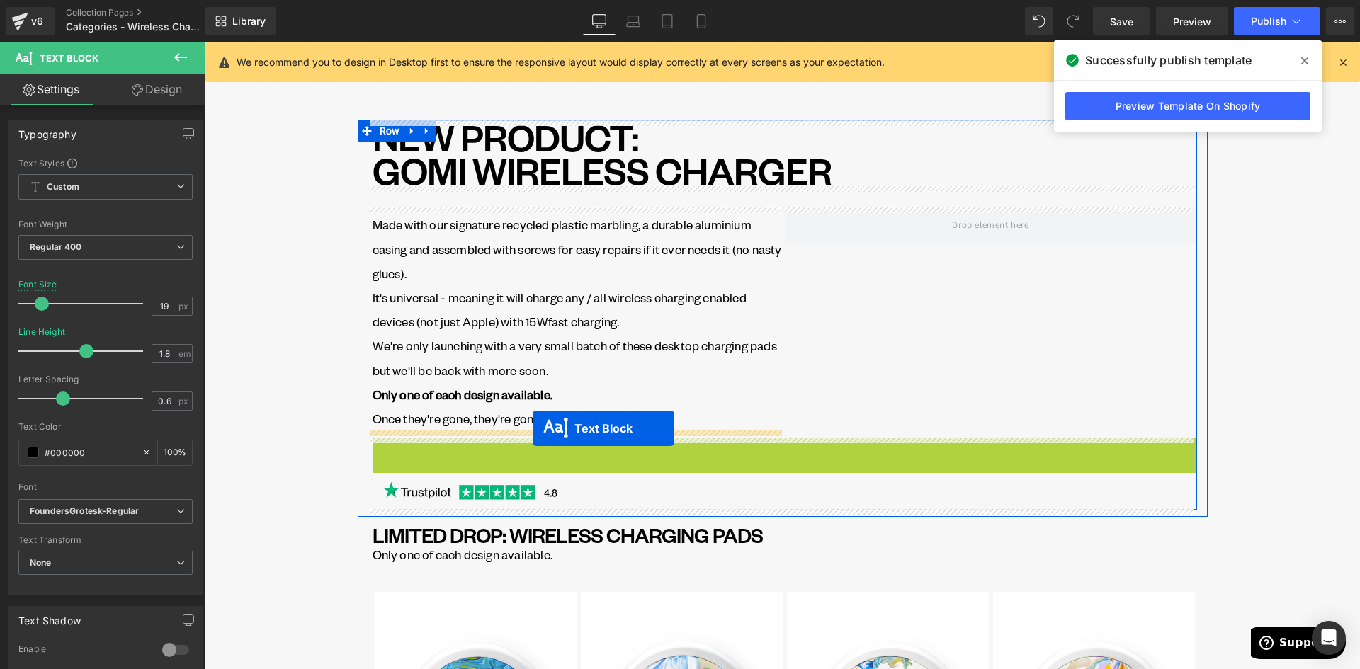
drag, startPoint x: 735, startPoint y: 453, endPoint x: 533, endPoint y: 429, distance: 203.3
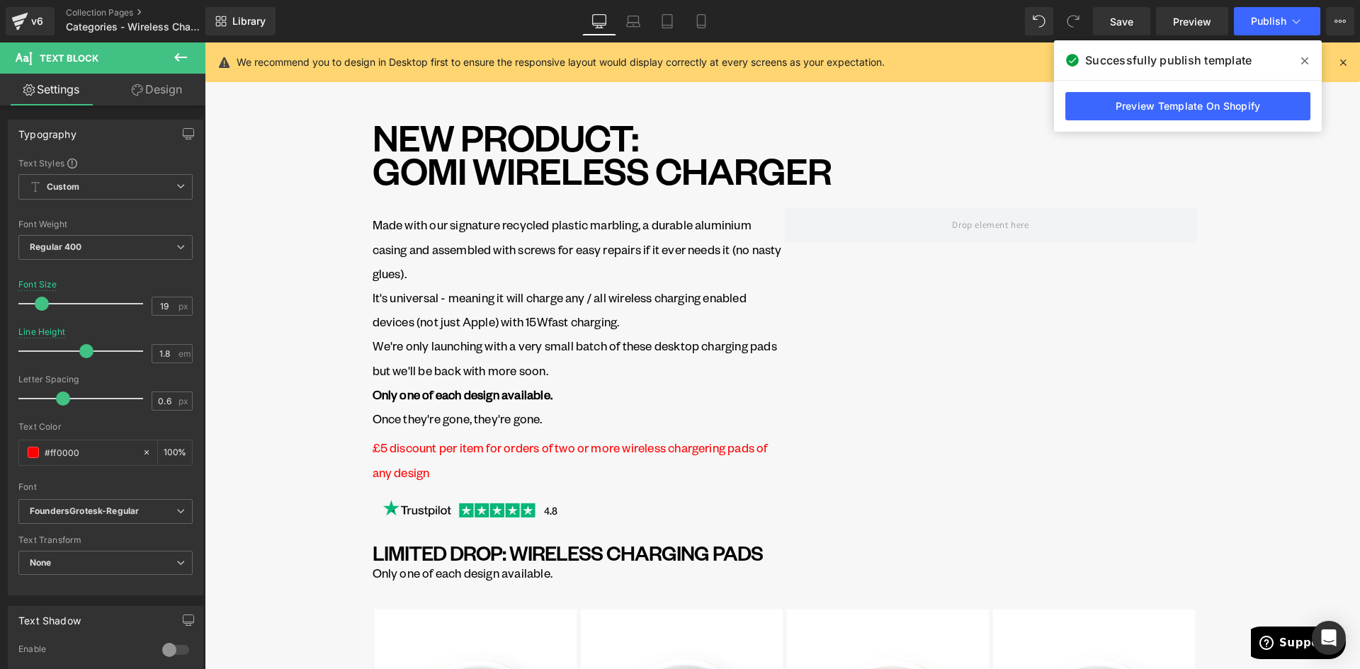
click at [176, 58] on icon at bounding box center [180, 57] width 13 height 9
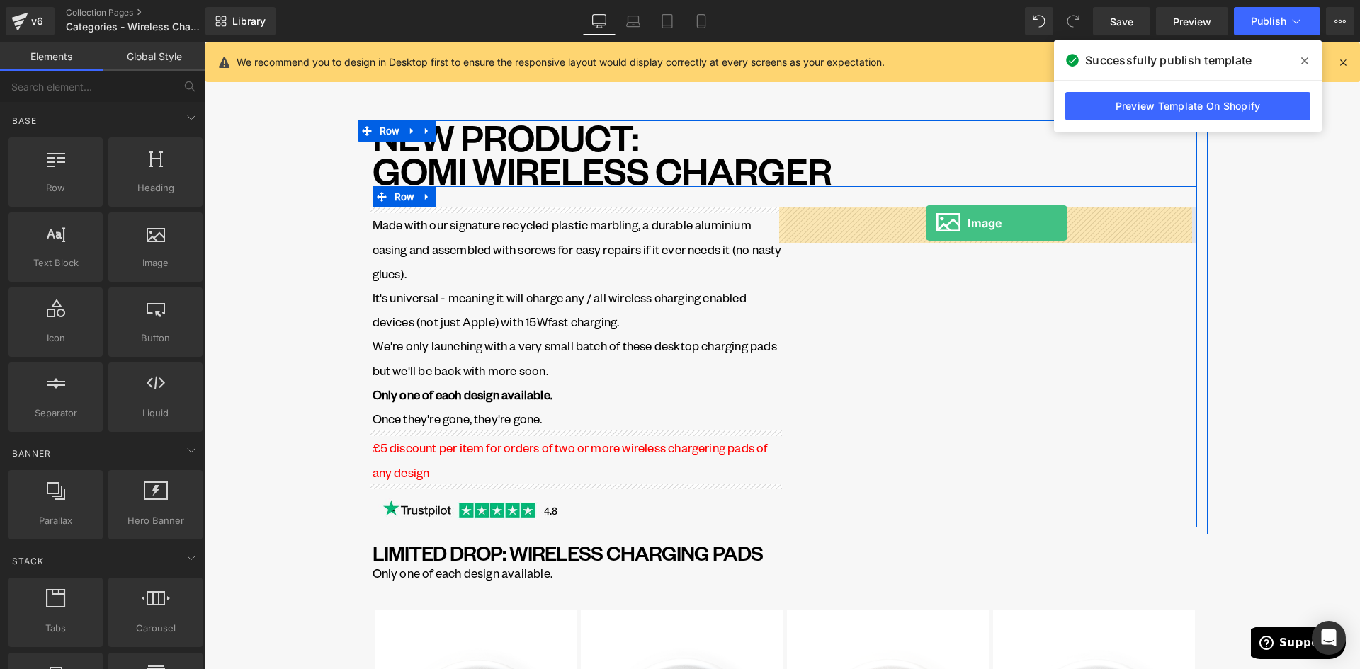
drag, startPoint x: 360, startPoint y: 295, endPoint x: 926, endPoint y: 223, distance: 570.6
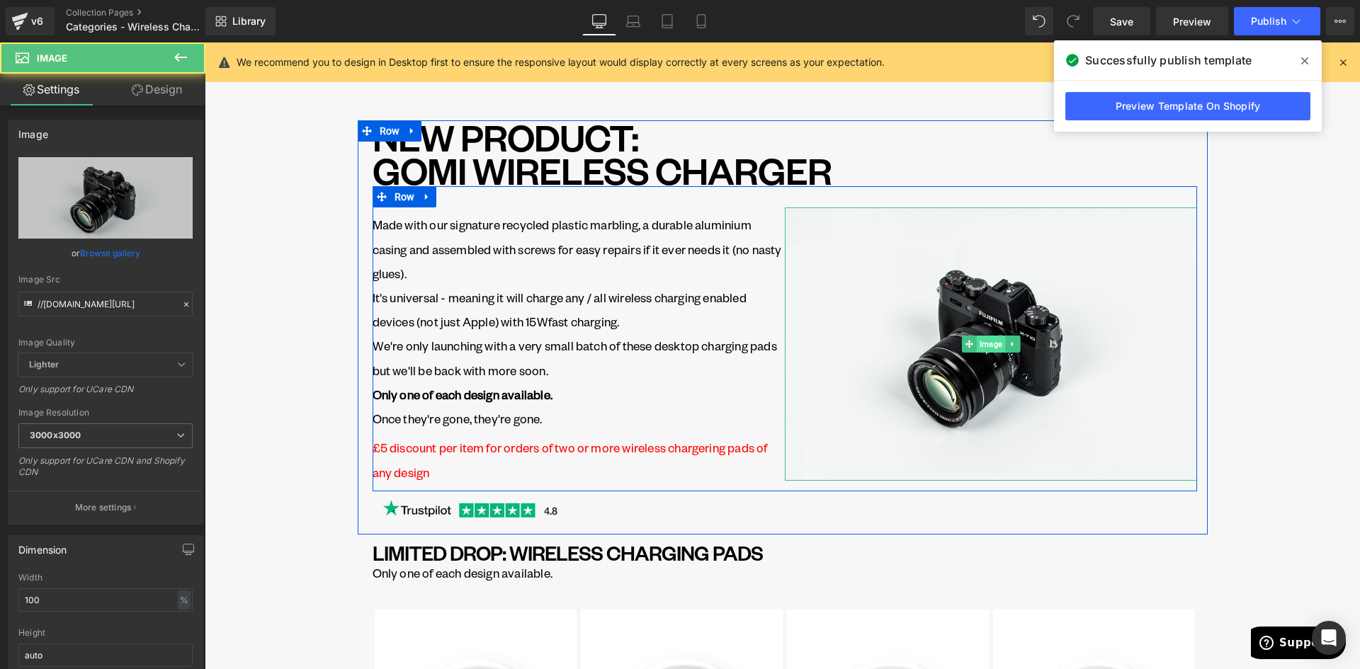
click at [985, 344] on span "Image" at bounding box center [990, 344] width 28 height 17
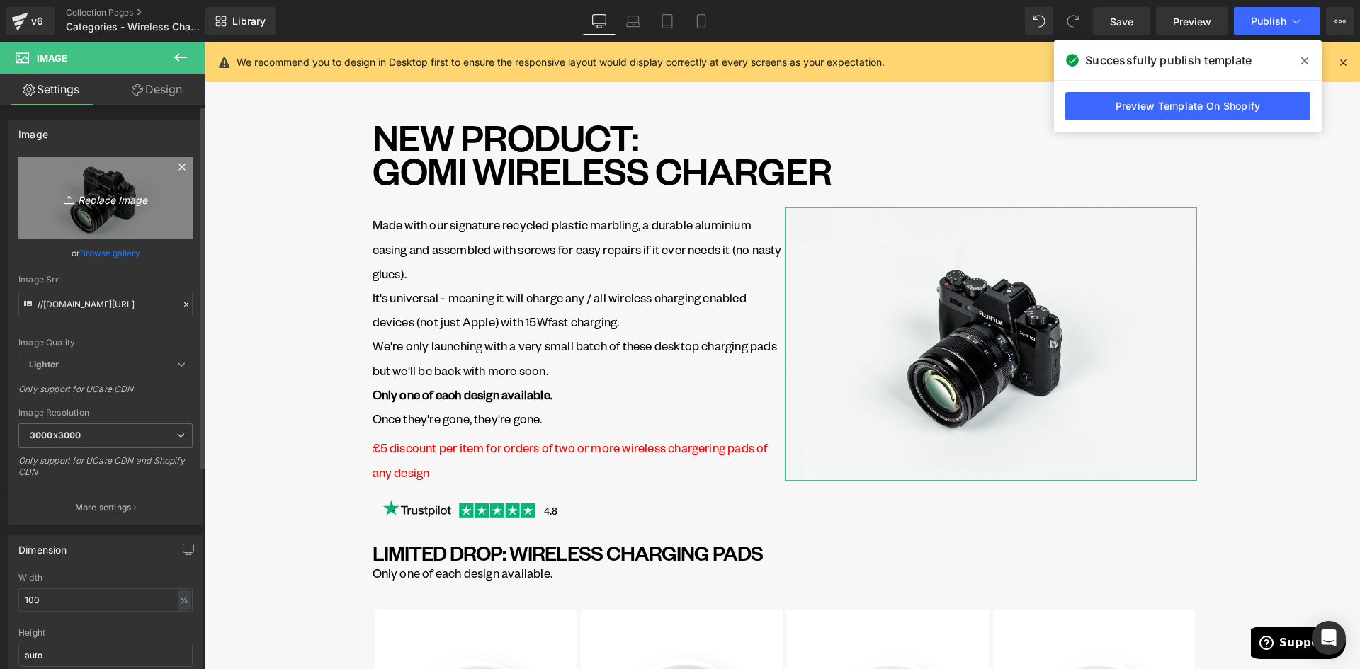
click at [105, 200] on icon "Replace Image" at bounding box center [105, 198] width 113 height 18
type input "C:\fakepath\WC in use PORTRAIT.png"
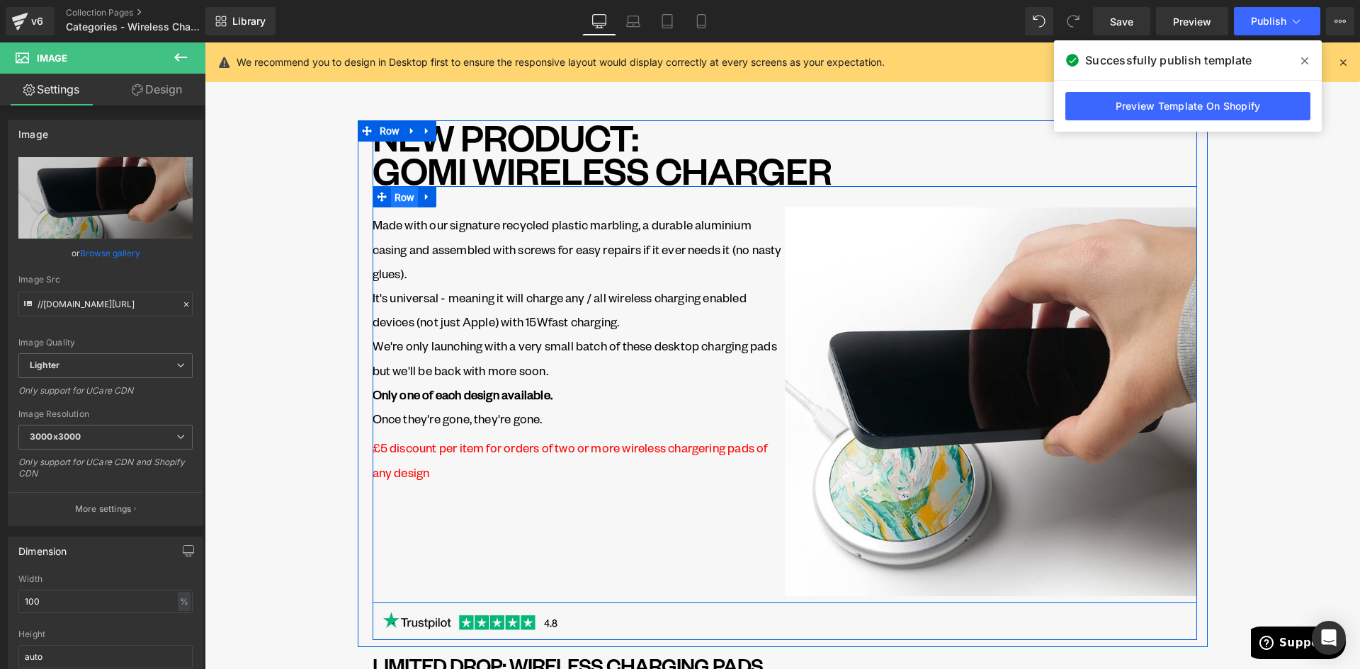
click at [405, 198] on span "Row" at bounding box center [405, 197] width 28 height 21
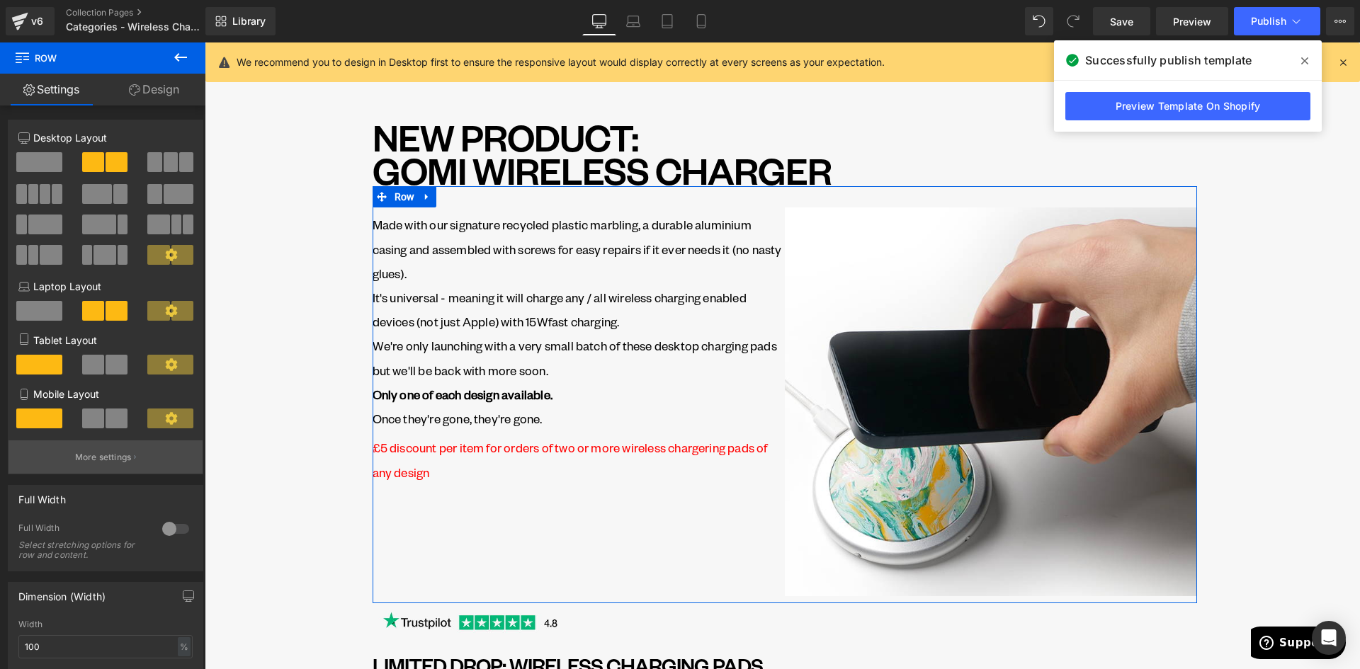
click at [108, 464] on button "More settings" at bounding box center [106, 457] width 194 height 33
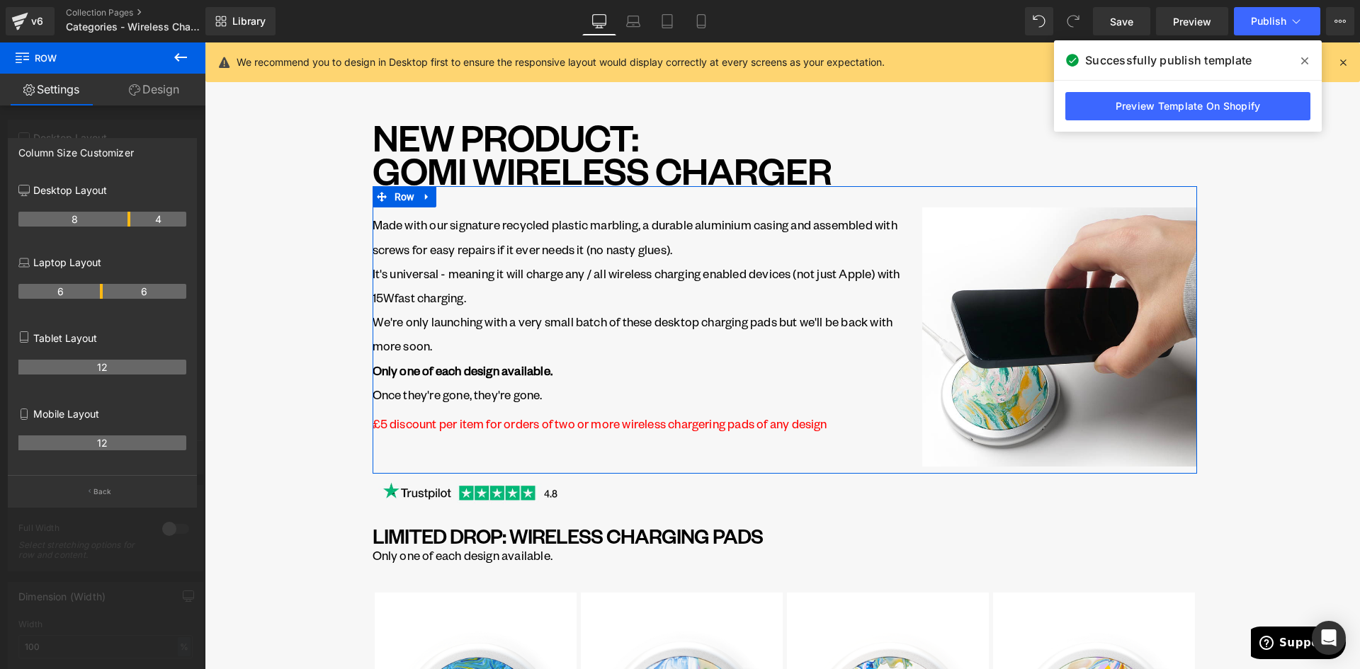
drag, startPoint x: 100, startPoint y: 222, endPoint x: 128, endPoint y: 221, distance: 28.3
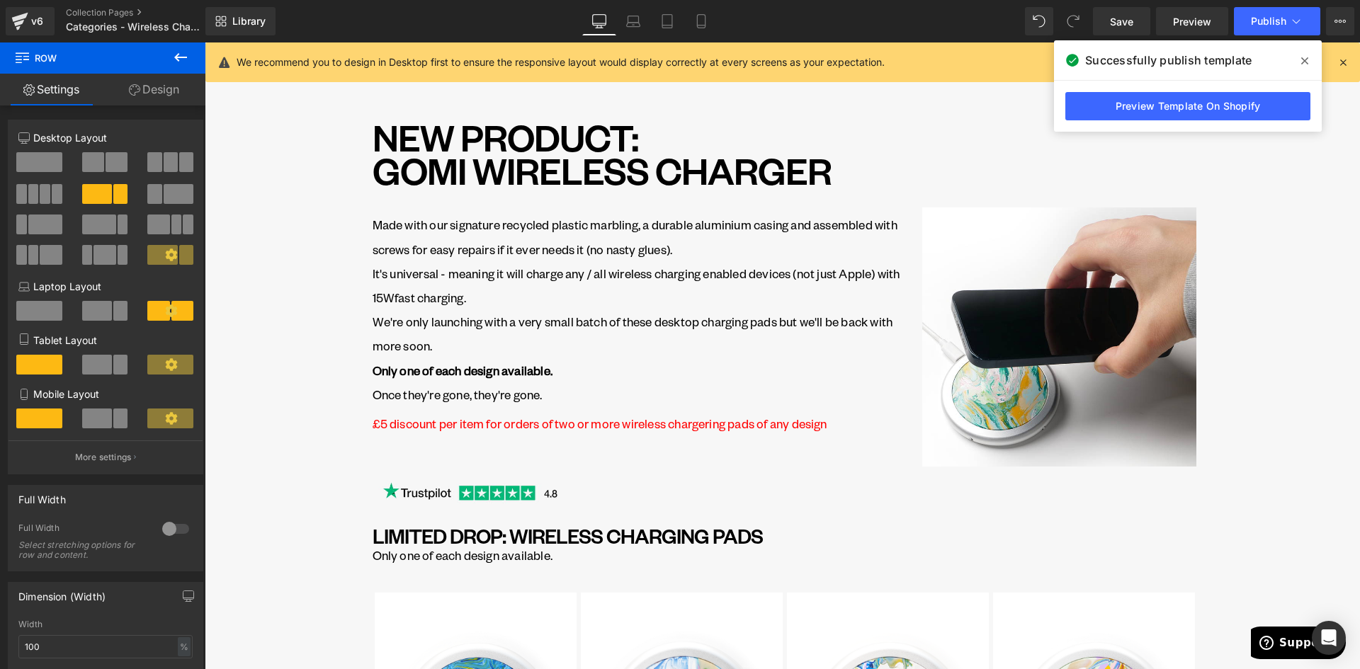
drag, startPoint x: 380, startPoint y: 490, endPoint x: 324, endPoint y: 487, distance: 56.0
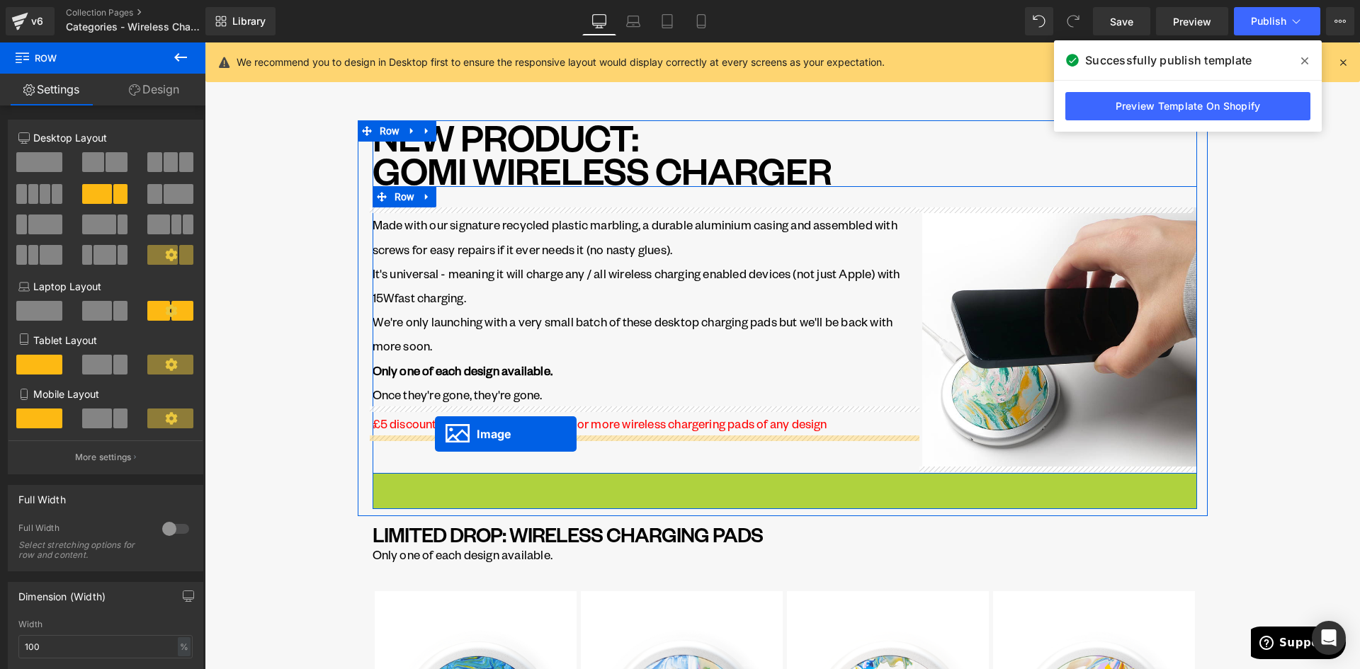
drag, startPoint x: 443, startPoint y: 494, endPoint x: 435, endPoint y: 436, distance: 59.3
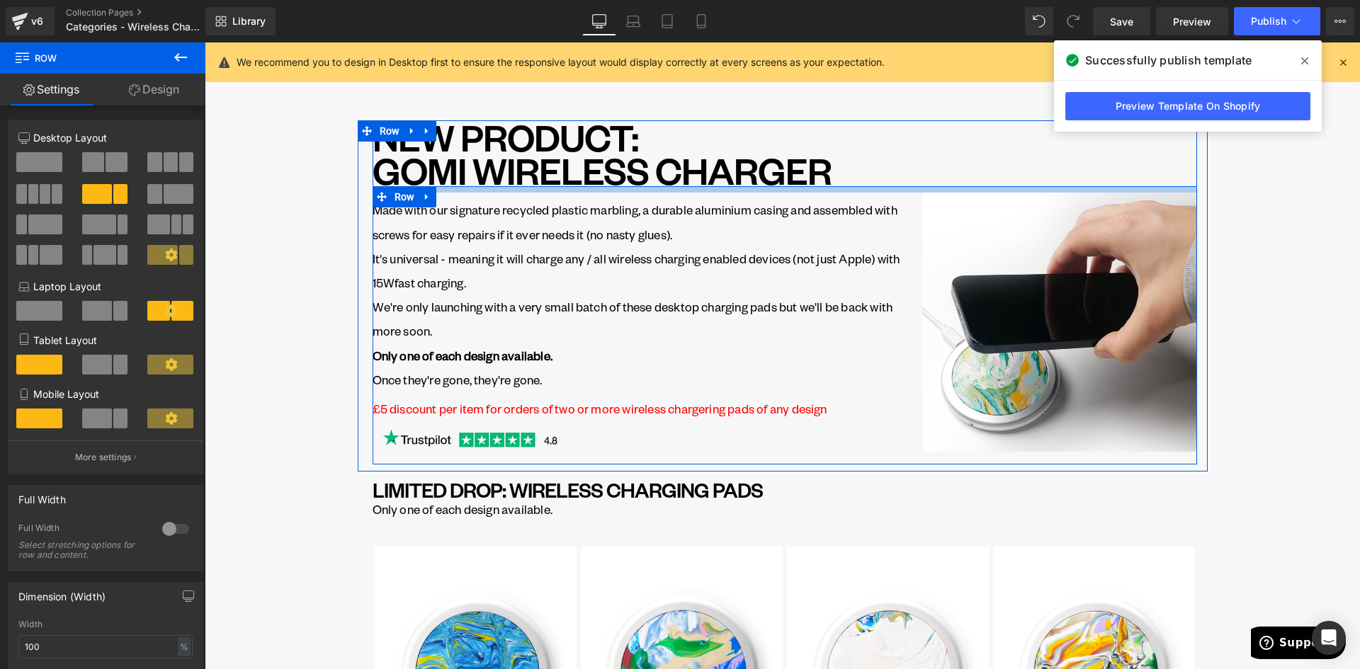
drag, startPoint x: 735, startPoint y: 200, endPoint x: 720, endPoint y: 186, distance: 21.0
click at [720, 186] on div "NEW PRODUCT: GOMI WIRELESS CHARGER Heading Made with our signature recycled pla…" at bounding box center [785, 292] width 825 height 344
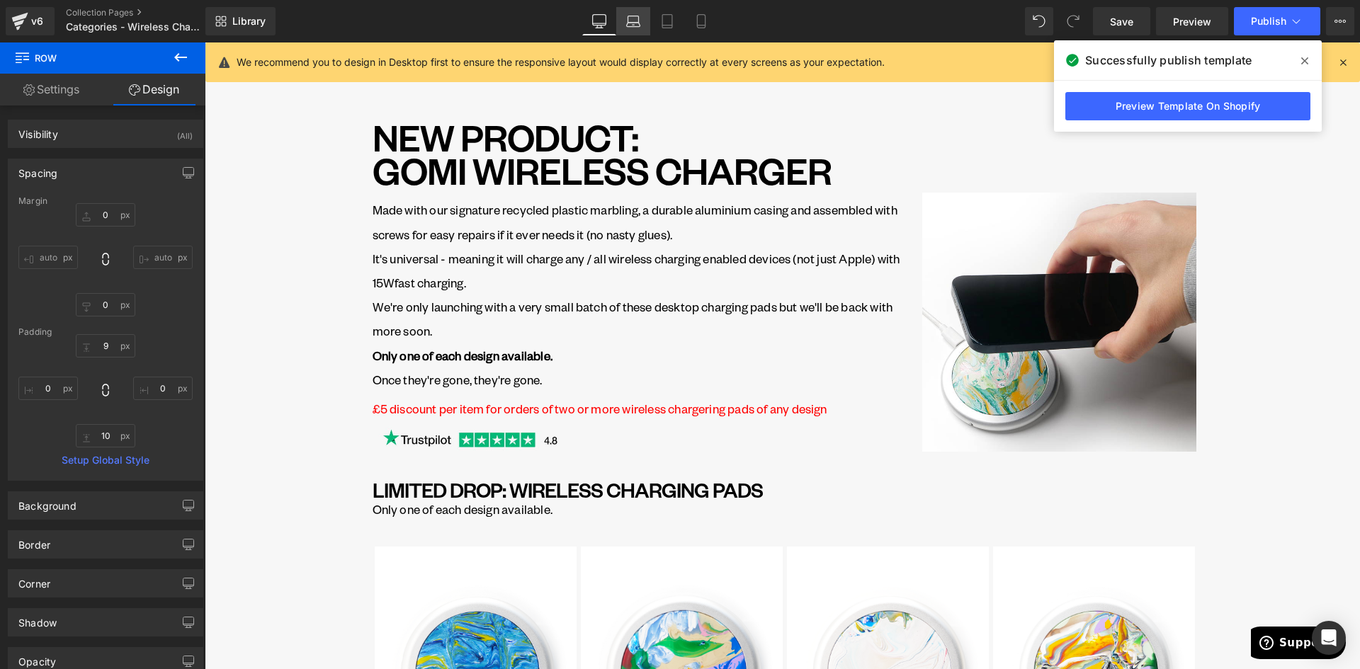
click at [633, 23] on icon at bounding box center [633, 25] width 13 height 4
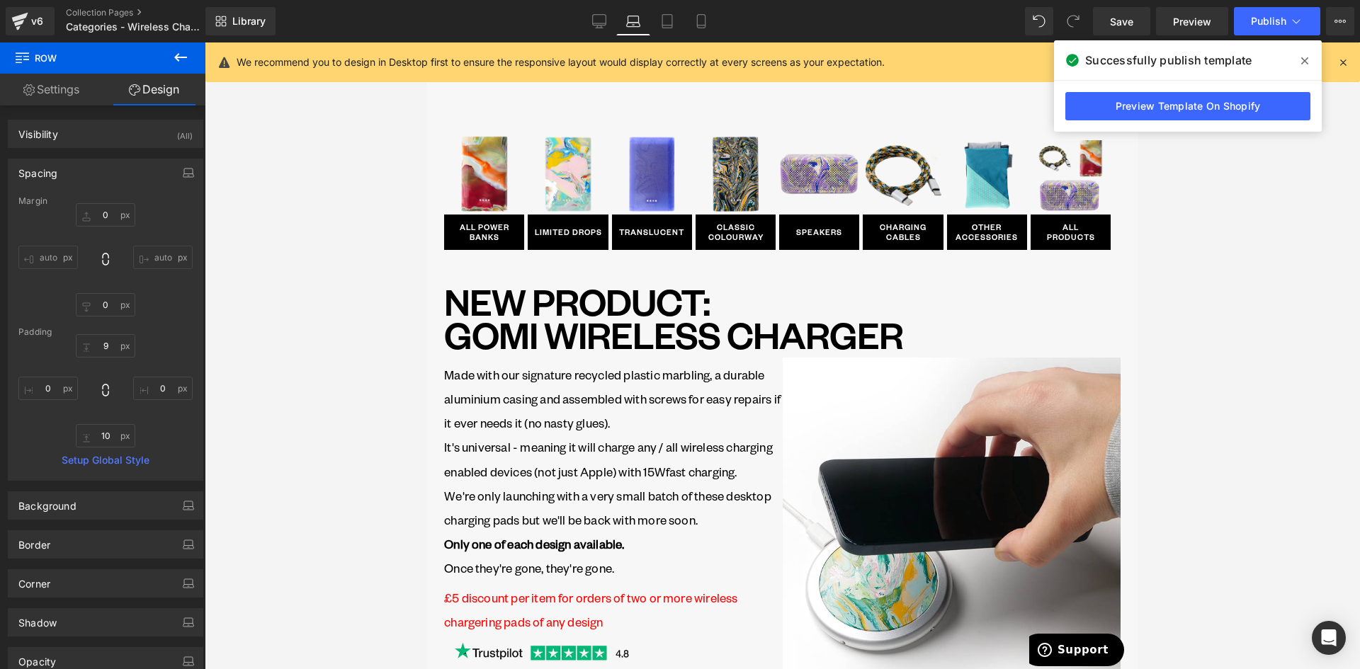
scroll to position [164, 0]
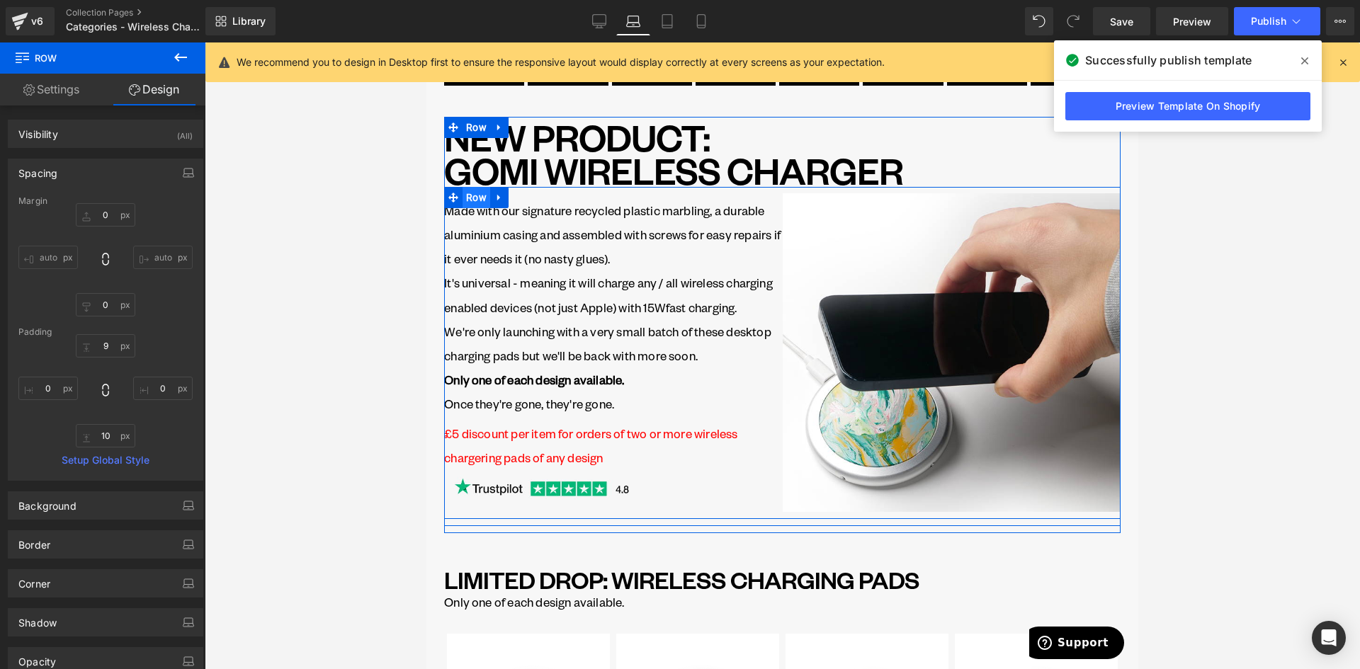
click at [474, 198] on span "Row" at bounding box center [477, 197] width 28 height 21
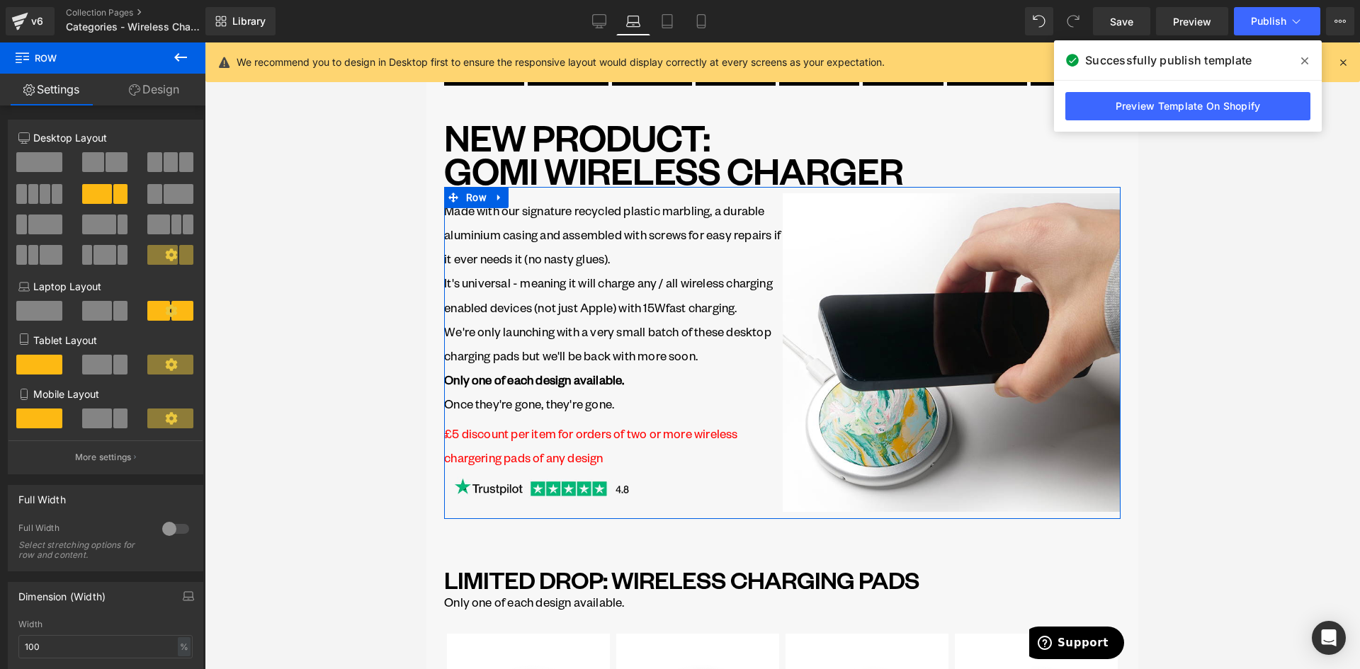
click at [176, 307] on span at bounding box center [182, 311] width 22 height 20
click at [112, 463] on p "More settings" at bounding box center [103, 457] width 57 height 13
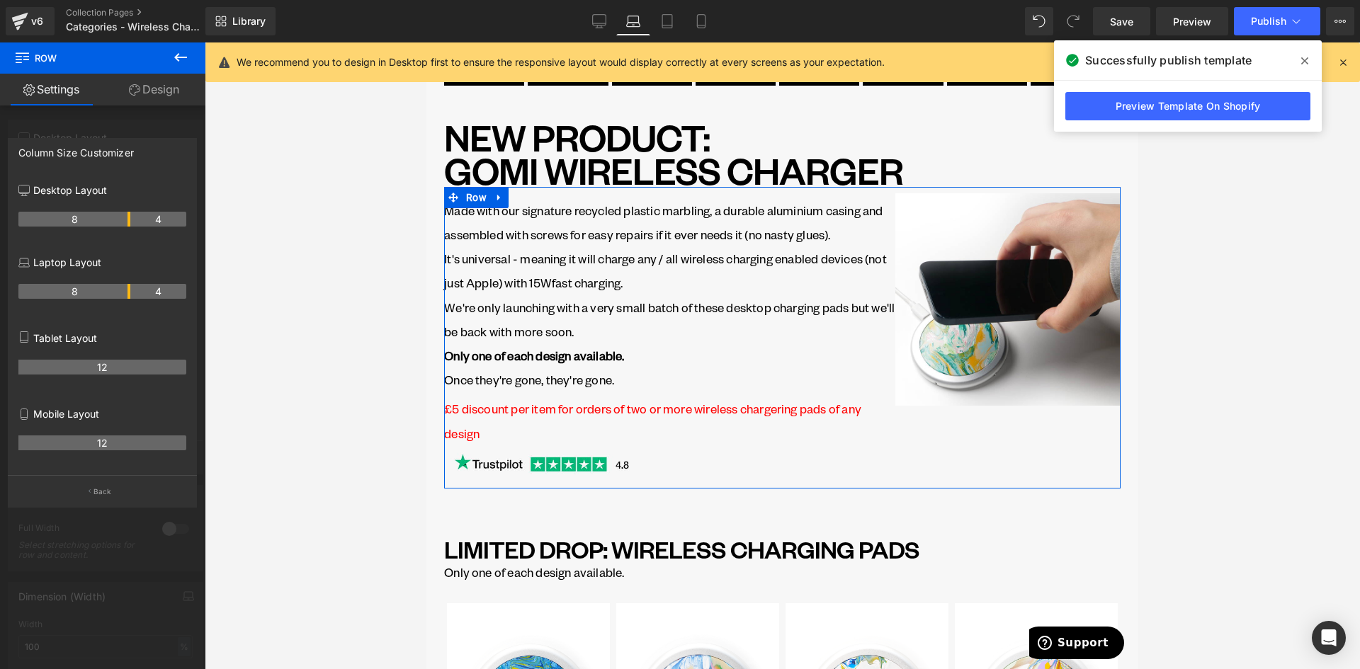
drag, startPoint x: 100, startPoint y: 290, endPoint x: 128, endPoint y: 290, distance: 27.6
click at [128, 290] on th "8" at bounding box center [74, 291] width 112 height 15
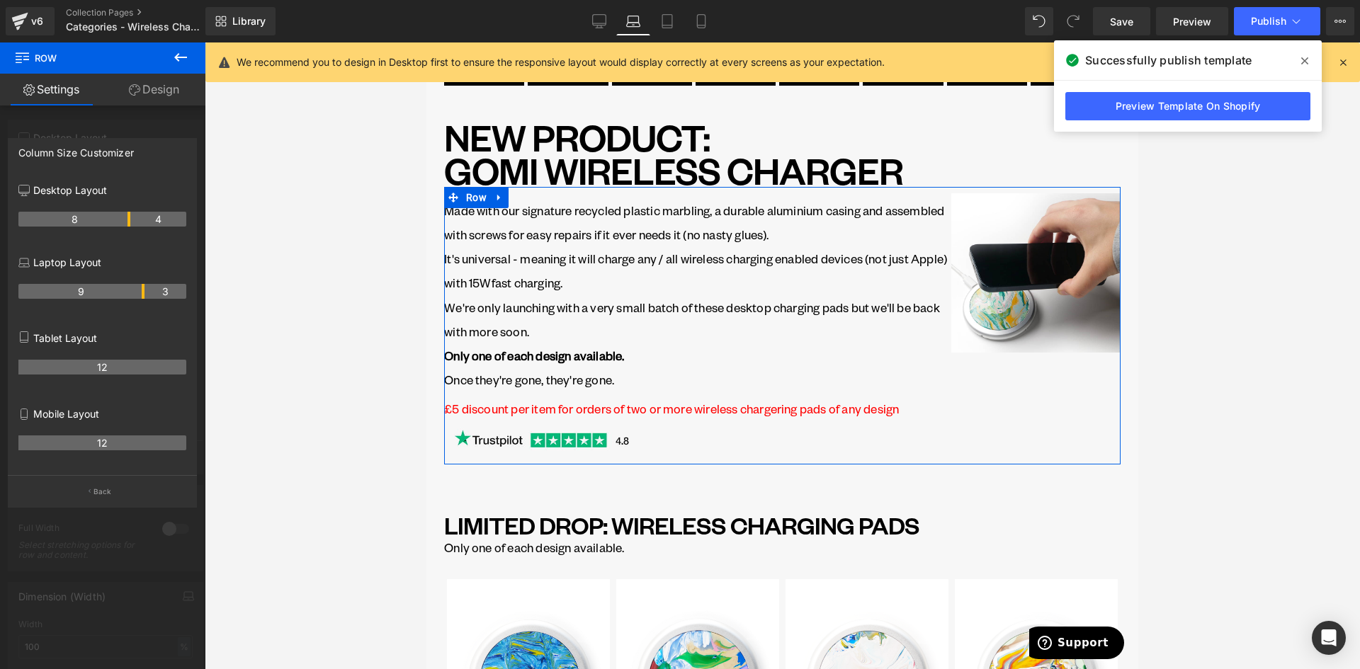
drag, startPoint x: 130, startPoint y: 288, endPoint x: 142, endPoint y: 288, distance: 12.0
click at [142, 288] on th "9" at bounding box center [81, 291] width 126 height 15
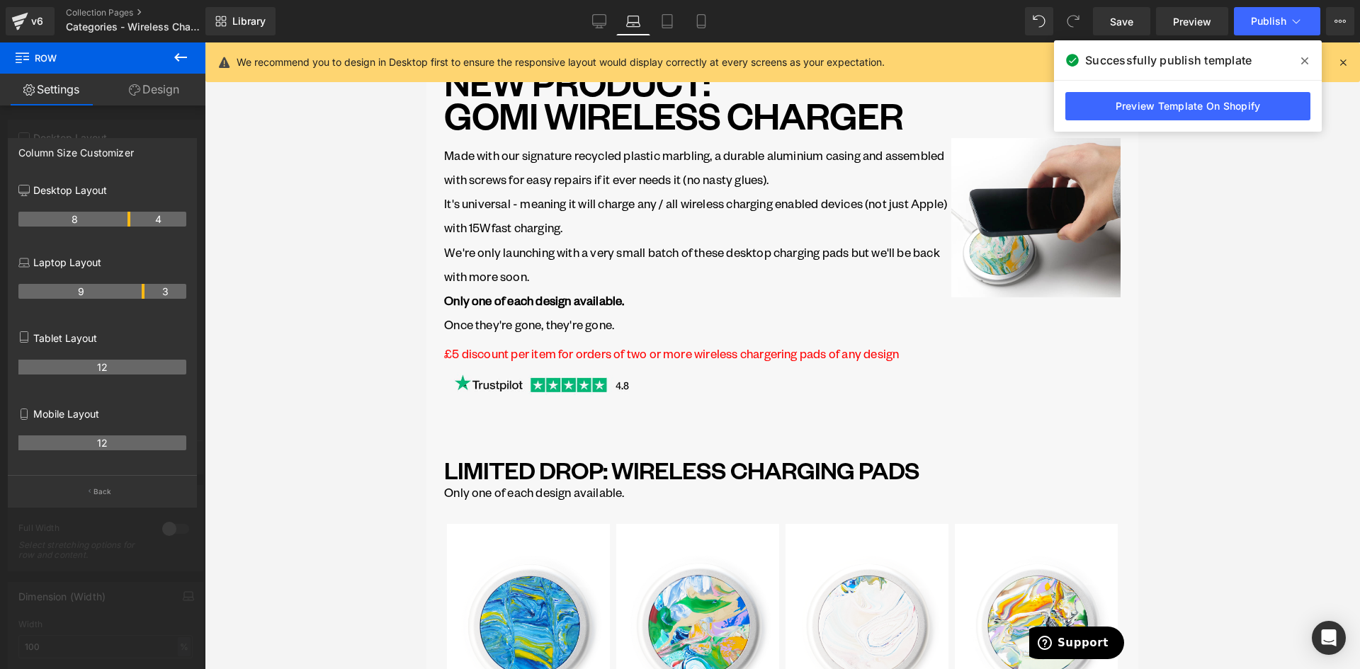
scroll to position [213, 0]
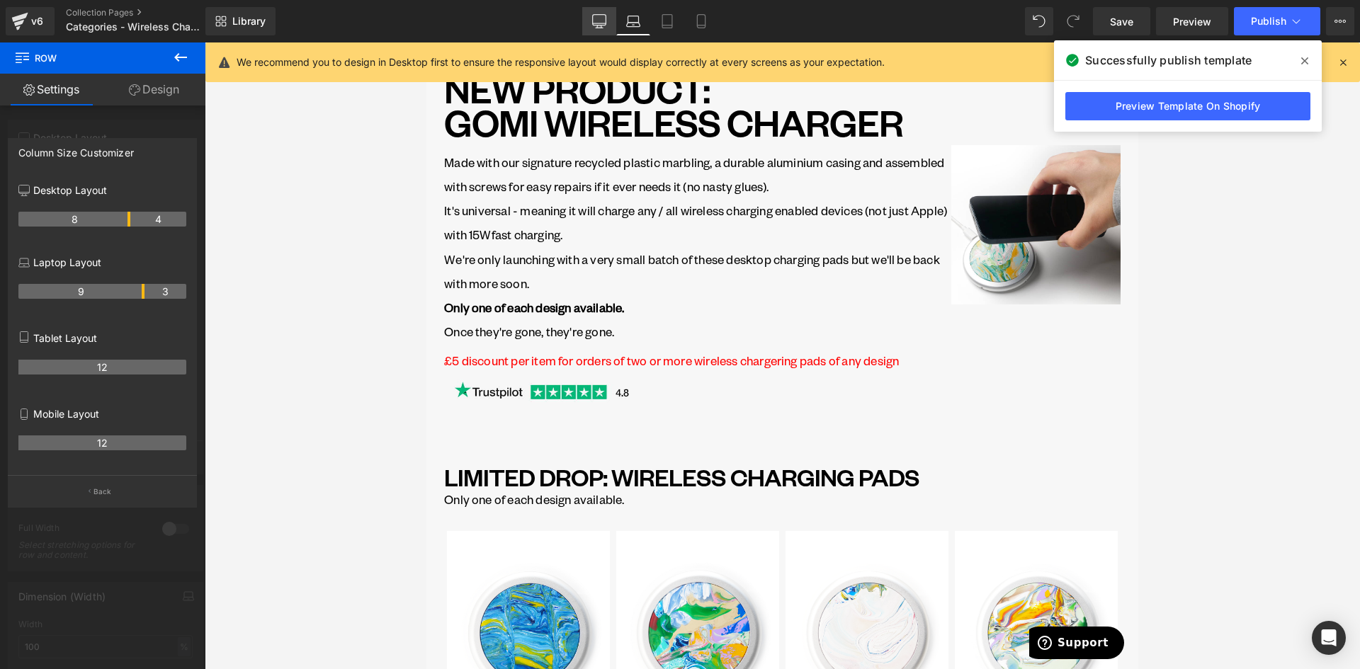
click at [601, 19] on icon at bounding box center [599, 21] width 14 height 14
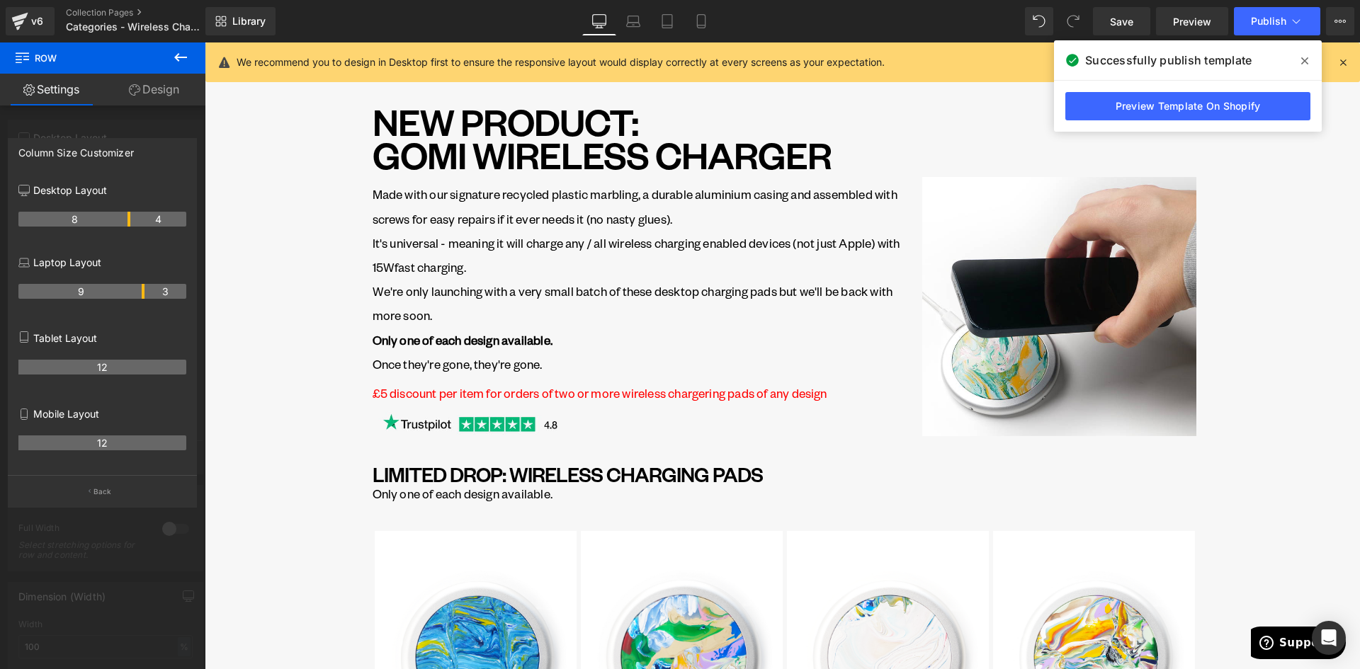
scroll to position [0, 0]
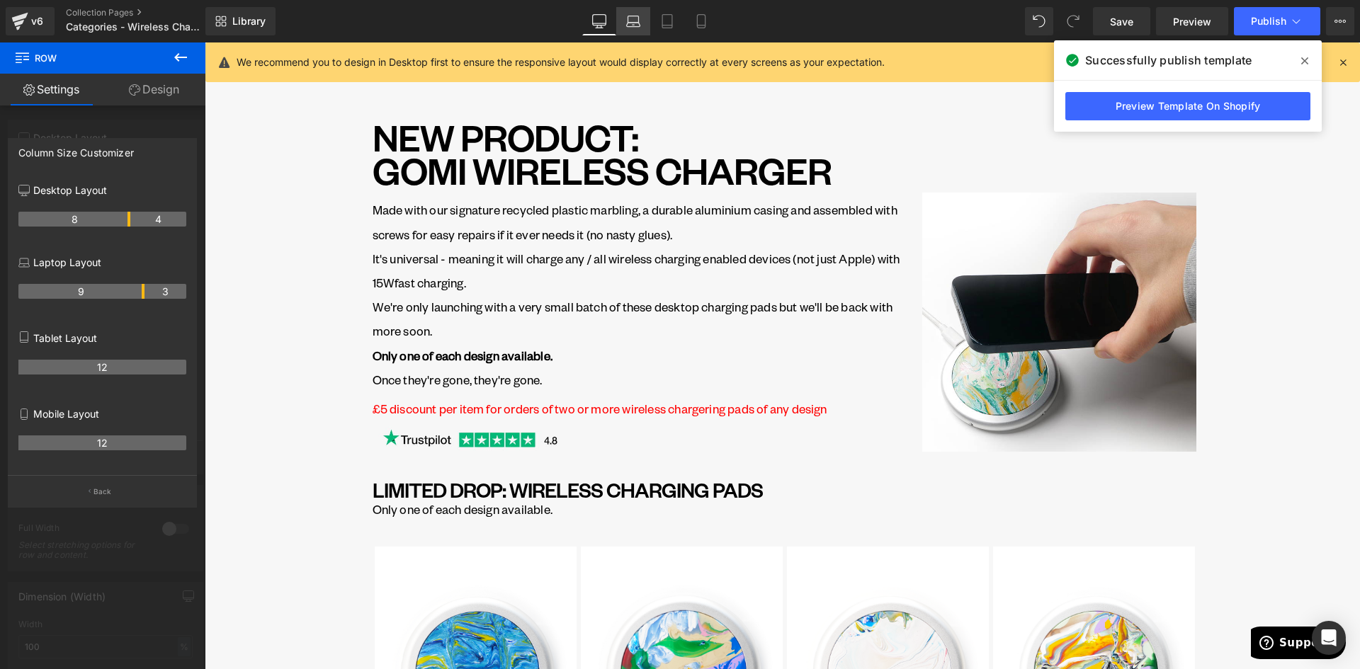
click at [642, 25] on link "Laptop" at bounding box center [633, 21] width 34 height 28
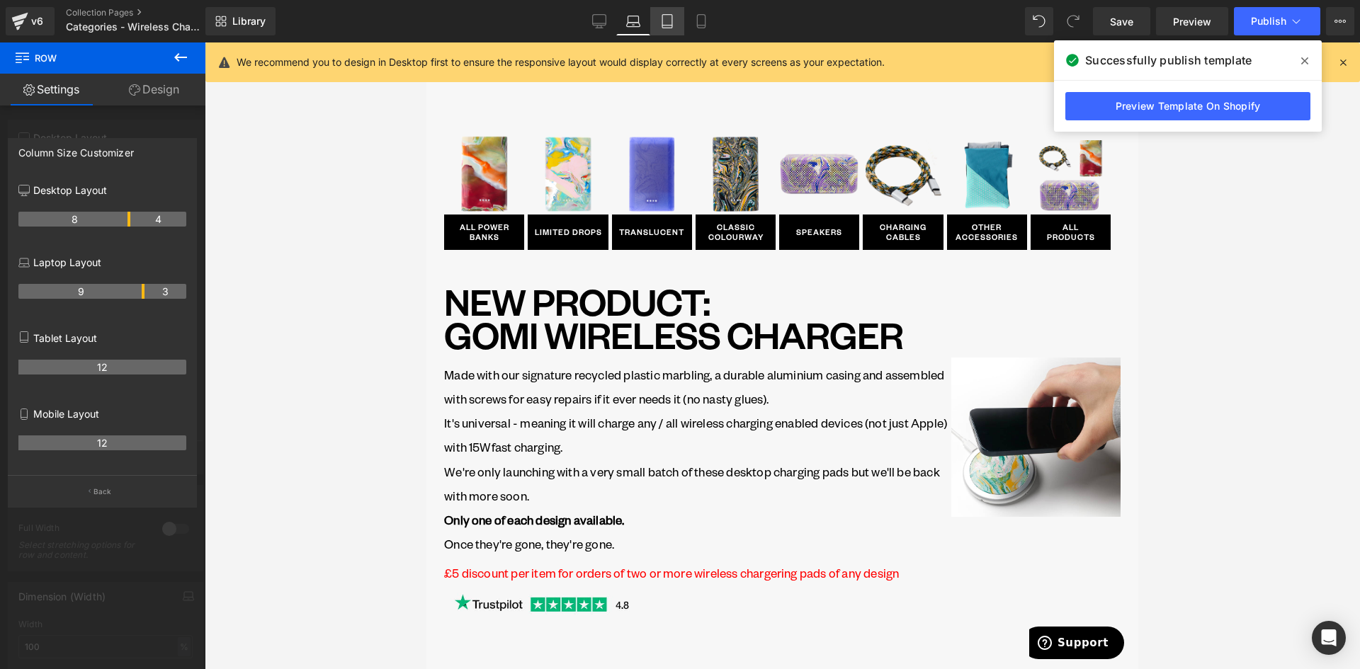
scroll to position [164, 0]
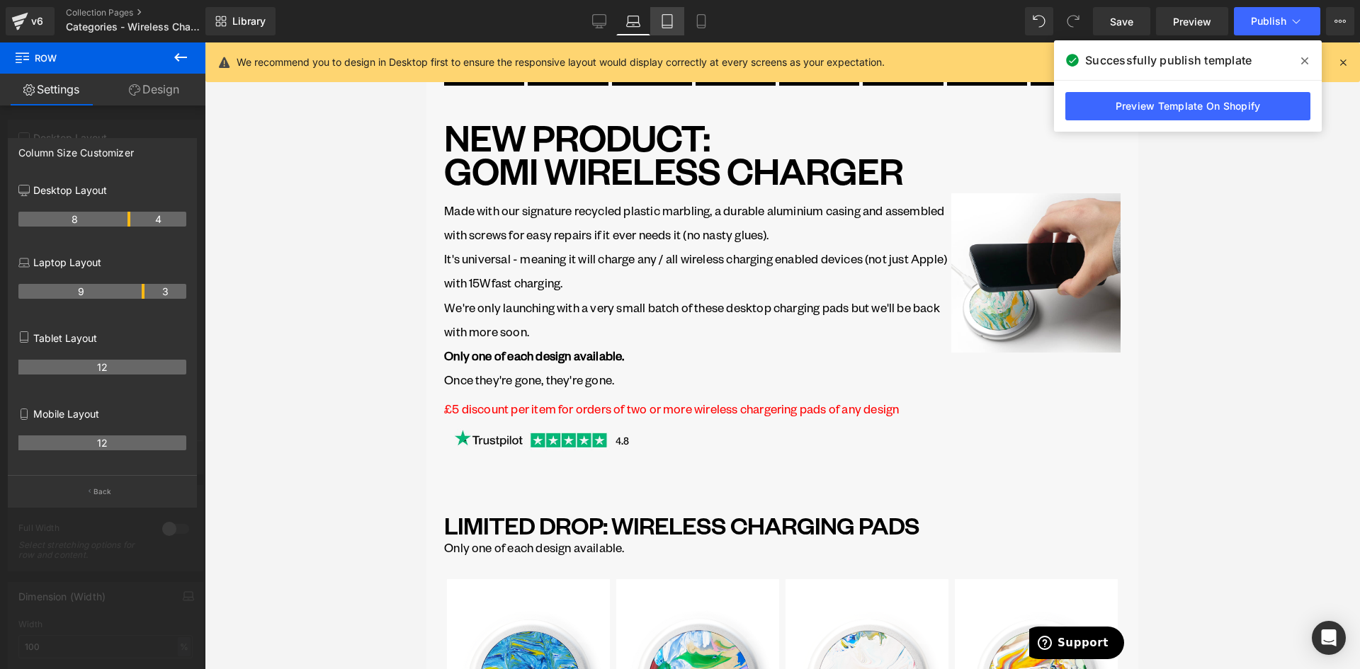
click at [667, 21] on icon at bounding box center [667, 21] width 14 height 14
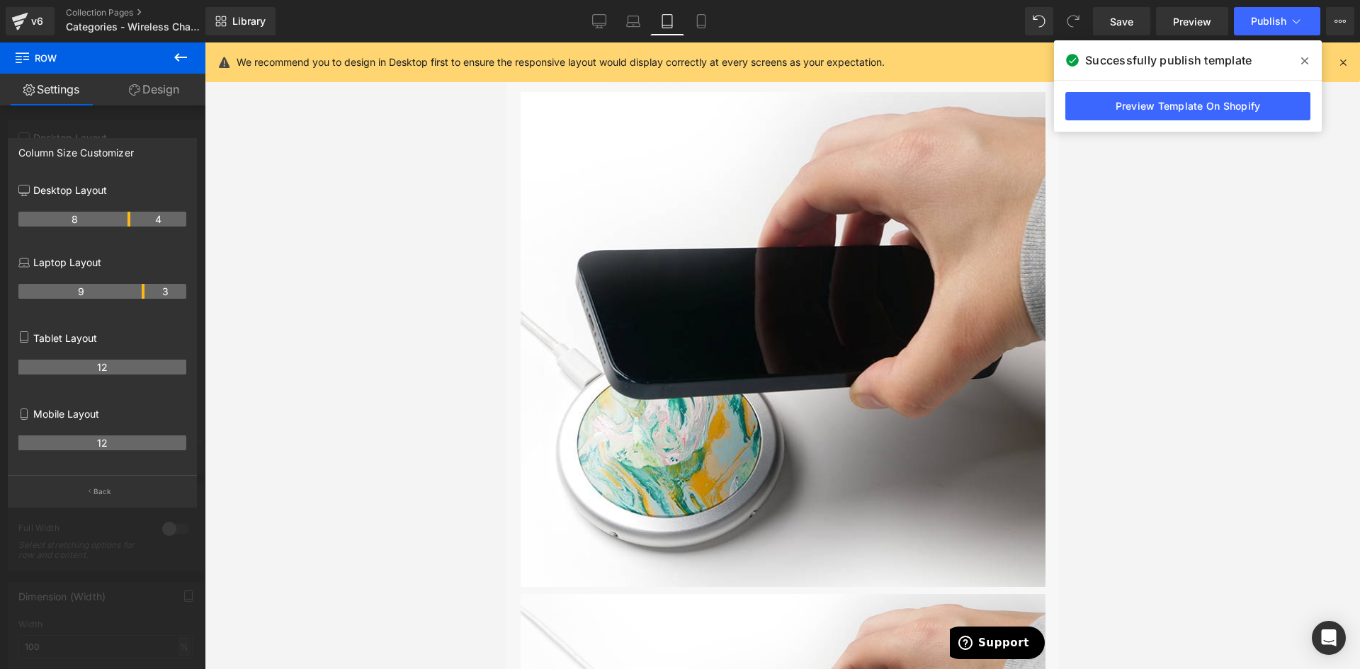
scroll to position [214, 0]
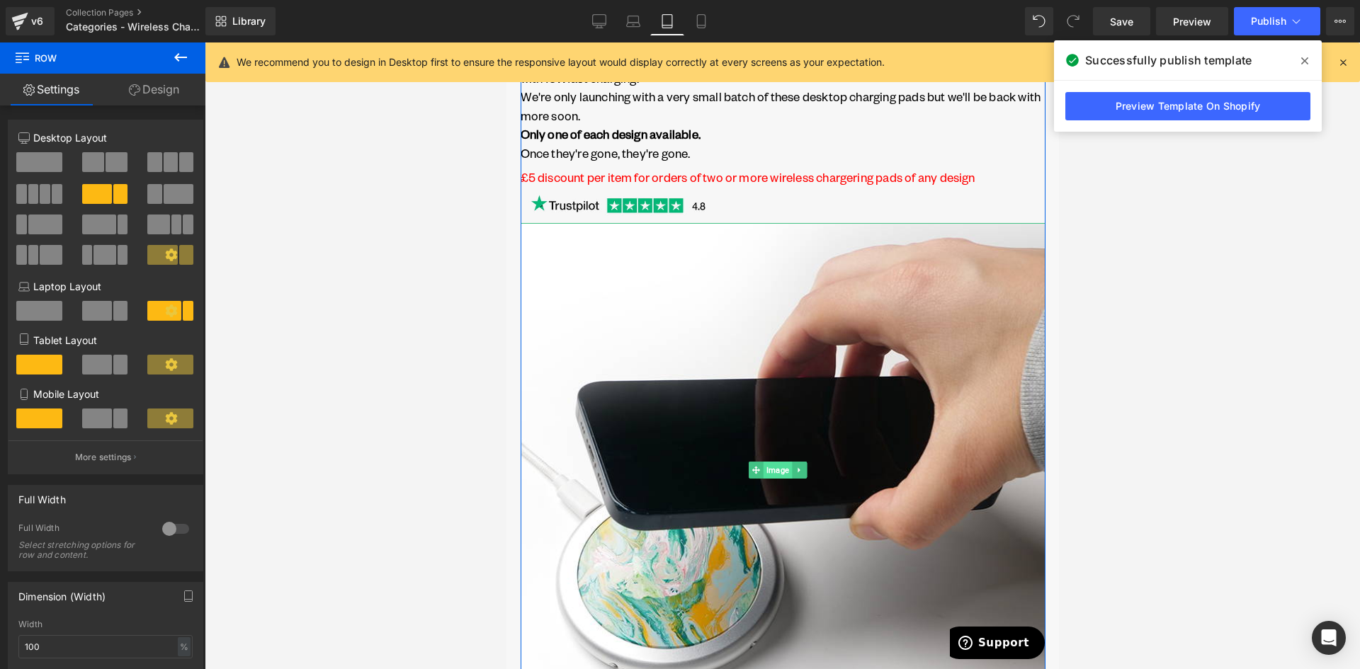
click at [769, 462] on span "Image" at bounding box center [777, 470] width 28 height 17
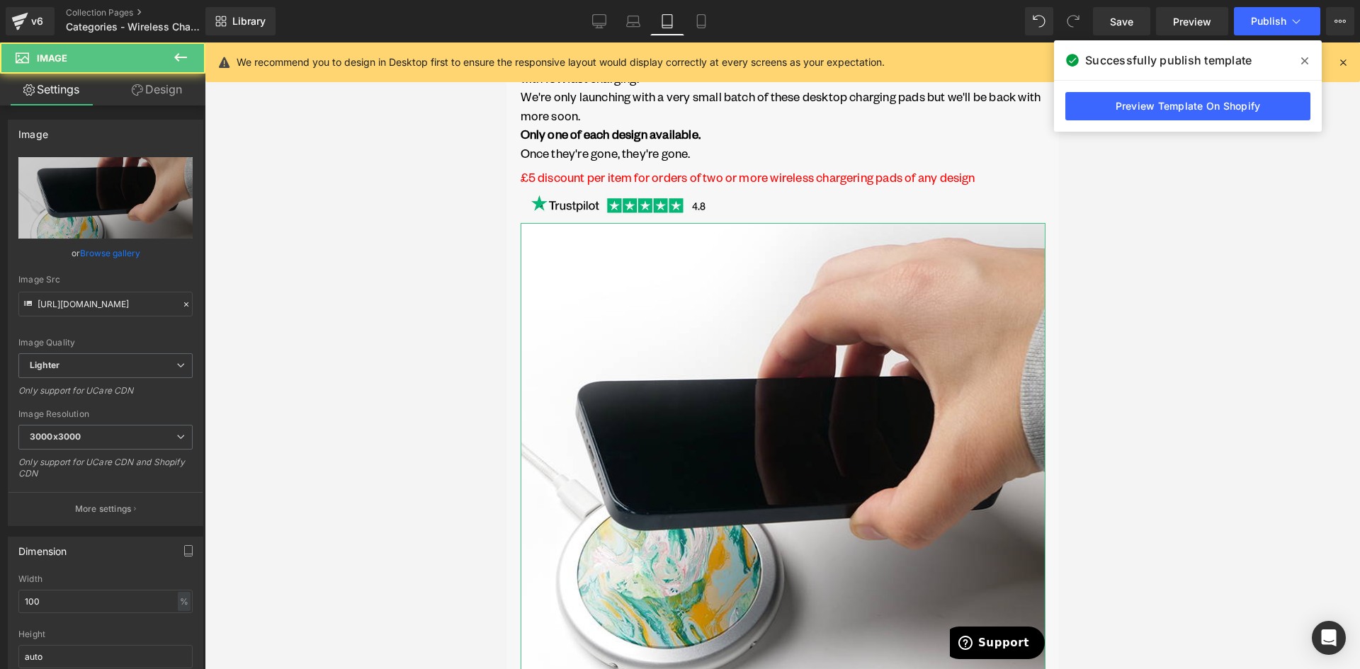
click at [135, 96] on link "Design" at bounding box center [157, 90] width 103 height 32
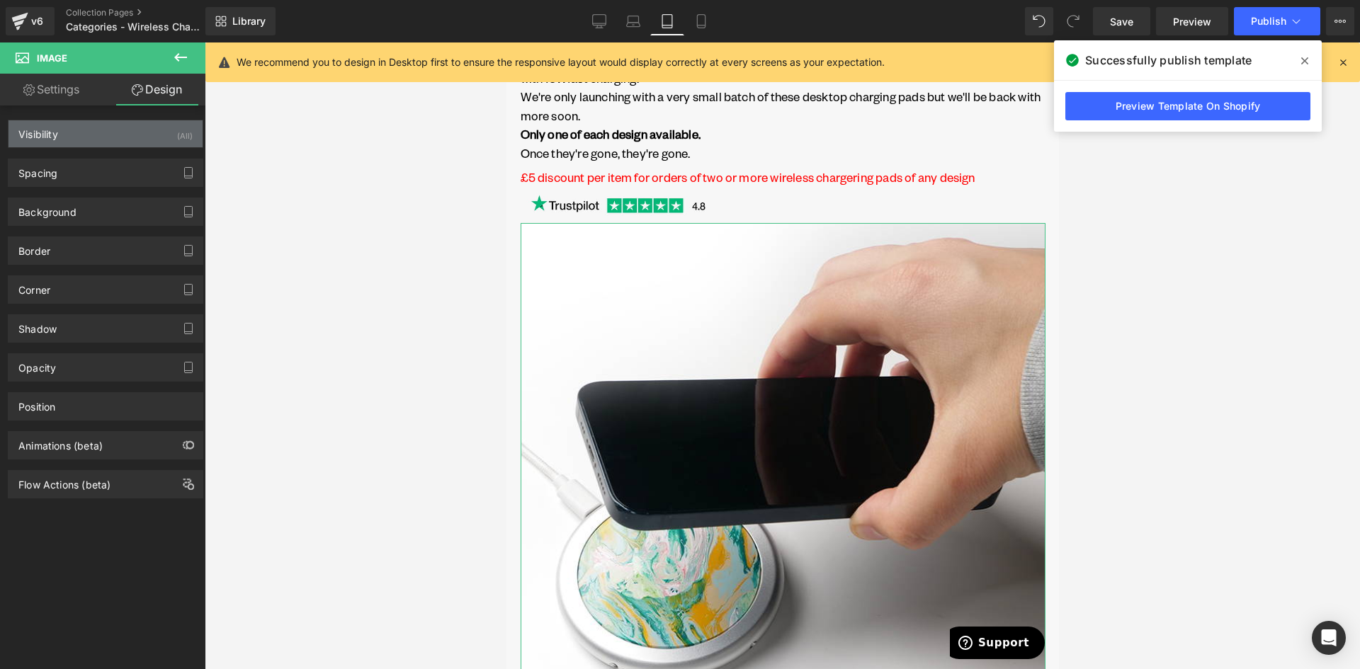
click at [61, 135] on div "Visibility (All)" at bounding box center [106, 133] width 194 height 27
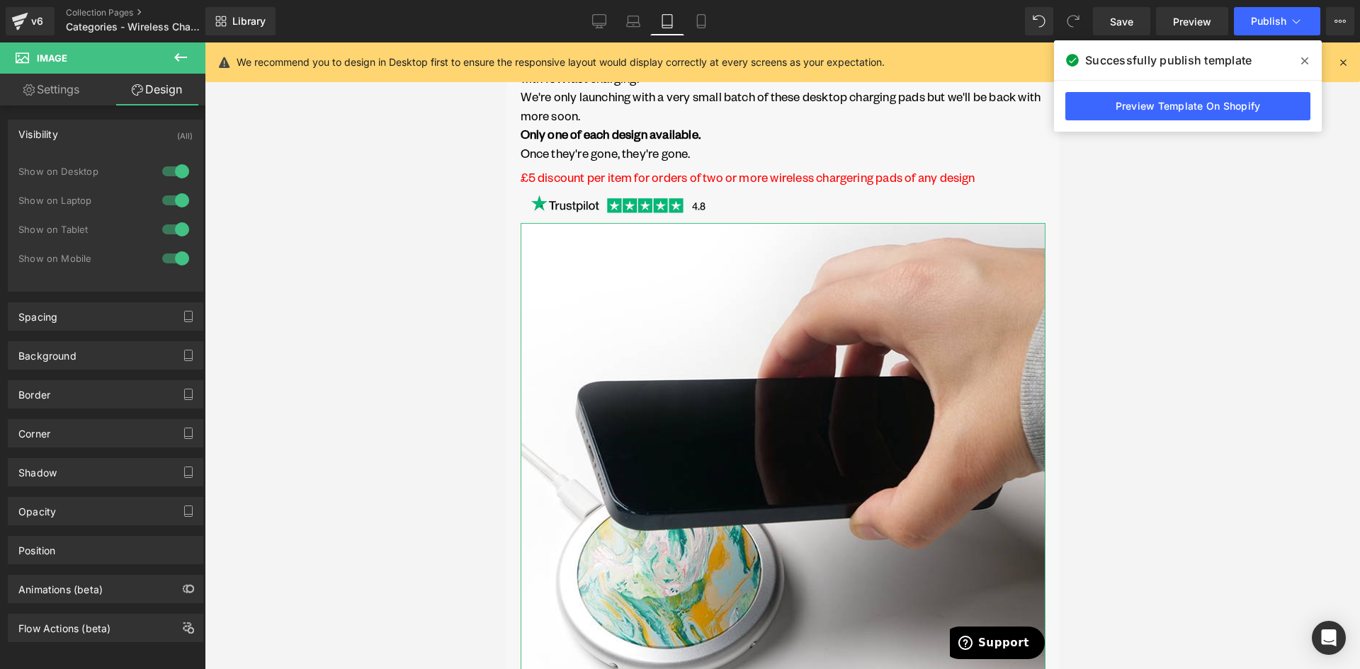
click at [169, 232] on div at bounding box center [176, 229] width 34 height 23
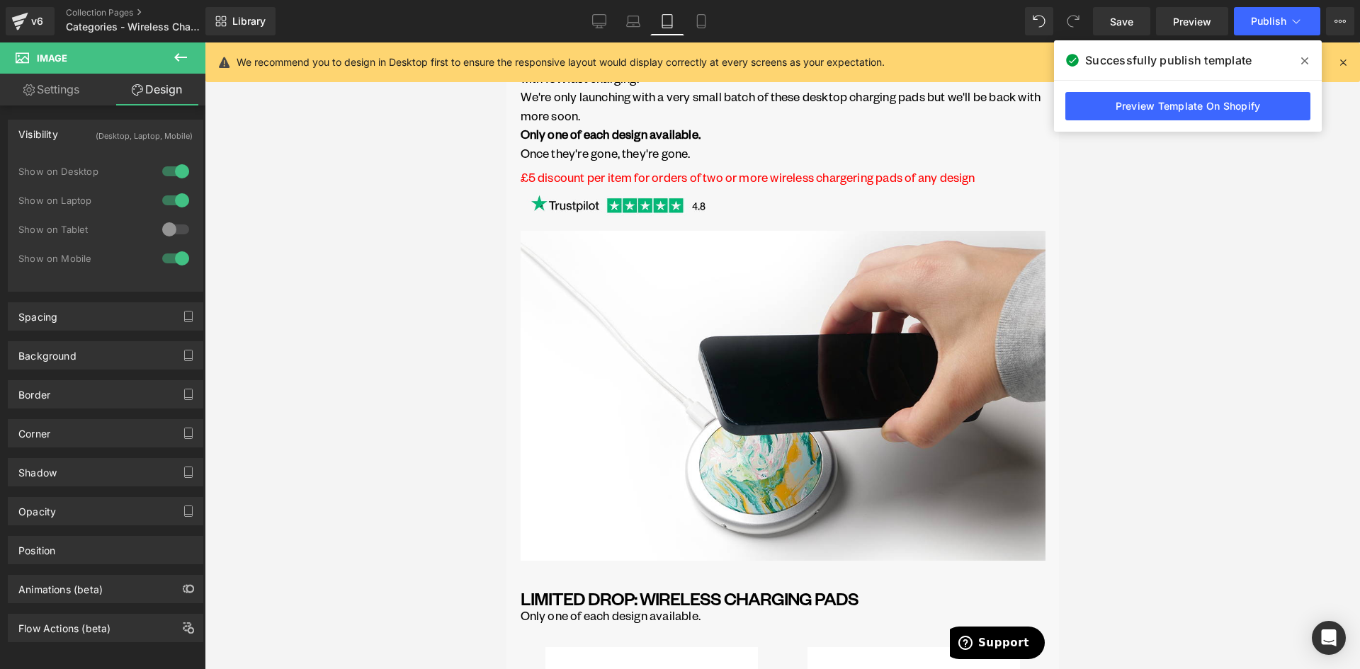
click at [175, 260] on div at bounding box center [176, 258] width 34 height 23
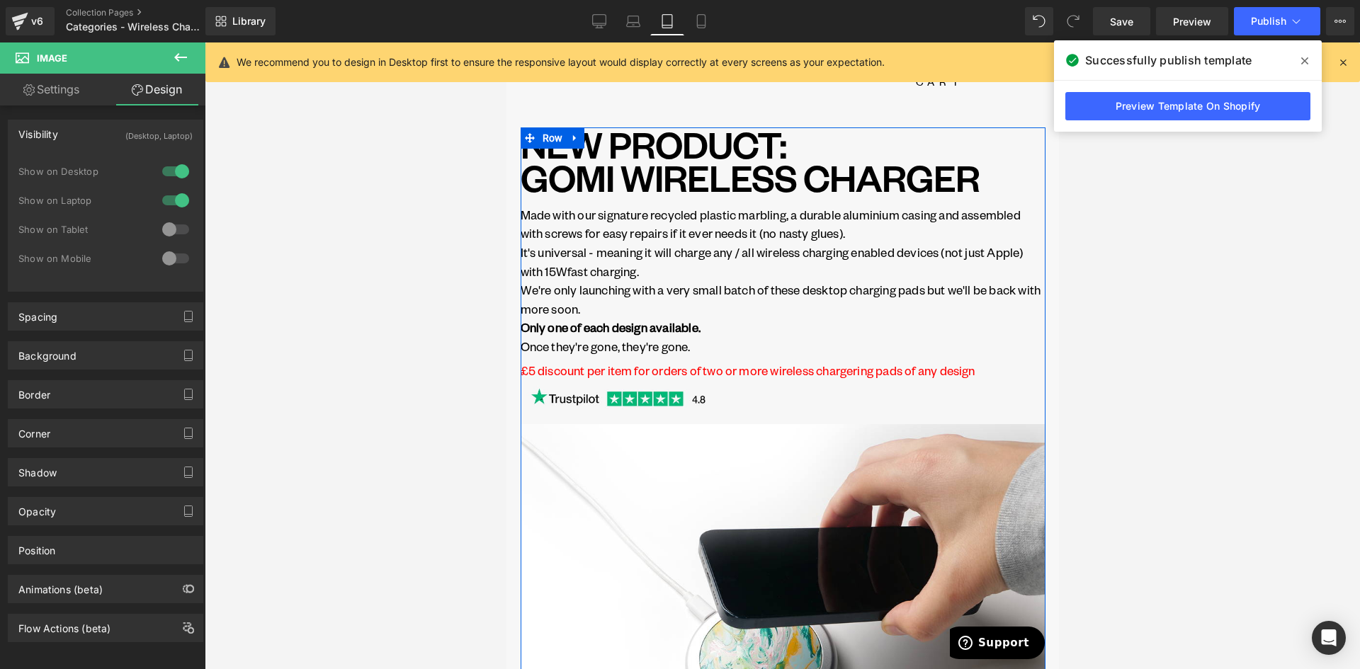
scroll to position [0, 0]
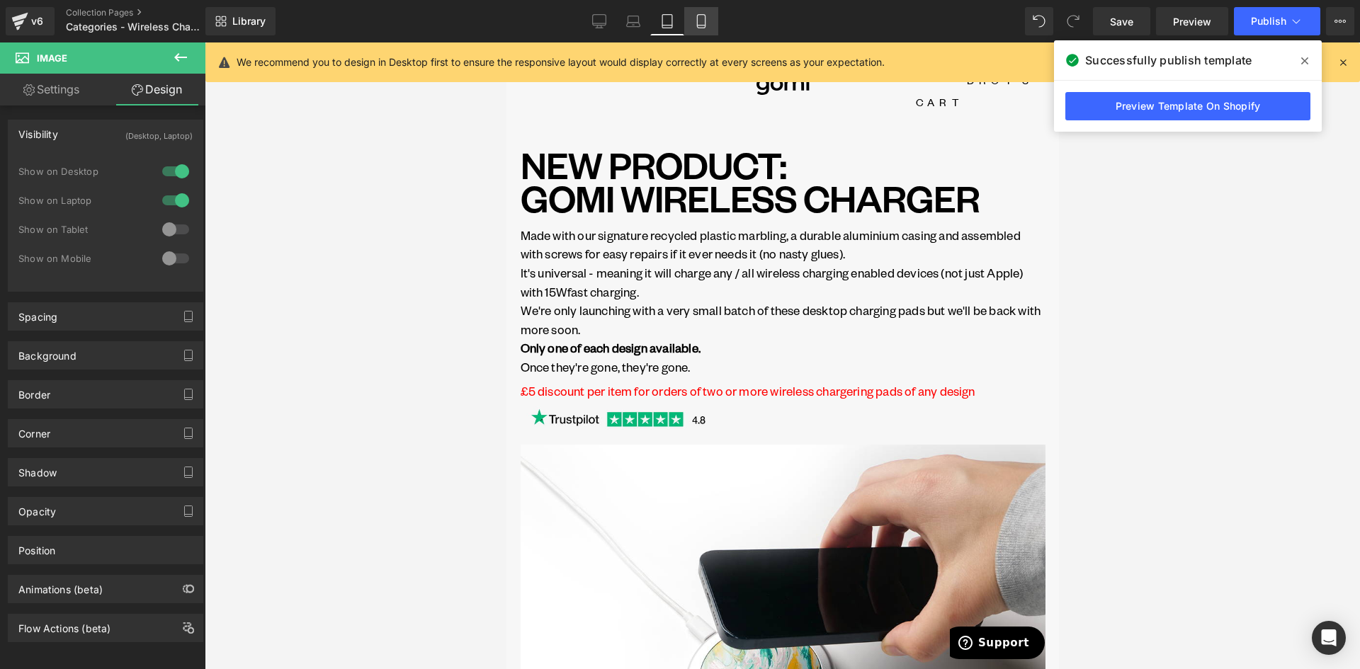
drag, startPoint x: 703, startPoint y: 17, endPoint x: 189, endPoint y: 69, distance: 516.9
click at [703, 17] on icon at bounding box center [701, 21] width 14 height 14
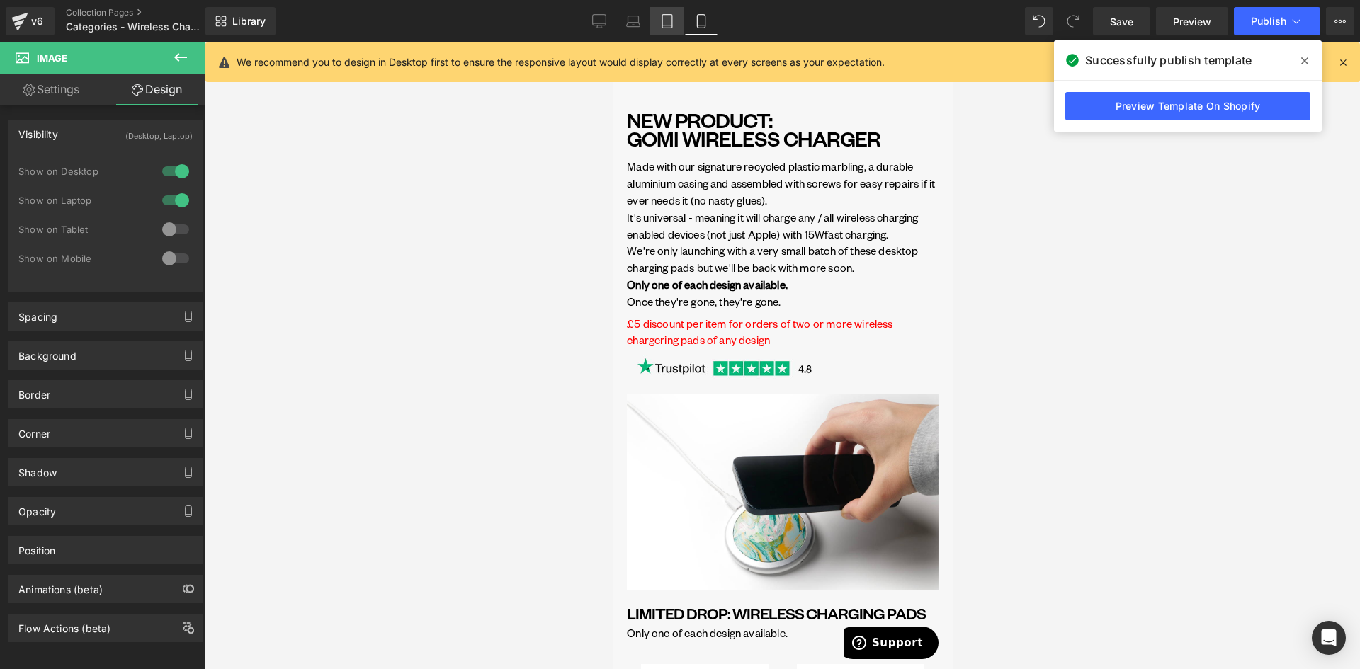
drag, startPoint x: 218, startPoint y: 154, endPoint x: 666, endPoint y: 18, distance: 467.9
click at [666, 18] on icon at bounding box center [667, 21] width 14 height 14
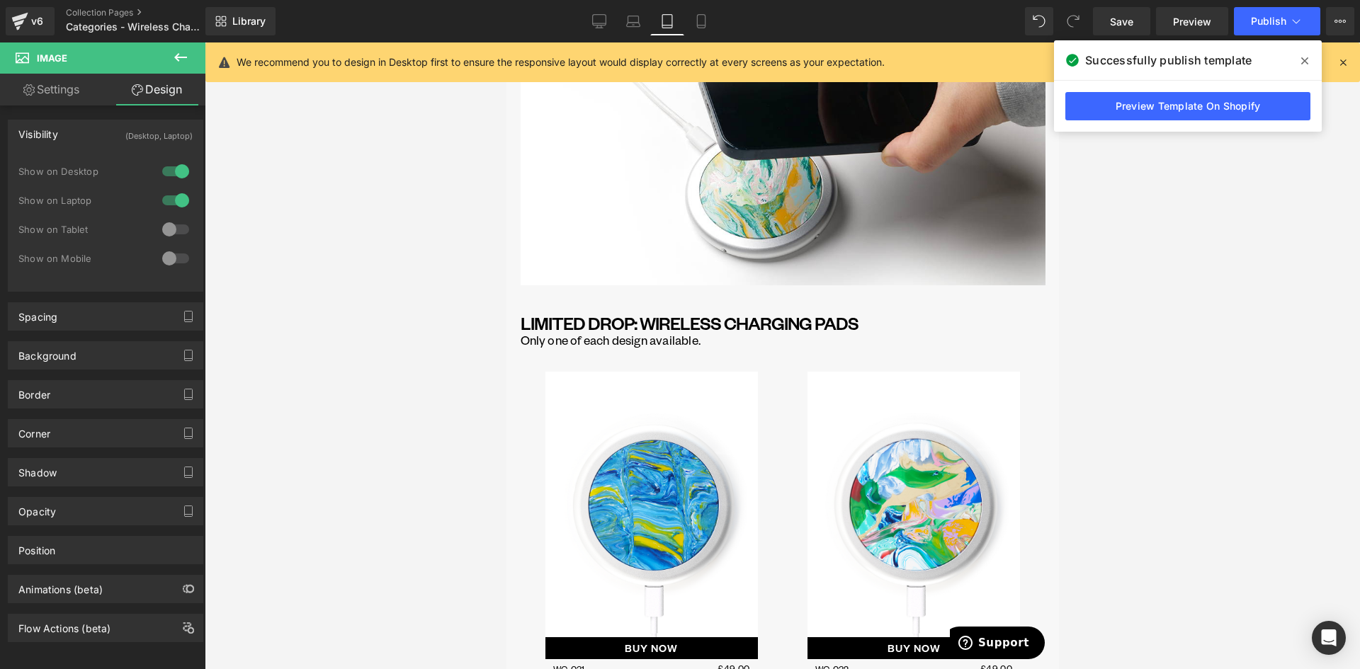
scroll to position [567, 0]
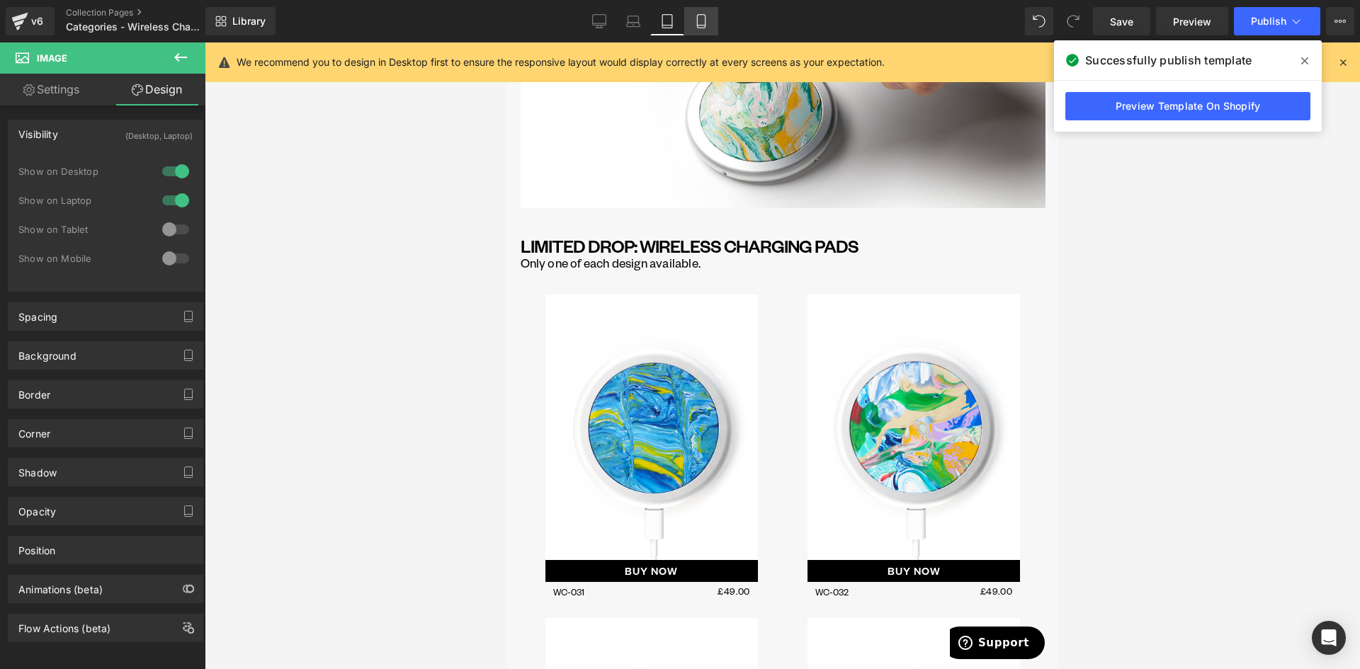
click at [699, 26] on icon at bounding box center [701, 26] width 8 height 0
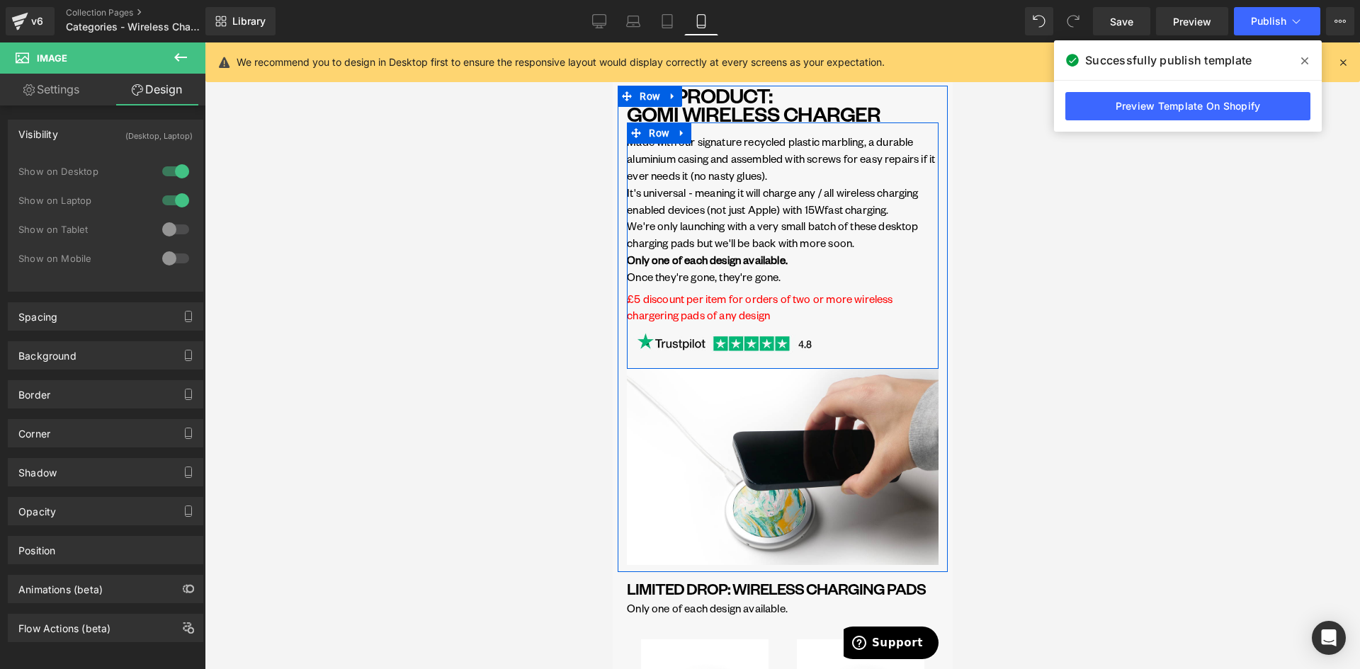
scroll to position [0, 0]
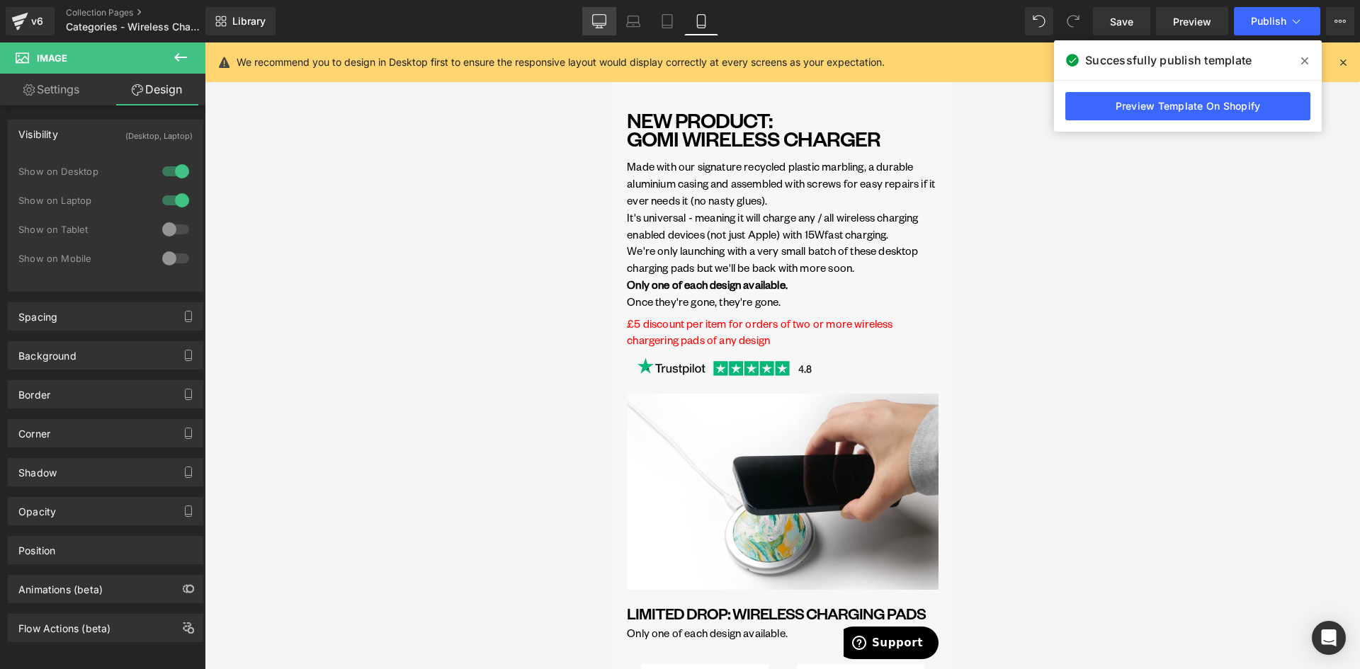
click at [596, 27] on icon at bounding box center [599, 21] width 14 height 14
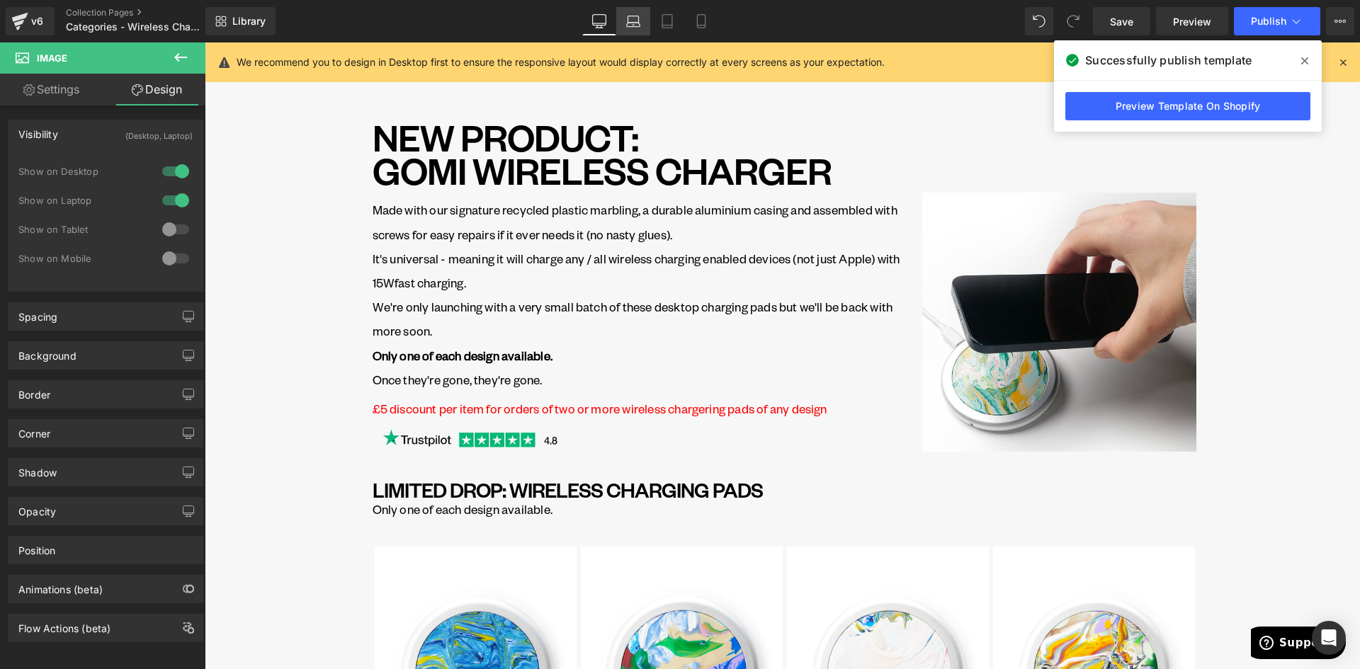
click at [635, 18] on icon at bounding box center [633, 21] width 14 height 14
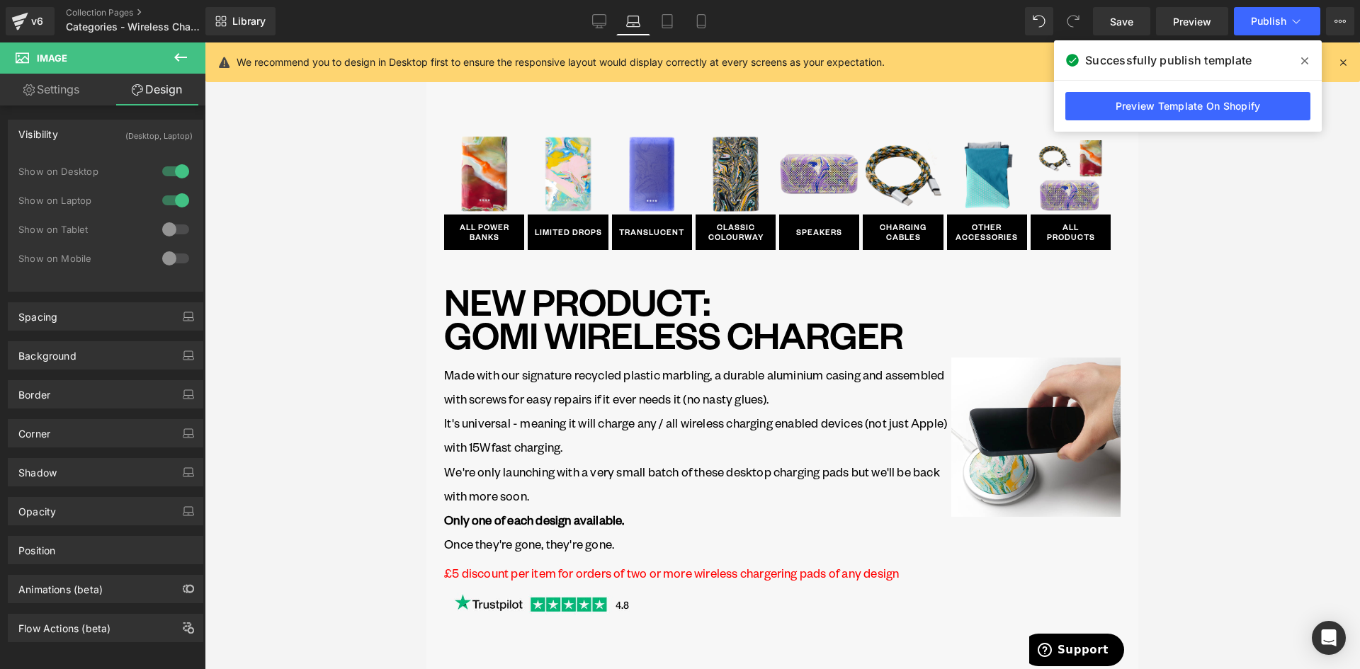
scroll to position [164, 0]
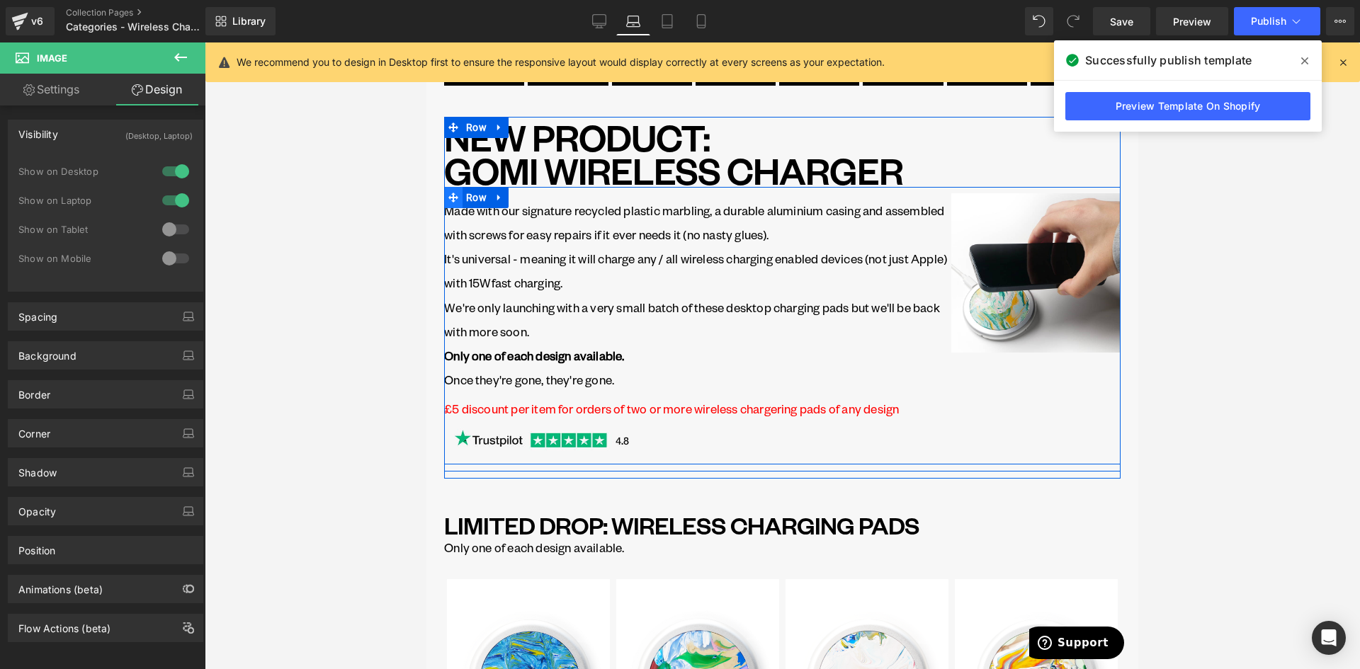
click at [461, 200] on span at bounding box center [453, 197] width 18 height 21
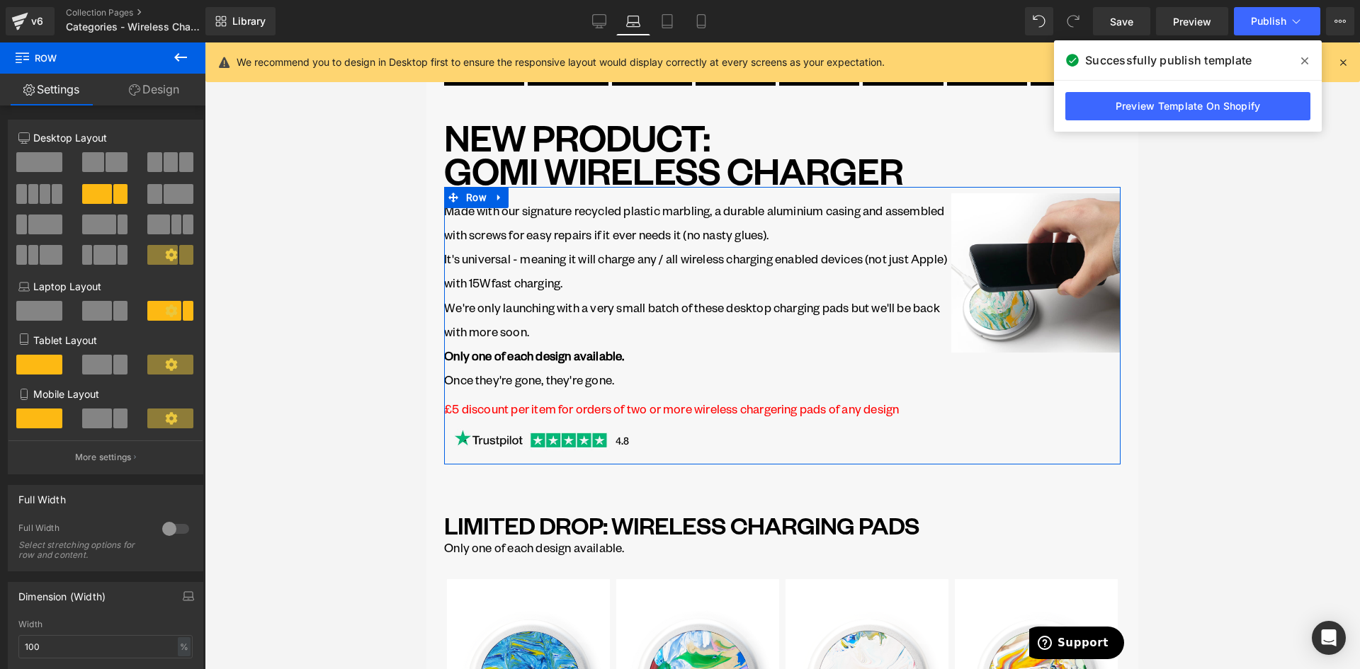
drag, startPoint x: 117, startPoint y: 468, endPoint x: 131, endPoint y: 435, distance: 35.5
click at [118, 468] on button "More settings" at bounding box center [106, 457] width 194 height 33
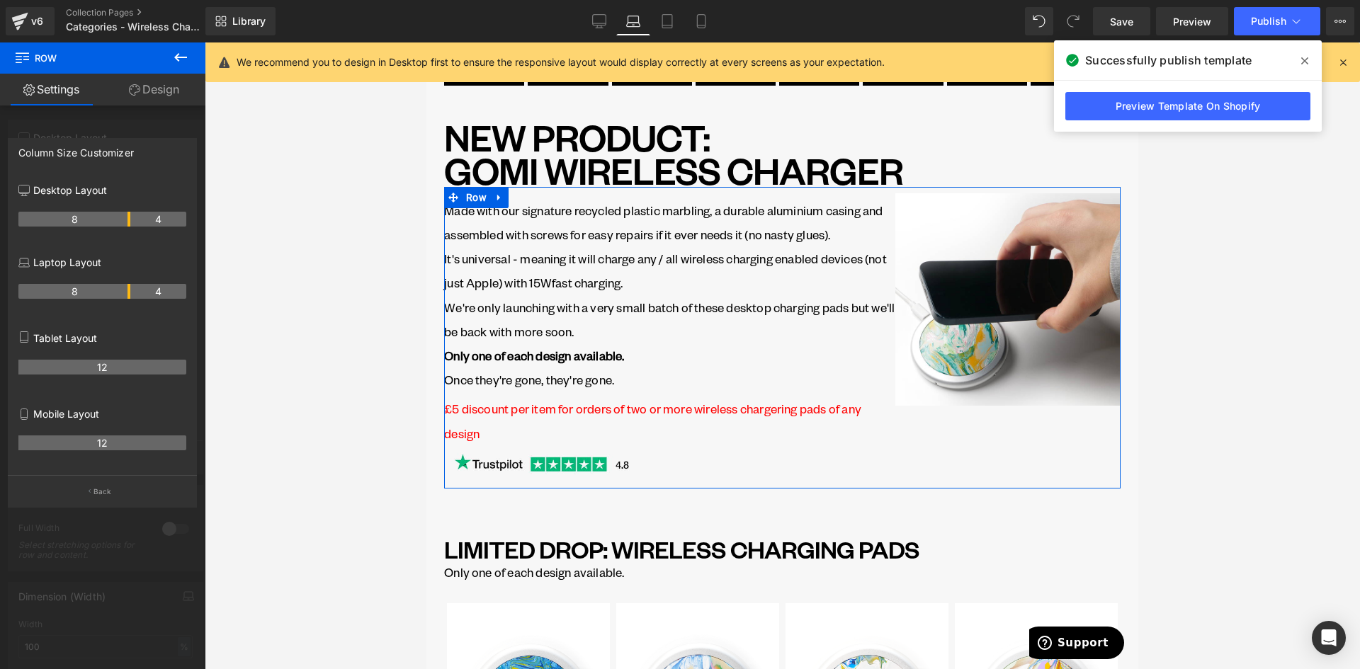
drag, startPoint x: 143, startPoint y: 294, endPoint x: 132, endPoint y: 294, distance: 11.3
click at [132, 294] on tr "8 4" at bounding box center [102, 291] width 168 height 15
click at [669, 17] on icon at bounding box center [667, 21] width 14 height 14
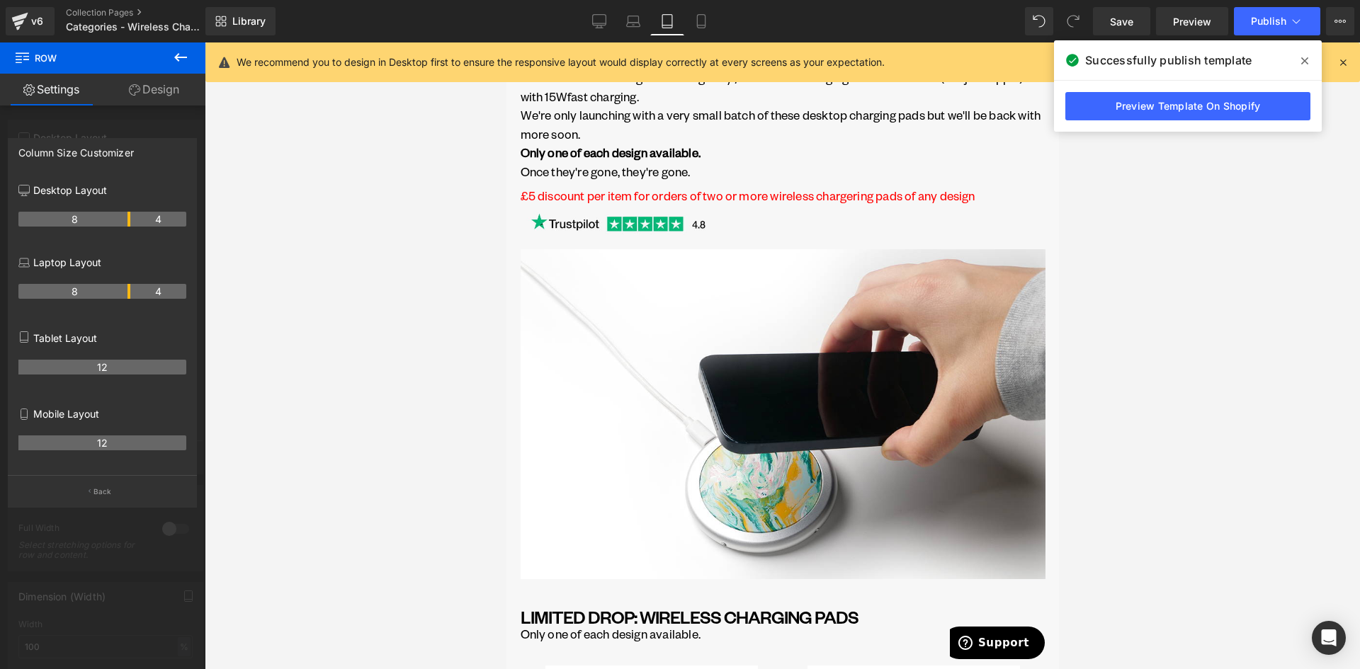
scroll to position [213, 0]
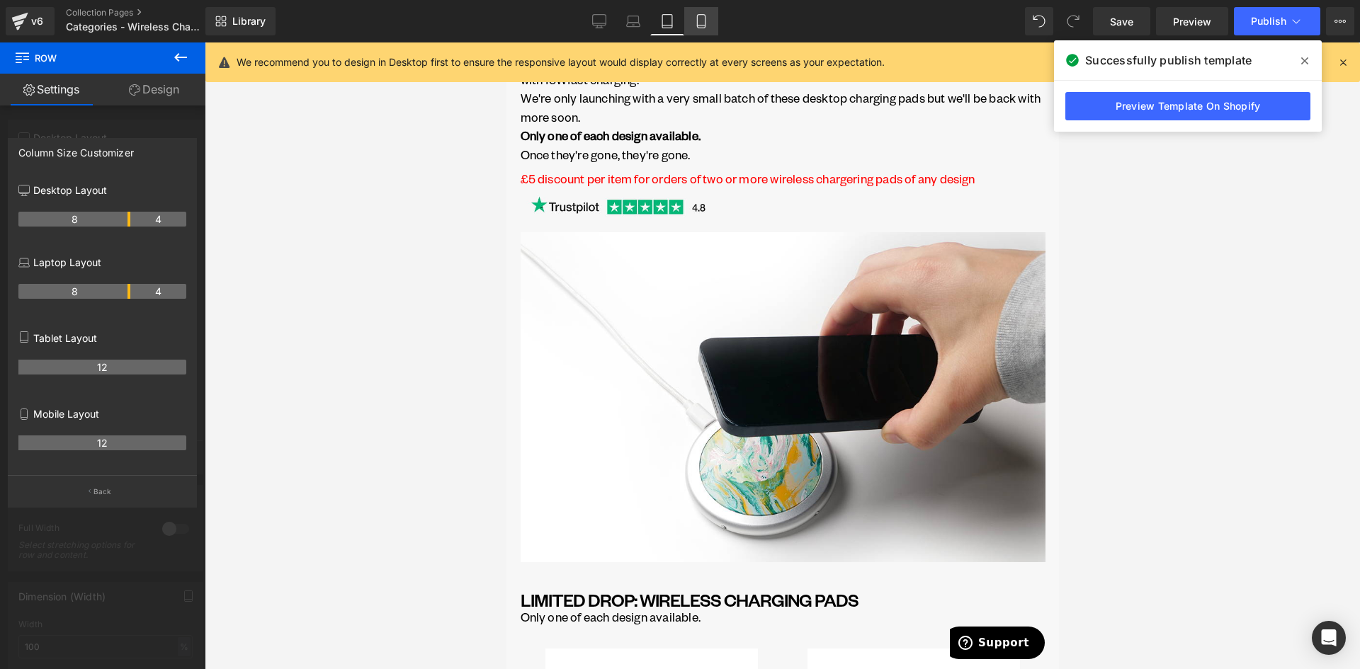
click at [705, 15] on icon at bounding box center [701, 21] width 14 height 14
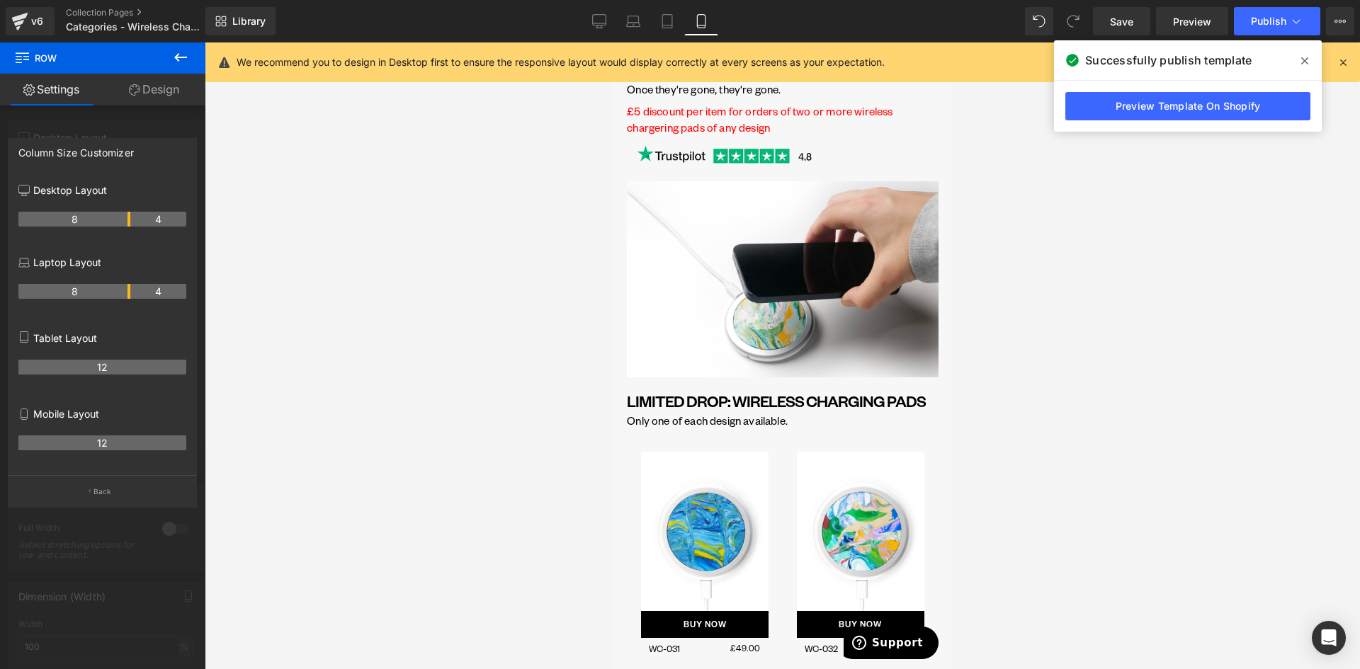
scroll to position [0, 0]
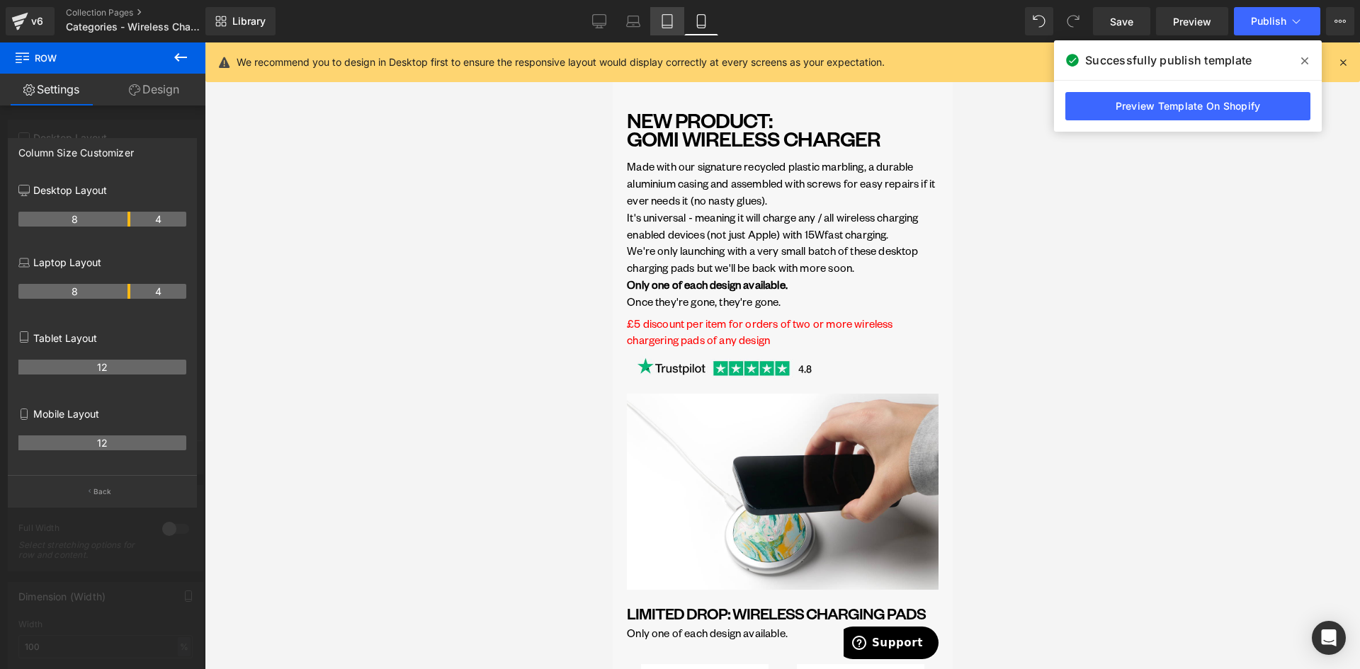
click at [668, 9] on link "Tablet" at bounding box center [667, 21] width 34 height 28
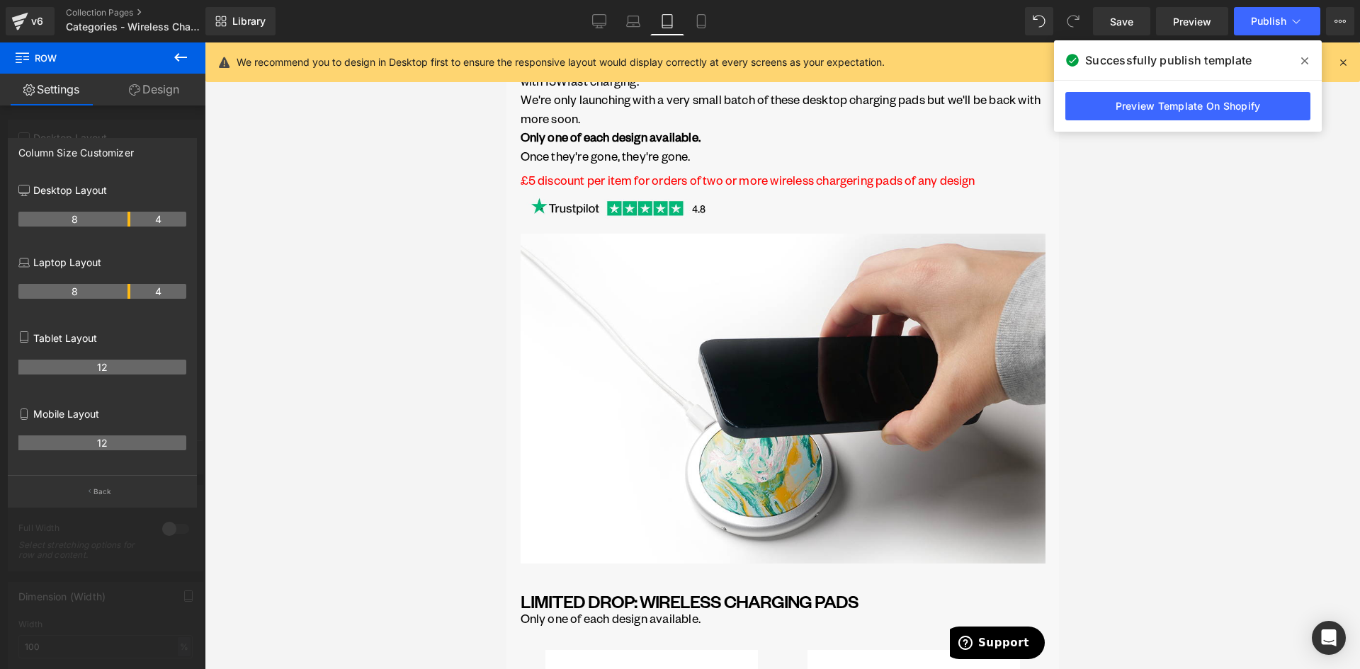
scroll to position [253, 0]
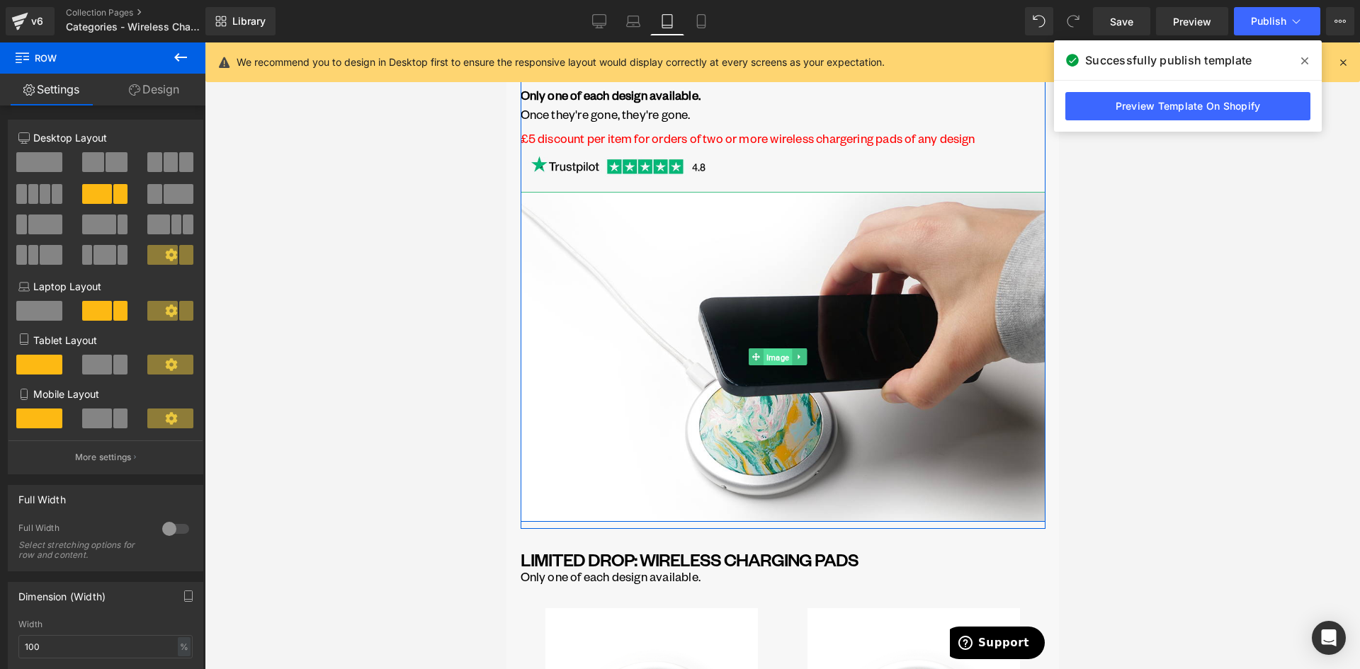
click at [784, 349] on span "Image" at bounding box center [777, 357] width 28 height 17
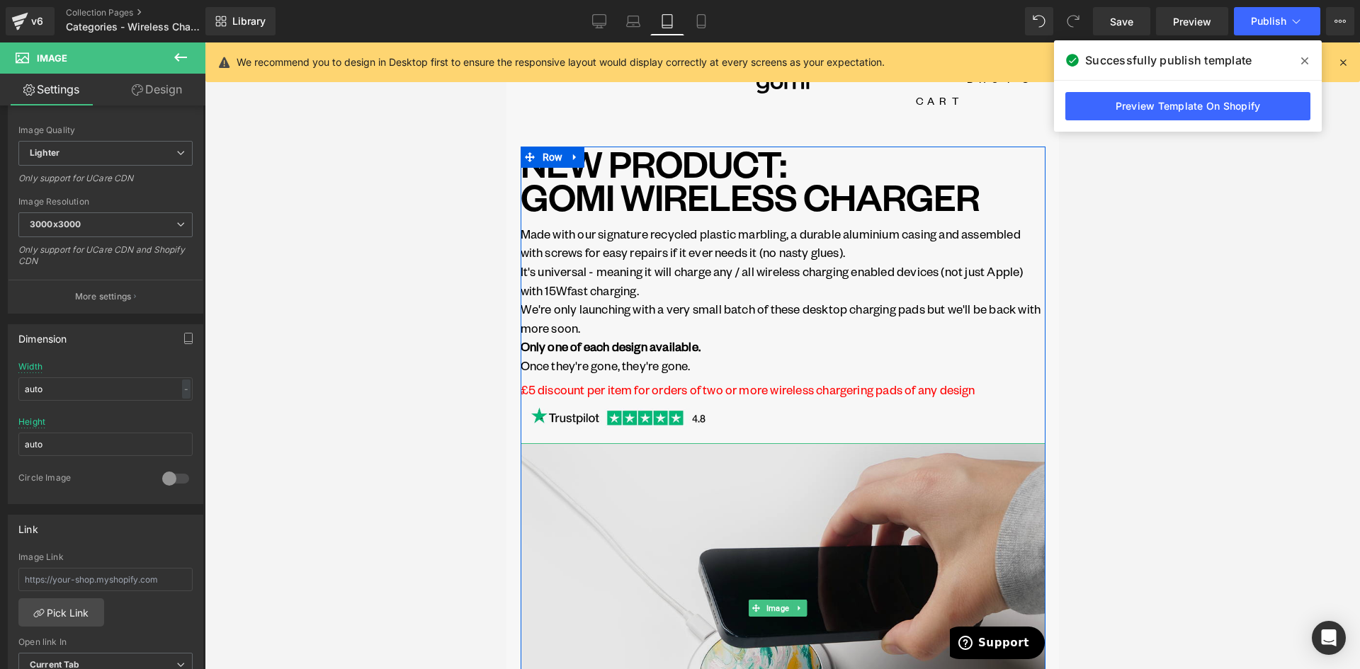
scroll to position [0, 0]
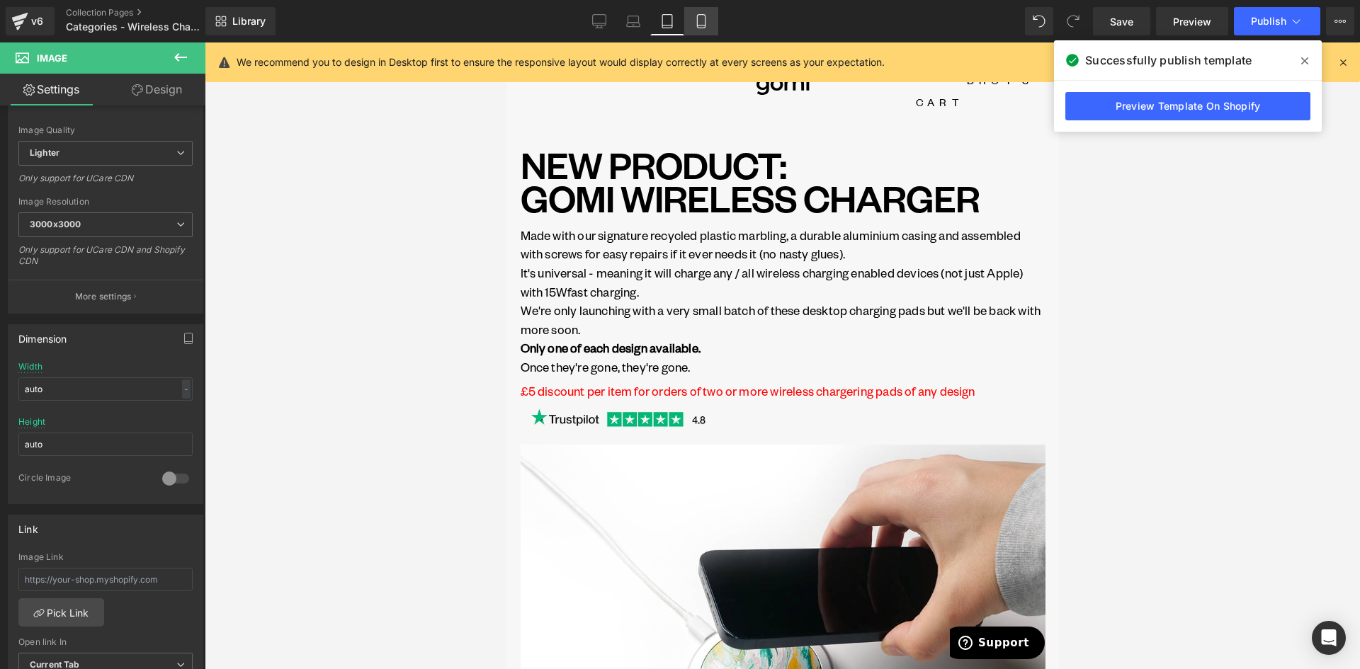
click at [701, 28] on link "Mobile" at bounding box center [701, 21] width 34 height 28
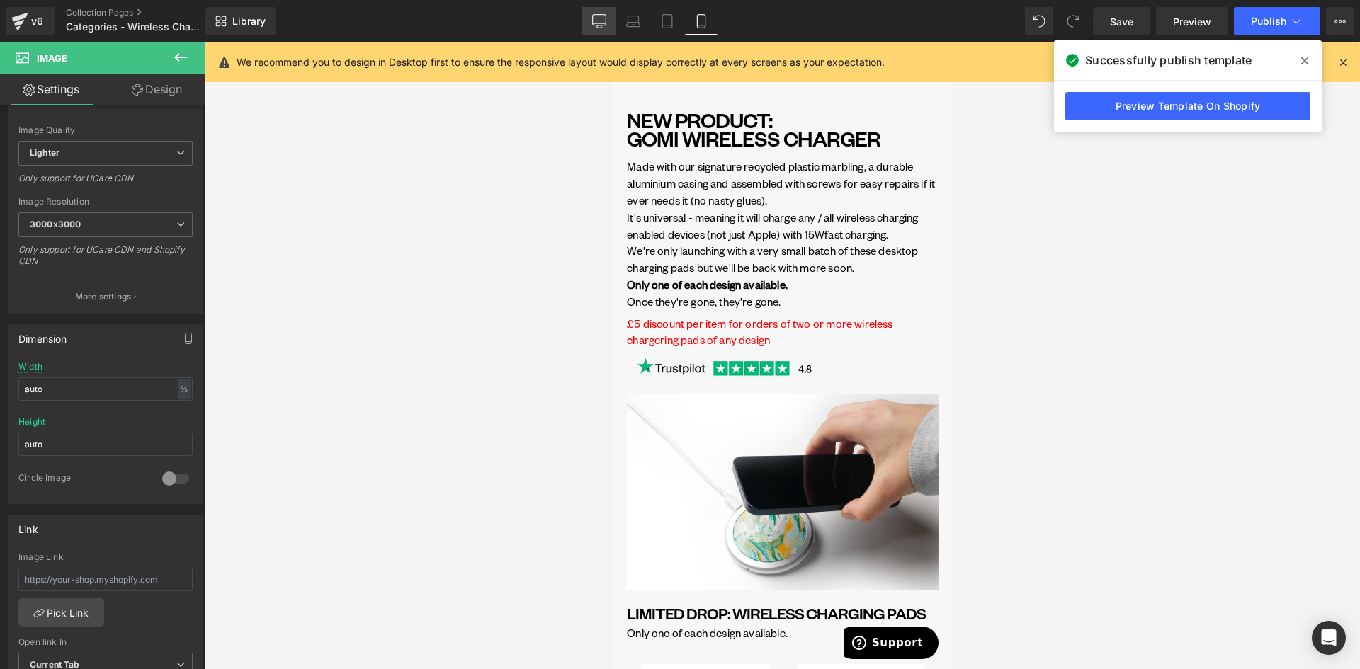
click at [606, 16] on icon at bounding box center [599, 21] width 14 height 14
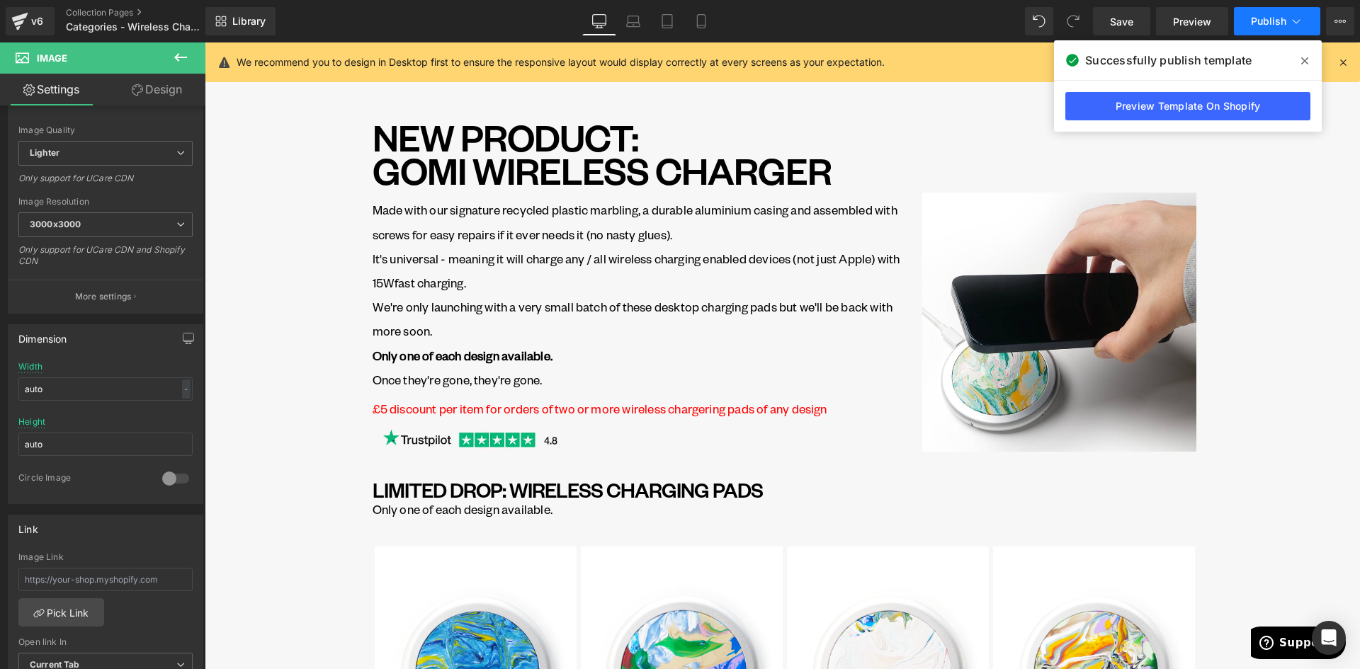
click at [1267, 13] on button "Publish" at bounding box center [1277, 21] width 86 height 28
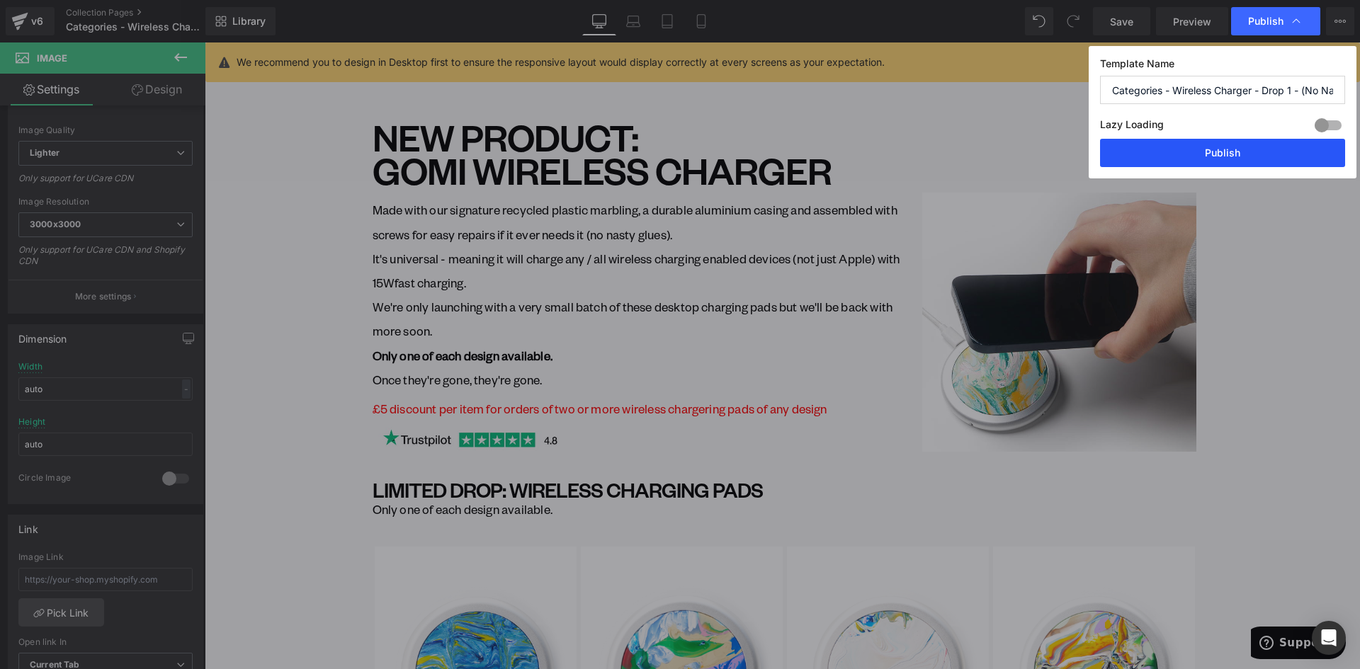
click at [1245, 151] on button "Publish" at bounding box center [1222, 153] width 245 height 28
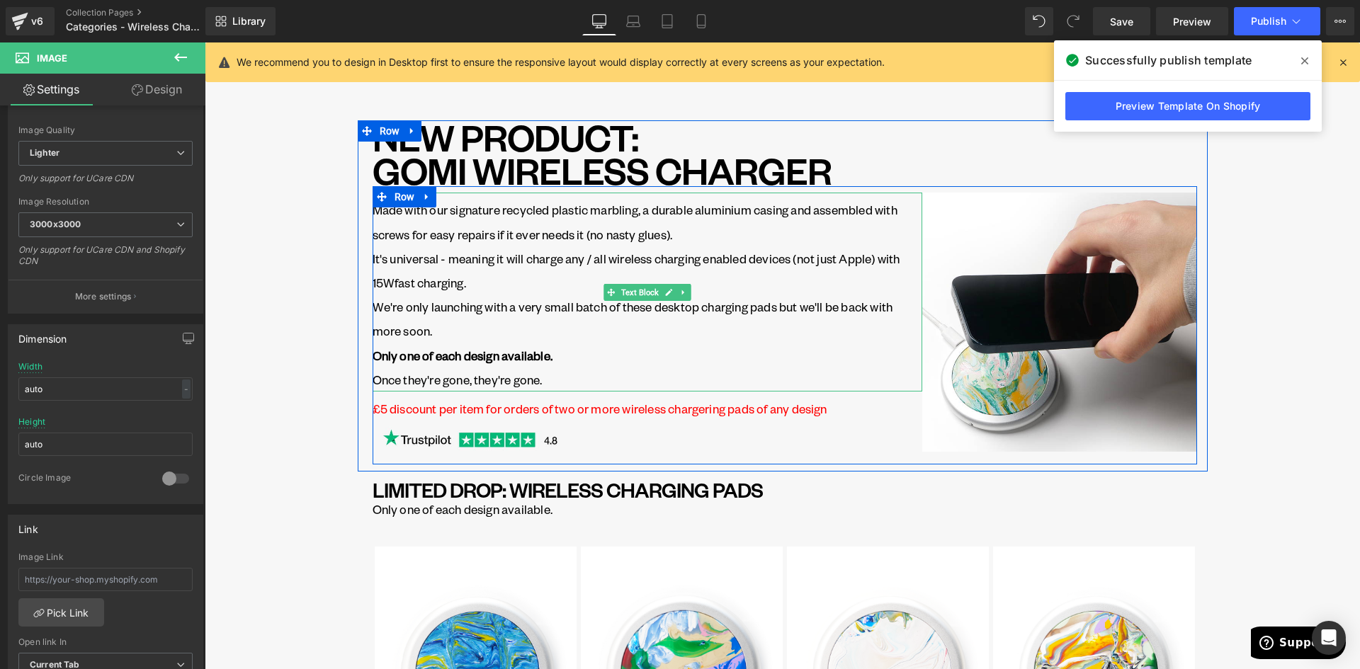
drag, startPoint x: 494, startPoint y: 265, endPoint x: 500, endPoint y: 270, distance: 7.5
click at [494, 265] on p "It's universal - meaning it will charge any / all wireless charging enabled dev…" at bounding box center [648, 271] width 550 height 48
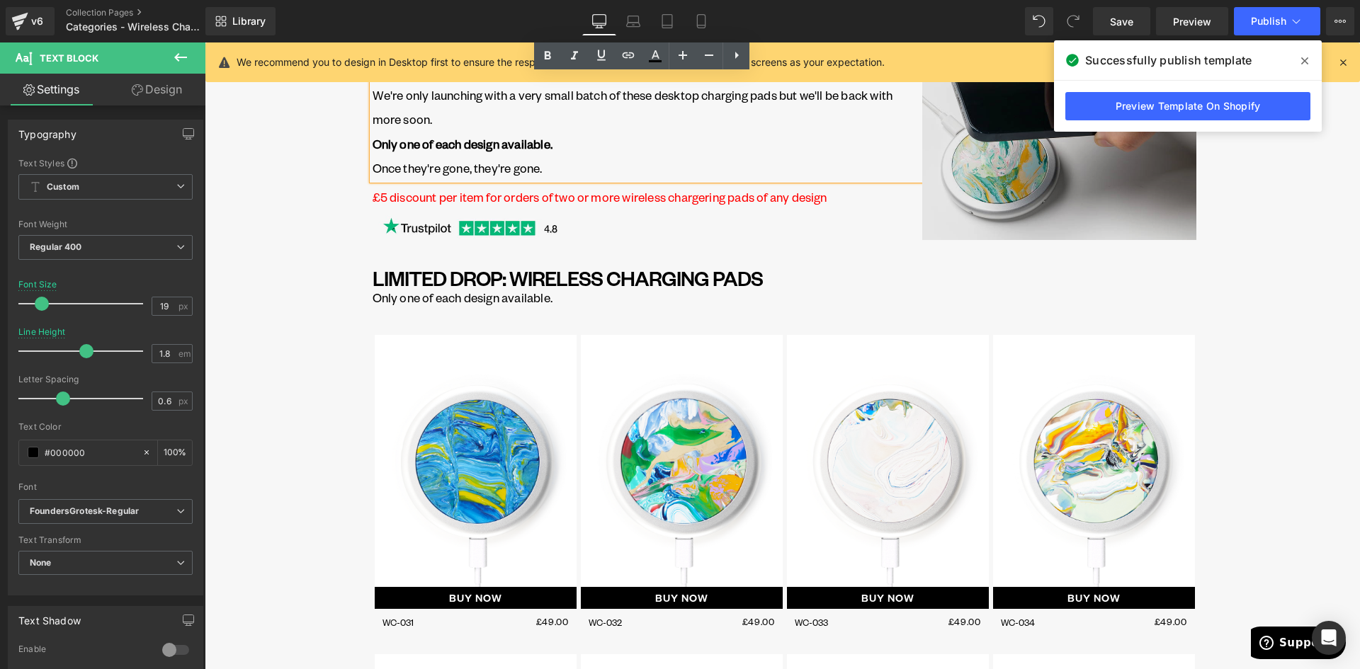
scroll to position [213, 0]
